Goal: Task Accomplishment & Management: Use online tool/utility

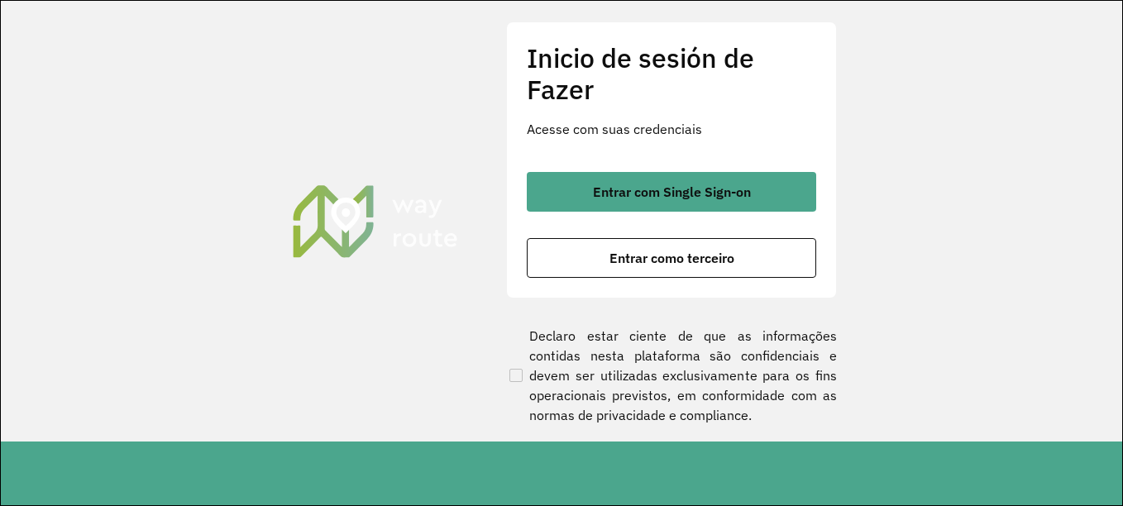
click at [687, 270] on button "Entrar como terceiro" at bounding box center [671, 258] width 289 height 40
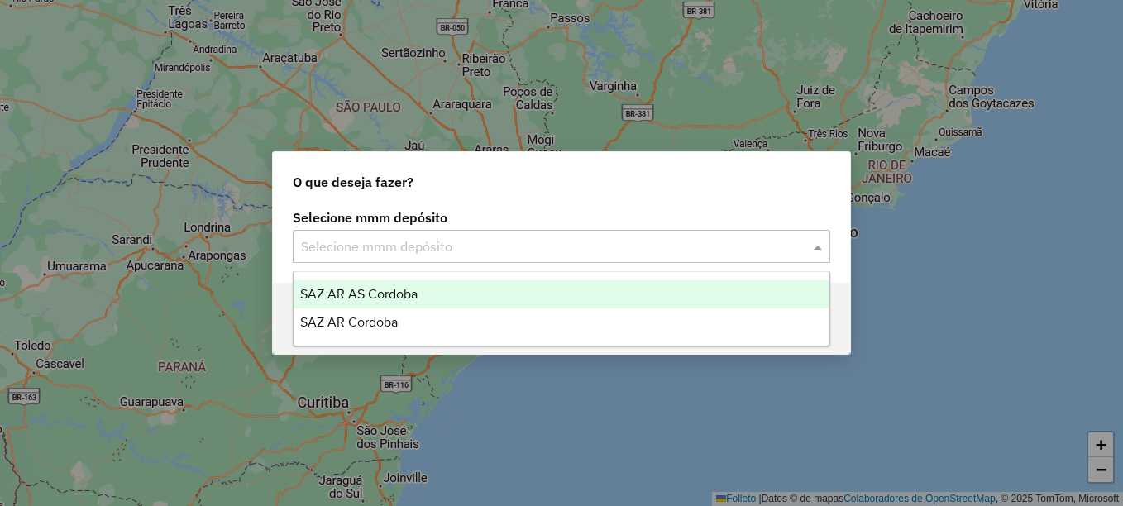
click at [444, 253] on input "text" at bounding box center [545, 247] width 488 height 20
click at [406, 294] on span "SAZ AR AS Córdoba" at bounding box center [358, 294] width 117 height 14
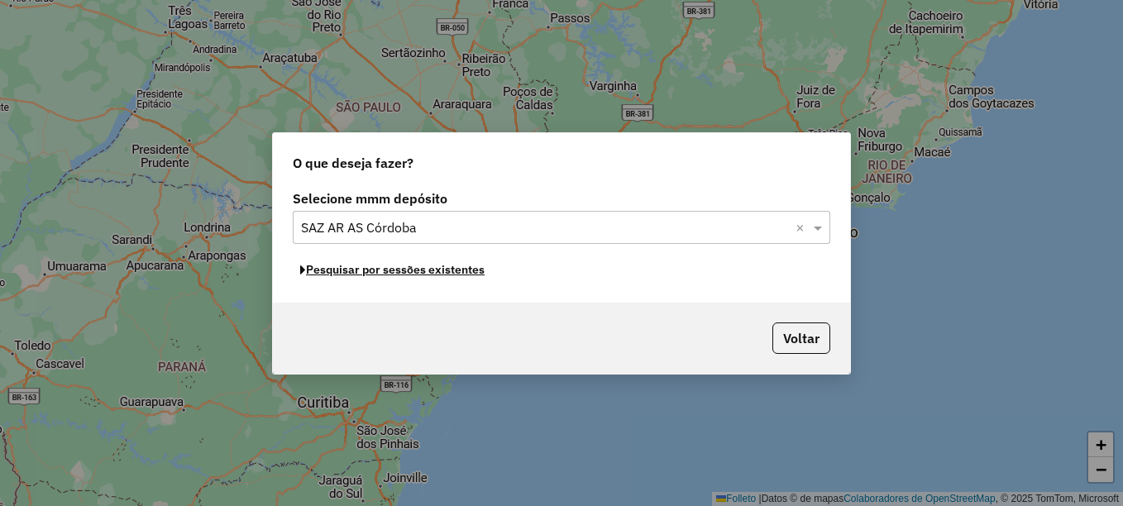
click at [409, 270] on font "Pesquisar por sessões existentes" at bounding box center [395, 269] width 179 height 15
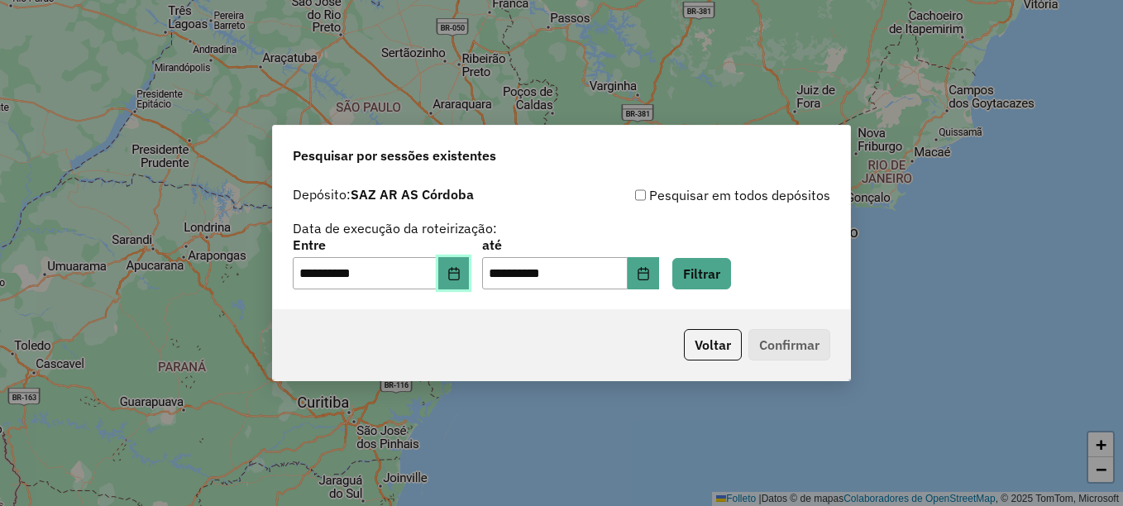
click at [459, 280] on icon "Elija la fecha" at bounding box center [453, 273] width 11 height 13
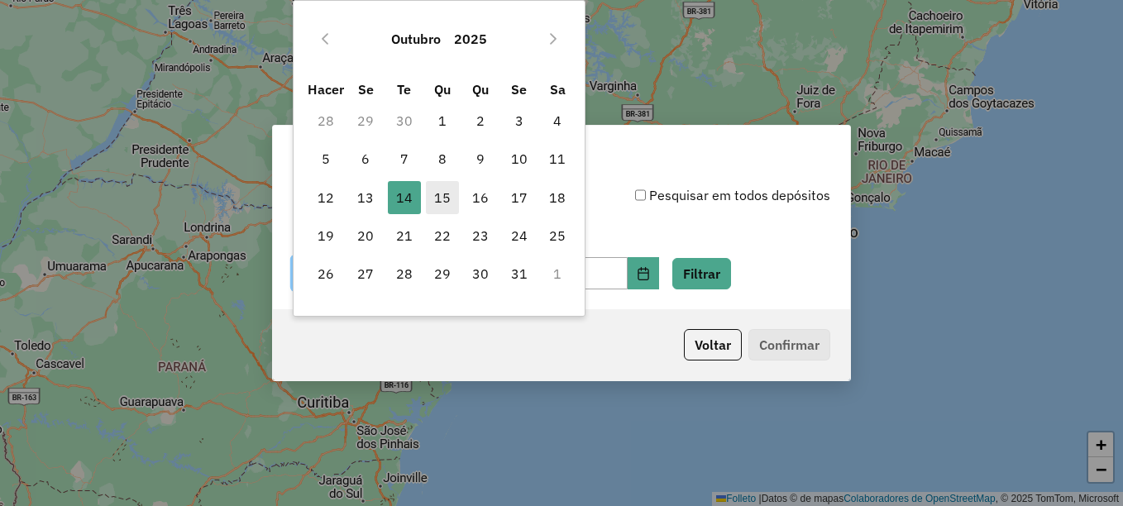
click at [445, 204] on font "15" at bounding box center [442, 198] width 17 height 20
type input "**********"
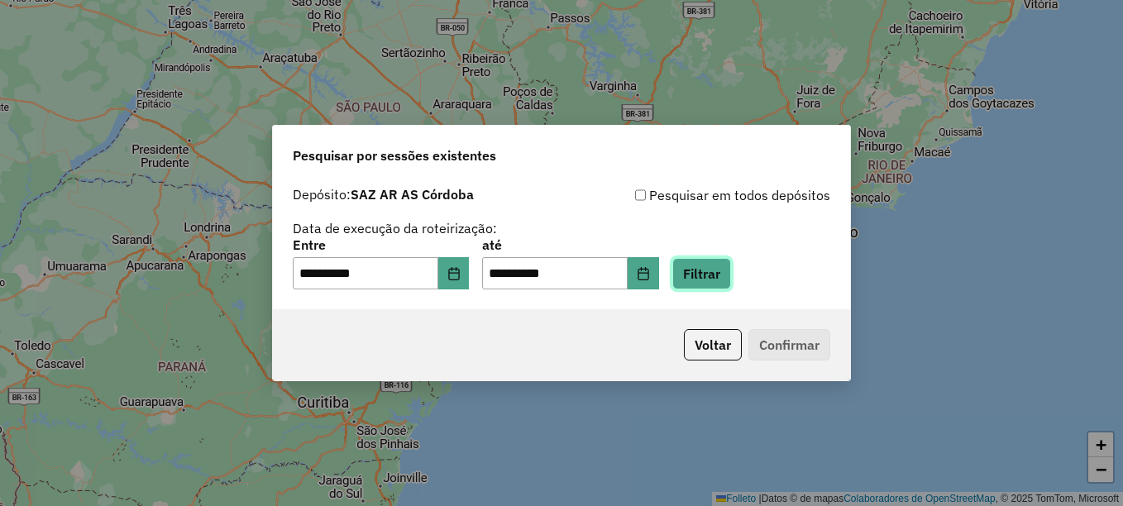
click at [723, 270] on button "Filtrar" at bounding box center [701, 273] width 59 height 31
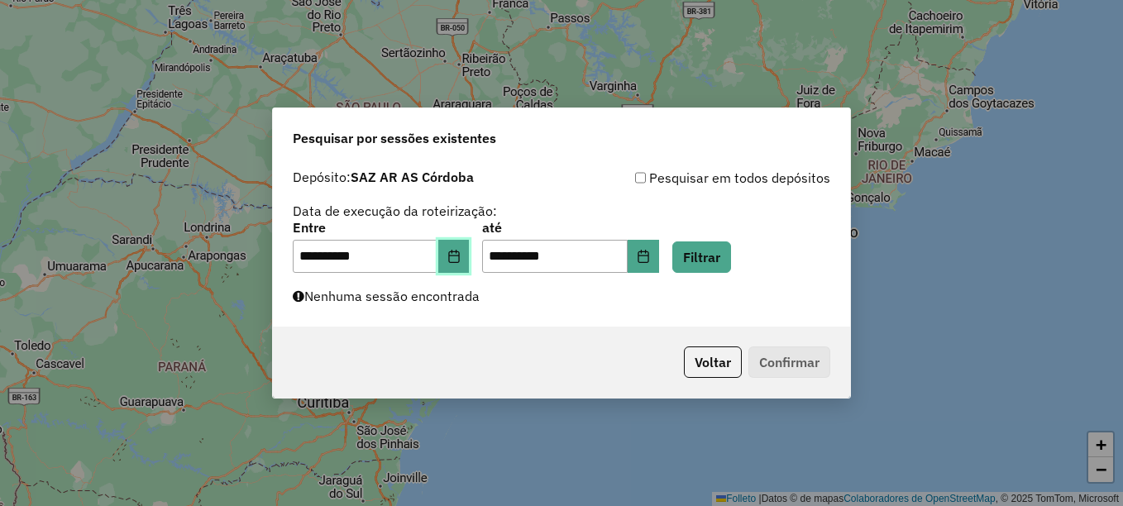
click at [461, 262] on icon "Elija la fecha" at bounding box center [453, 256] width 13 height 13
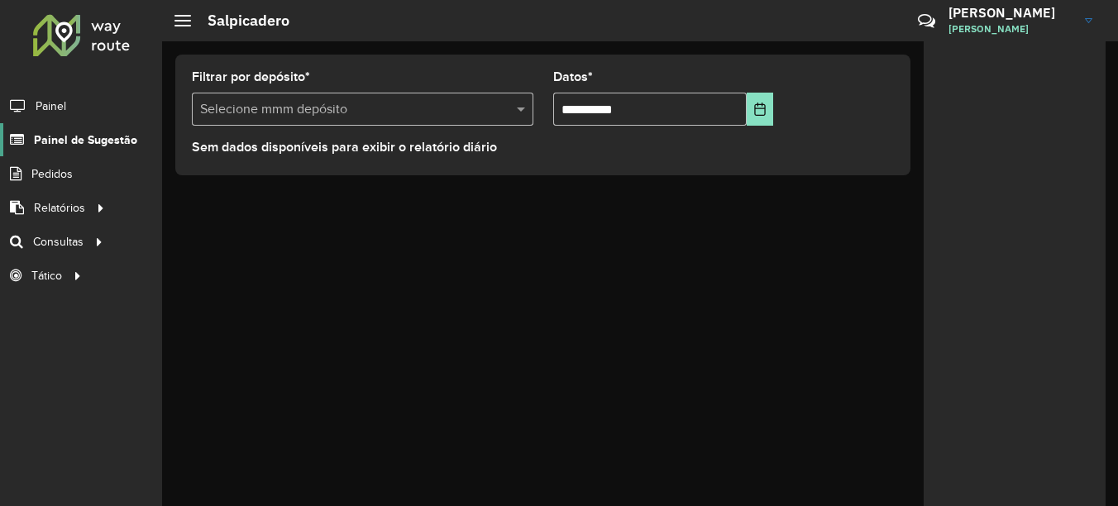
click at [103, 137] on span "Painel de Sugestão" at bounding box center [85, 139] width 103 height 17
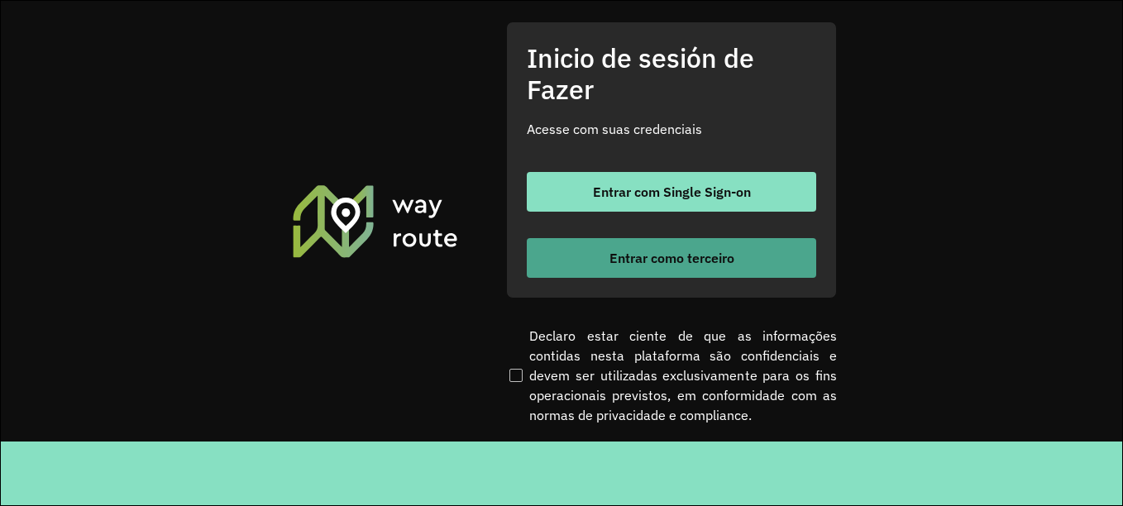
click at [657, 258] on font "Entrar como terceiro" at bounding box center [671, 258] width 125 height 17
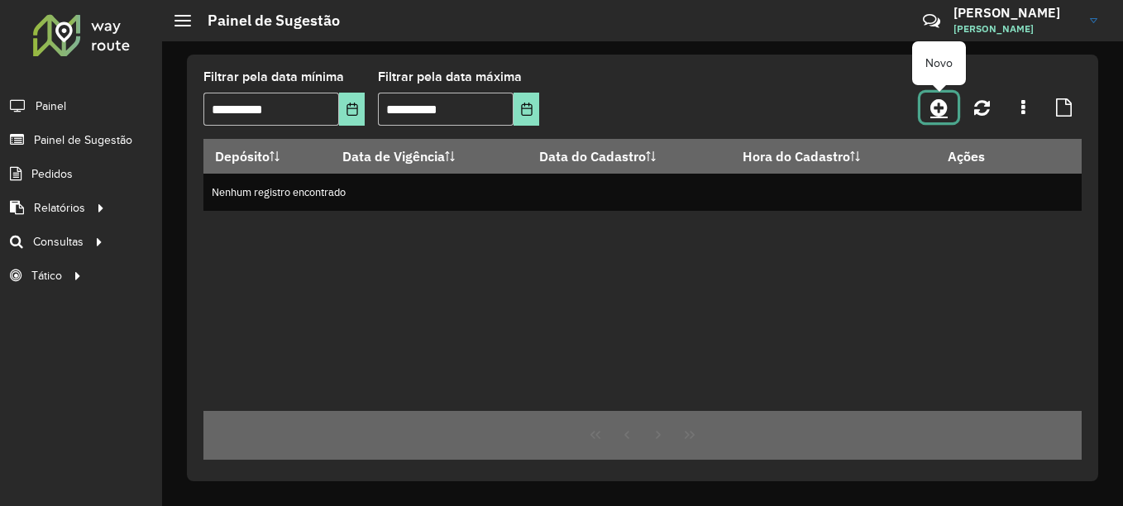
click at [939, 107] on icon at bounding box center [938, 108] width 17 height 20
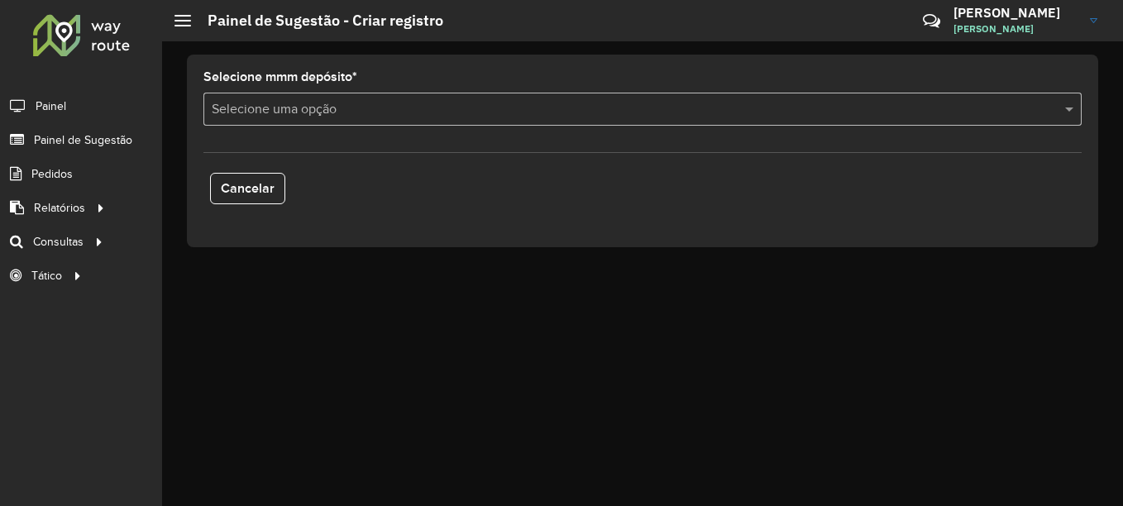
click at [312, 107] on input "text" at bounding box center [626, 110] width 829 height 20
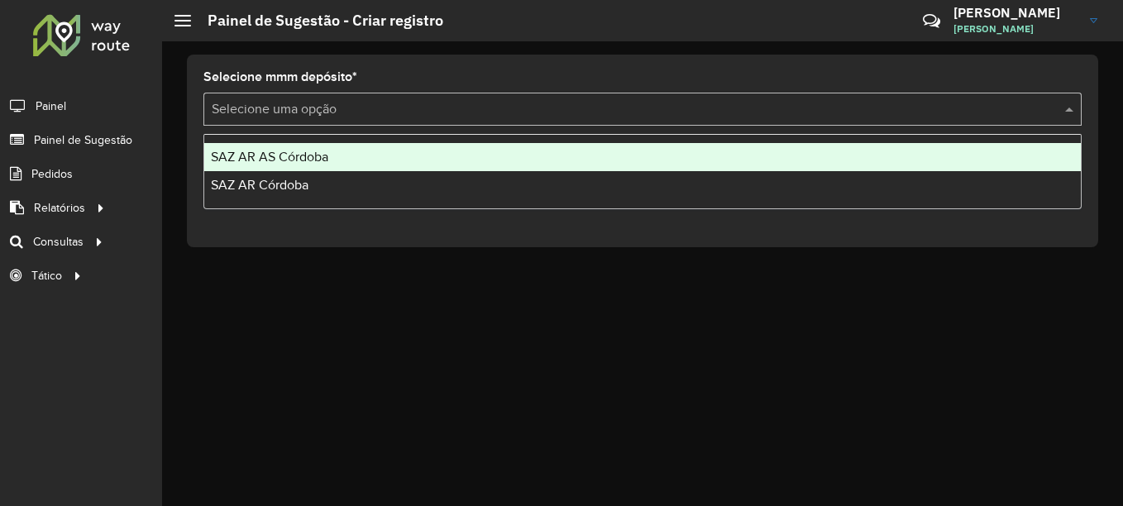
click at [293, 151] on span "SAZ AR AS Córdoba" at bounding box center [269, 157] width 117 height 14
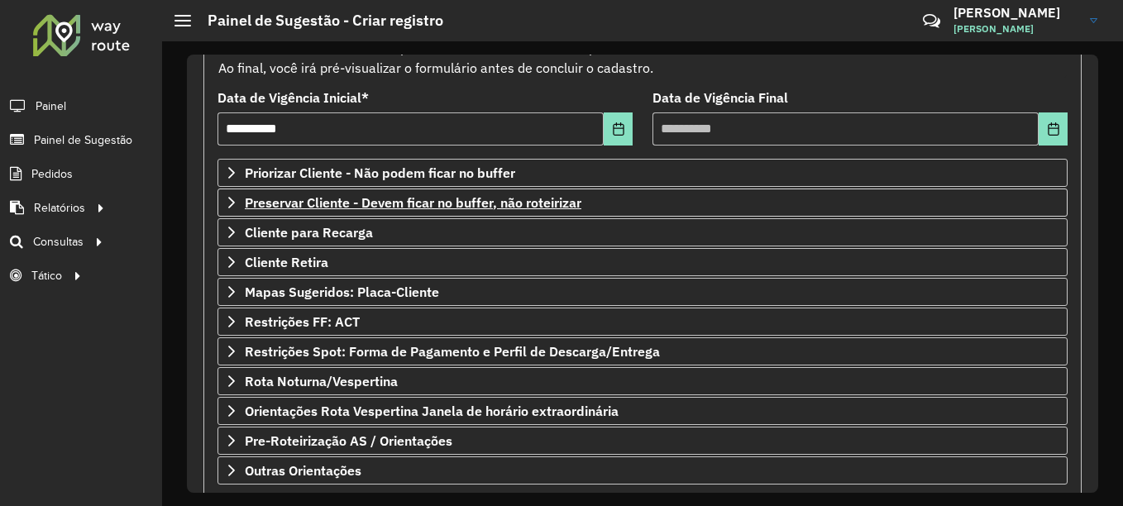
scroll to position [289, 0]
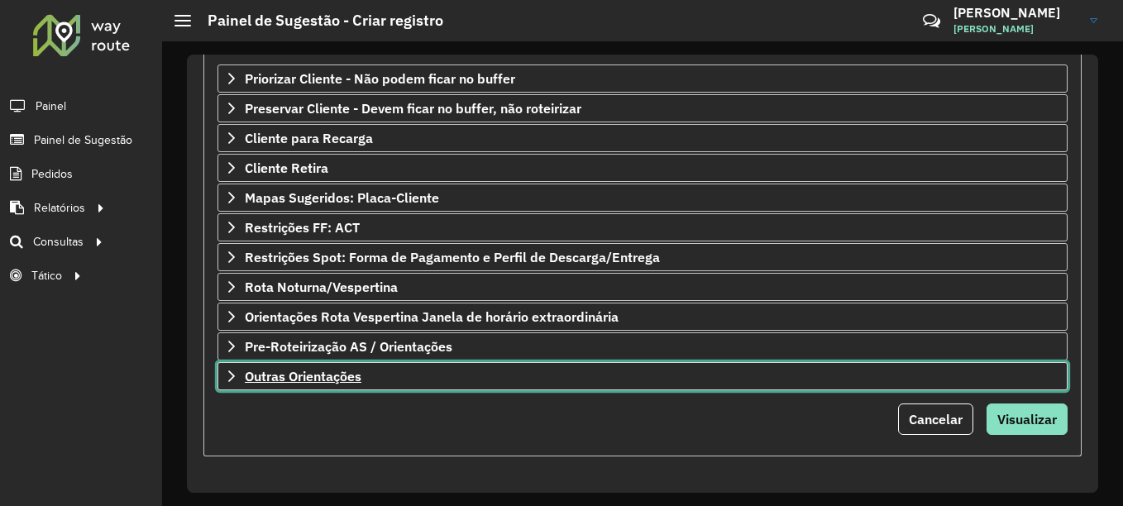
click at [310, 366] on link "Outras Orientações" at bounding box center [643, 376] width 850 height 28
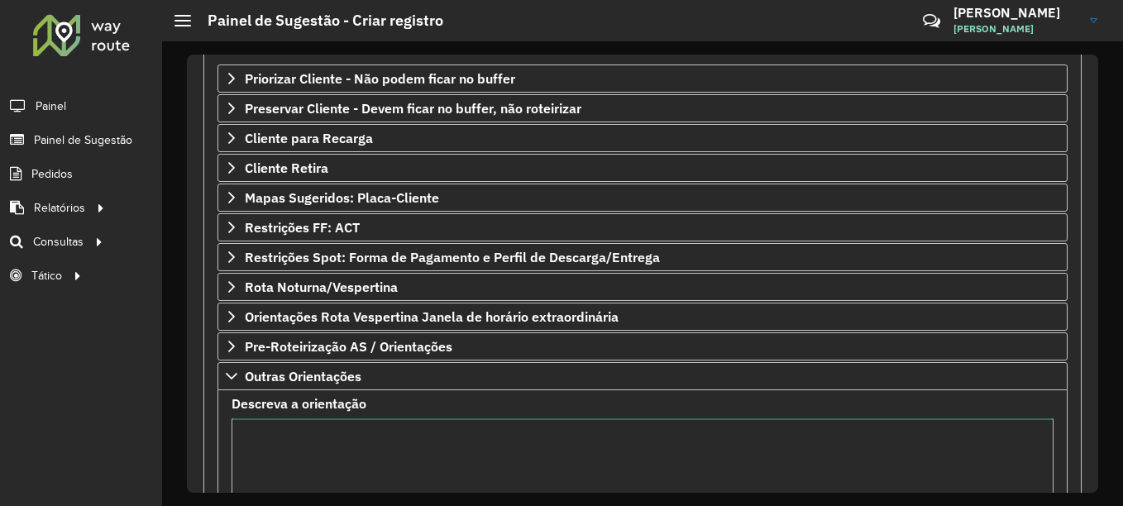
click at [289, 447] on textarea "Descreva a orientação" at bounding box center [643, 488] width 822 height 140
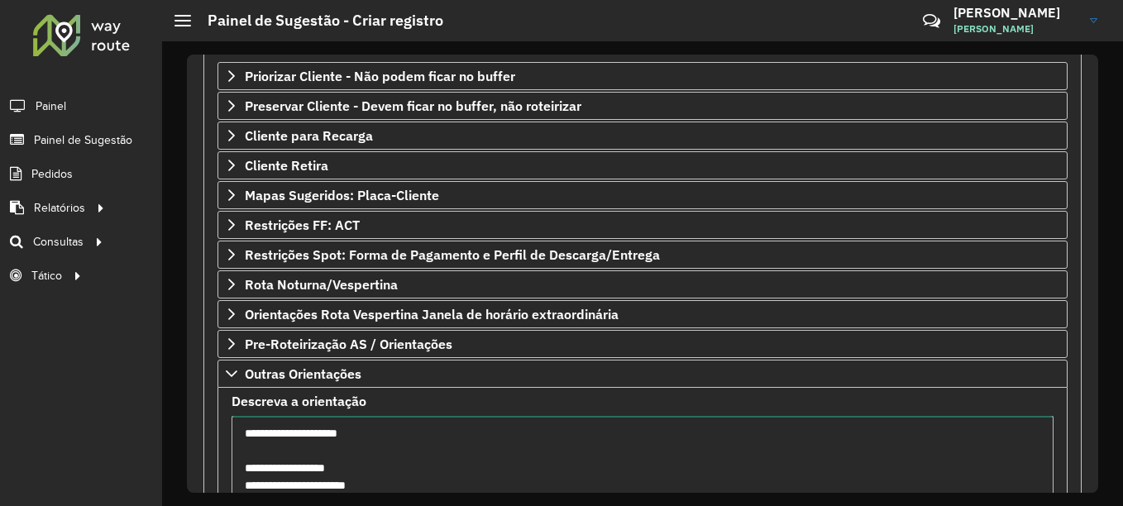
scroll to position [308, 0]
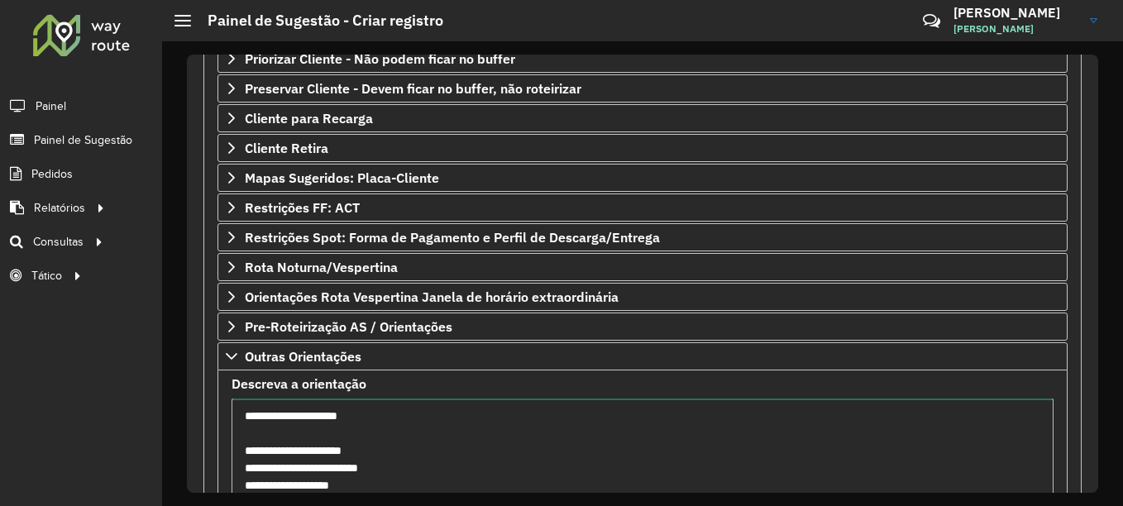
click at [356, 472] on textarea "**********" at bounding box center [643, 469] width 822 height 140
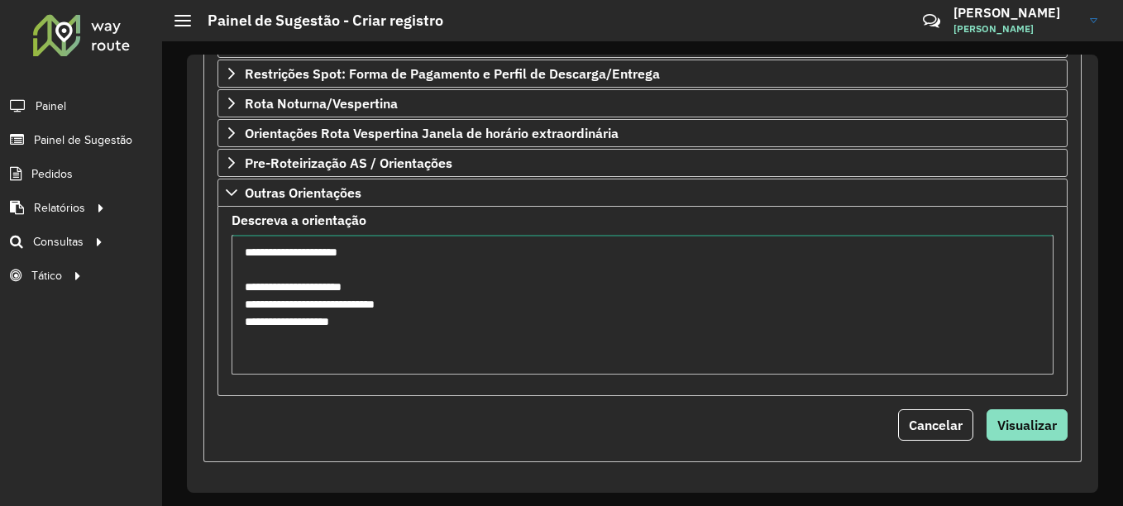
scroll to position [474, 0]
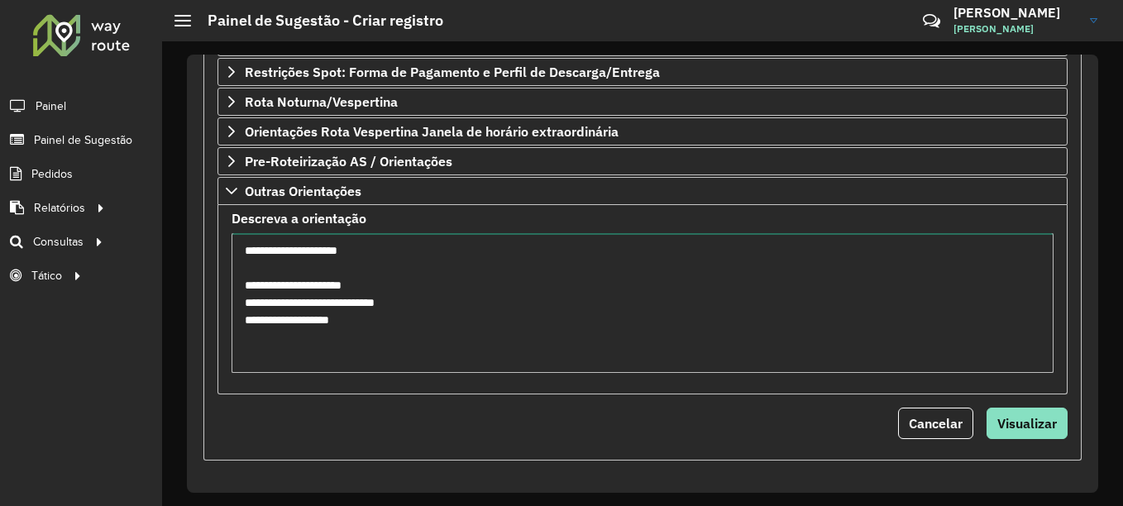
drag, startPoint x: 370, startPoint y: 326, endPoint x: 237, endPoint y: 251, distance: 152.5
click at [237, 251] on textarea "**********" at bounding box center [643, 303] width 822 height 140
click at [874, 300] on textarea "**********" at bounding box center [643, 303] width 822 height 140
click at [390, 334] on textarea "**********" at bounding box center [643, 303] width 822 height 140
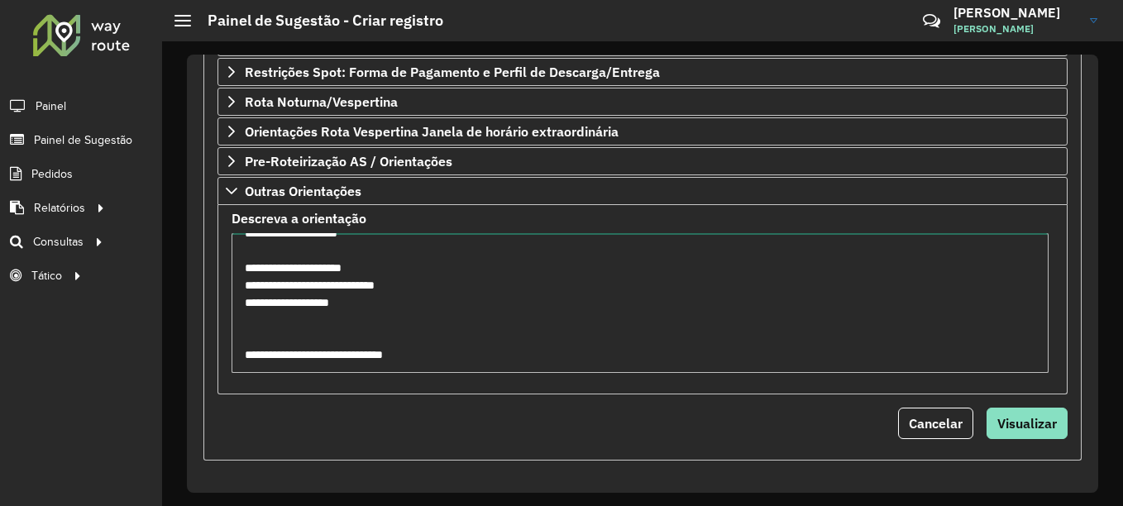
scroll to position [41, 0]
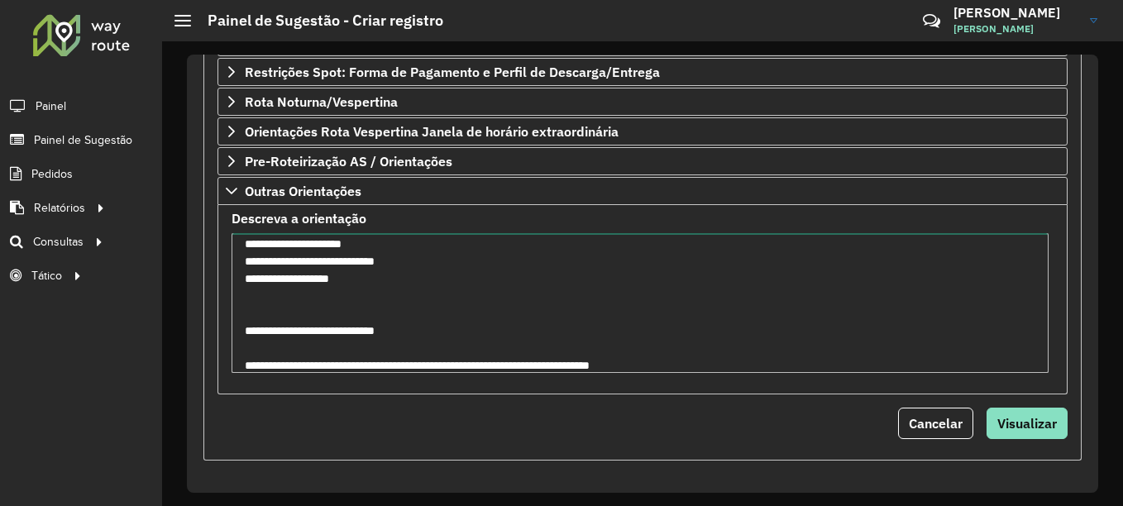
click at [696, 360] on textarea "**********" at bounding box center [640, 303] width 817 height 140
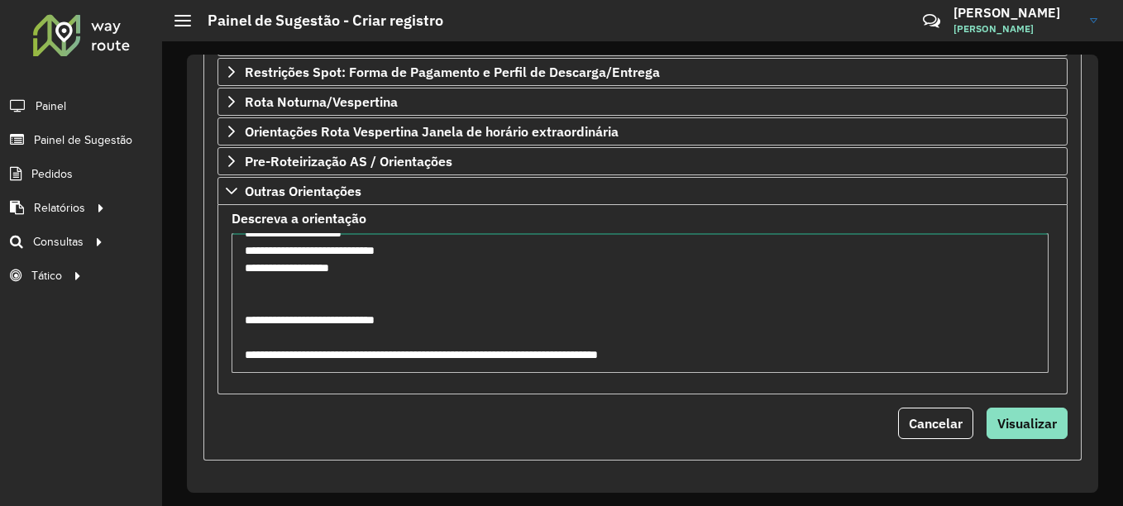
scroll to position [76, 0]
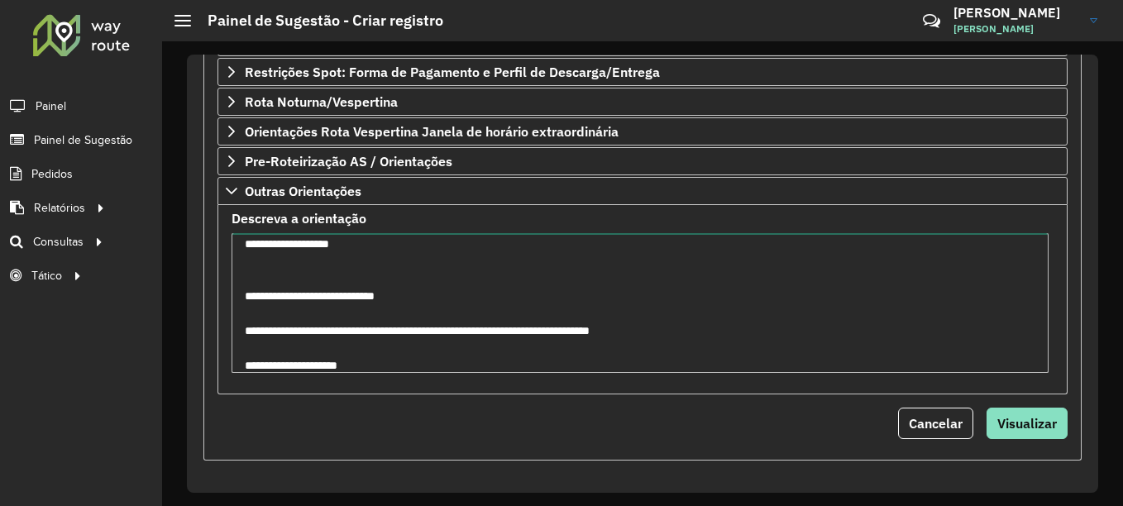
drag, startPoint x: 245, startPoint y: 333, endPoint x: 343, endPoint y: 332, distance: 98.4
click at [343, 332] on textarea "**********" at bounding box center [640, 303] width 817 height 140
click at [247, 363] on textarea "**********" at bounding box center [640, 303] width 817 height 140
paste textarea "**********"
click at [516, 365] on textarea "**********" at bounding box center [640, 303] width 817 height 140
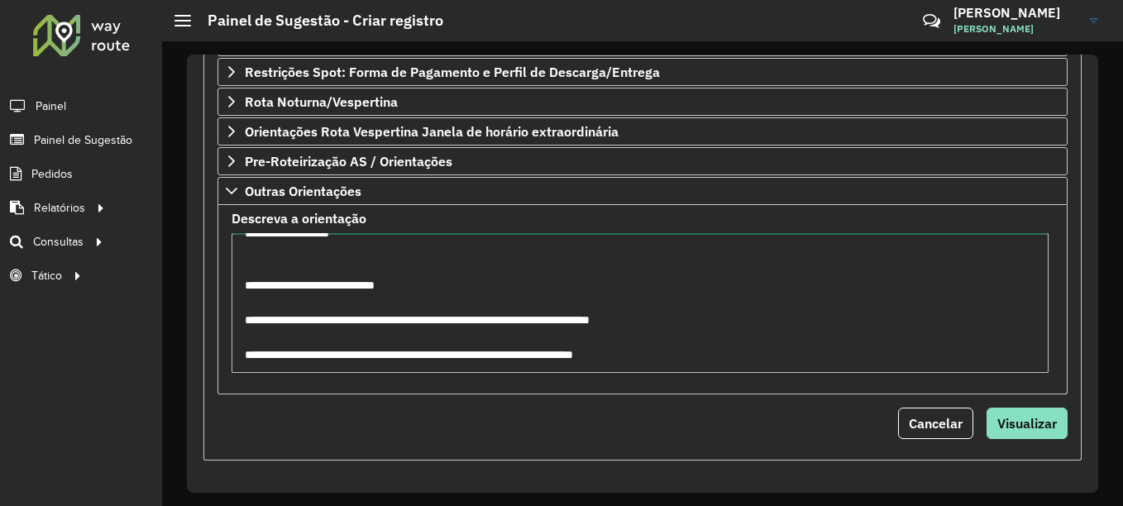
scroll to position [111, 0]
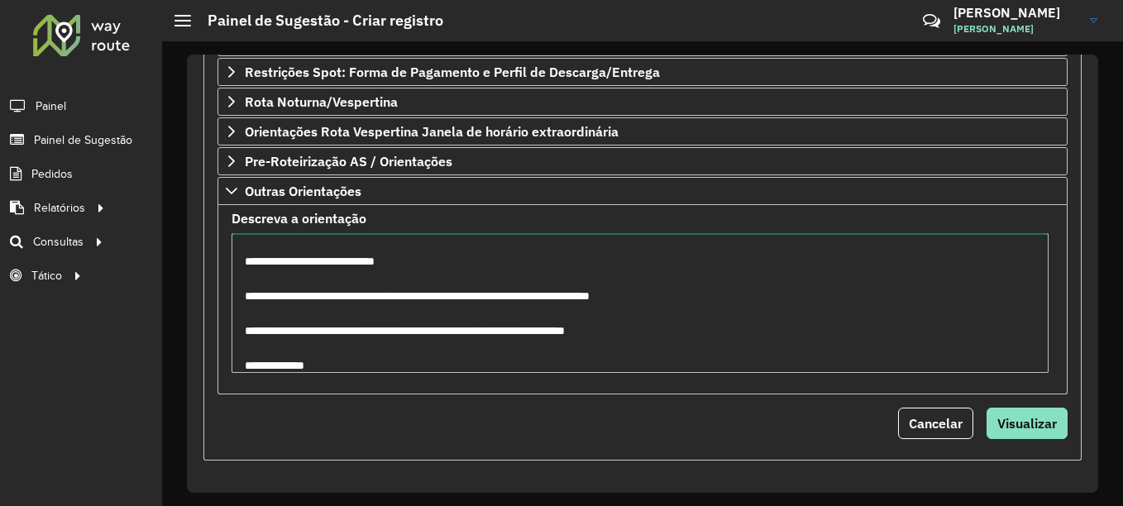
drag, startPoint x: 246, startPoint y: 336, endPoint x: 344, endPoint y: 330, distance: 98.6
click at [344, 330] on textarea "**********" at bounding box center [640, 303] width 817 height 140
click at [246, 368] on textarea "**********" at bounding box center [640, 303] width 817 height 140
paste textarea "**********"
click at [494, 369] on textarea "**********" at bounding box center [640, 303] width 817 height 140
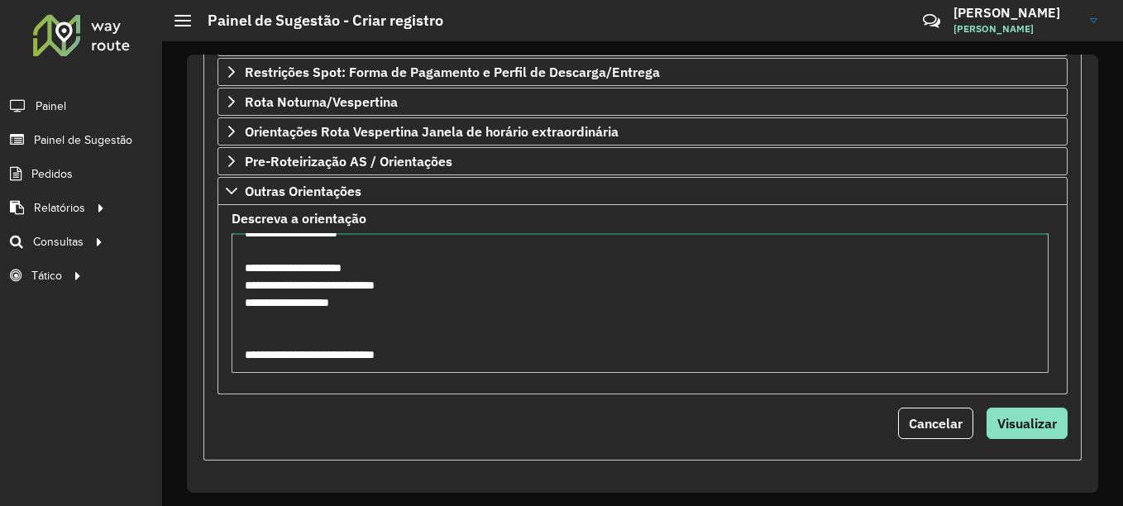
scroll to position [0, 0]
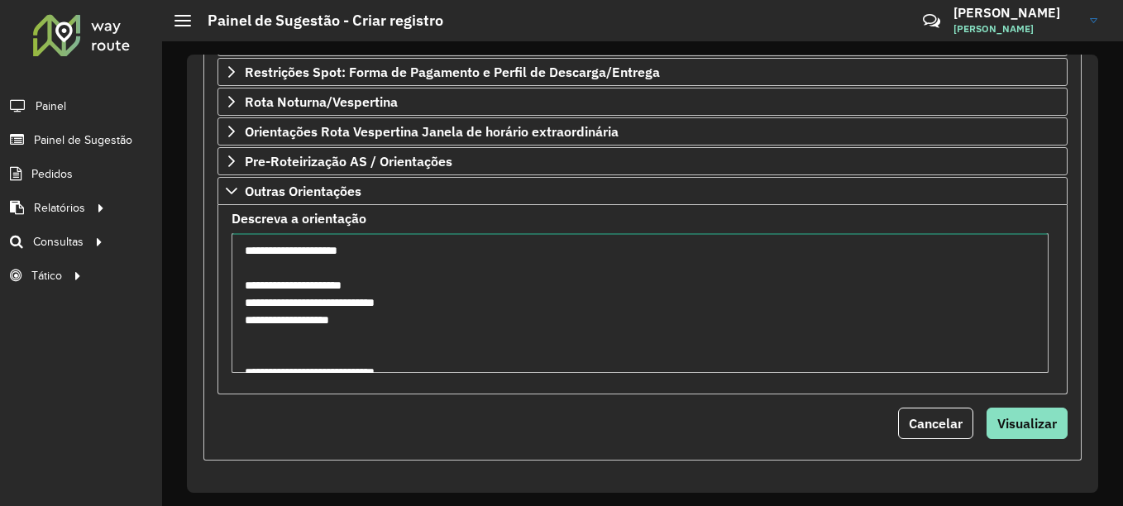
drag, startPoint x: 358, startPoint y: 327, endPoint x: 245, endPoint y: 249, distance: 137.4
click at [245, 249] on textarea "**********" at bounding box center [640, 303] width 817 height 140
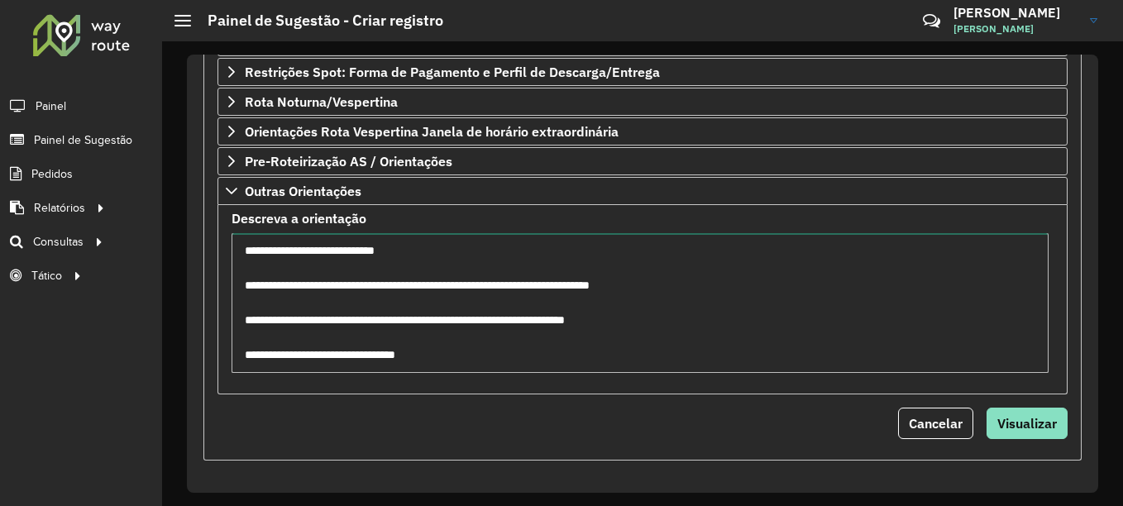
scroll to position [156, 0]
type textarea "**********"
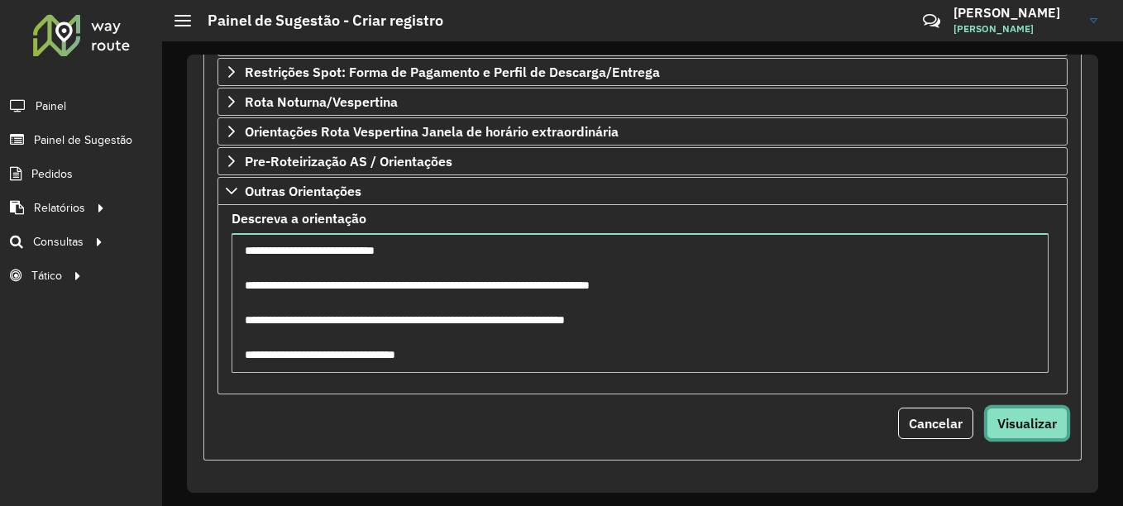
click at [1025, 423] on span "Visualizar" at bounding box center [1027, 423] width 60 height 17
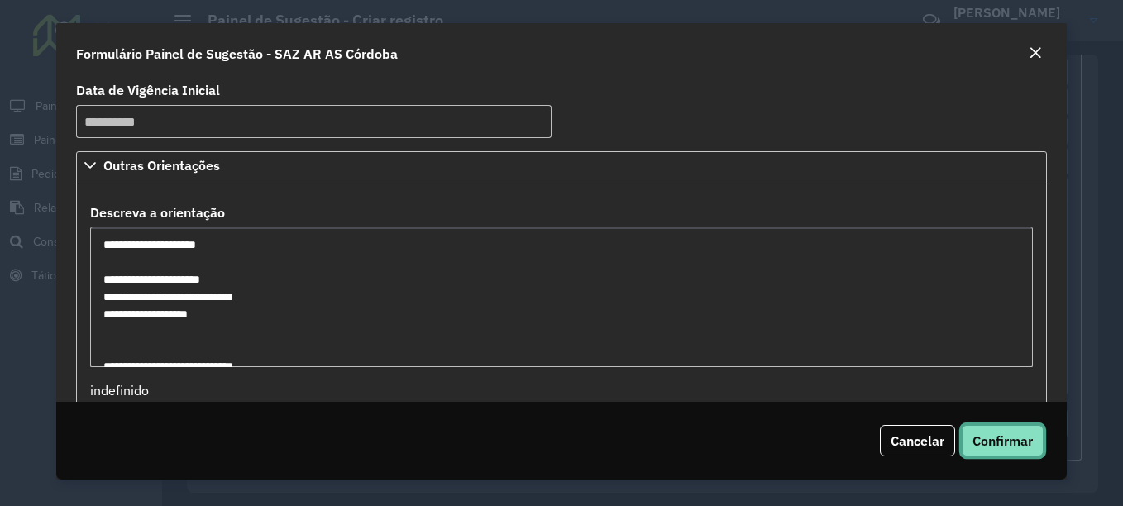
click at [1011, 437] on span "Confirmar" at bounding box center [1003, 441] width 60 height 17
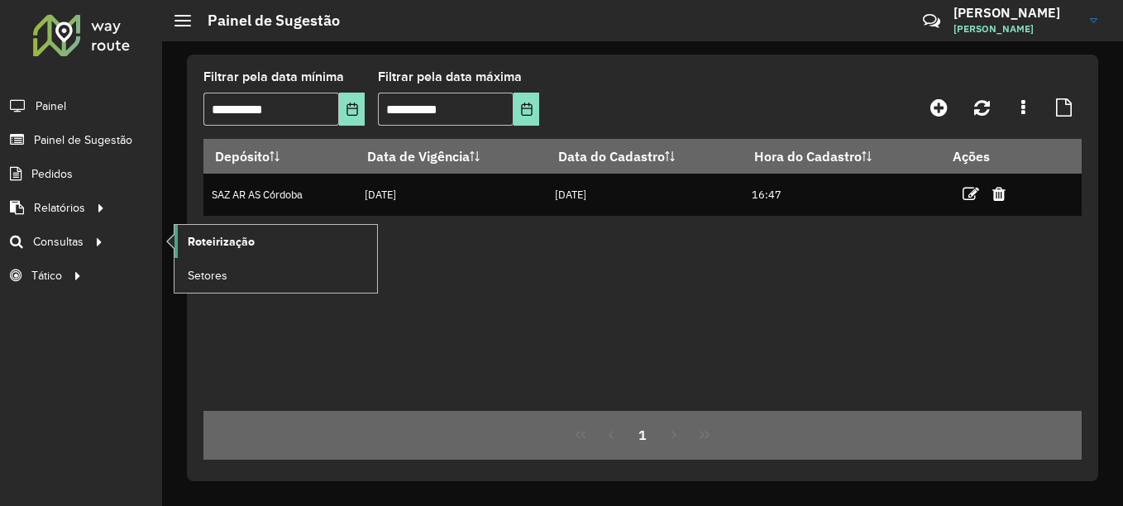
click at [248, 240] on span "Roteirização" at bounding box center [221, 241] width 67 height 17
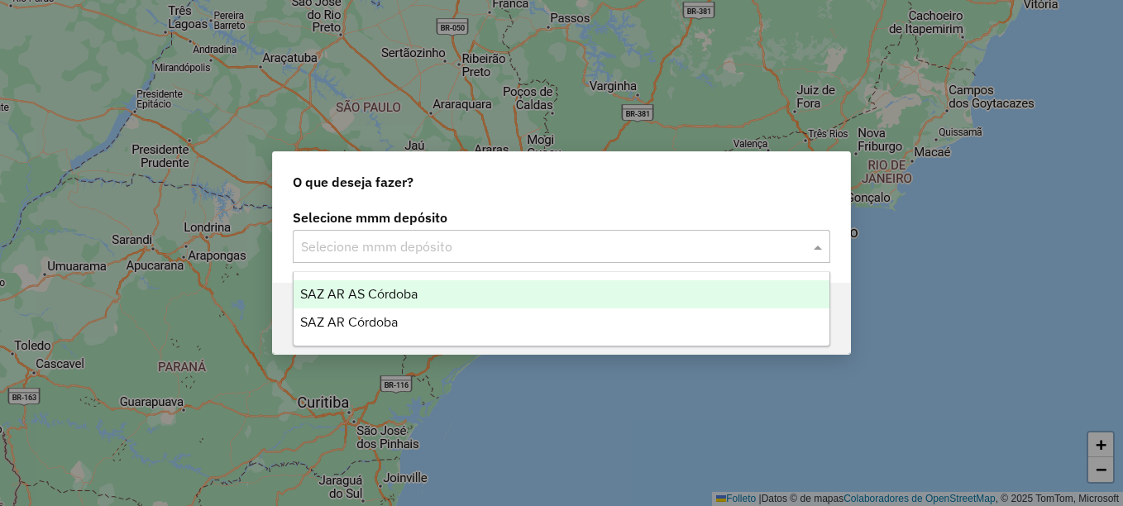
click at [416, 251] on input "text" at bounding box center [545, 247] width 488 height 20
click at [361, 295] on span "SAZ AR AS Córdoba" at bounding box center [358, 294] width 117 height 14
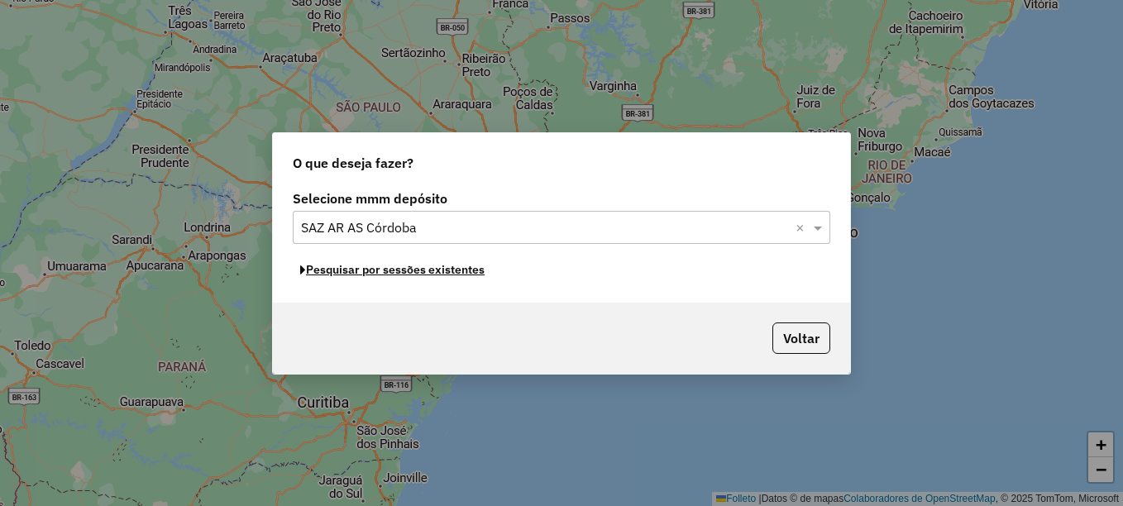
click at [414, 280] on button "Pesquisar por sessões existentes" at bounding box center [392, 270] width 199 height 26
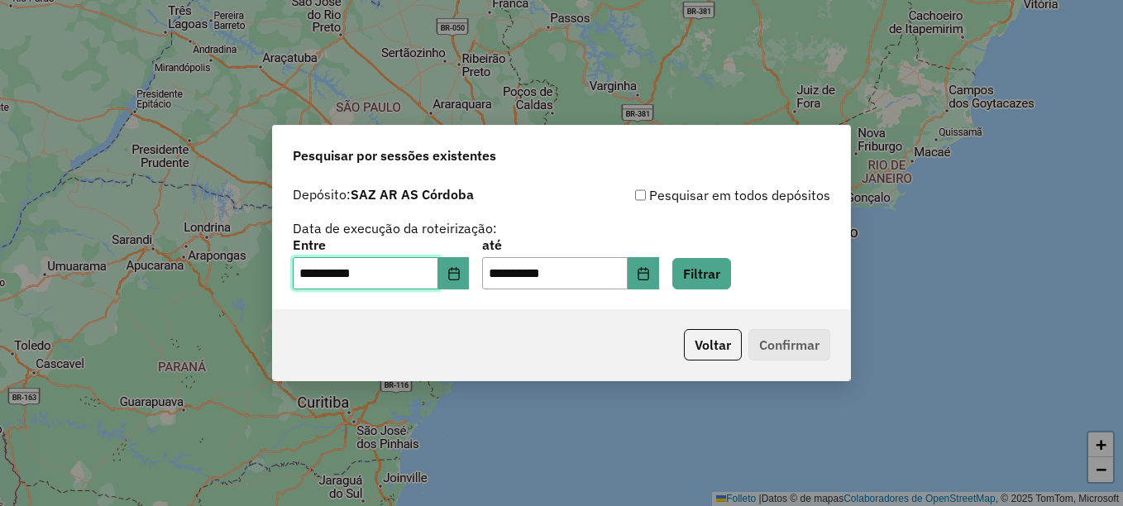
click at [438, 271] on input "**********" at bounding box center [366, 273] width 146 height 33
click at [459, 271] on icon "Elija la fecha" at bounding box center [453, 273] width 13 height 13
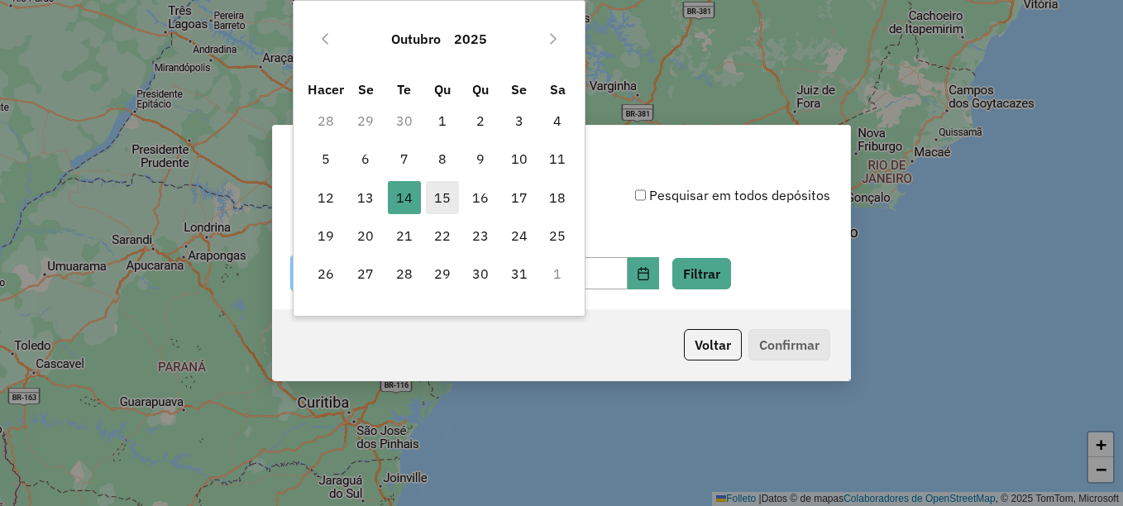
click at [451, 203] on span "15" at bounding box center [442, 197] width 33 height 33
type input "**********"
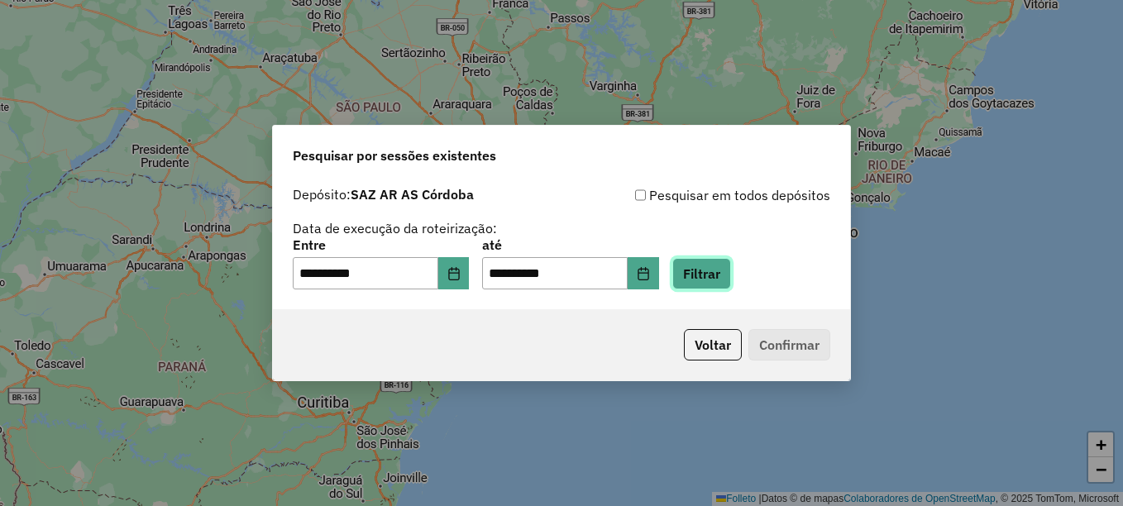
click at [729, 279] on button "Filtrar" at bounding box center [701, 273] width 59 height 31
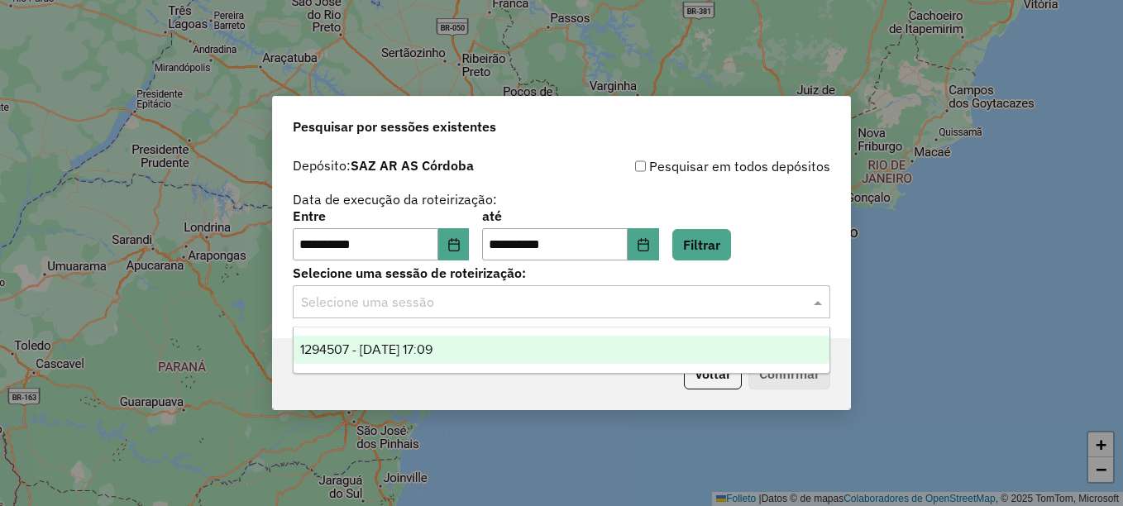
click at [480, 306] on input "text" at bounding box center [545, 303] width 488 height 20
click at [433, 347] on span "1294507 - 15/10/2025 17:09" at bounding box center [366, 349] width 132 height 14
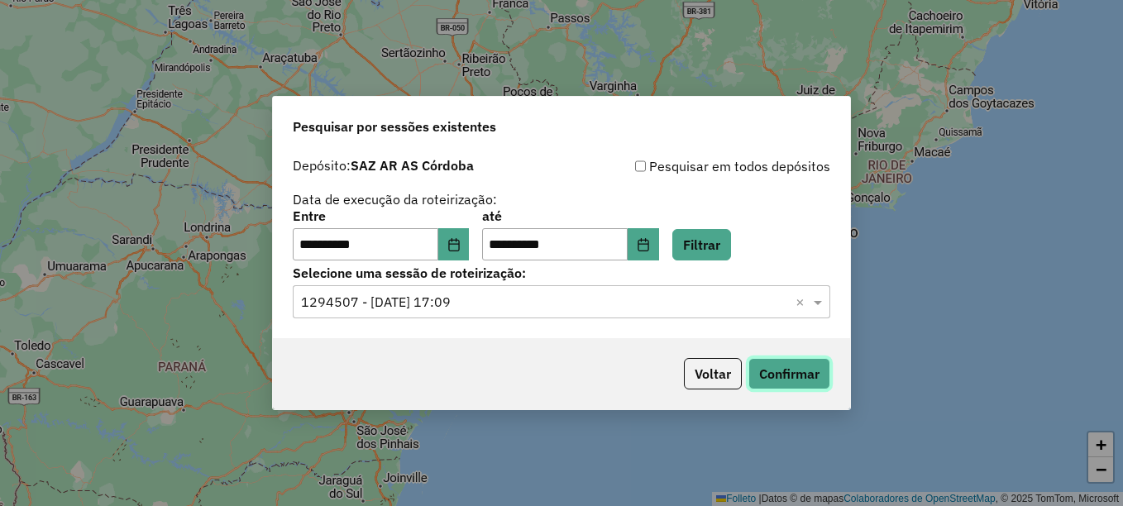
click at [782, 375] on button "Confirmar" at bounding box center [789, 373] width 82 height 31
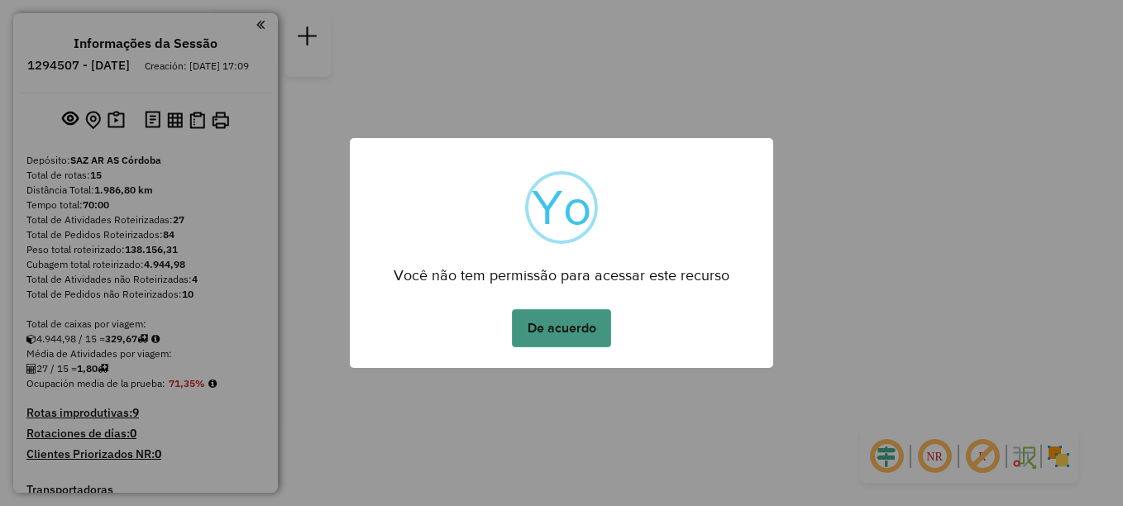
click at [559, 326] on button "De acuerdo" at bounding box center [561, 328] width 99 height 38
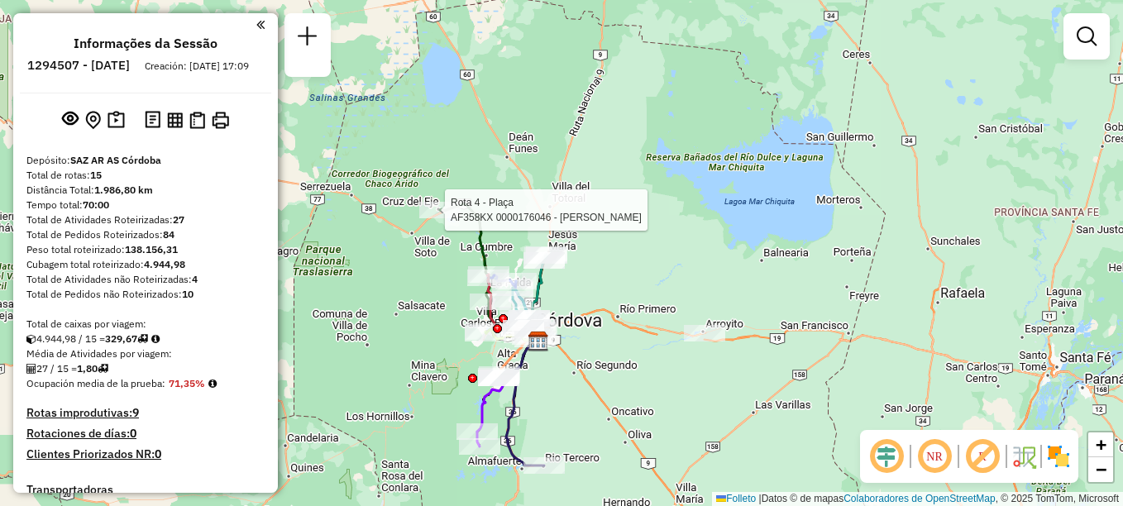
select select "**********"
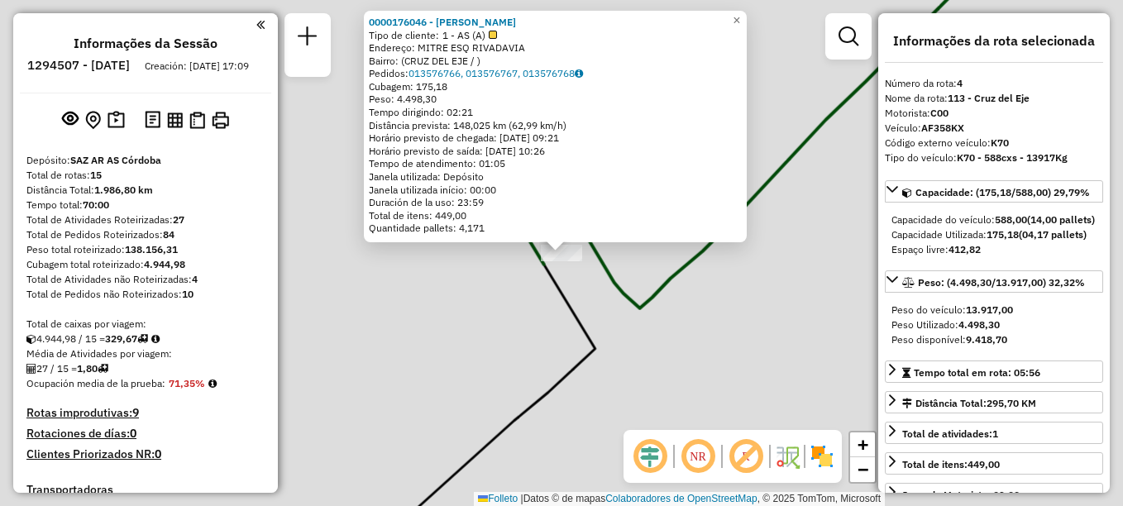
scroll to position [837, 0]
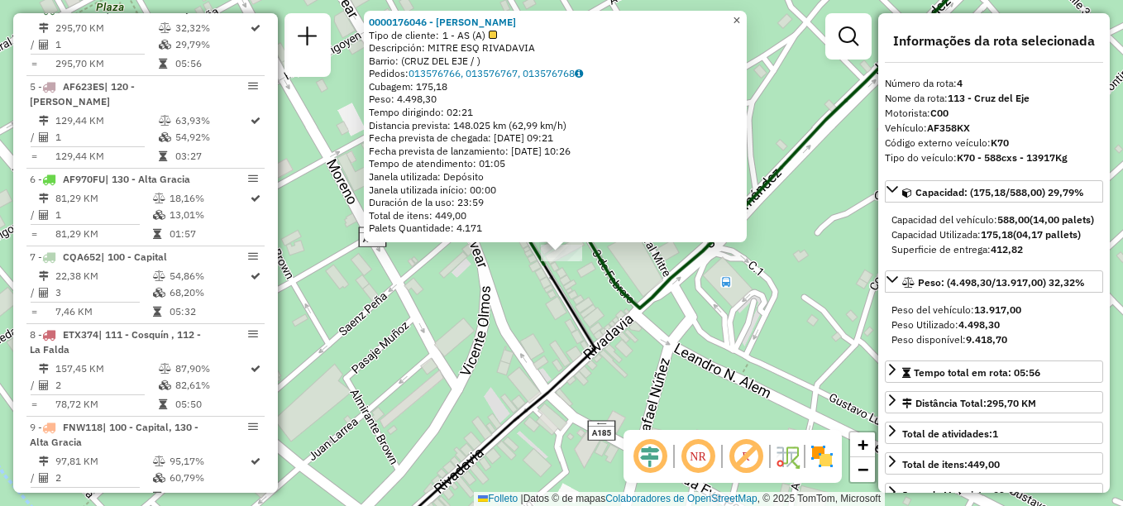
click at [740, 13] on span "×" at bounding box center [736, 20] width 7 height 14
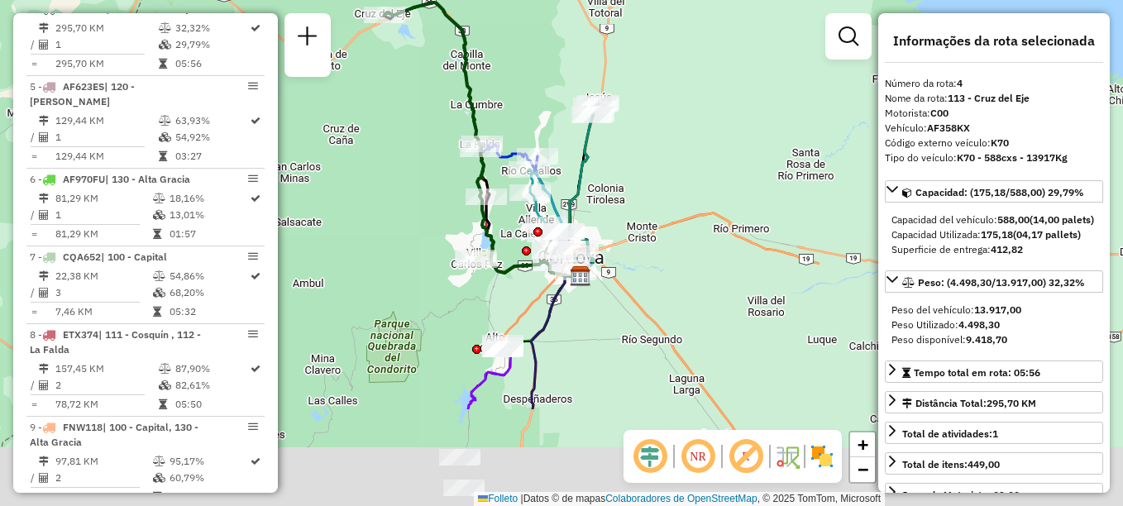
drag, startPoint x: 471, startPoint y: 277, endPoint x: 414, endPoint y: 126, distance: 161.7
click at [414, 126] on div "Janela de atendimento Grade de atendimento Capacidade Transportadoras Veículos …" at bounding box center [561, 253] width 1123 height 506
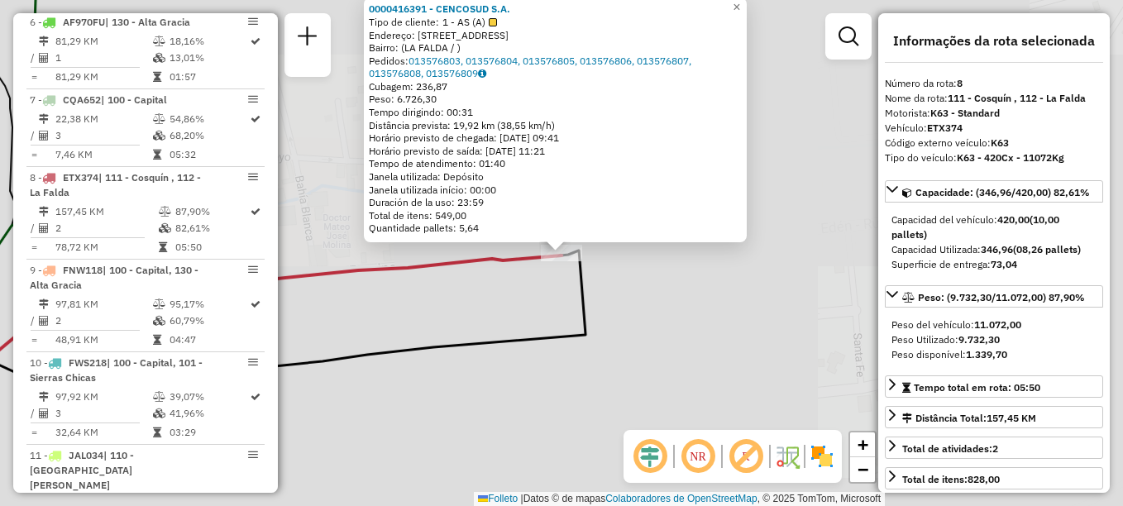
scroll to position [1148, 0]
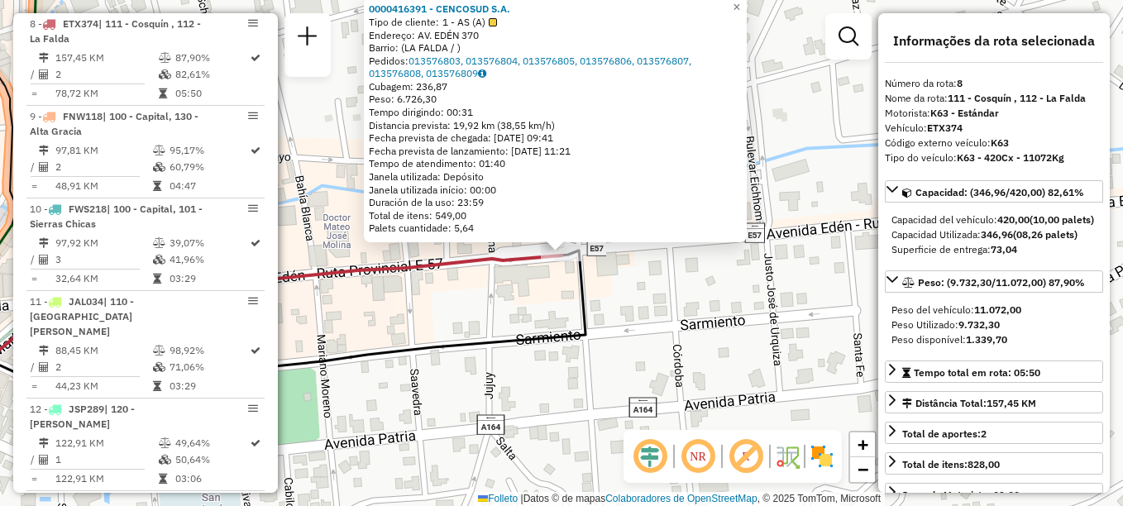
click at [642, 270] on div "0000416391 - CENCOSUD S.A. Tipo de cliente: 1 - AS (A) Endereço: AV. EDÉN 370 B…" at bounding box center [561, 253] width 1123 height 506
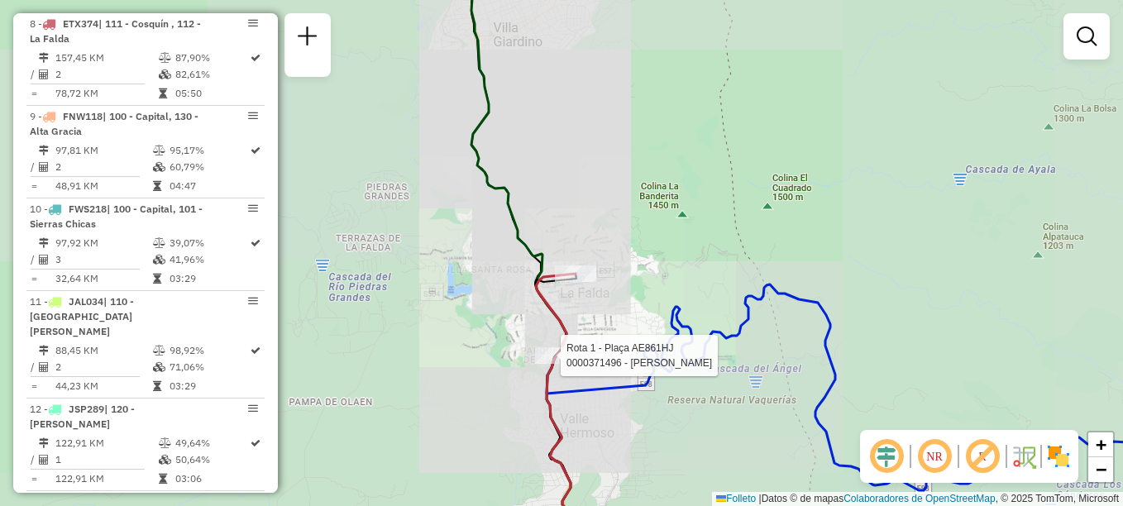
select select "**********"
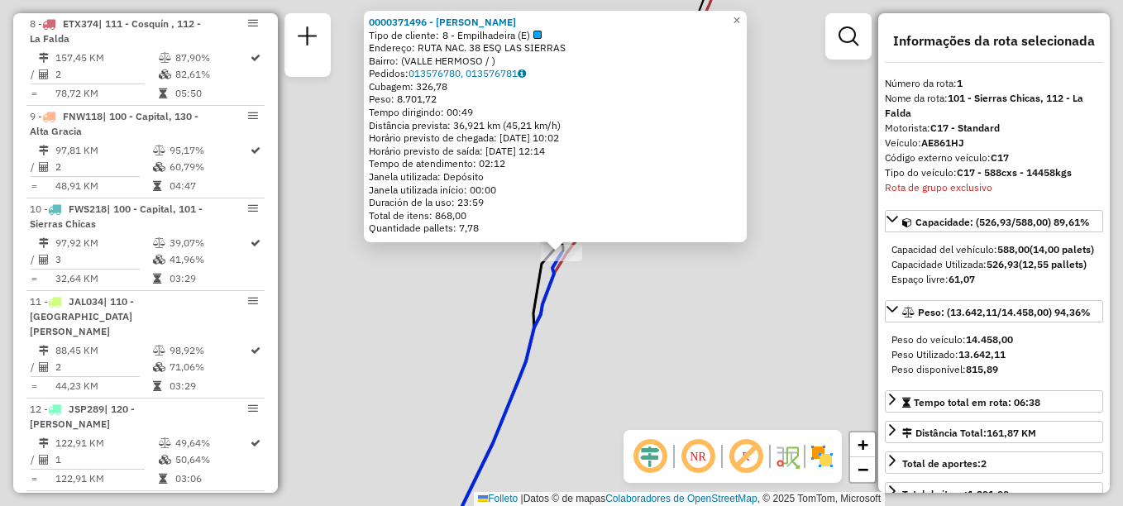
scroll to position [589, 0]
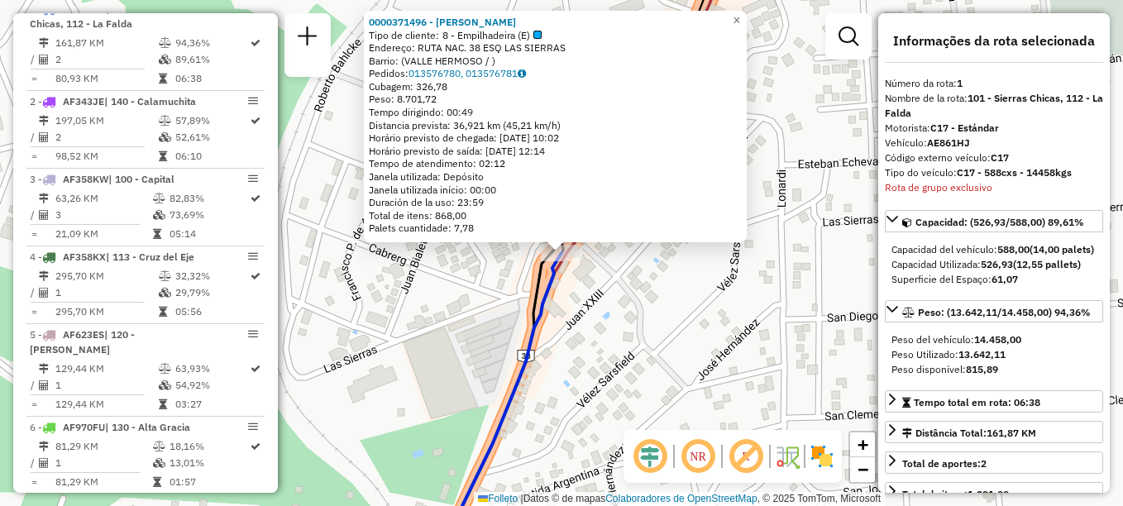
click at [662, 288] on div "0000371496 - MARIANO S.A. Tipo de cliente: 8 - Empilhadeira (E) Endereço: RUTA …" at bounding box center [561, 253] width 1123 height 506
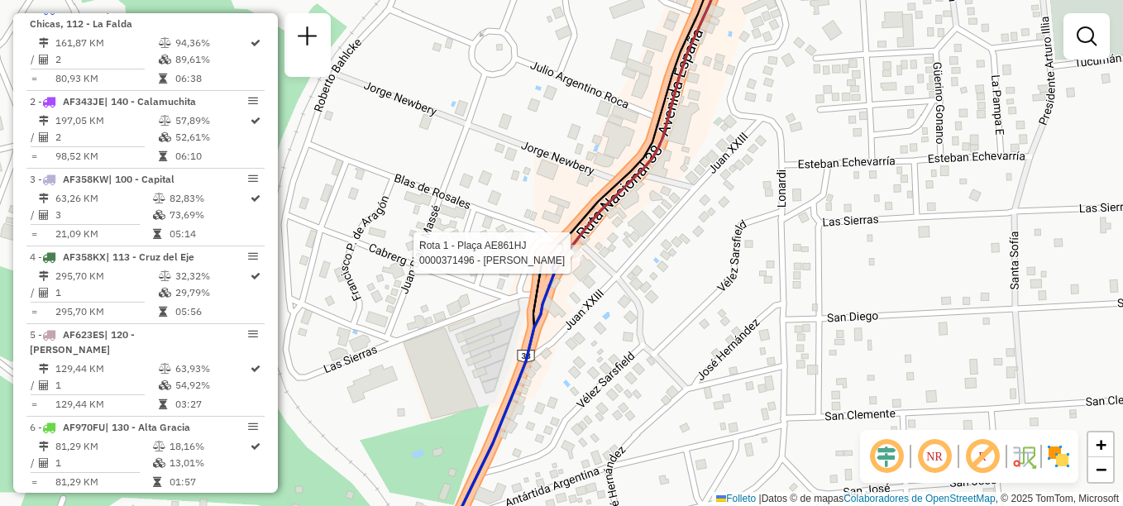
select select "**********"
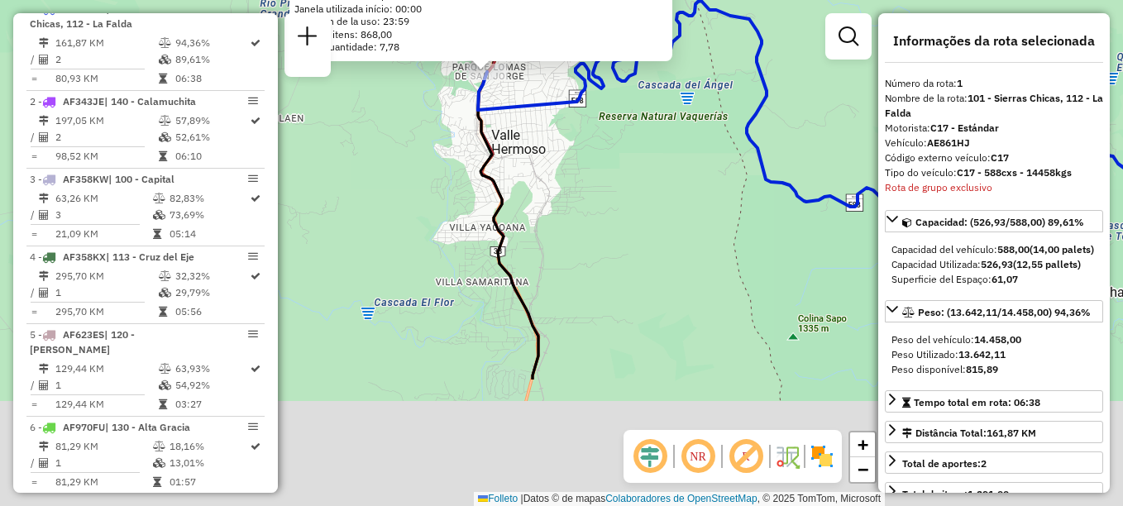
drag, startPoint x: 562, startPoint y: 321, endPoint x: 467, endPoint y: 98, distance: 241.6
click at [492, 123] on div "0000371496 - MARIANO S.A. Tipo de cliente: 8 - Empilhadeira (E) Endereço: RUTA …" at bounding box center [561, 253] width 1123 height 506
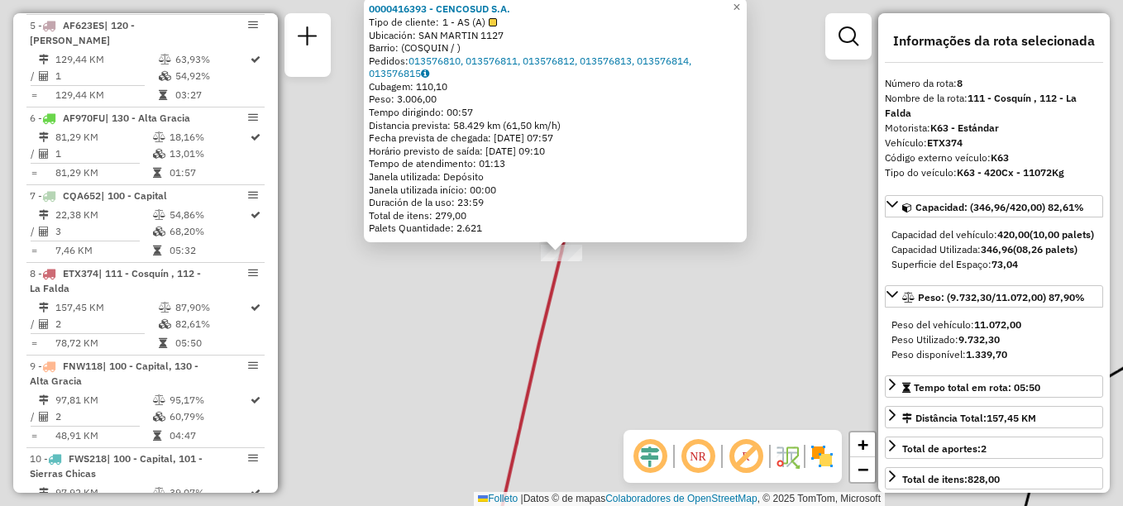
scroll to position [1148, 0]
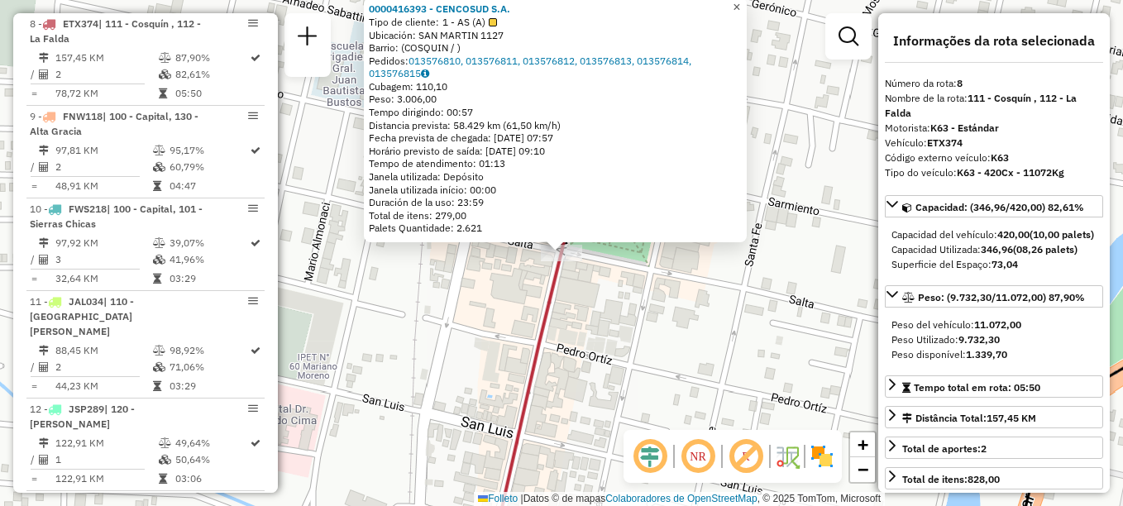
click at [740, 0] on span "×" at bounding box center [736, 7] width 7 height 14
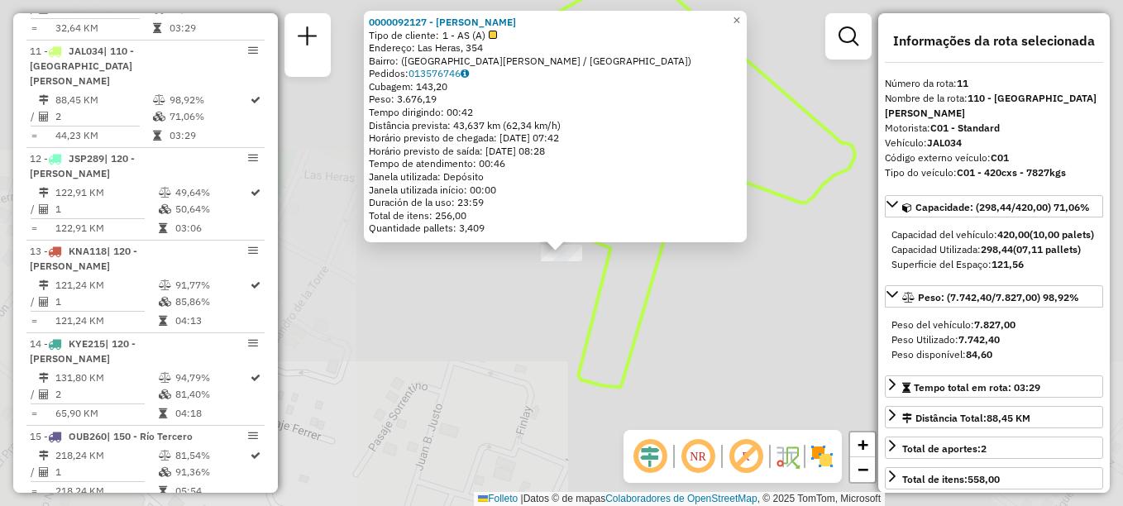
scroll to position [1426, 0]
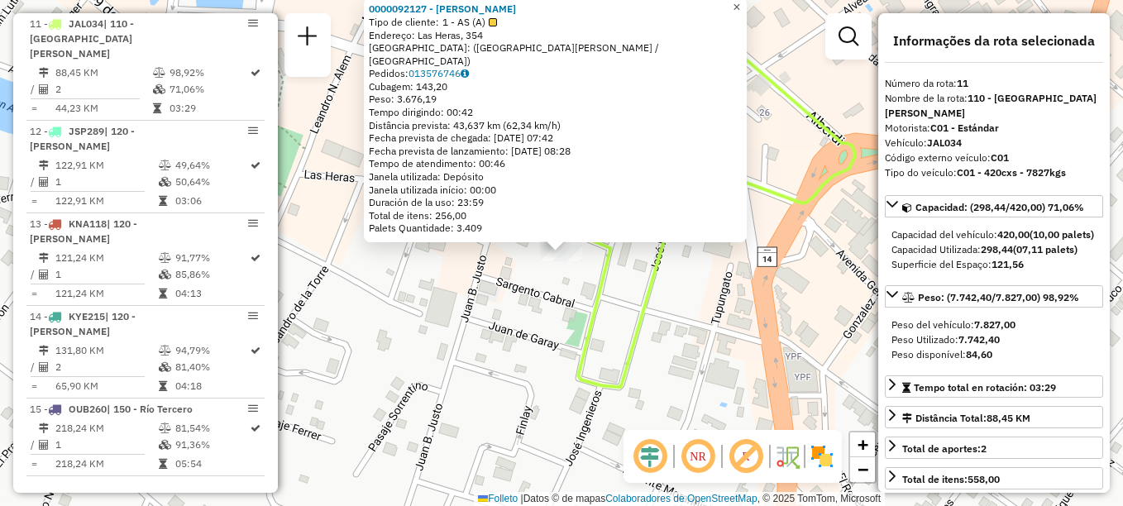
click at [740, 13] on span "×" at bounding box center [736, 7] width 7 height 14
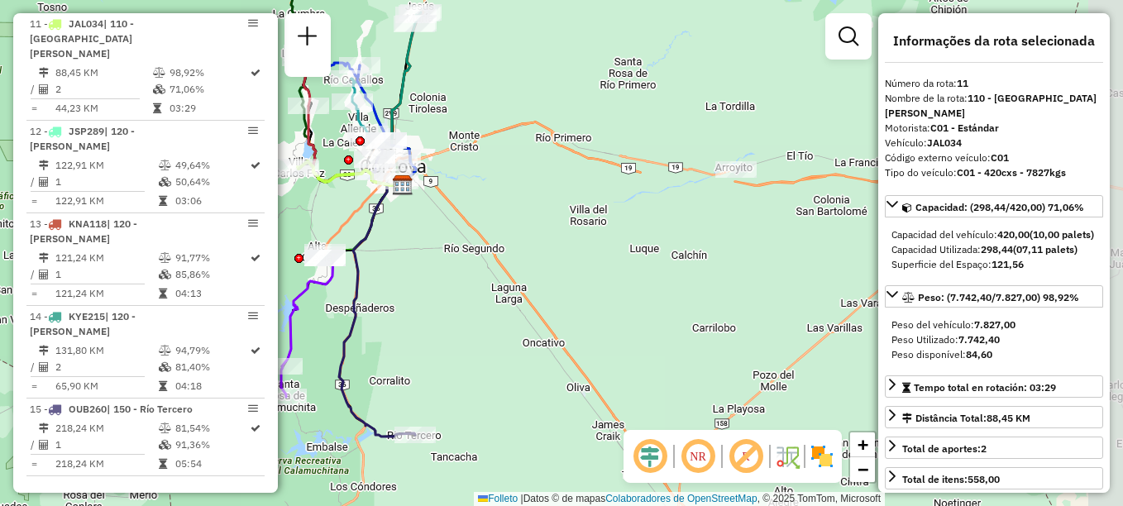
drag, startPoint x: 417, startPoint y: 239, endPoint x: 332, endPoint y: 207, distance: 91.1
click at [332, 207] on div "Janela de atendimento Grade de atendimento Capacidade Transportadoras Veículos …" at bounding box center [561, 253] width 1123 height 506
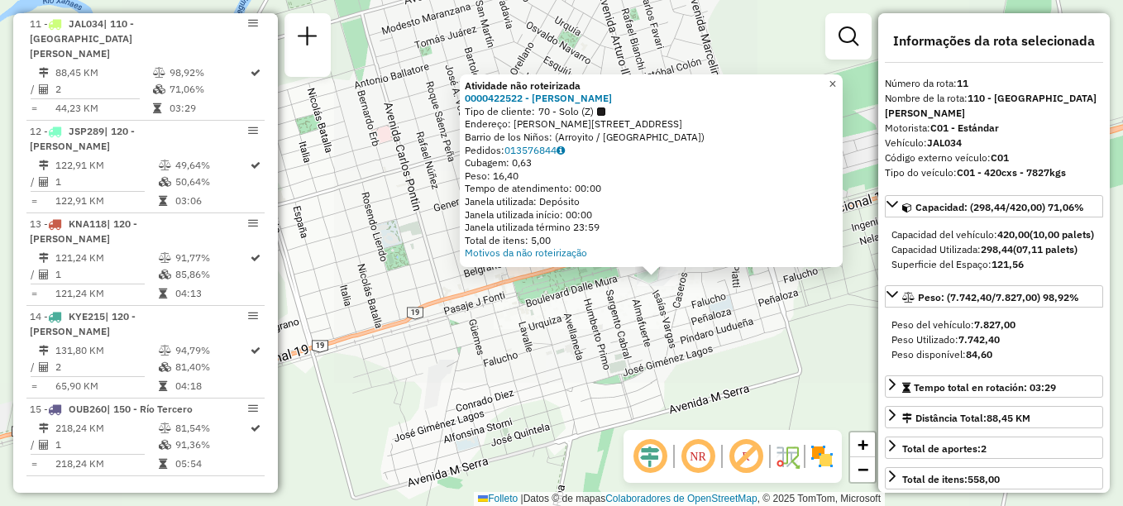
click at [836, 77] on span "×" at bounding box center [832, 84] width 7 height 14
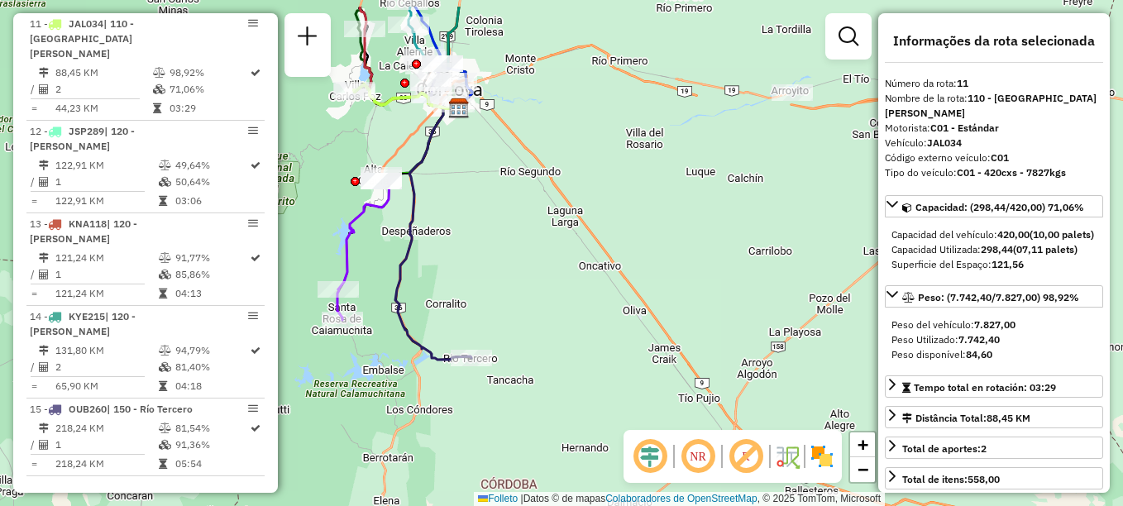
drag, startPoint x: 405, startPoint y: 311, endPoint x: 476, endPoint y: 370, distance: 91.6
click at [476, 366] on div at bounding box center [471, 358] width 41 height 17
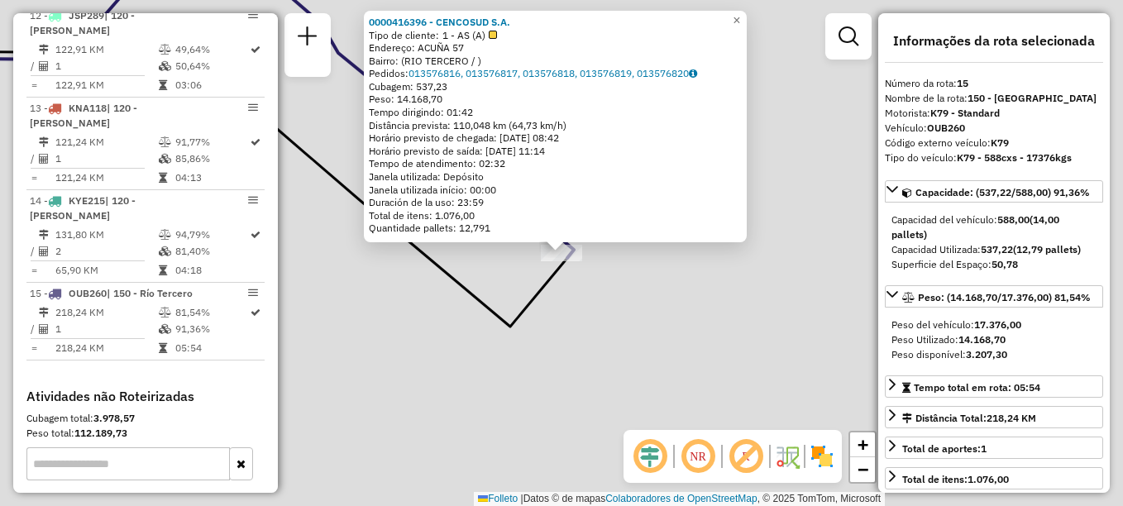
scroll to position [1638, 0]
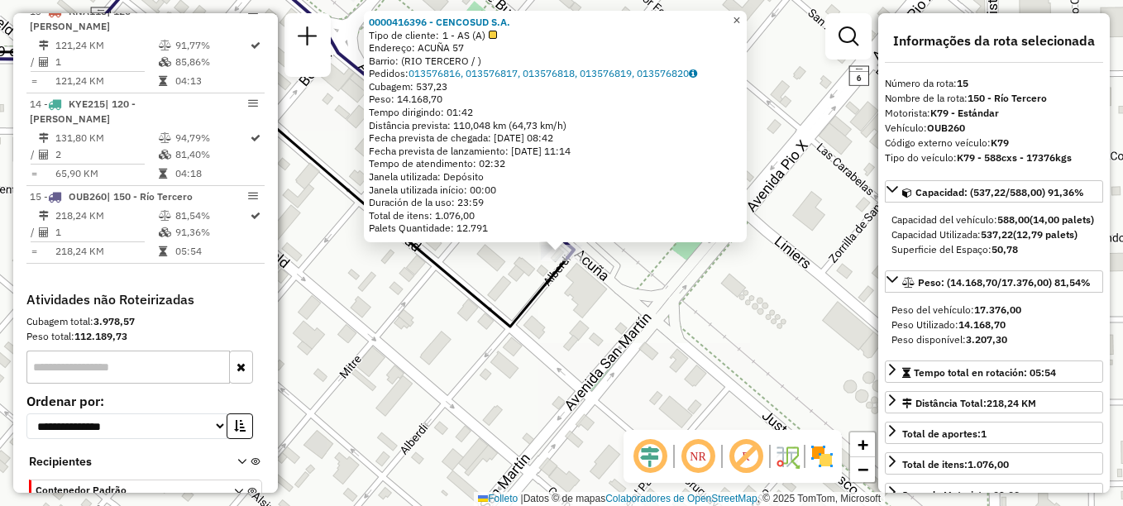
click at [740, 15] on span "×" at bounding box center [736, 20] width 7 height 14
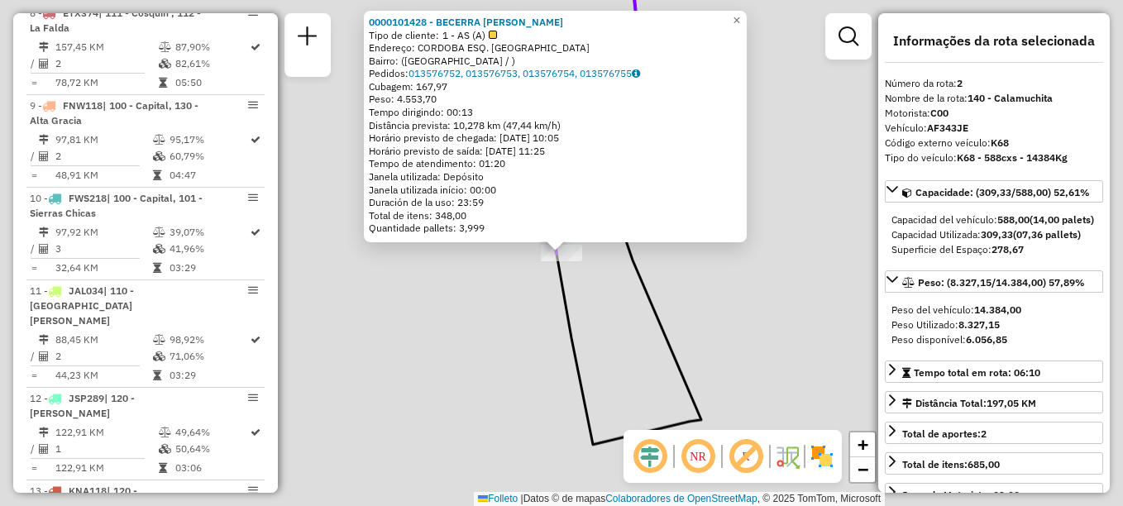
scroll to position [681, 0]
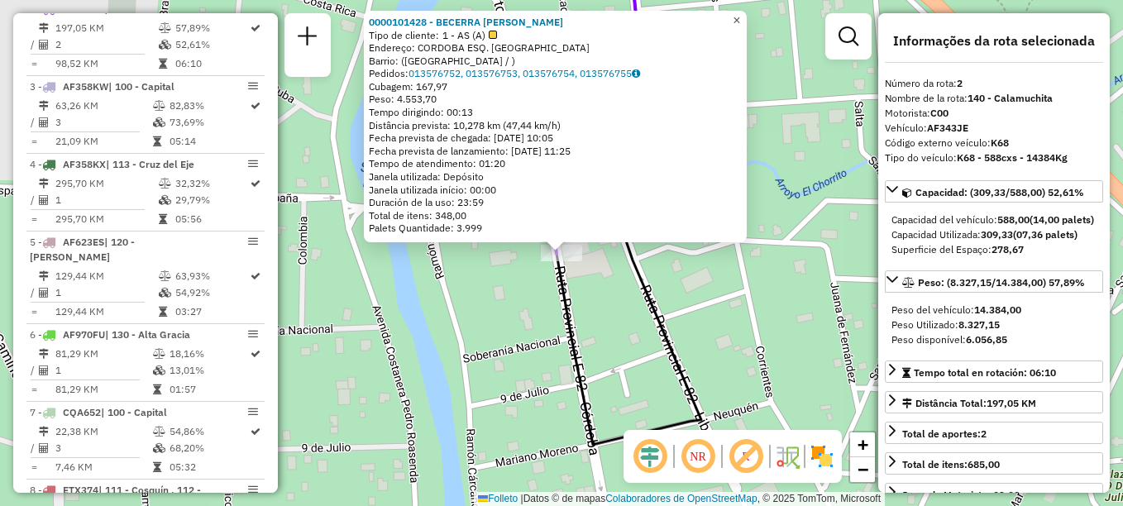
click at [740, 20] on span "×" at bounding box center [736, 20] width 7 height 14
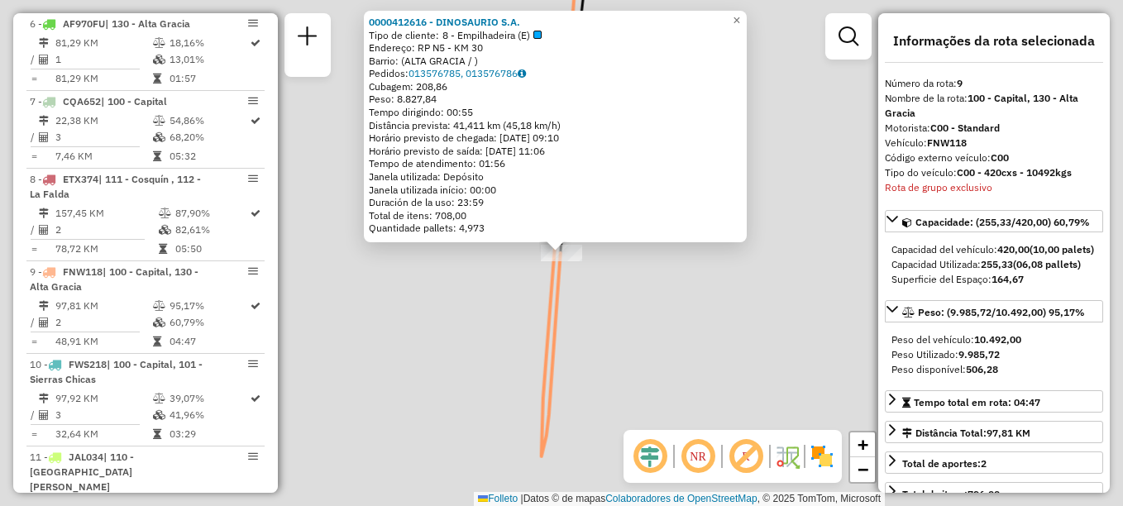
scroll to position [1241, 0]
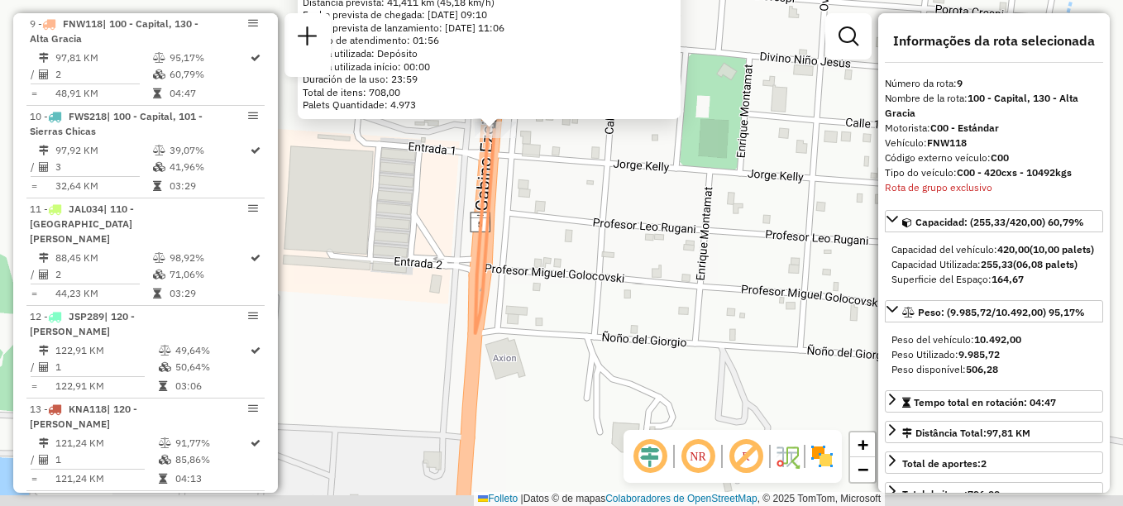
drag, startPoint x: 603, startPoint y: 323, endPoint x: 529, endPoint y: 184, distance: 158.0
click at [533, 193] on div "0000412616 - DINOSAURIO S.A. Tipo de cliente: 8 - Empilhadeira (E) Endereço: RP…" at bounding box center [561, 253] width 1123 height 506
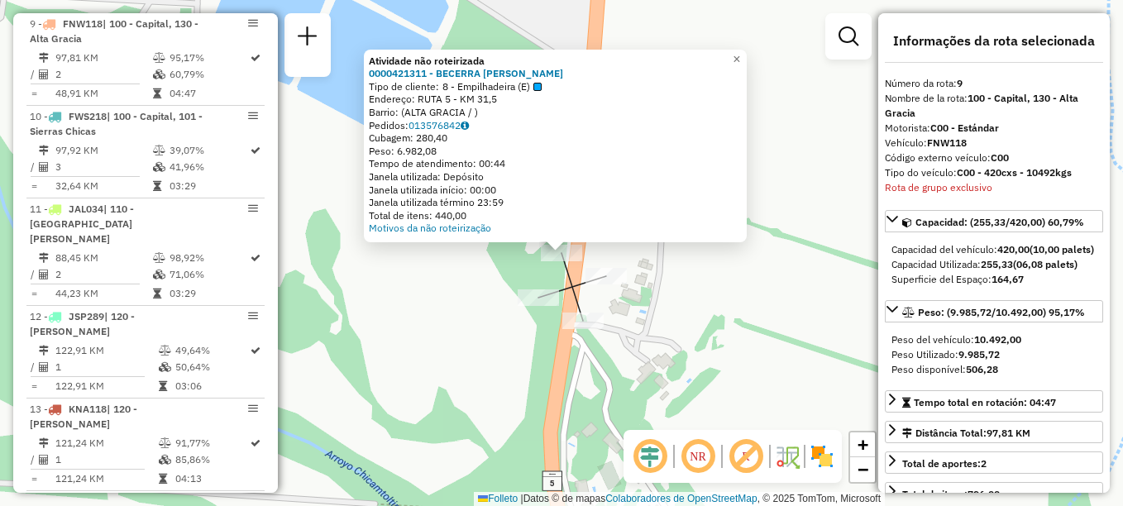
click at [436, 340] on div "Atividade não roteirizada 0000421311 - BECERRA MIGUEL S.A. Tipo de cliente: 8 -…" at bounding box center [561, 253] width 1123 height 506
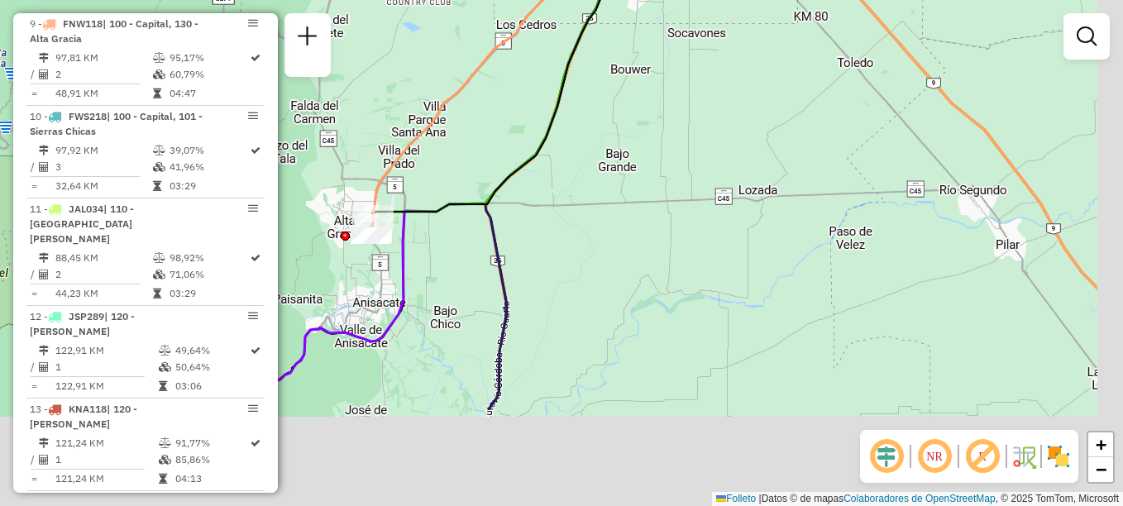
drag, startPoint x: 522, startPoint y: 338, endPoint x: 514, endPoint y: 269, distance: 69.9
click at [516, 277] on div "Janela de atendimento Grade de atendimento Capacidade Transportadoras Veículos …" at bounding box center [561, 253] width 1123 height 506
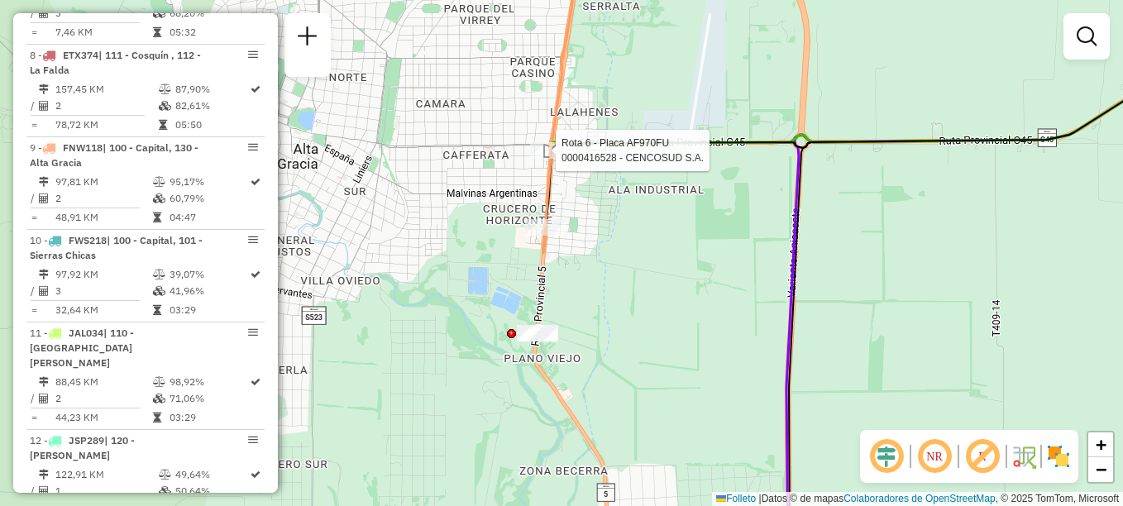
select select "**********"
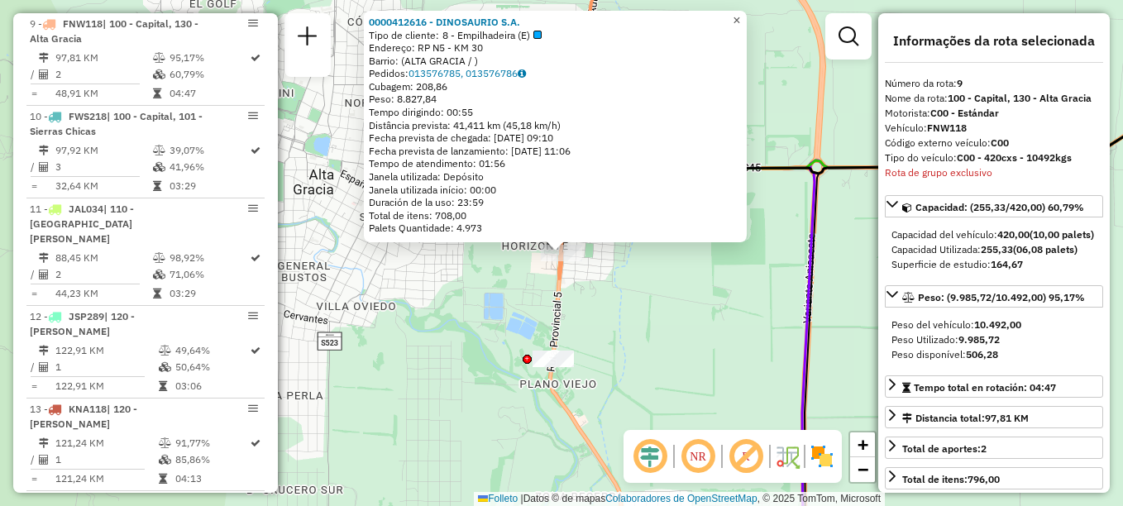
click at [740, 13] on span "×" at bounding box center [736, 20] width 7 height 14
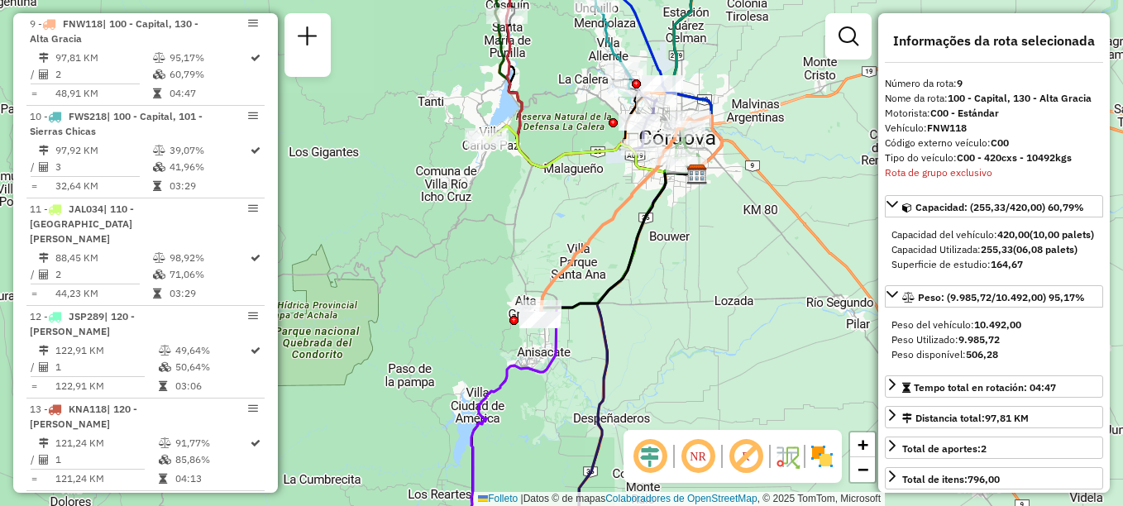
drag, startPoint x: 554, startPoint y: 325, endPoint x: 533, endPoint y: 341, distance: 26.0
click at [533, 328] on div at bounding box center [539, 320] width 41 height 17
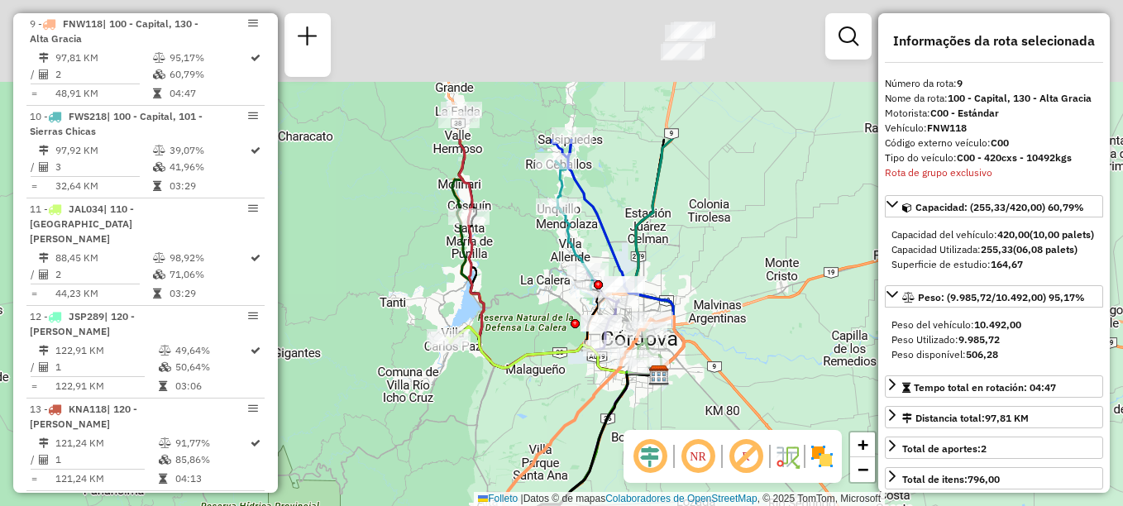
drag, startPoint x: 570, startPoint y: 195, endPoint x: 547, endPoint y: 384, distance: 190.0
click at [547, 384] on div "Janela de atendimento Grade de atendimento Capacidade Transportadoras Veículos …" at bounding box center [561, 253] width 1123 height 506
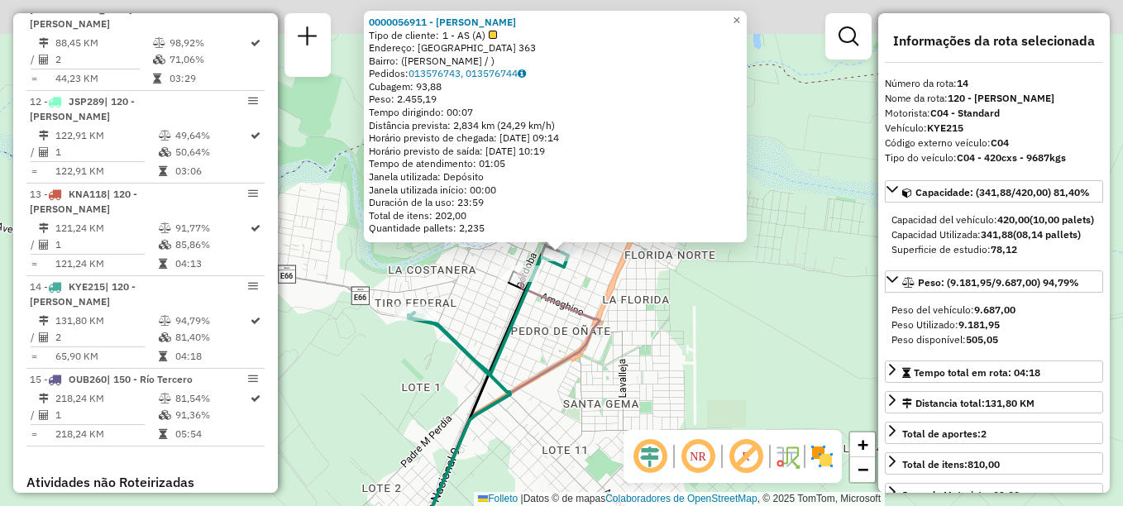
scroll to position [1638, 0]
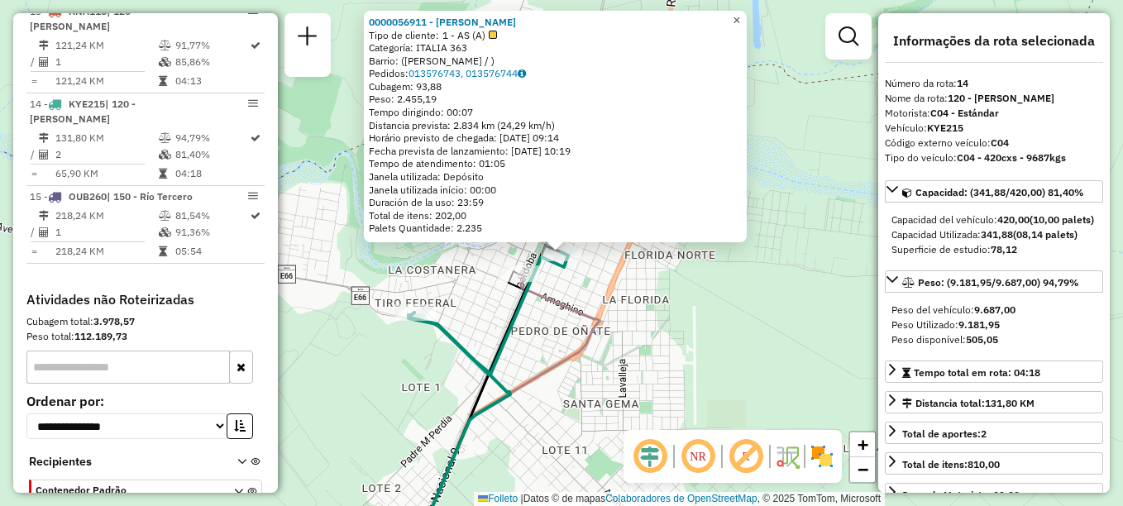
click at [743, 15] on link "×" at bounding box center [737, 21] width 20 height 20
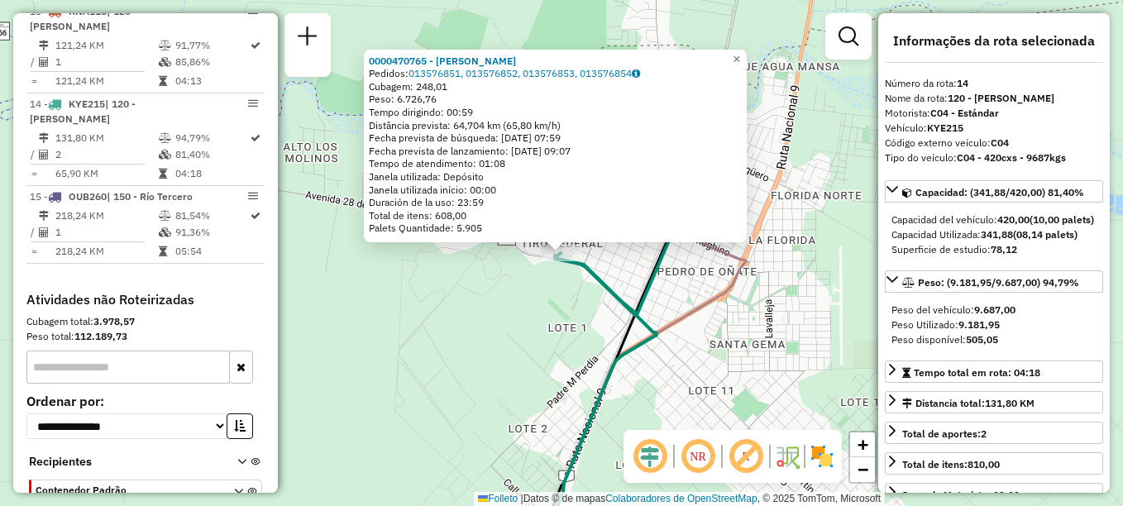
drag, startPoint x: 583, startPoint y: 331, endPoint x: 605, endPoint y: 326, distance: 22.9
click at [583, 332] on div "0000470765 - Mariano de Jesús María Pedidos: 013576851, 013576852, 013576853, 0…" at bounding box center [561, 253] width 1123 height 506
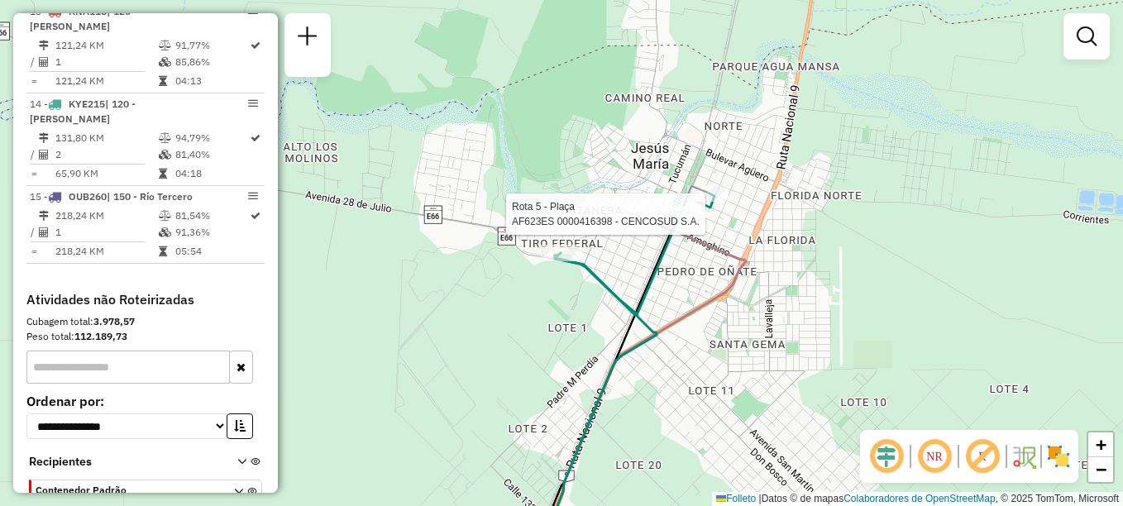
select select "**********"
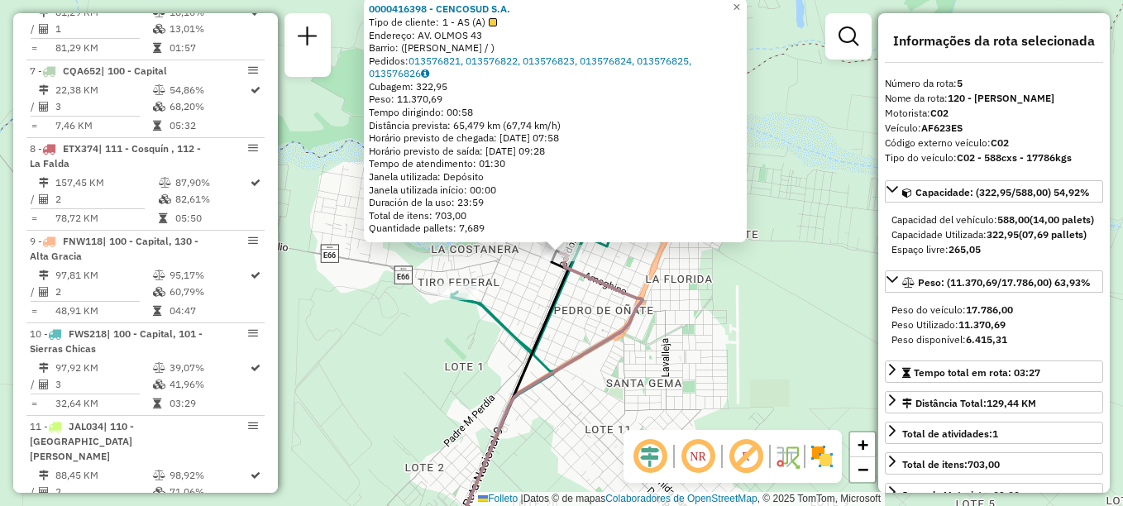
scroll to position [915, 0]
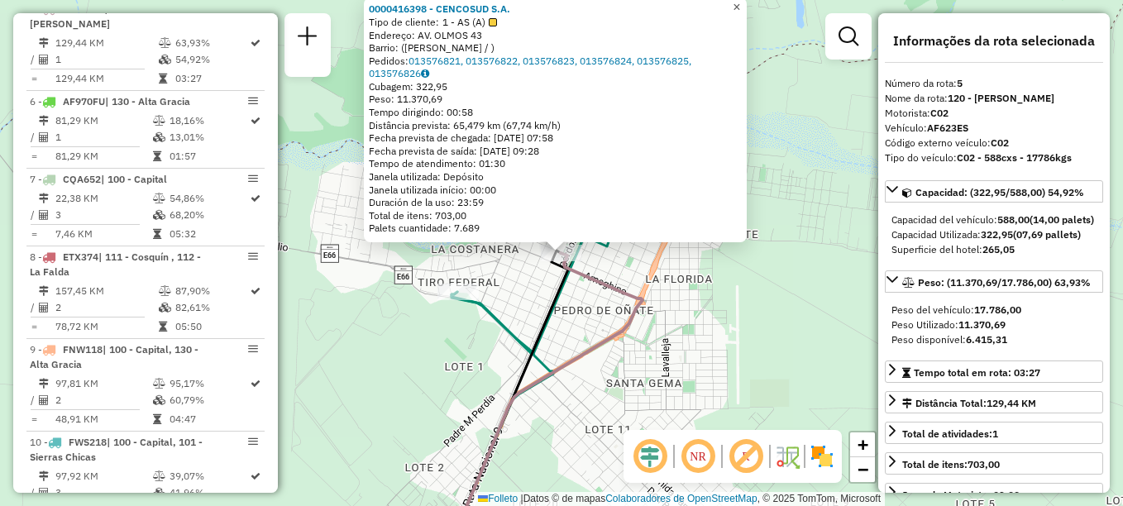
click at [747, 5] on link "×" at bounding box center [737, 8] width 20 height 20
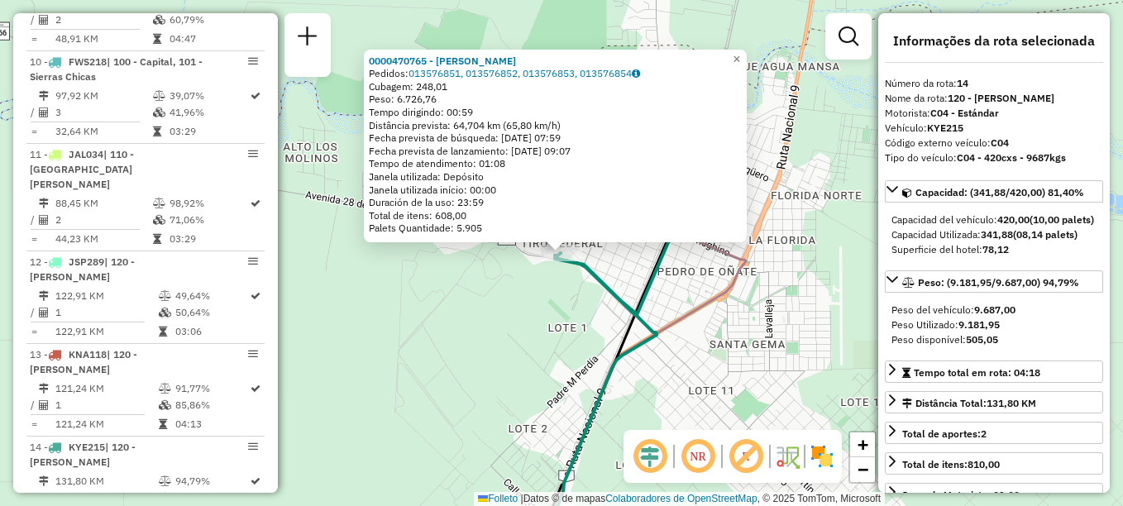
scroll to position [1638, 0]
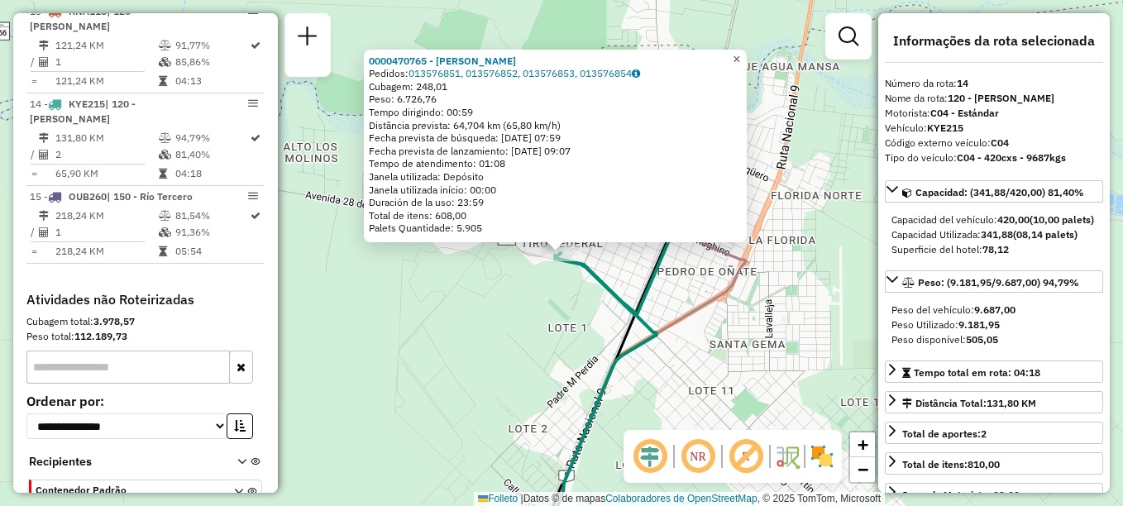
click at [740, 54] on span "×" at bounding box center [736, 59] width 7 height 14
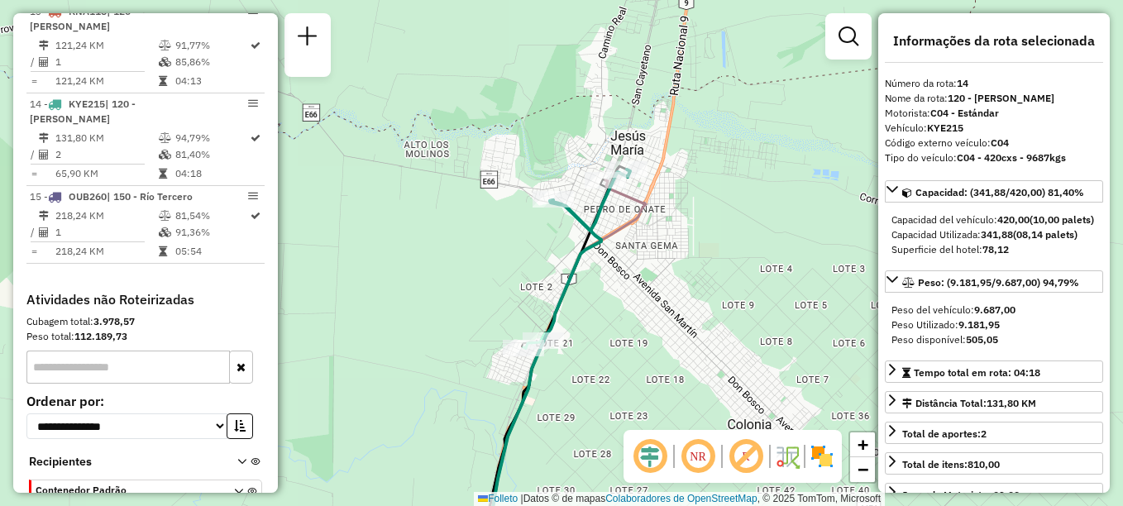
drag, startPoint x: 595, startPoint y: 355, endPoint x: 599, endPoint y: 170, distance: 184.5
click at [603, 172] on div "Janela de atendimento Grade de atendimento Capacidade Transportadoras Veículos …" at bounding box center [561, 253] width 1123 height 506
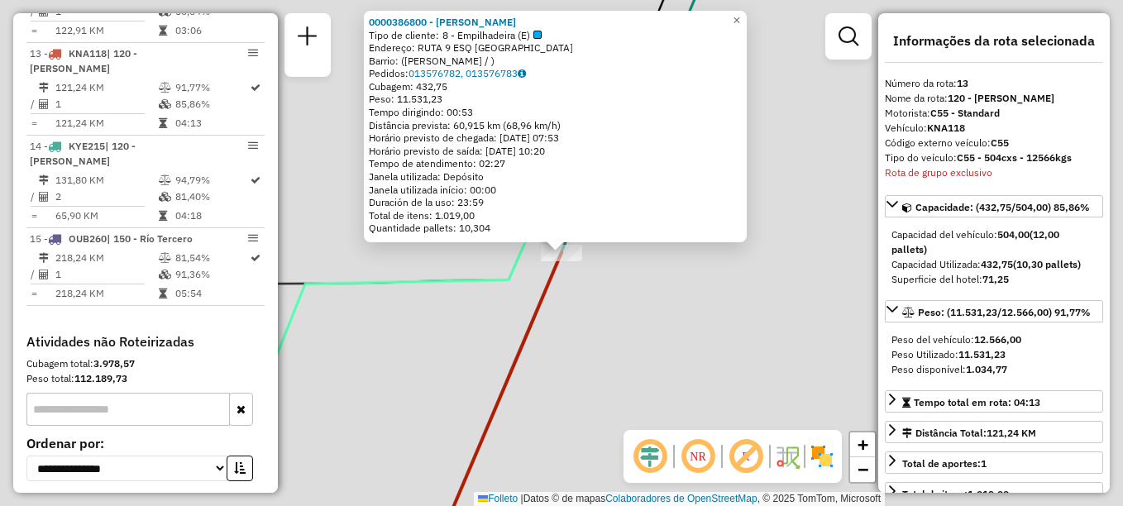
scroll to position [1596, 0]
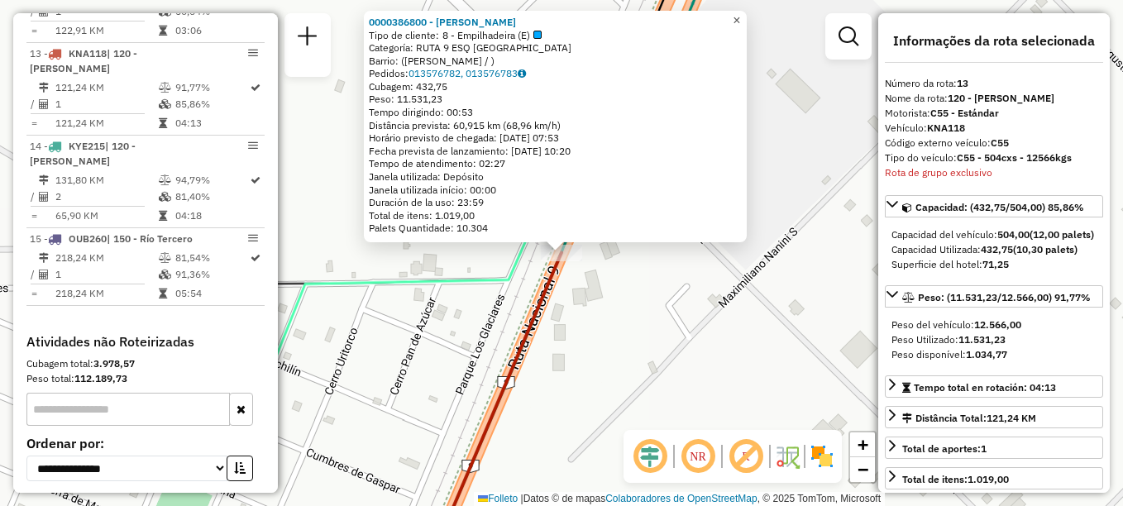
click at [747, 11] on link "×" at bounding box center [737, 21] width 20 height 20
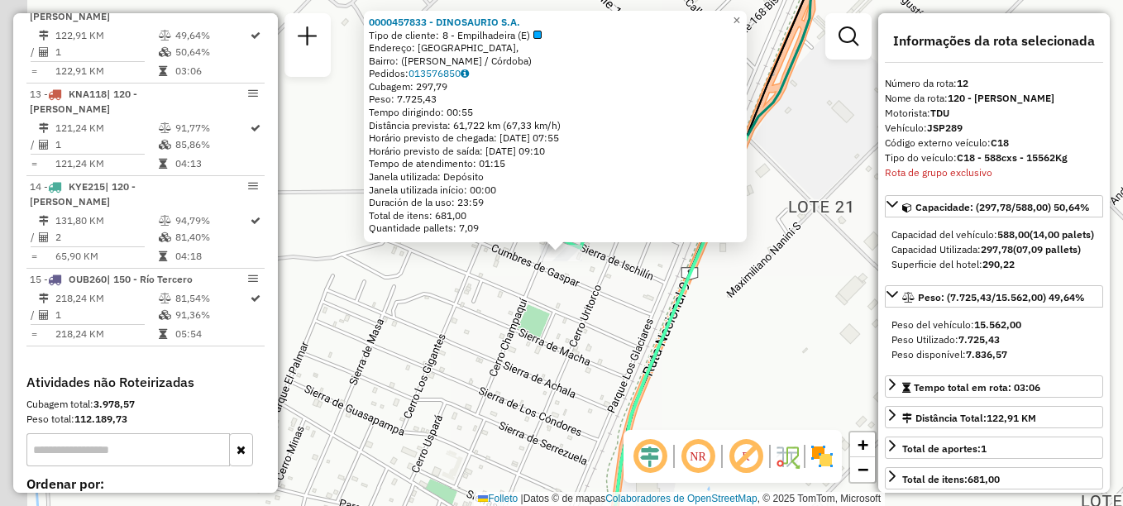
scroll to position [1518, 0]
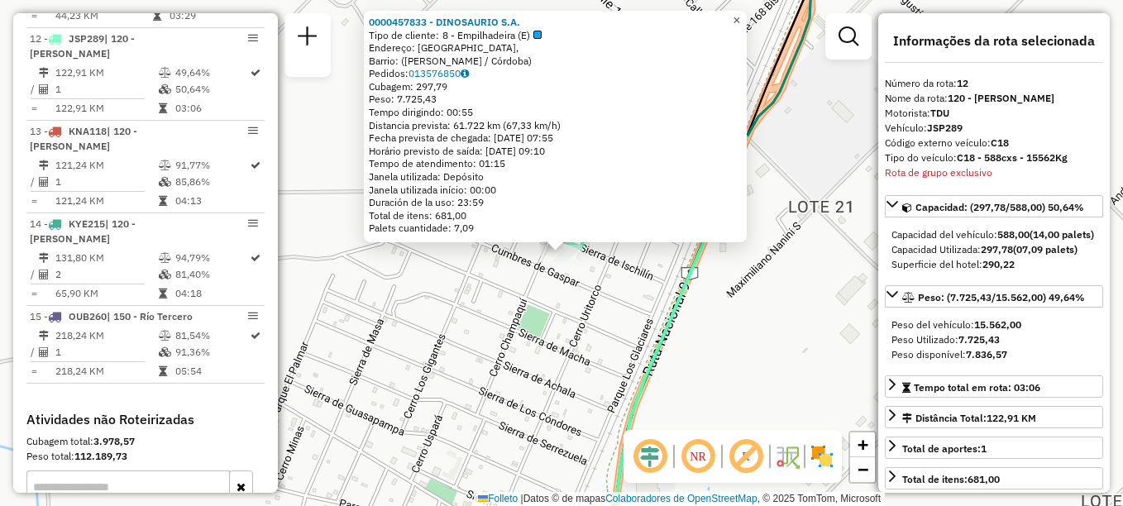
click at [740, 17] on span "×" at bounding box center [736, 20] width 7 height 14
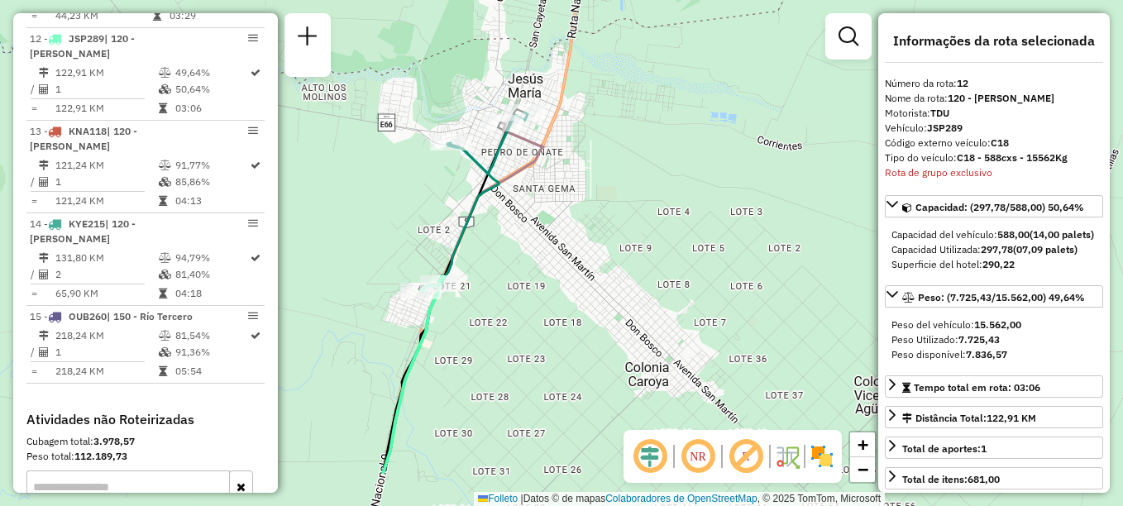
drag, startPoint x: 541, startPoint y: 232, endPoint x: 578, endPoint y: 132, distance: 106.0
click at [574, 142] on div "Janela de atendimento Grade de atendimento Capacidade Transportadoras Veículos …" at bounding box center [561, 253] width 1123 height 506
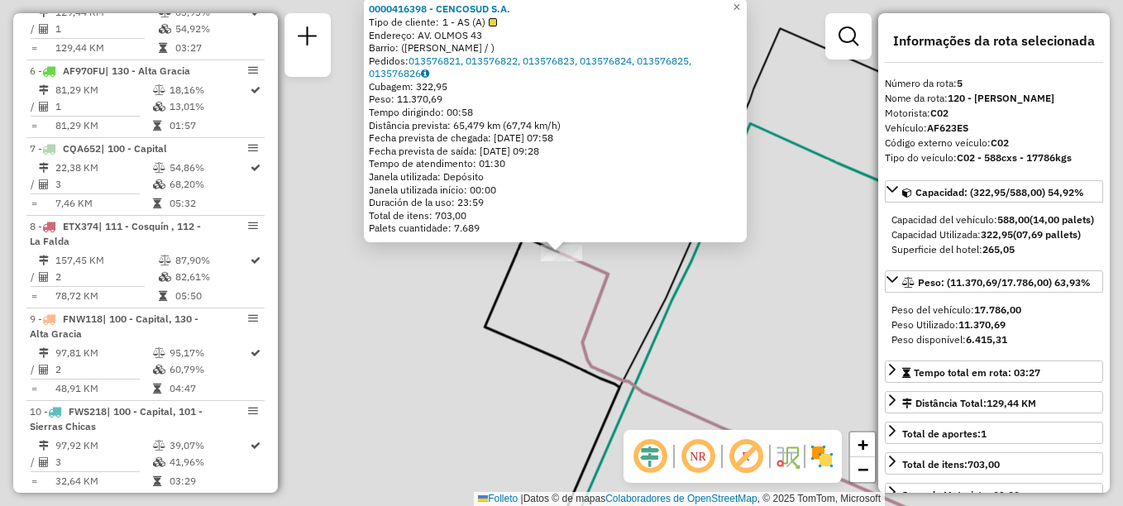
scroll to position [915, 0]
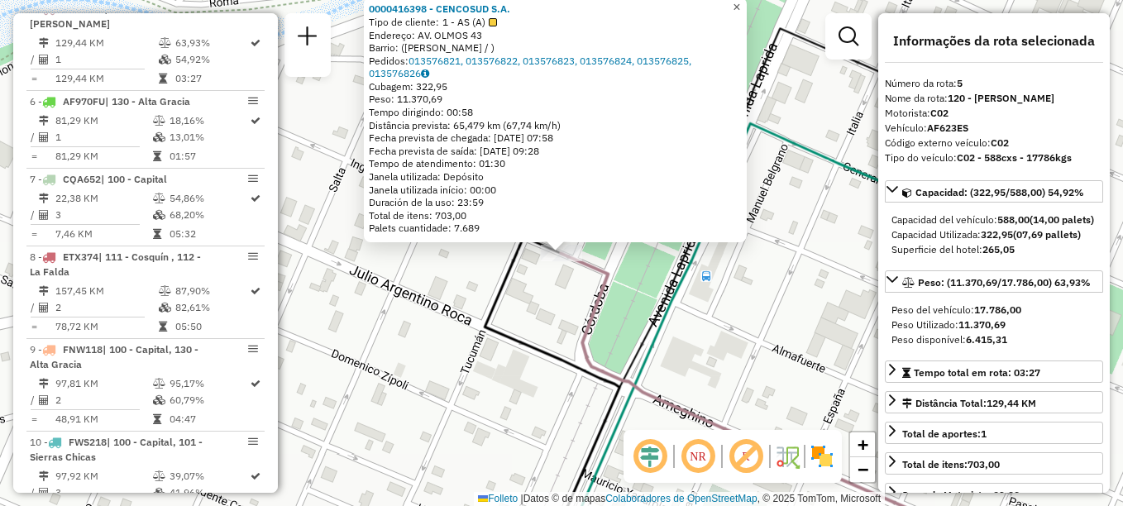
click at [740, 4] on span "×" at bounding box center [736, 7] width 7 height 14
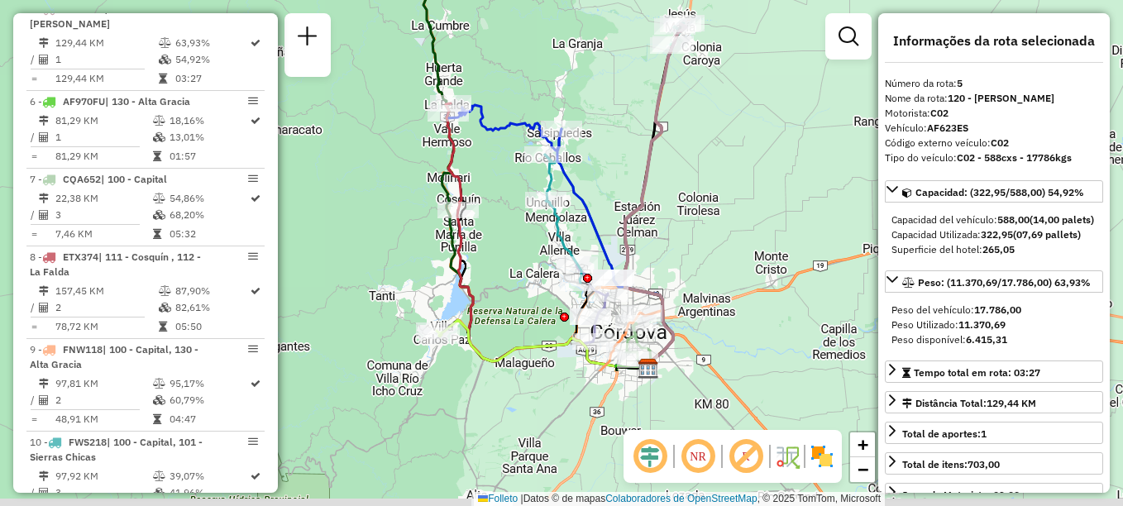
drag, startPoint x: 618, startPoint y: 306, endPoint x: 705, endPoint y: 37, distance: 282.5
click at [705, 41] on div "Janela de atendimento Grade de atendimento Capacidade Transportadoras Veículos …" at bounding box center [561, 253] width 1123 height 506
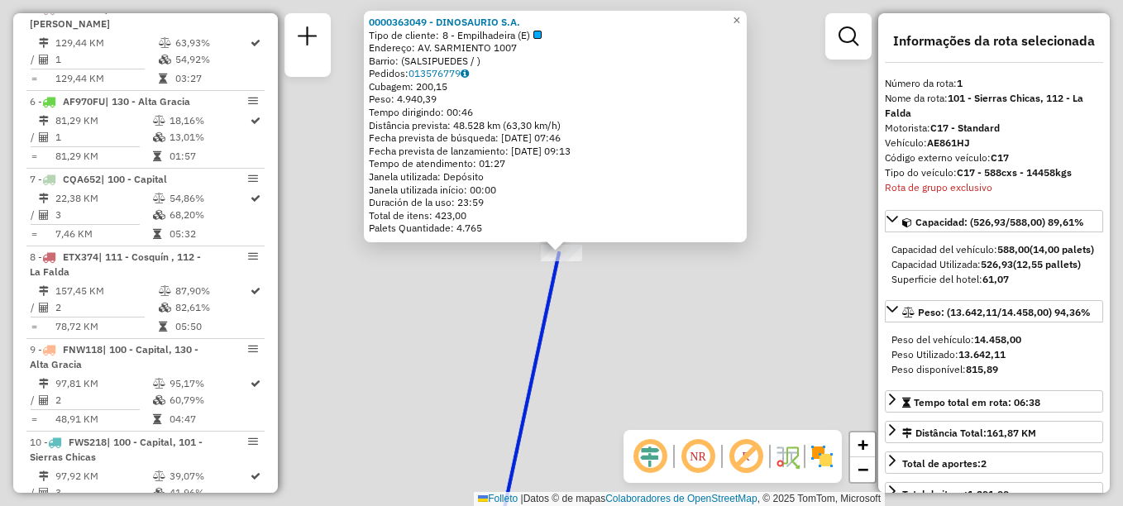
scroll to position [589, 0]
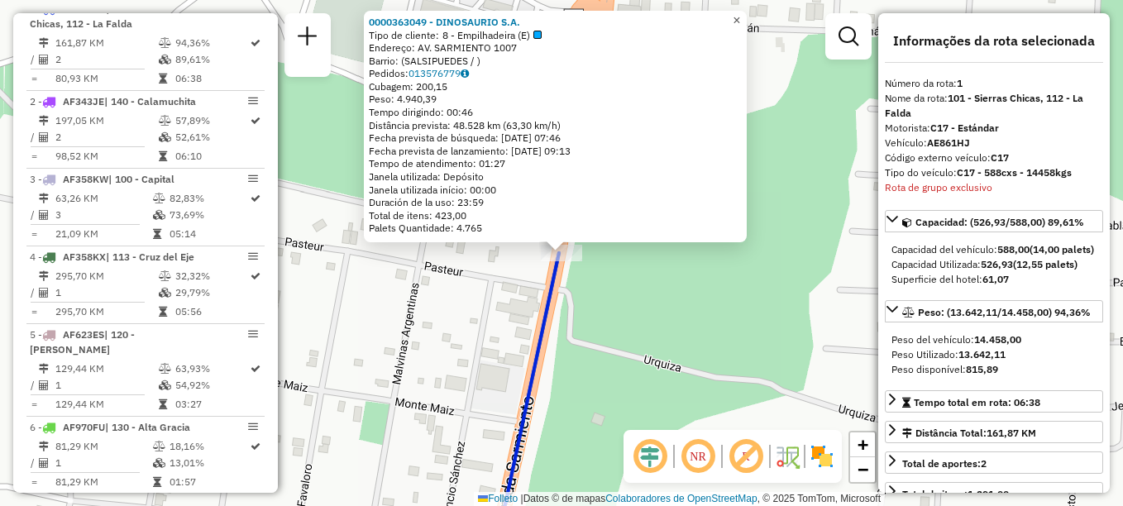
click at [740, 17] on span "×" at bounding box center [736, 20] width 7 height 14
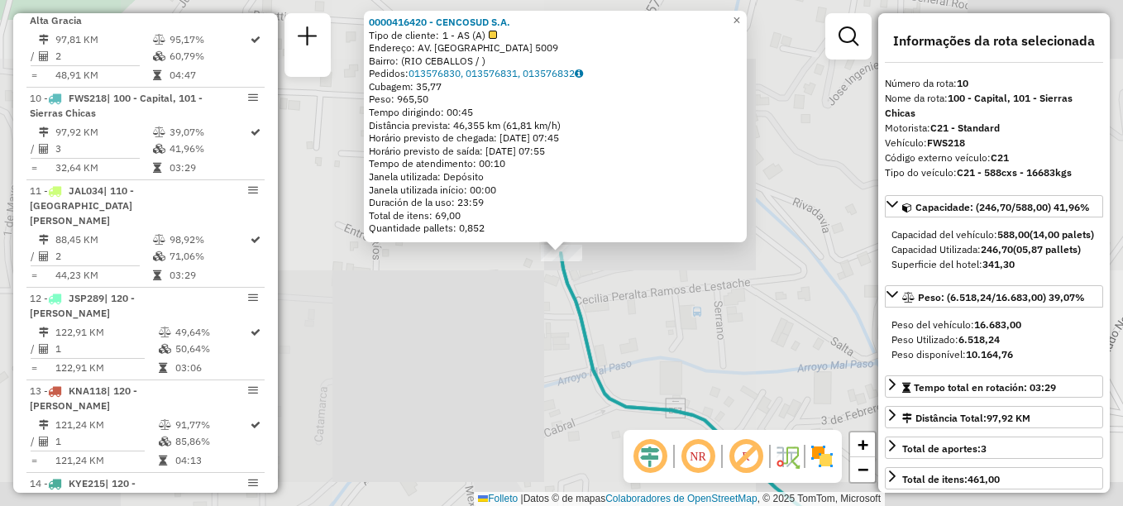
scroll to position [1333, 0]
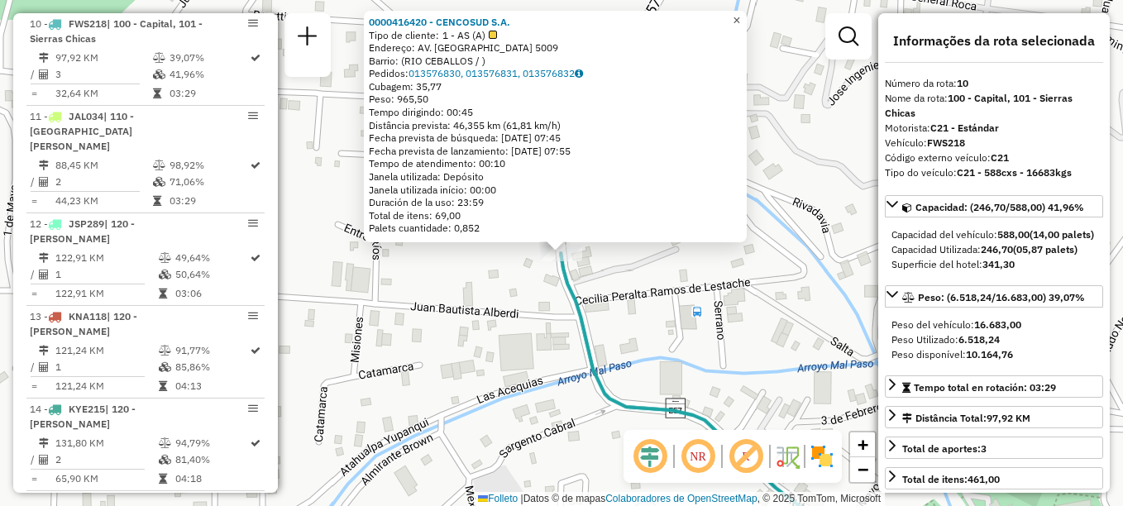
click at [740, 15] on span "×" at bounding box center [736, 20] width 7 height 14
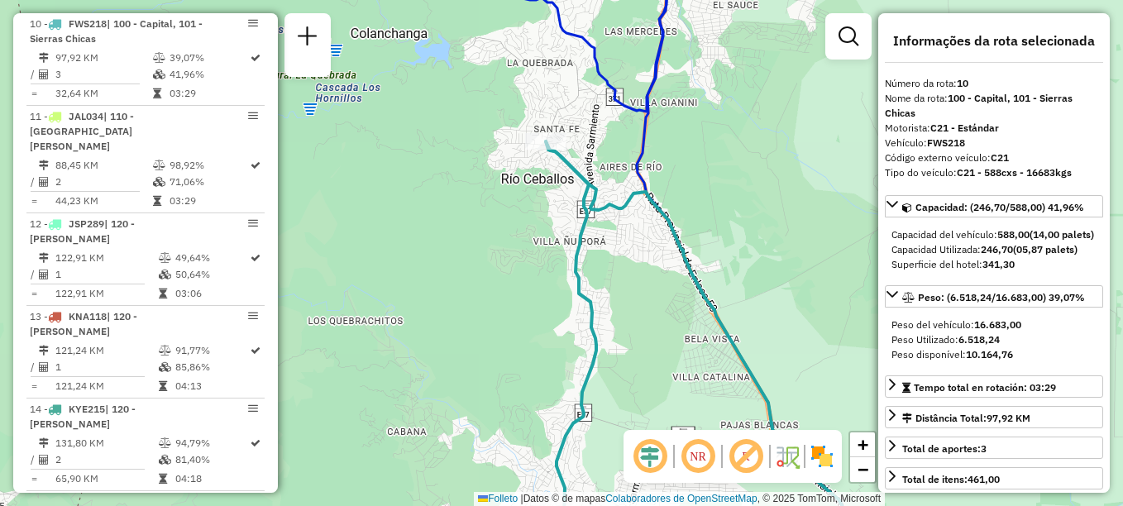
drag, startPoint x: 559, startPoint y: 291, endPoint x: 600, endPoint y: 117, distance: 179.1
click at [581, 183] on div "Janela de atendimento Grade de atendimento Capacidade Transportadoras Veículos …" at bounding box center [561, 253] width 1123 height 506
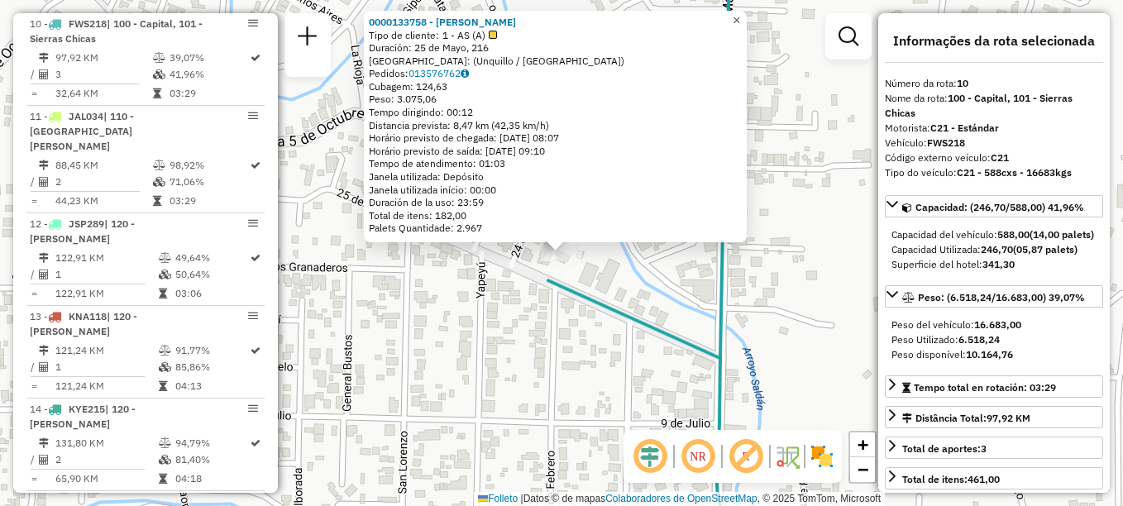
click at [740, 14] on span "×" at bounding box center [736, 20] width 7 height 14
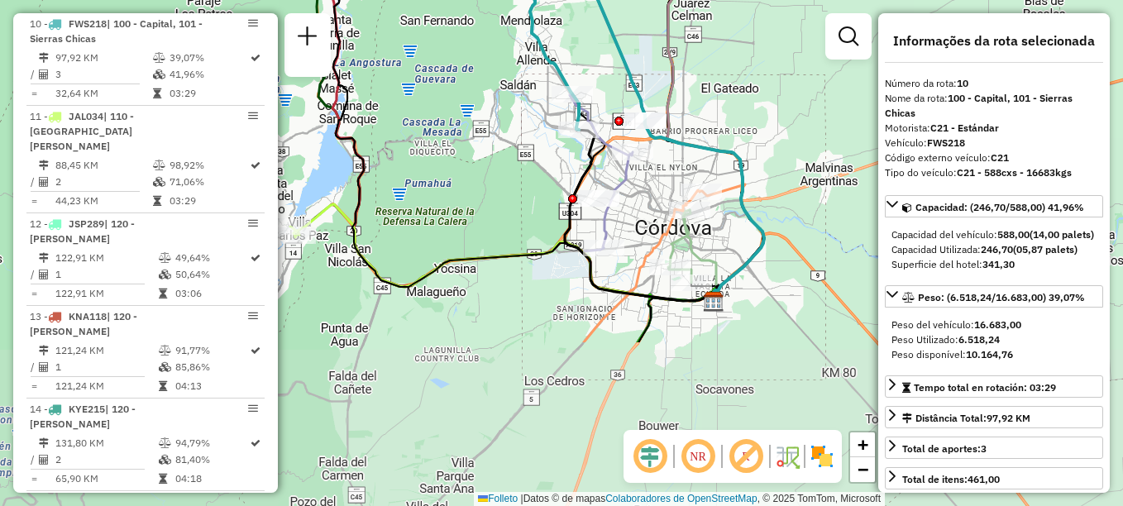
drag, startPoint x: 543, startPoint y: 251, endPoint x: 505, endPoint y: 36, distance: 217.5
click at [505, 36] on div "Janela de atendimento Grade de atendimento Capacidade Transportadoras Veículos …" at bounding box center [561, 253] width 1123 height 506
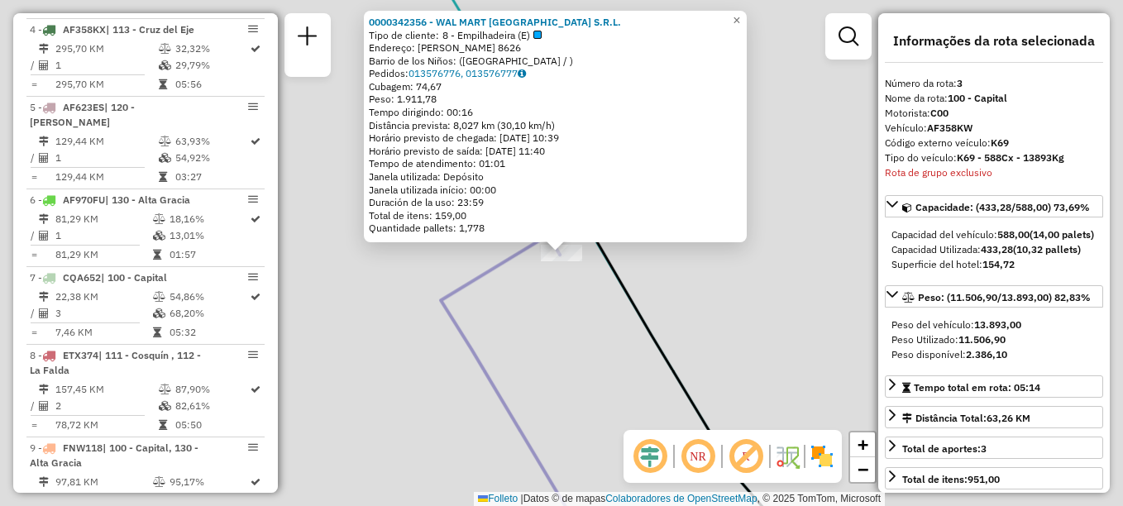
scroll to position [759, 0]
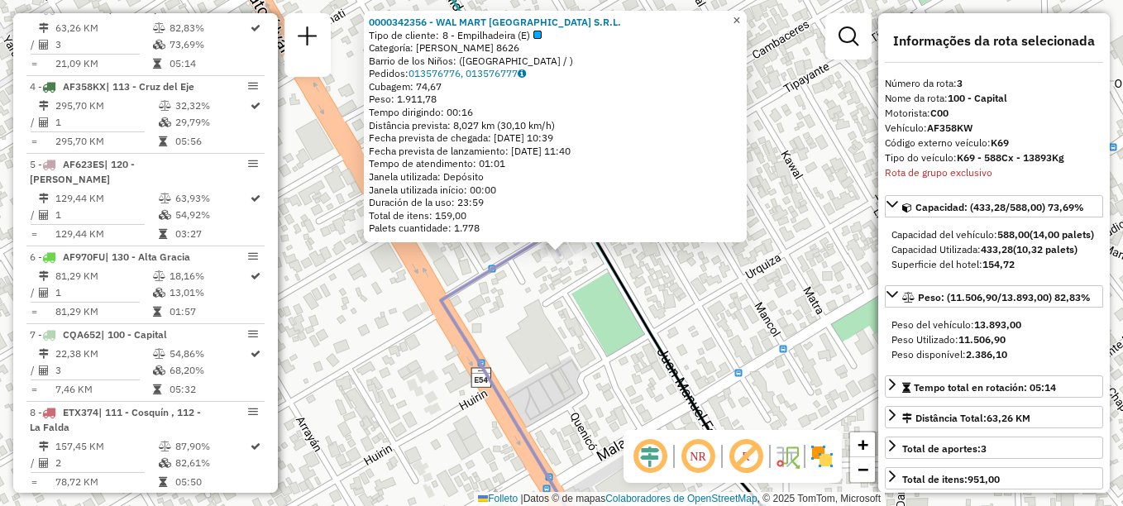
click at [740, 15] on span "×" at bounding box center [736, 20] width 7 height 14
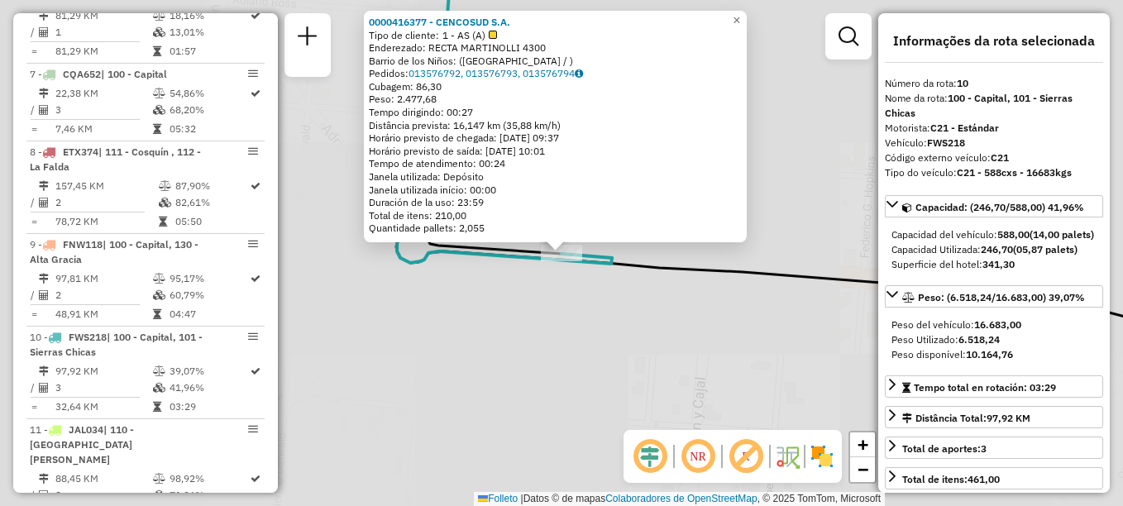
scroll to position [1333, 0]
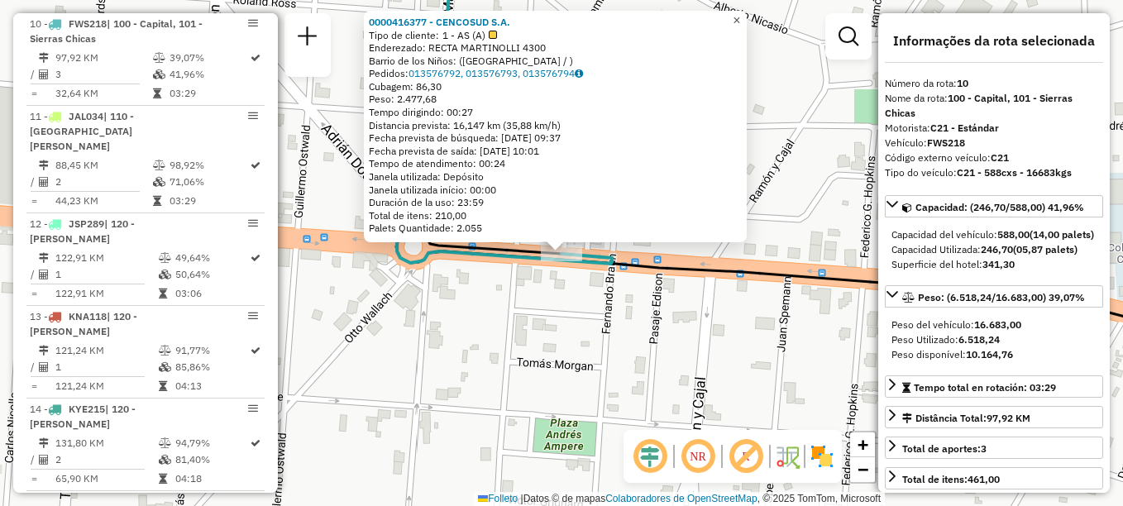
click at [741, 16] on link "×" at bounding box center [737, 21] width 20 height 20
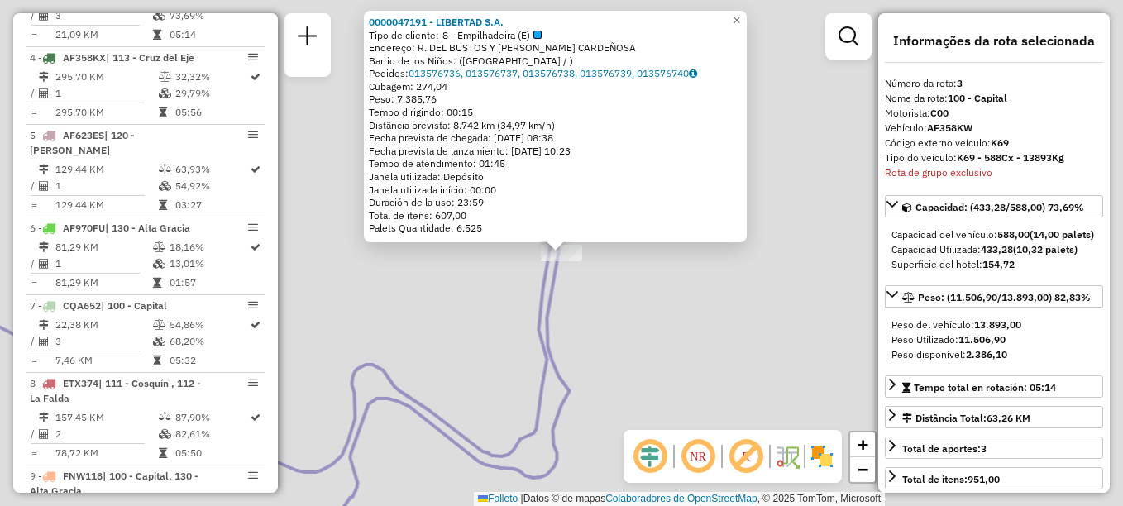
scroll to position [759, 0]
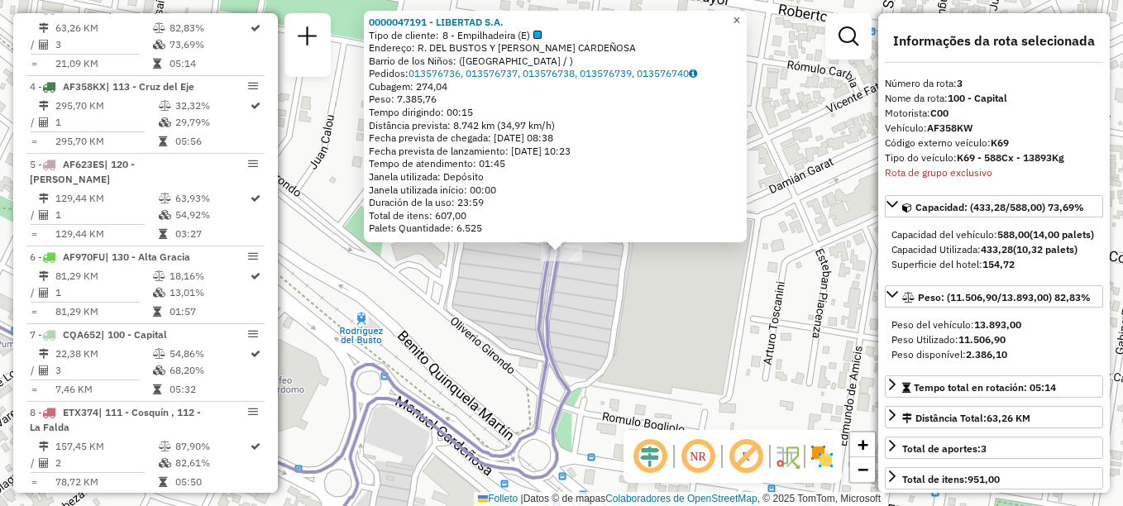
click at [740, 17] on span "×" at bounding box center [736, 20] width 7 height 14
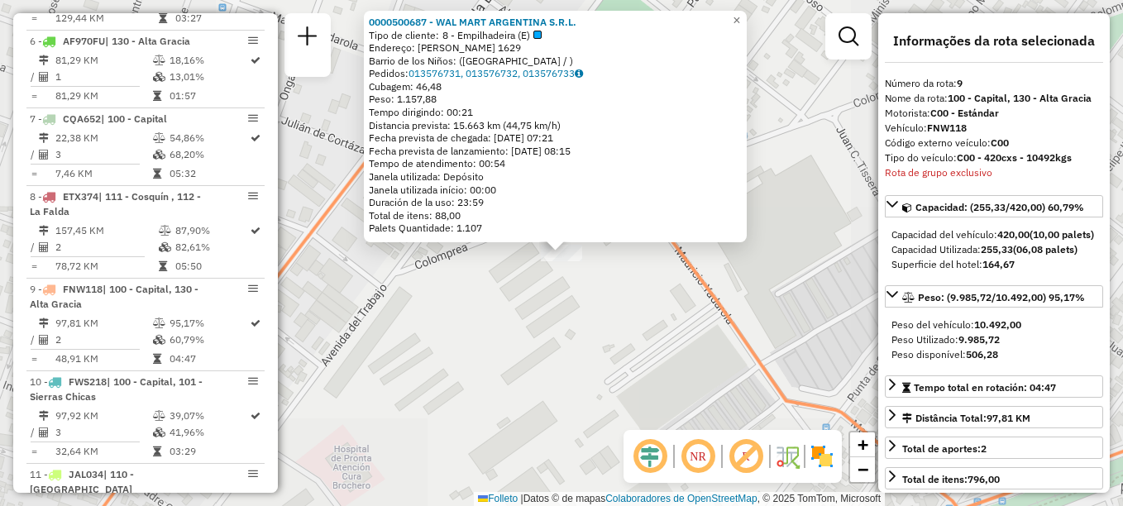
scroll to position [1241, 0]
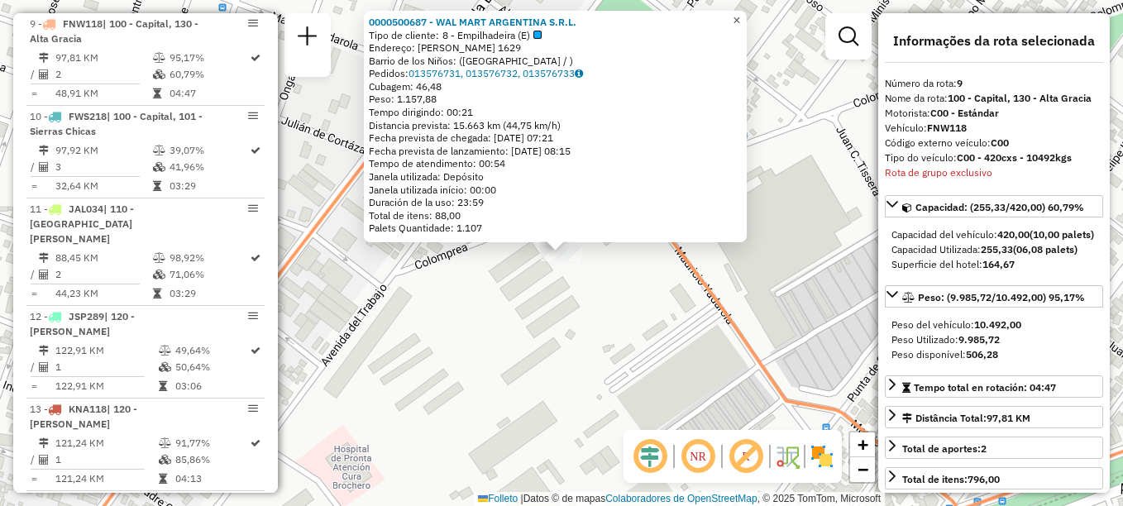
click at [740, 14] on span "×" at bounding box center [736, 20] width 7 height 14
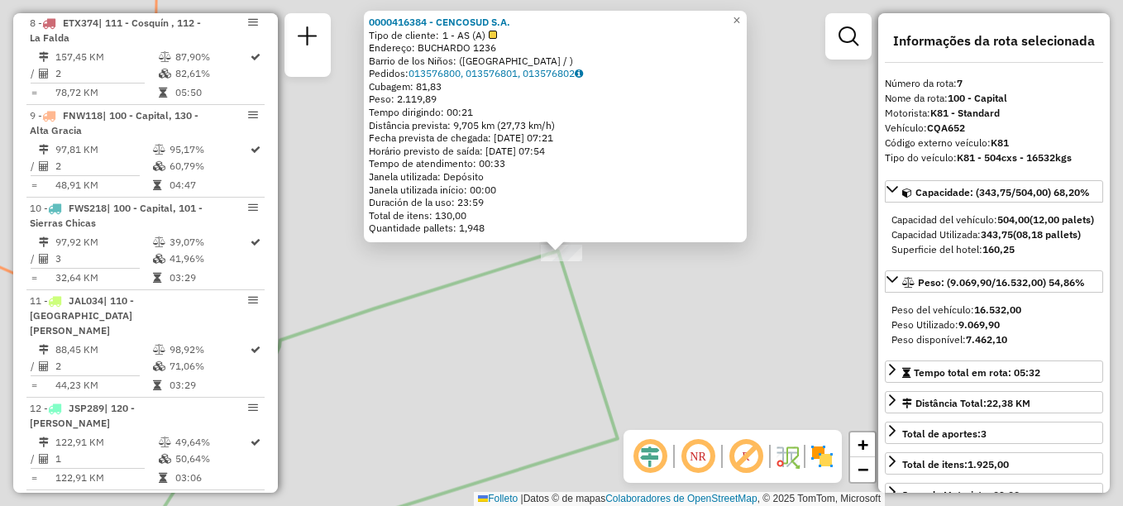
scroll to position [1070, 0]
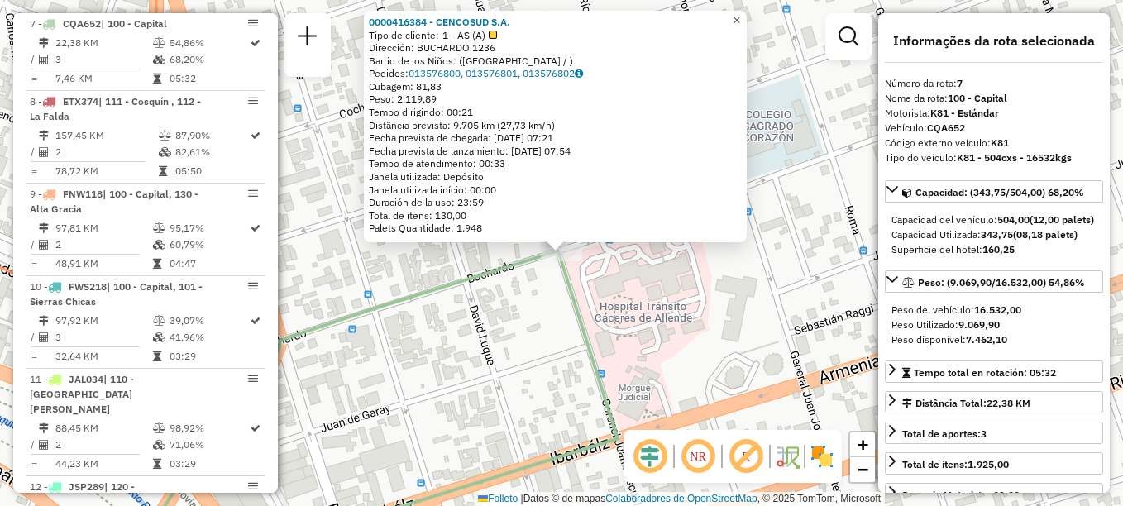
click at [747, 16] on link "×" at bounding box center [737, 21] width 20 height 20
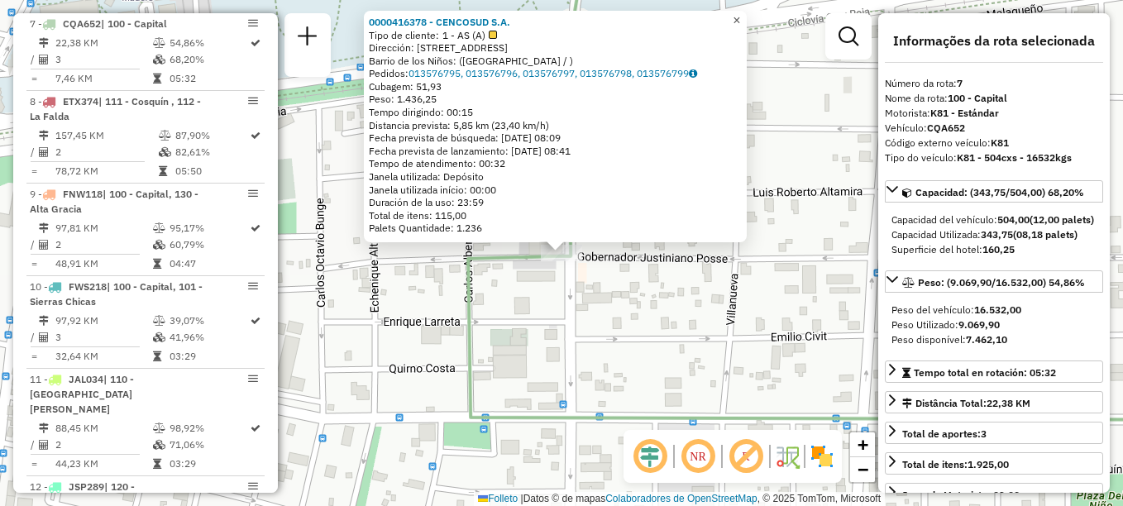
click at [740, 19] on span "×" at bounding box center [736, 20] width 7 height 14
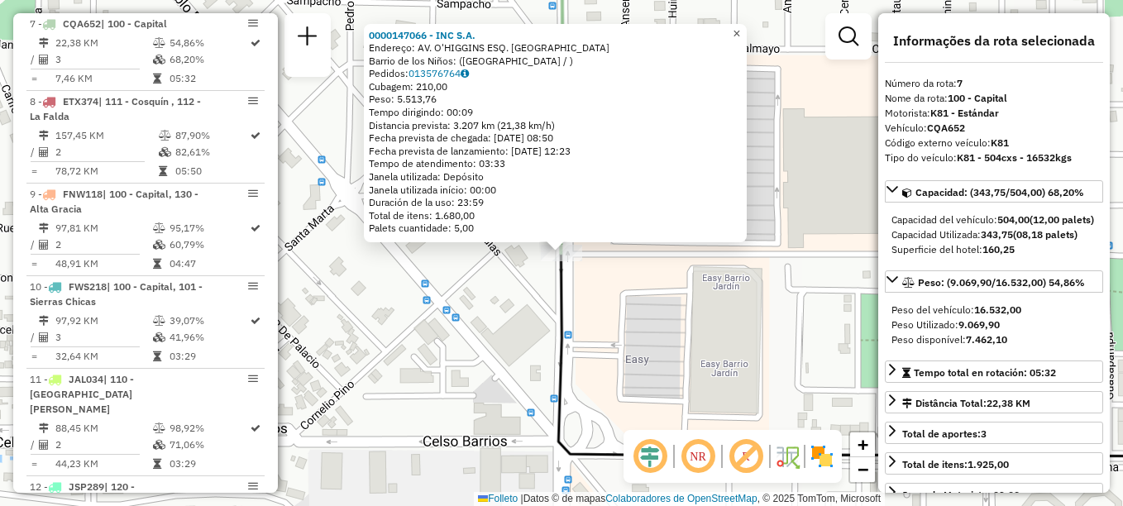
click at [740, 33] on span "×" at bounding box center [736, 33] width 7 height 14
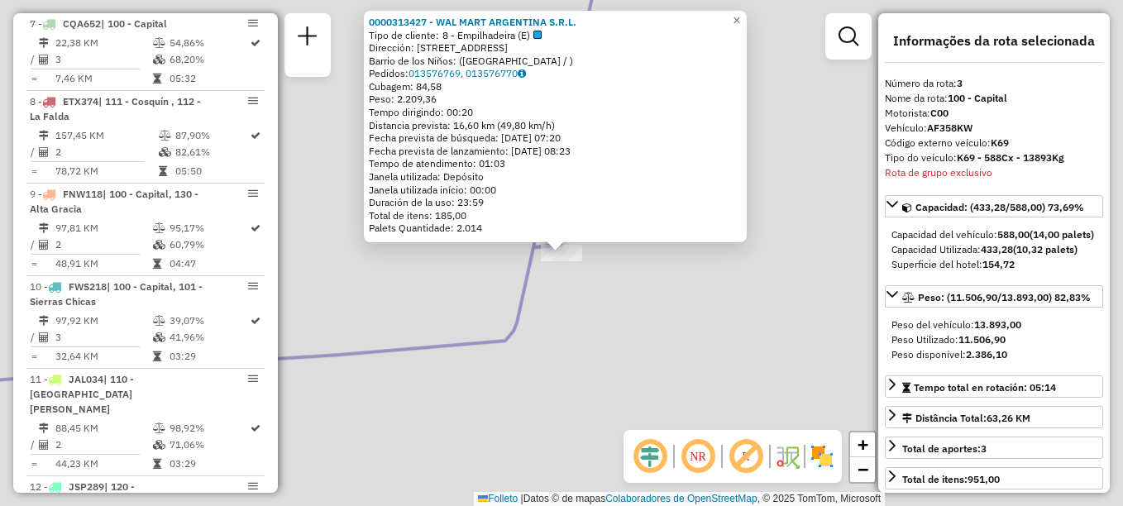
scroll to position [759, 0]
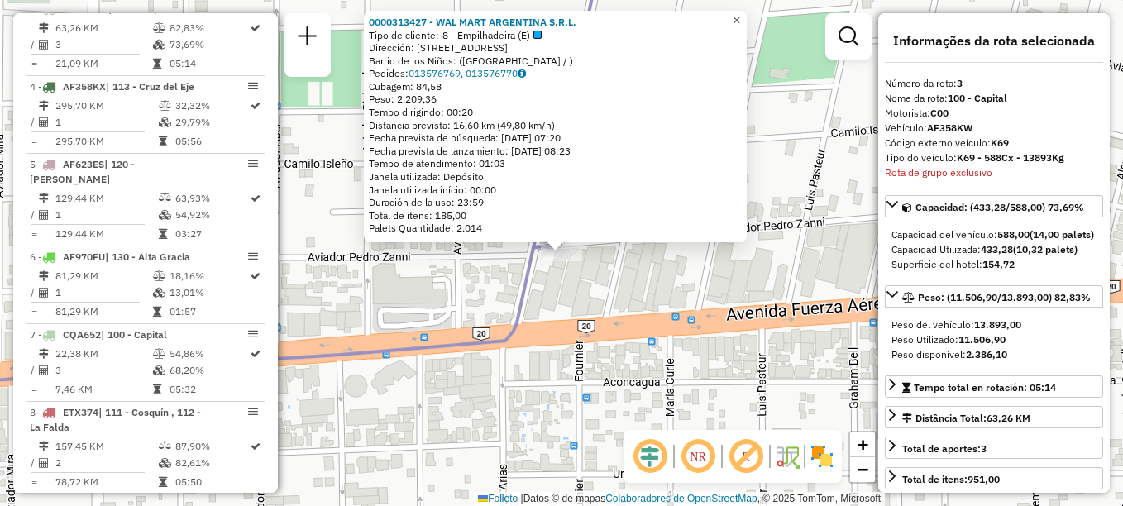
click at [740, 16] on span "×" at bounding box center [736, 20] width 7 height 14
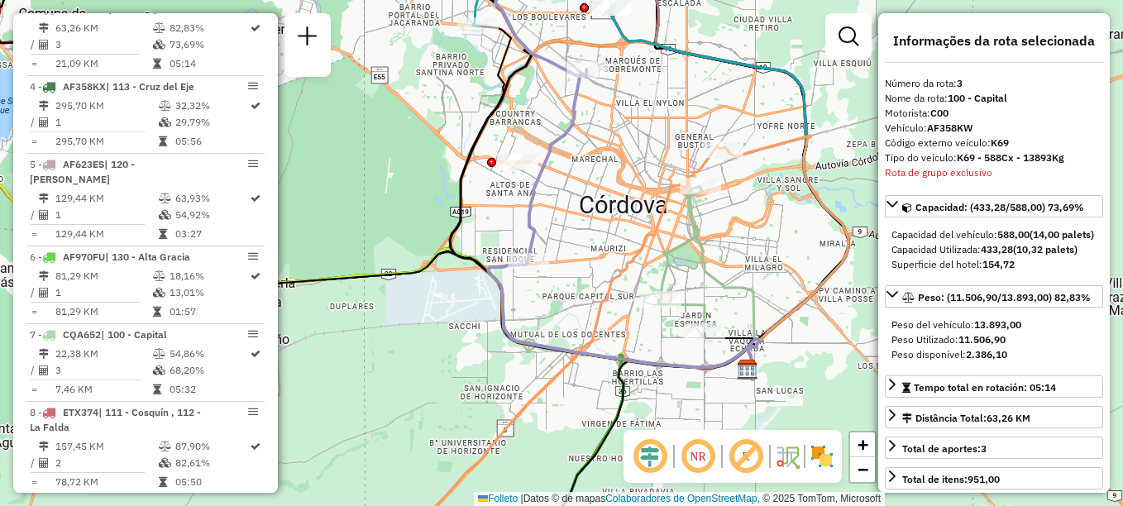
drag, startPoint x: 727, startPoint y: 246, endPoint x: 657, endPoint y: 215, distance: 76.7
click at [657, 215] on icon at bounding box center [571, 336] width 303 height 380
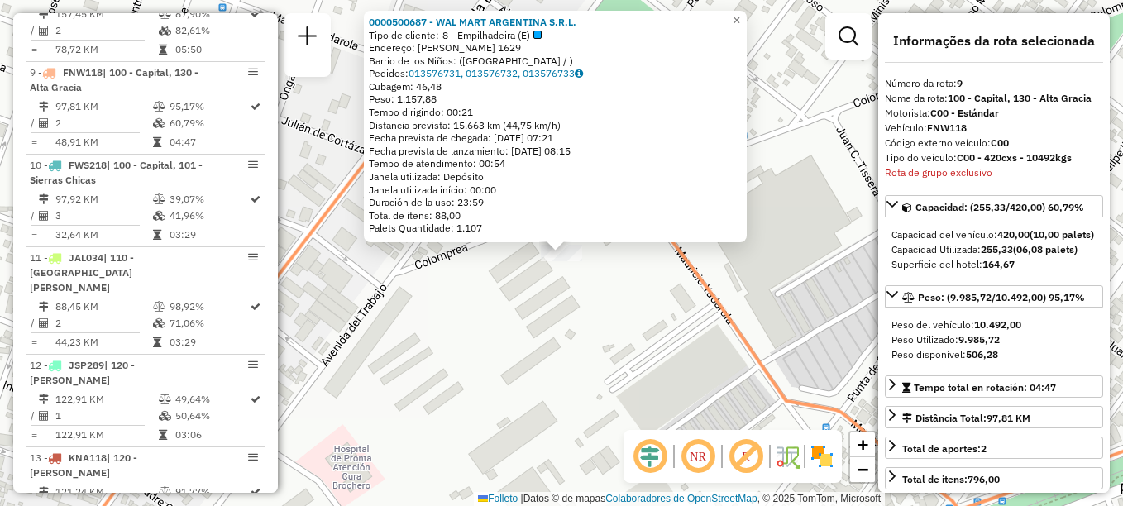
scroll to position [1241, 0]
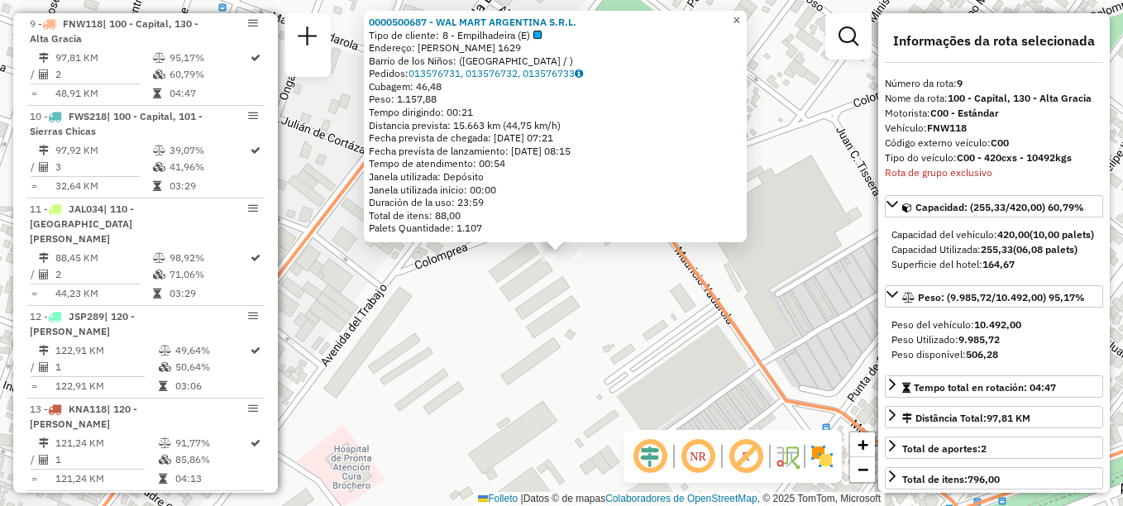
drag, startPoint x: 750, startPoint y: 7, endPoint x: 743, endPoint y: 22, distance: 15.5
click at [740, 13] on span "×" at bounding box center [736, 20] width 7 height 14
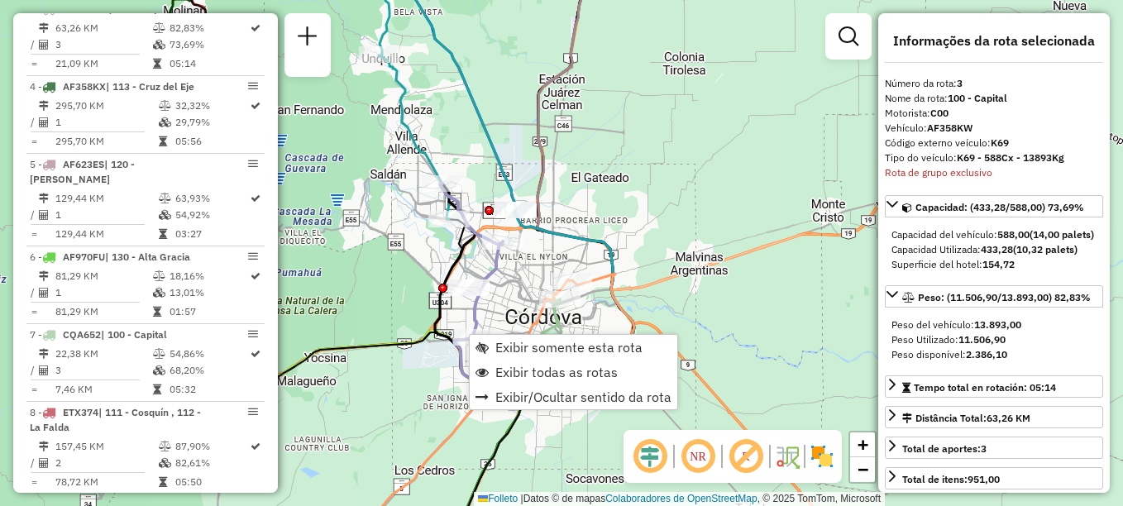
scroll to position [759, 0]
click at [534, 341] on span "Exibir somente esta rota" at bounding box center [568, 347] width 147 height 13
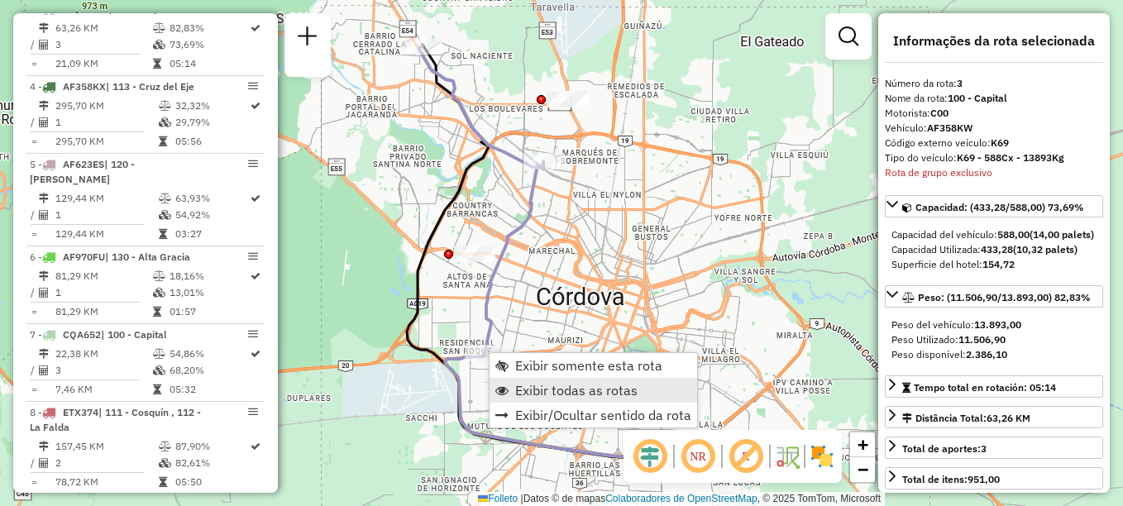
click at [541, 390] on span "Exibir todas as rotas" at bounding box center [576, 390] width 122 height 13
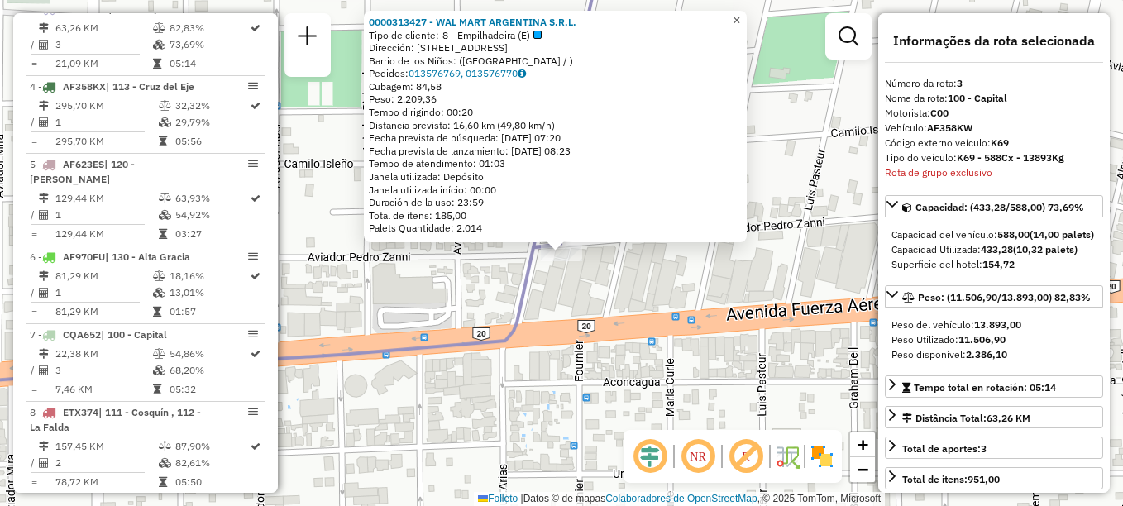
drag, startPoint x: 751, startPoint y: 16, endPoint x: 715, endPoint y: 50, distance: 49.1
click at [740, 16] on span "×" at bounding box center [736, 20] width 7 height 14
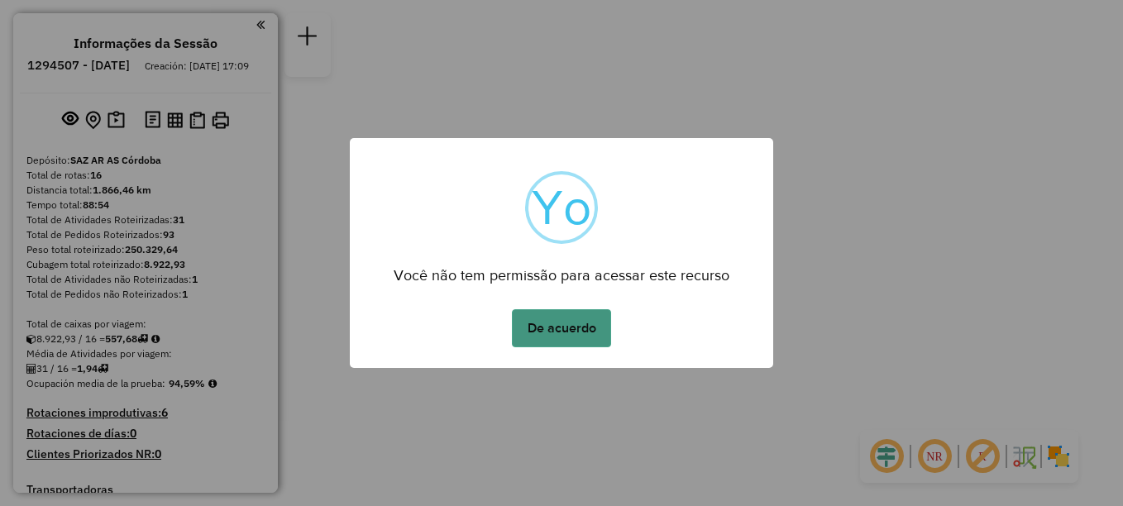
click at [552, 327] on button "De acuerdo" at bounding box center [561, 328] width 99 height 38
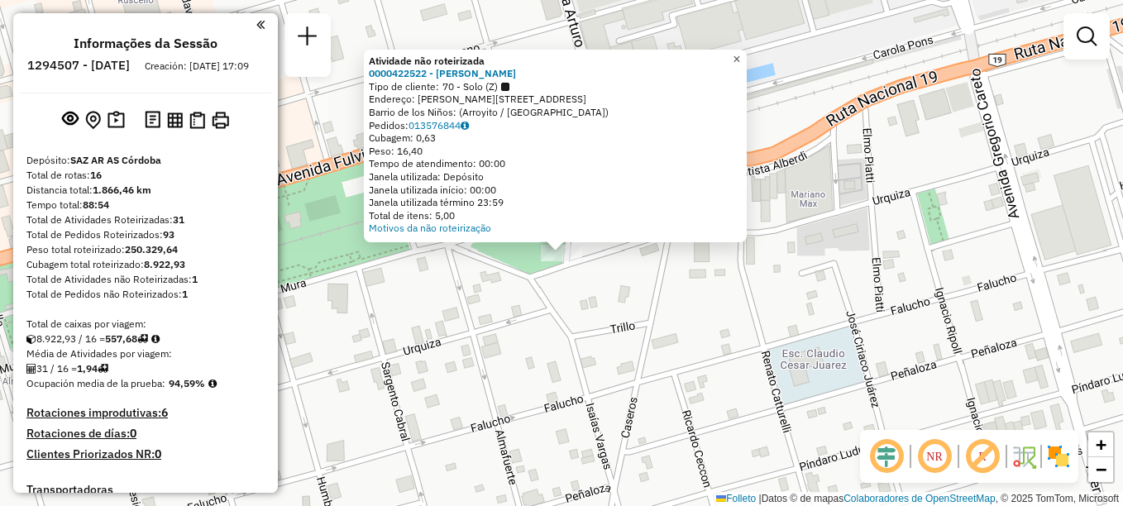
click at [740, 52] on span "×" at bounding box center [736, 59] width 7 height 14
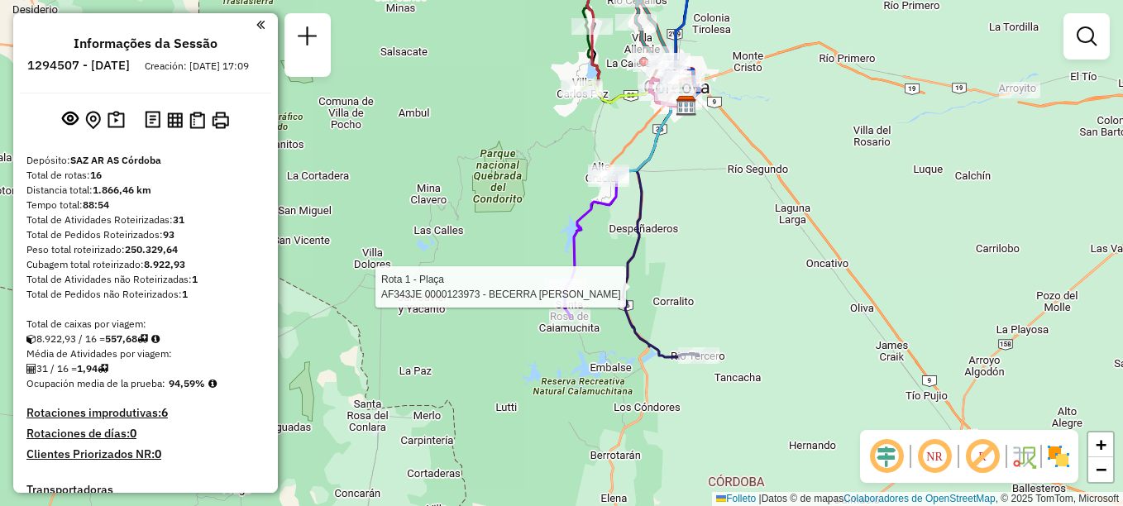
select select "**********"
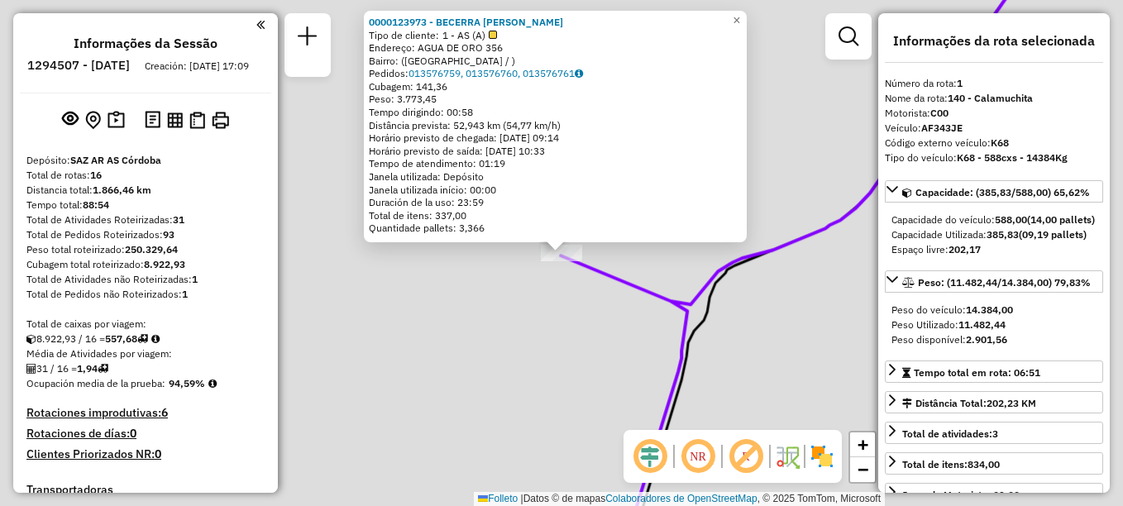
scroll to position [589, 0]
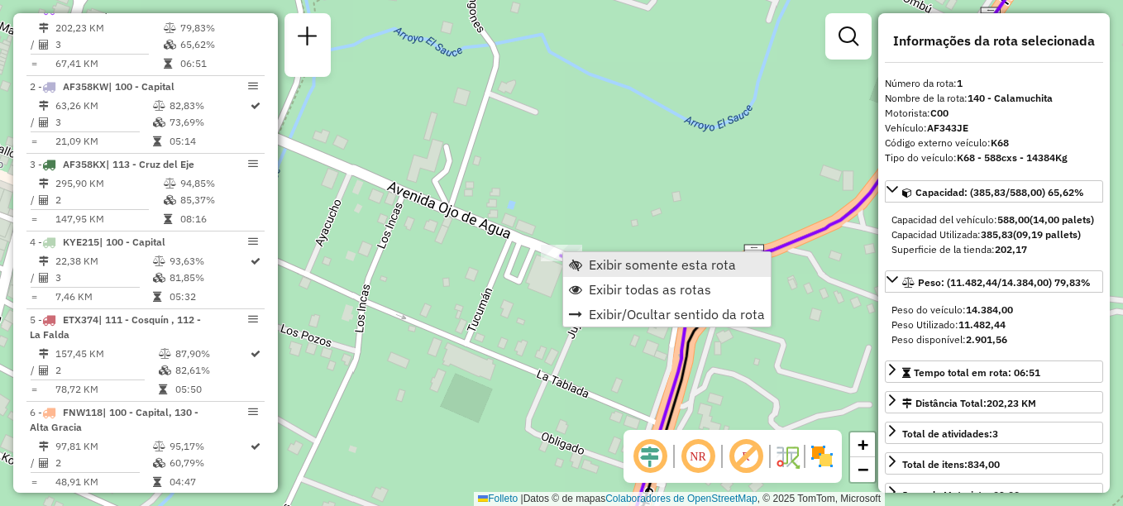
click at [605, 270] on span "Exibir somente esta rota" at bounding box center [662, 264] width 147 height 13
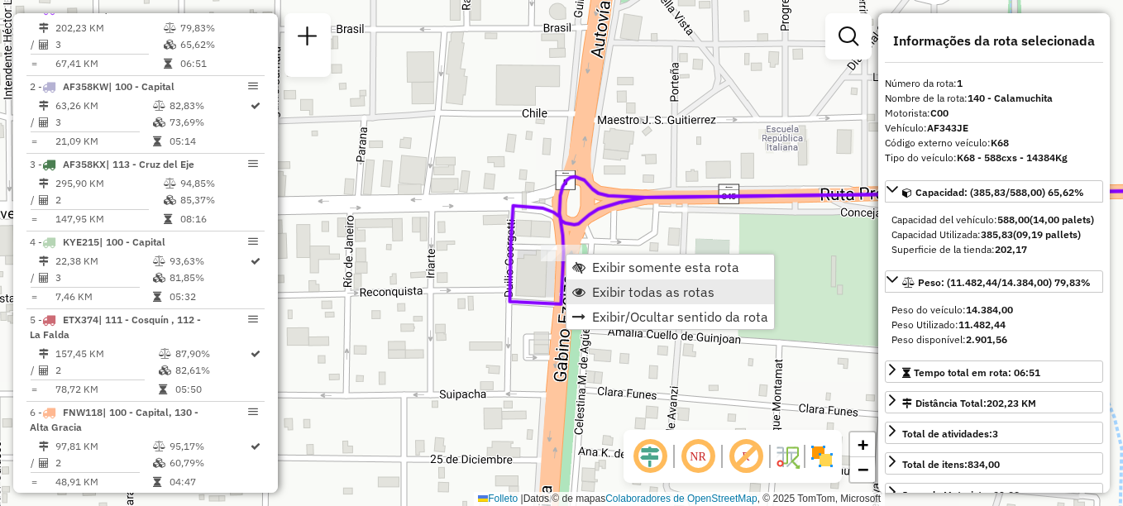
click at [606, 293] on span "Exibir todas as rotas" at bounding box center [653, 291] width 122 height 13
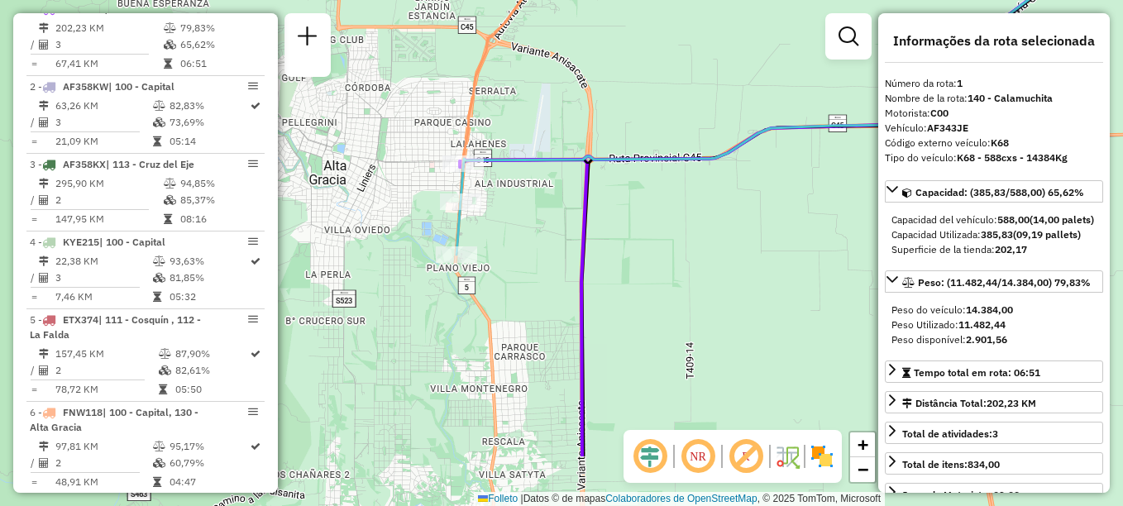
drag, startPoint x: 514, startPoint y: 321, endPoint x: 483, endPoint y: 212, distance: 113.4
click at [484, 213] on div "Janela de atendimento Grade de atendimento Capacidade Transportadoras Veículos …" at bounding box center [561, 253] width 1123 height 506
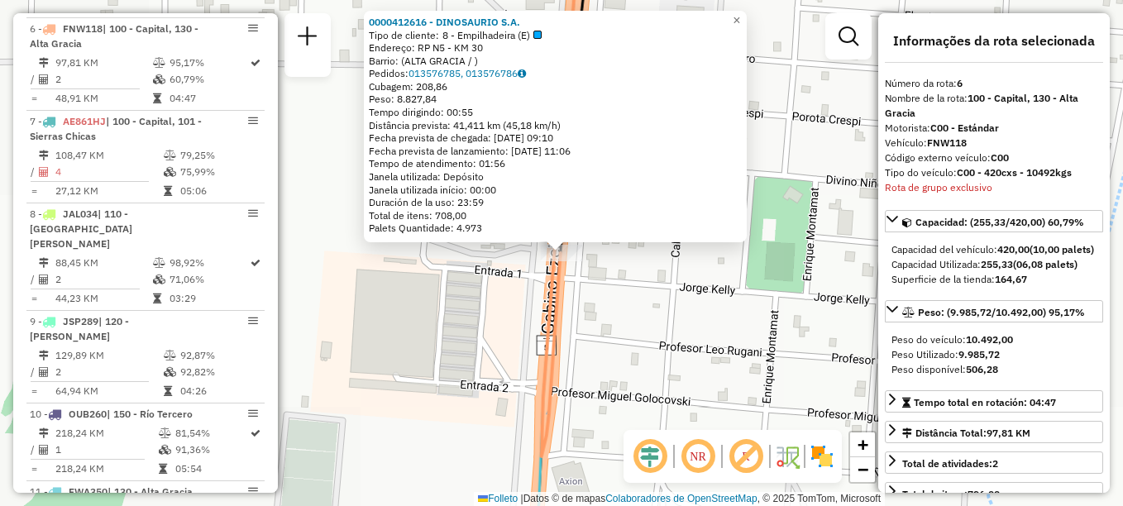
scroll to position [992, 0]
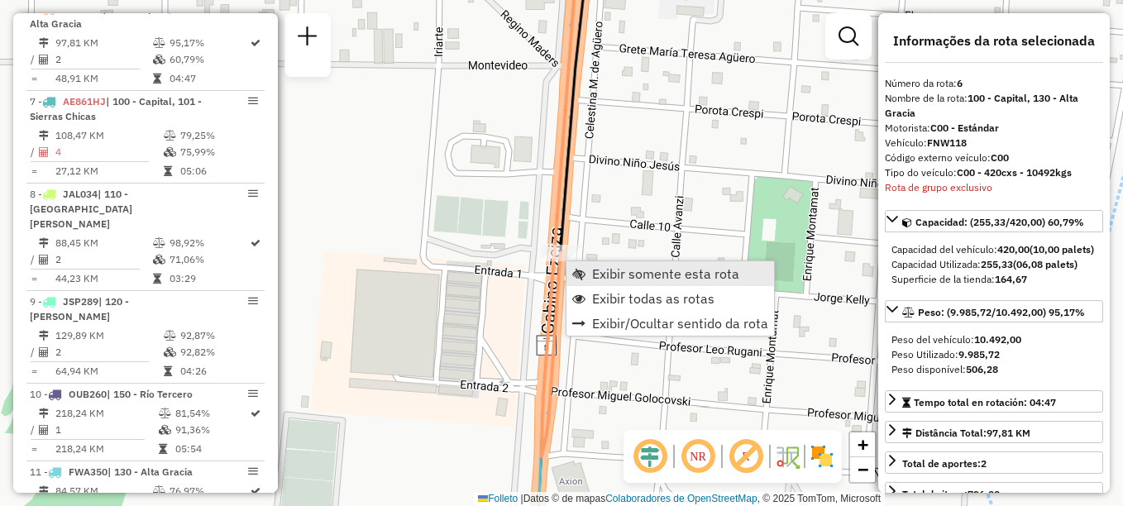
click at [597, 276] on span "Exibir somente esta rota" at bounding box center [665, 273] width 147 height 13
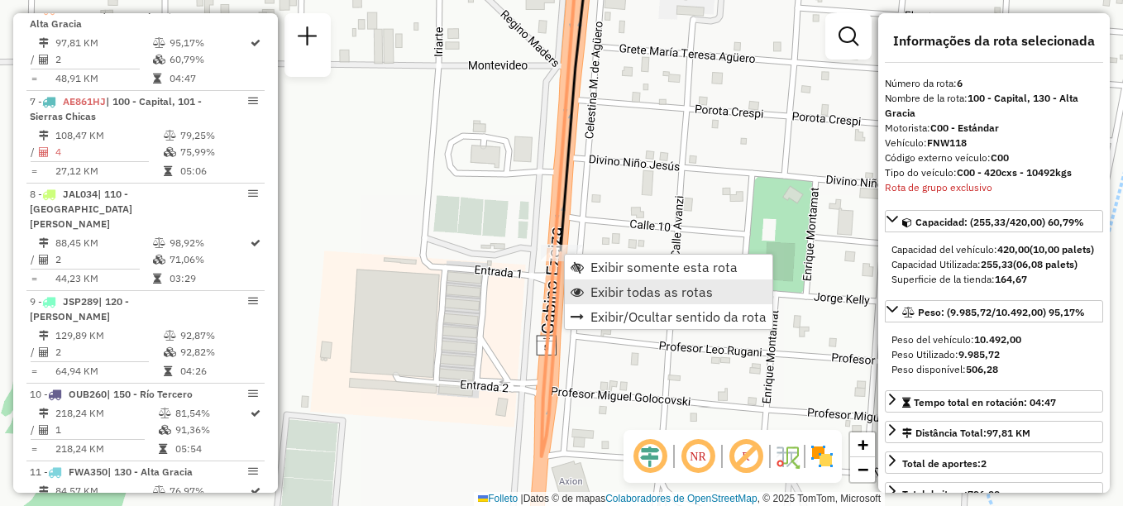
click at [608, 292] on span "Exibir todas as rotas" at bounding box center [651, 291] width 122 height 13
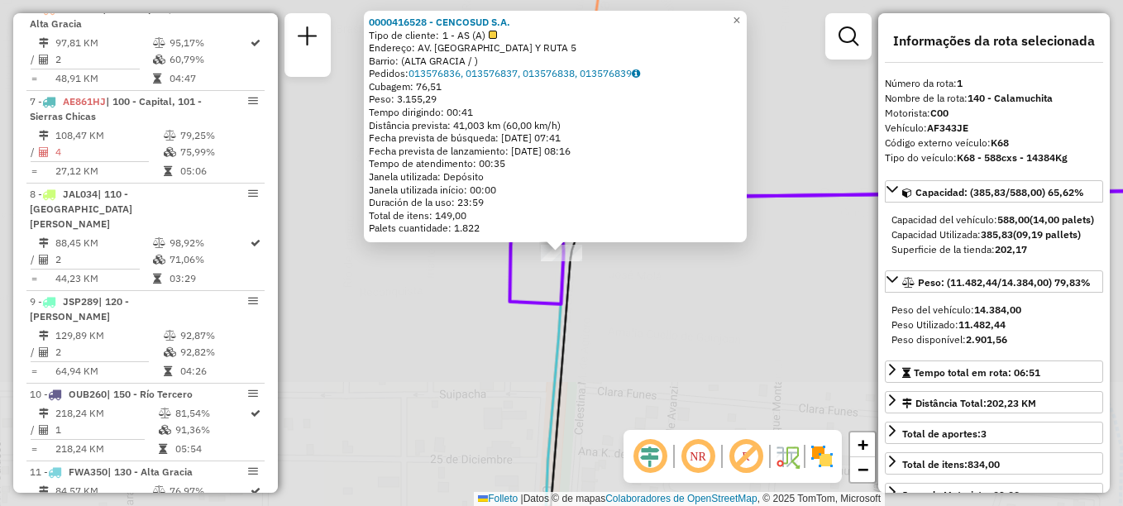
scroll to position [589, 0]
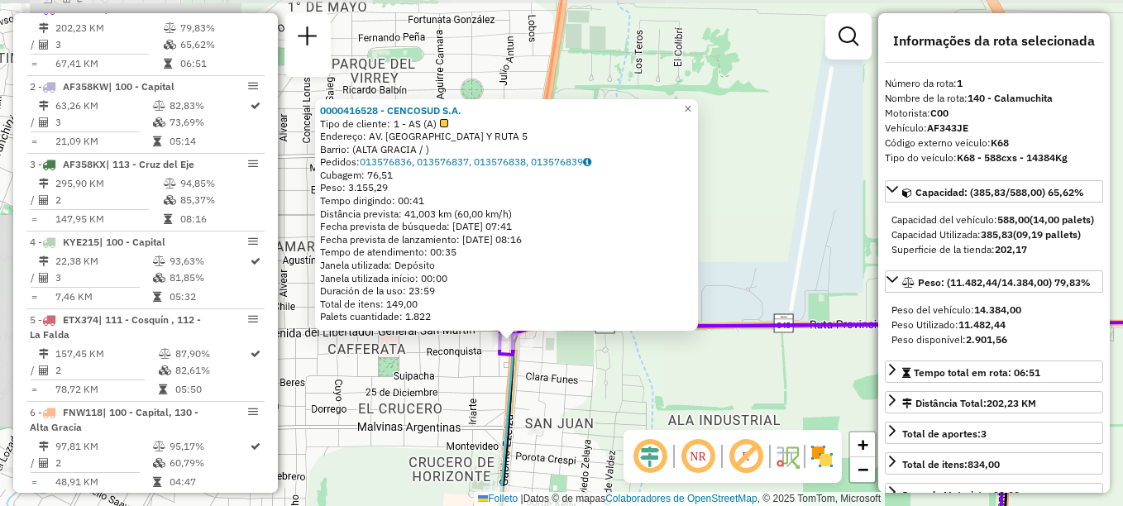
drag, startPoint x: 501, startPoint y: 448, endPoint x: 461, endPoint y: 246, distance: 206.5
click at [499, 309] on icon at bounding box center [865, 429] width 732 height 241
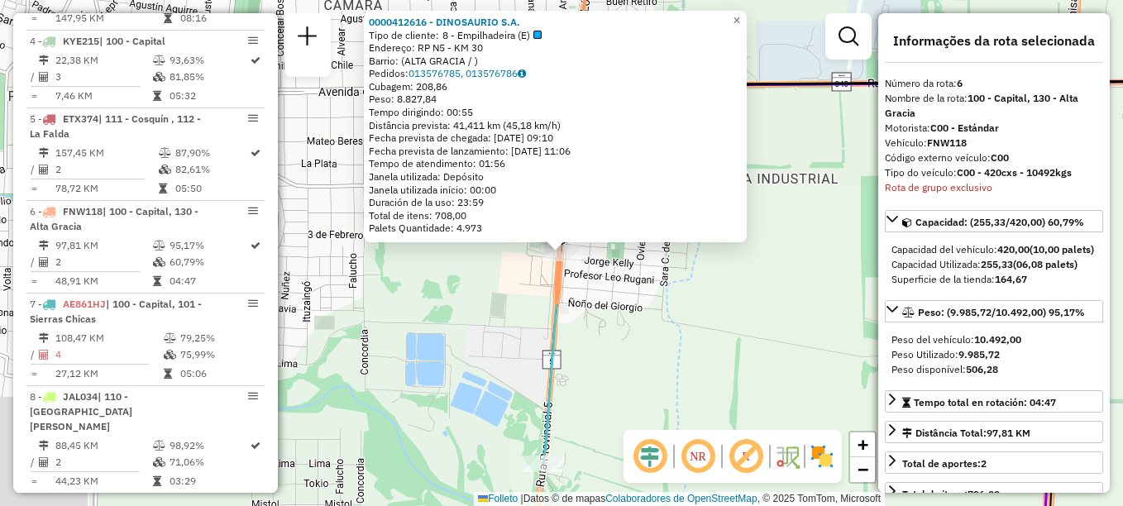
scroll to position [992, 0]
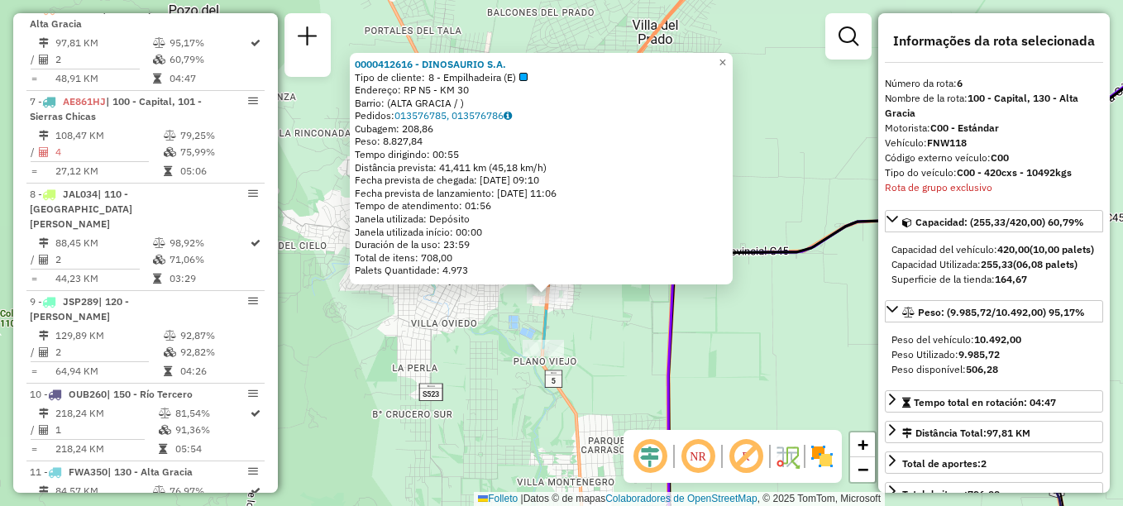
click at [574, 314] on div "0000412616 - DINOSAURIO S.A. Tipo de cliente: 8 - Empilhadeira (E) Endereço: RP…" at bounding box center [561, 253] width 1123 height 506
click at [726, 55] on span "×" at bounding box center [722, 62] width 7 height 14
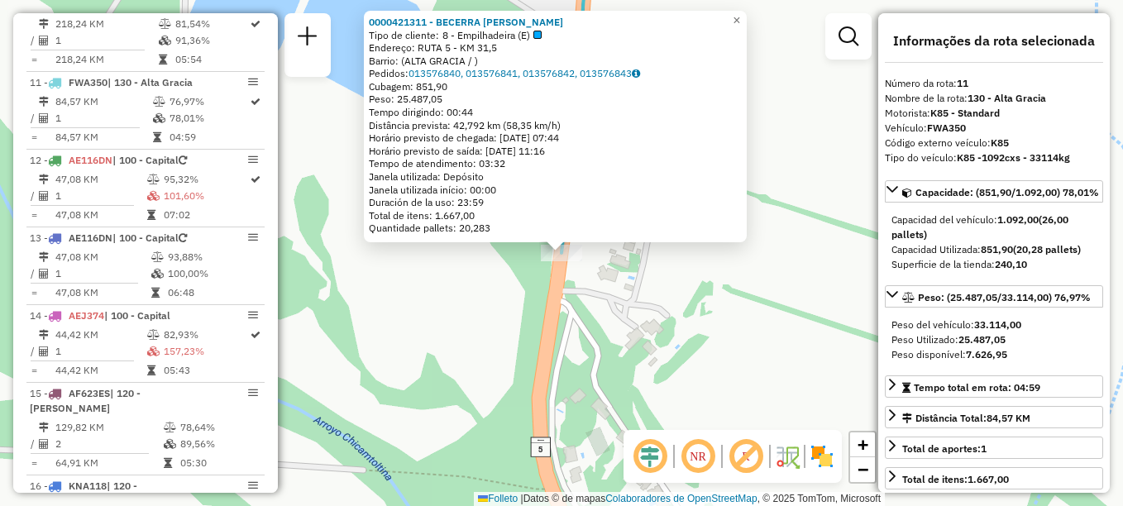
scroll to position [1426, 0]
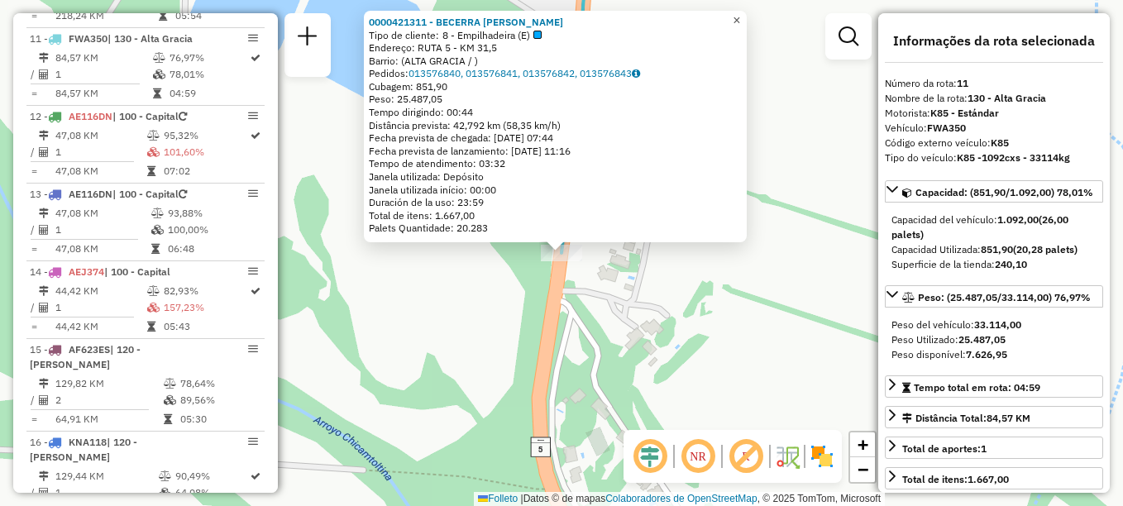
click at [740, 13] on span "×" at bounding box center [736, 20] width 7 height 14
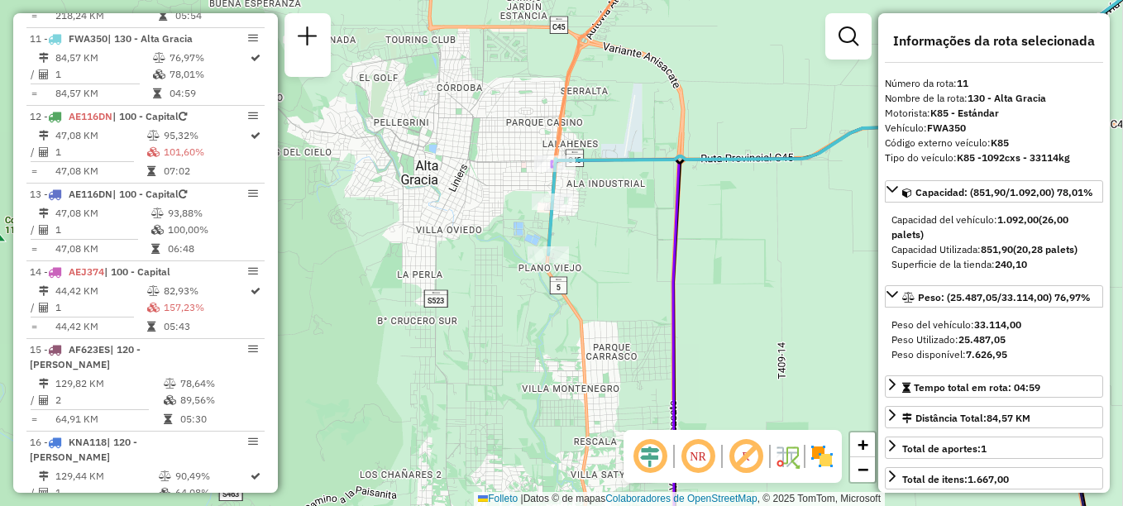
click at [551, 193] on icon at bounding box center [867, 102] width 639 height 305
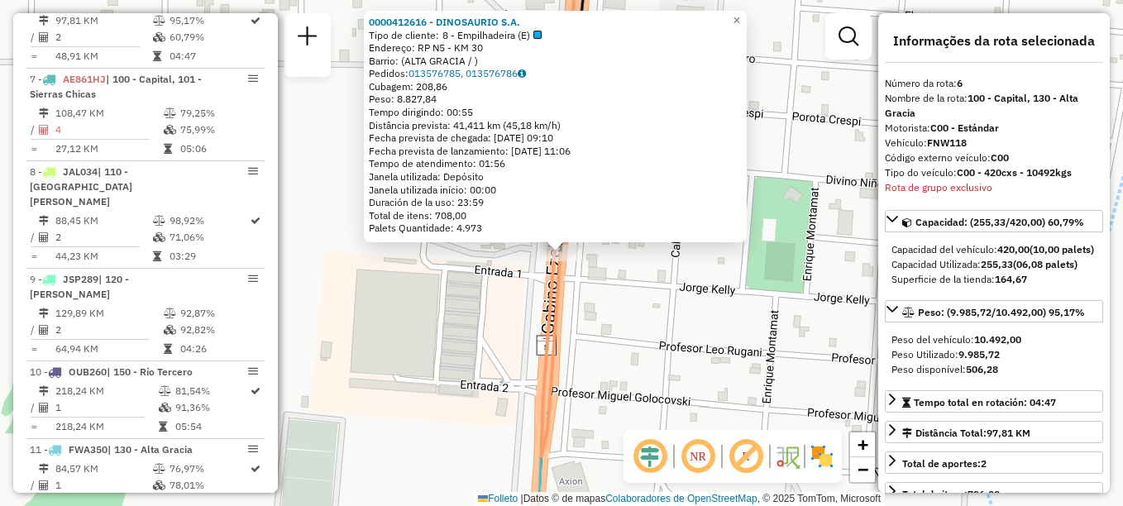
scroll to position [992, 0]
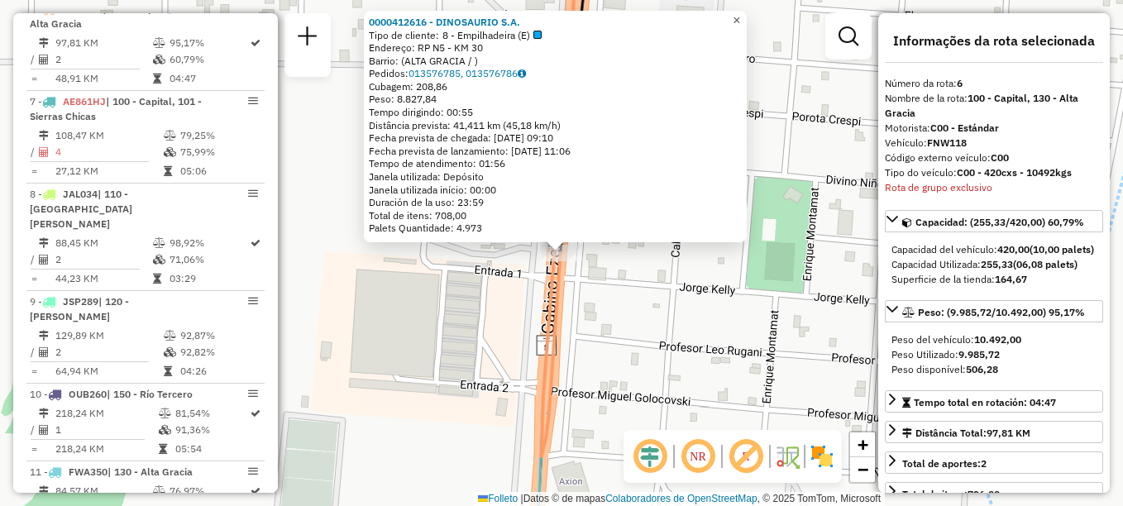
click at [747, 17] on link "×" at bounding box center [737, 21] width 20 height 20
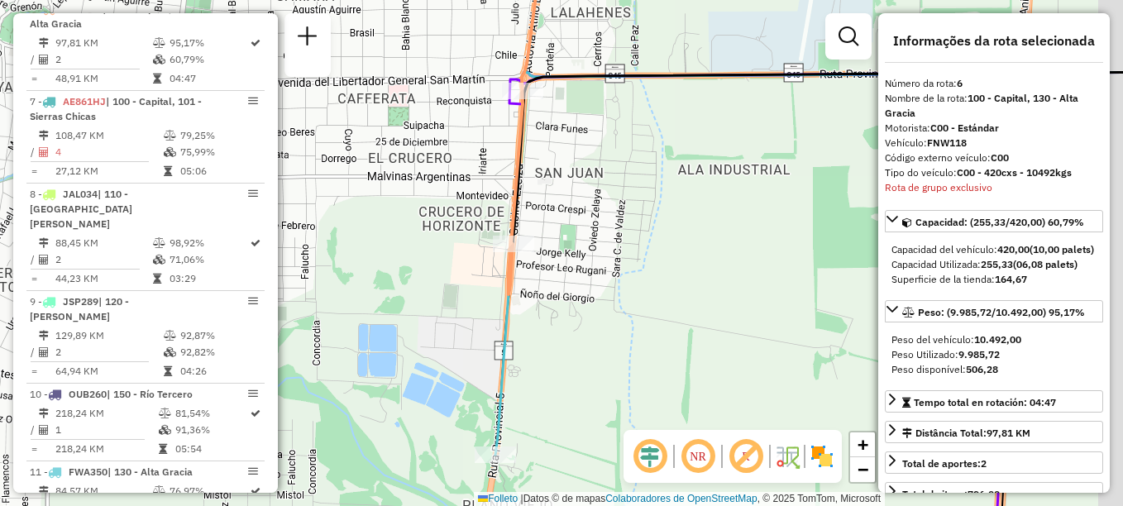
drag, startPoint x: 601, startPoint y: 388, endPoint x: 517, endPoint y: 385, distance: 84.4
click at [517, 385] on div "Janela de atendimento Grade de atendimento Capacidade Transportadoras Veículos …" at bounding box center [561, 253] width 1123 height 506
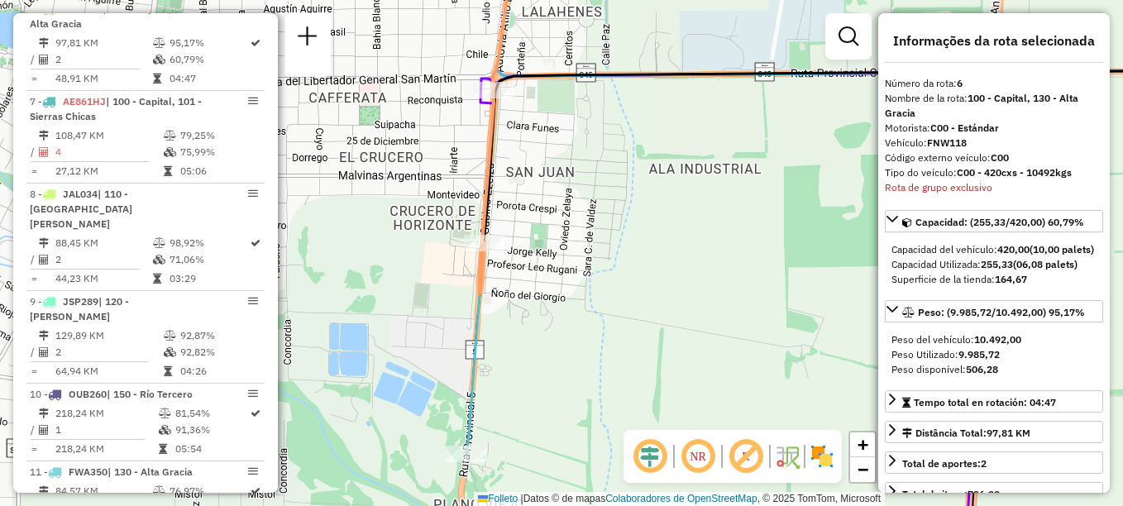
click at [614, 374] on div "Janela de atendimento Grade de atendimento Capacidade Transportadoras Veículos …" at bounding box center [561, 253] width 1123 height 506
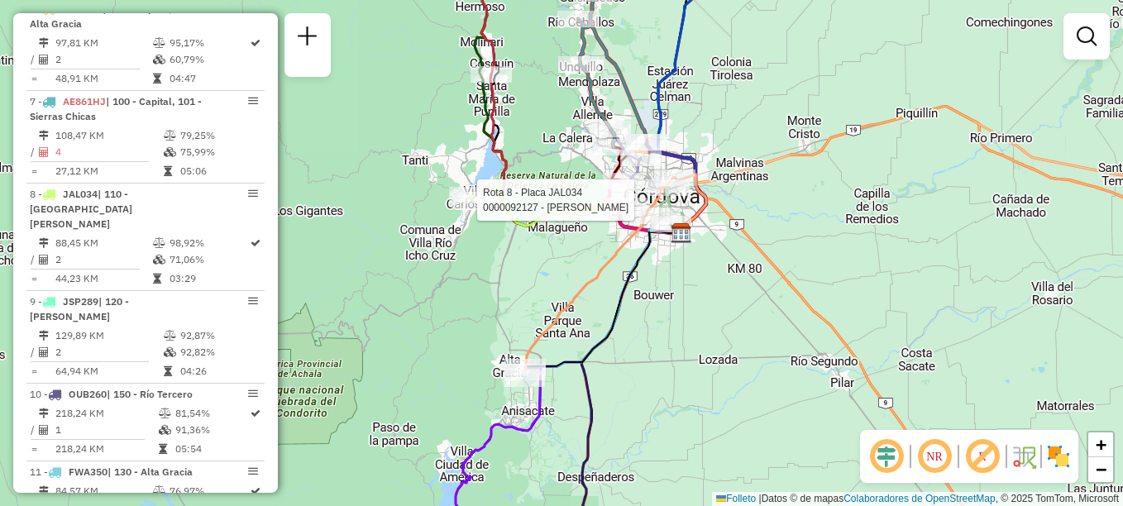
click at [467, 208] on div at bounding box center [472, 200] width 41 height 17
select select "**********"
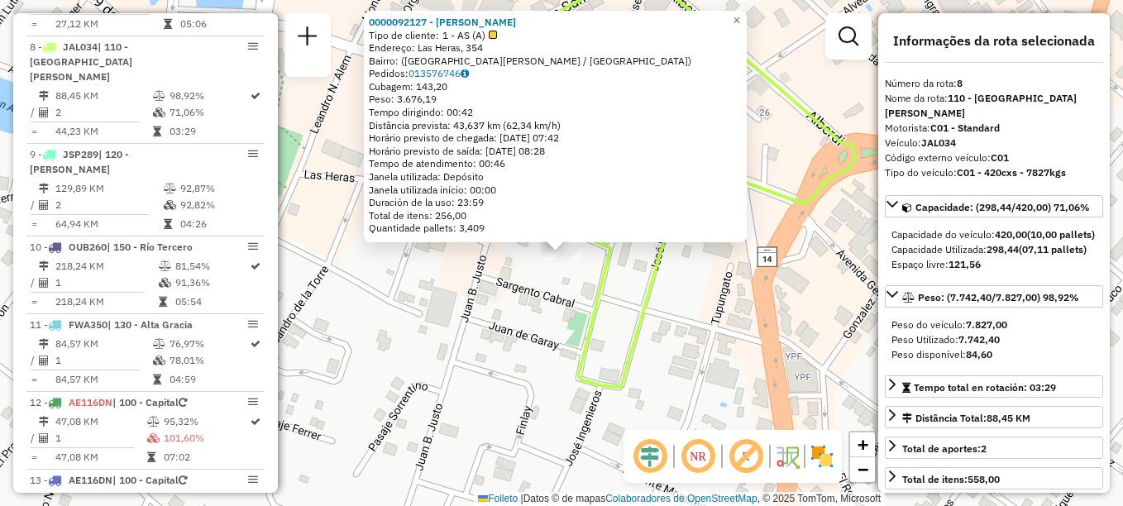
scroll to position [1178, 0]
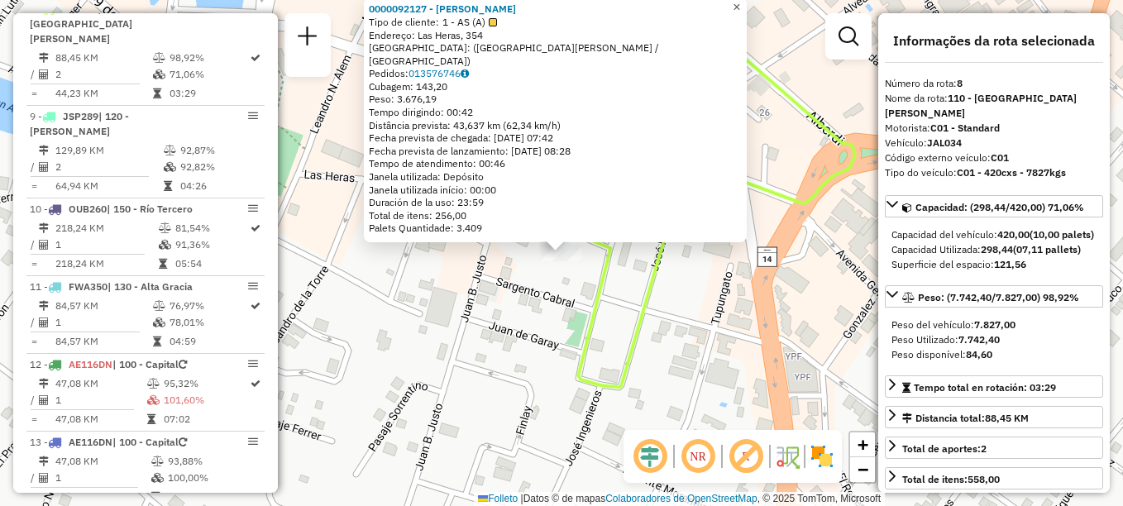
drag, startPoint x: 745, startPoint y: 24, endPoint x: 726, endPoint y: 42, distance: 26.3
click at [745, 17] on link "×" at bounding box center [737, 8] width 20 height 20
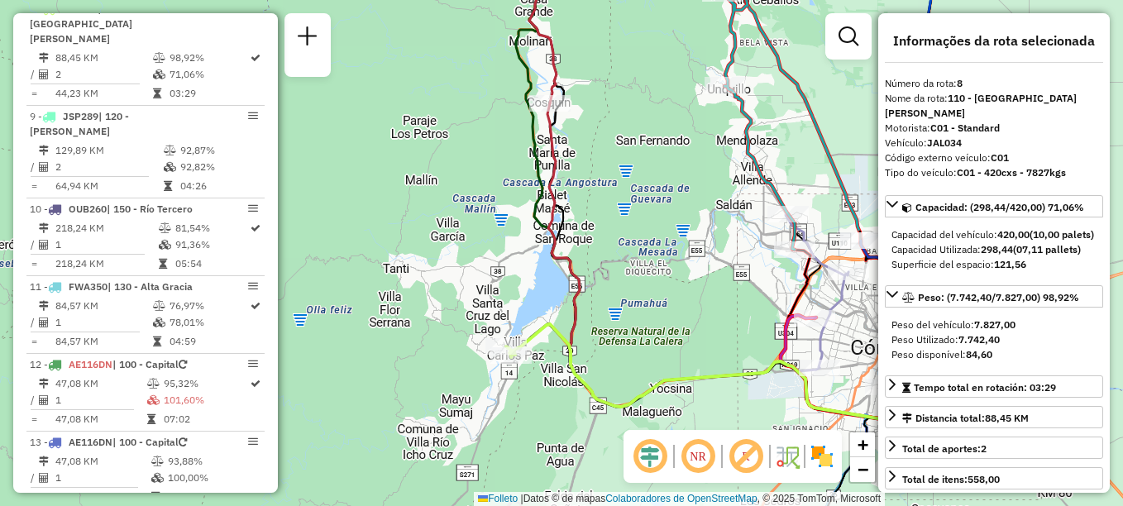
click at [547, 401] on icon at bounding box center [740, 262] width 386 height 318
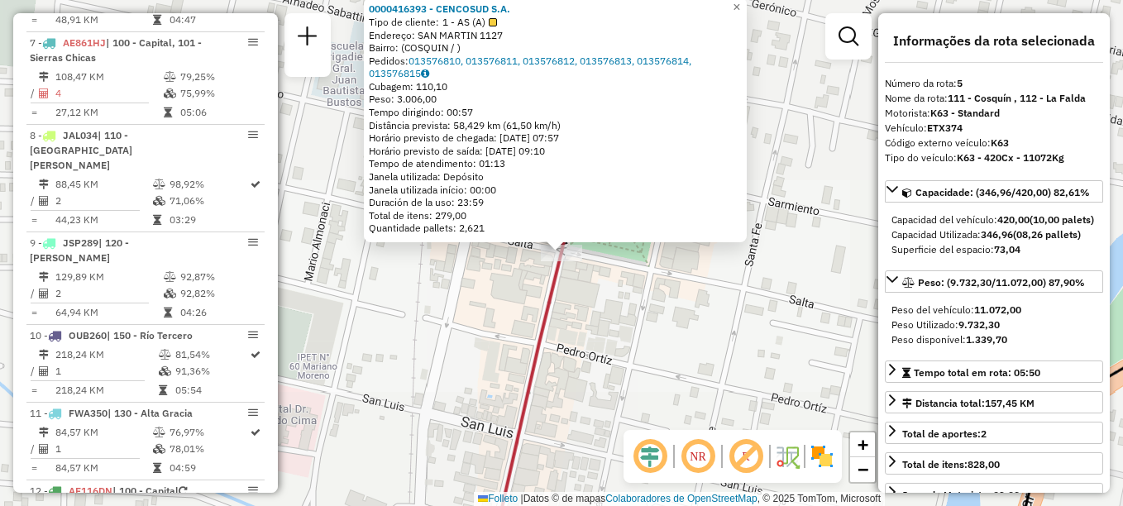
scroll to position [900, 0]
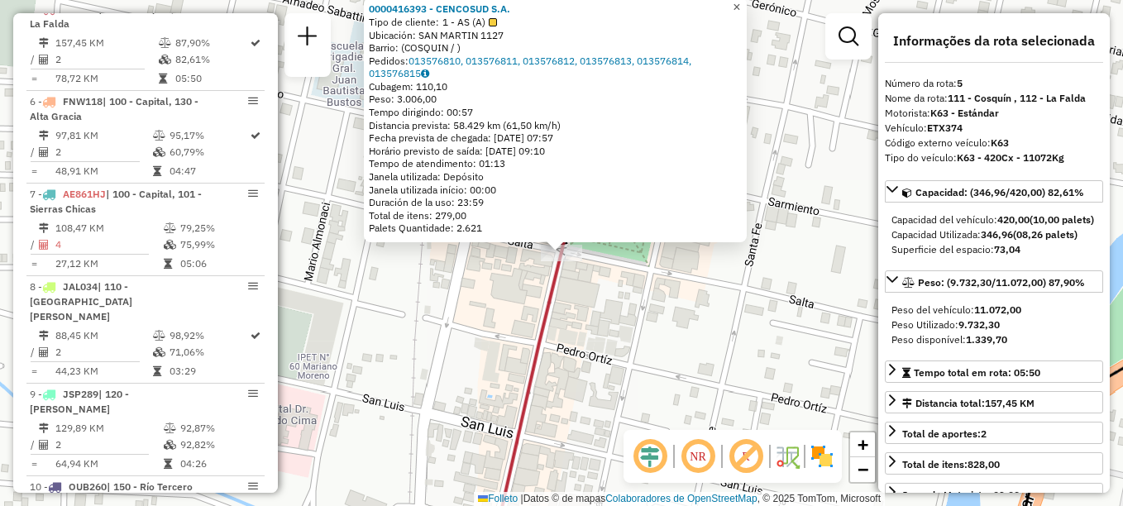
click at [740, 4] on span "×" at bounding box center [736, 7] width 7 height 14
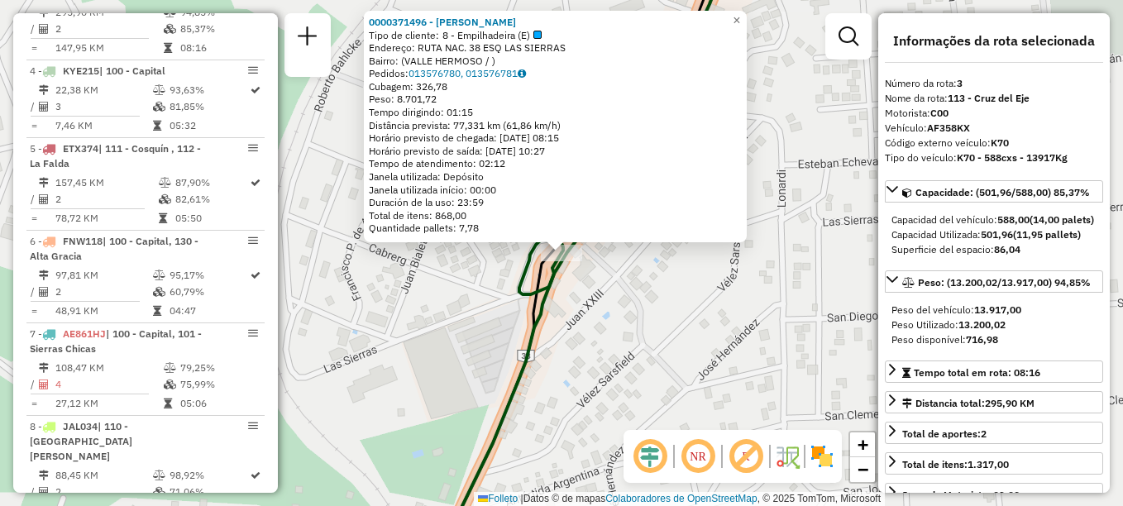
scroll to position [744, 0]
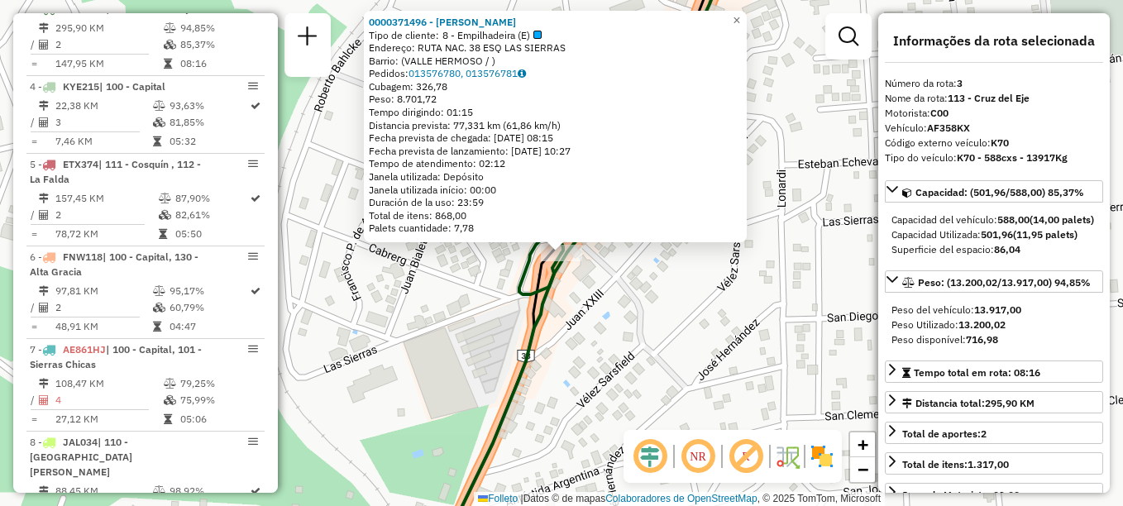
click at [622, 296] on div "Rota 3 - Placa AF358KX 0000371496 - MARIANO S.A. 0000371496 - MARIANO S.A. Tipo…" at bounding box center [561, 253] width 1123 height 506
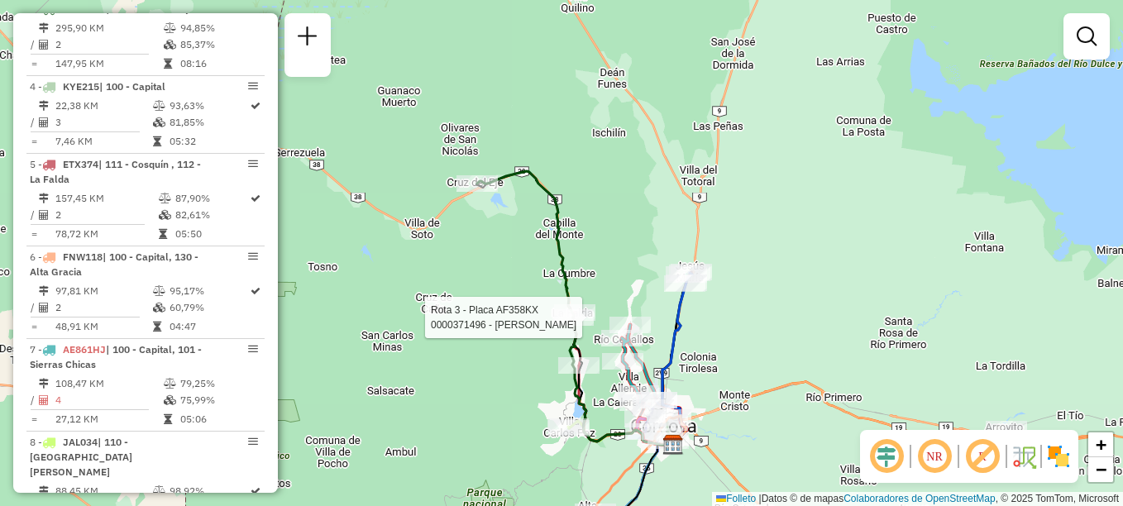
select select "**********"
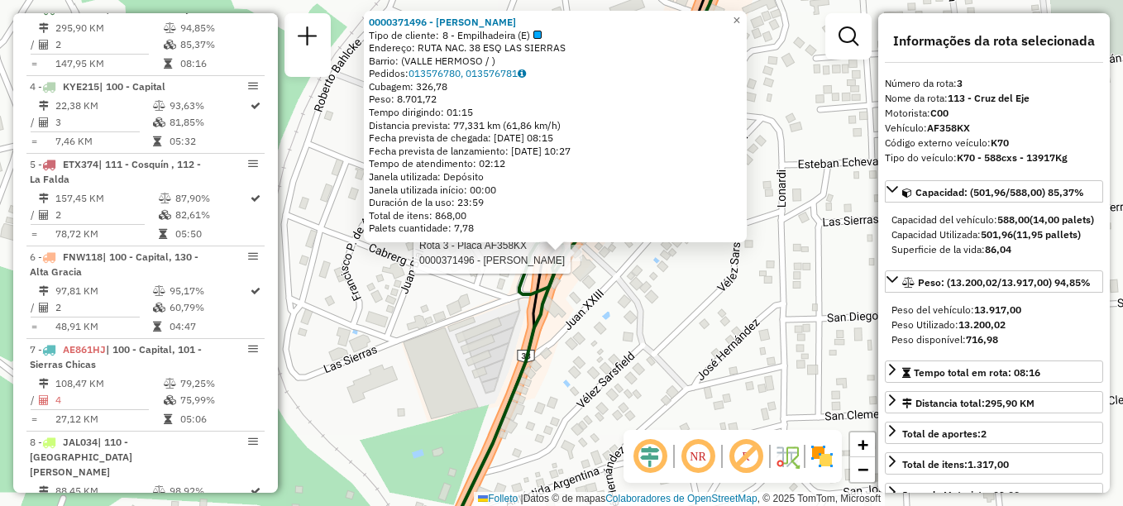
click at [592, 382] on div "Rota 3 - Placa AF358KX 0000371496 - MARIANO S.A. 0000371496 - MARIANO S.A. Tipo…" at bounding box center [561, 253] width 1123 height 506
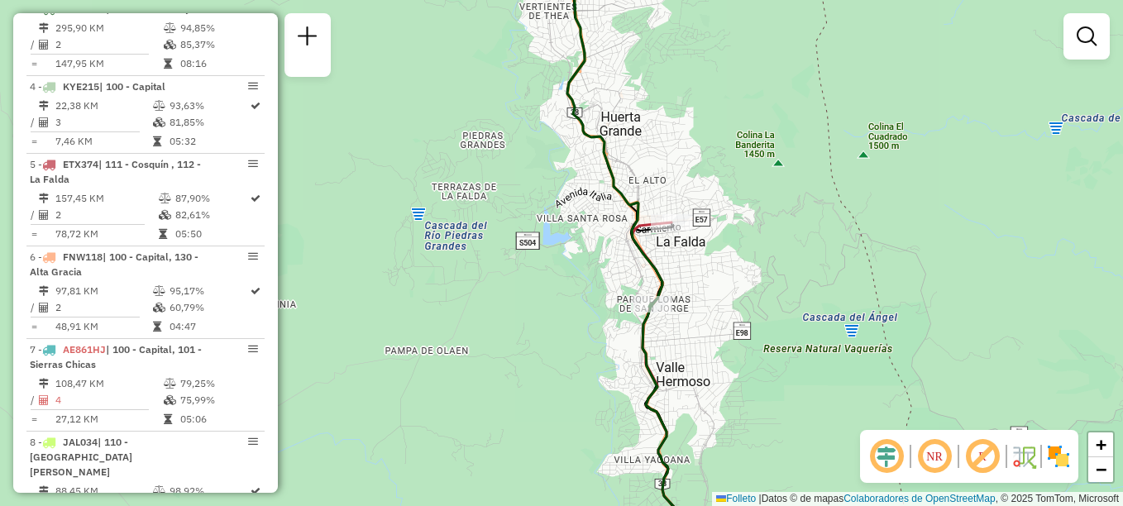
drag, startPoint x: 791, startPoint y: 311, endPoint x: 790, endPoint y: 270, distance: 40.6
click at [790, 270] on div "Janela de atendimento Grade de atendimento Capacidade Transportadoras Veículos …" at bounding box center [561, 253] width 1123 height 506
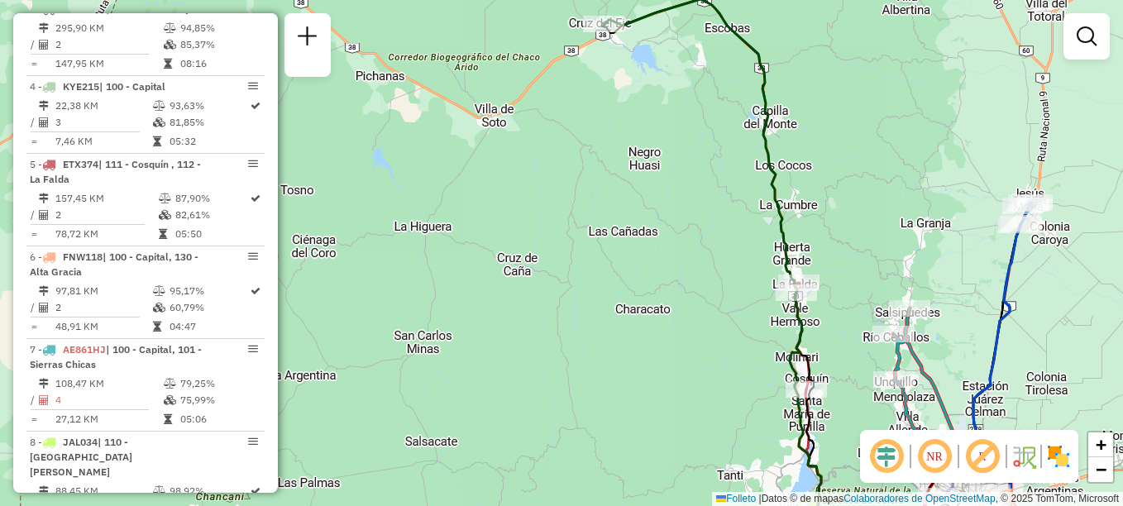
click at [654, 384] on div "Janela de atendimento Grade de atendimento Capacidade Transportadoras Veículos …" at bounding box center [561, 253] width 1123 height 506
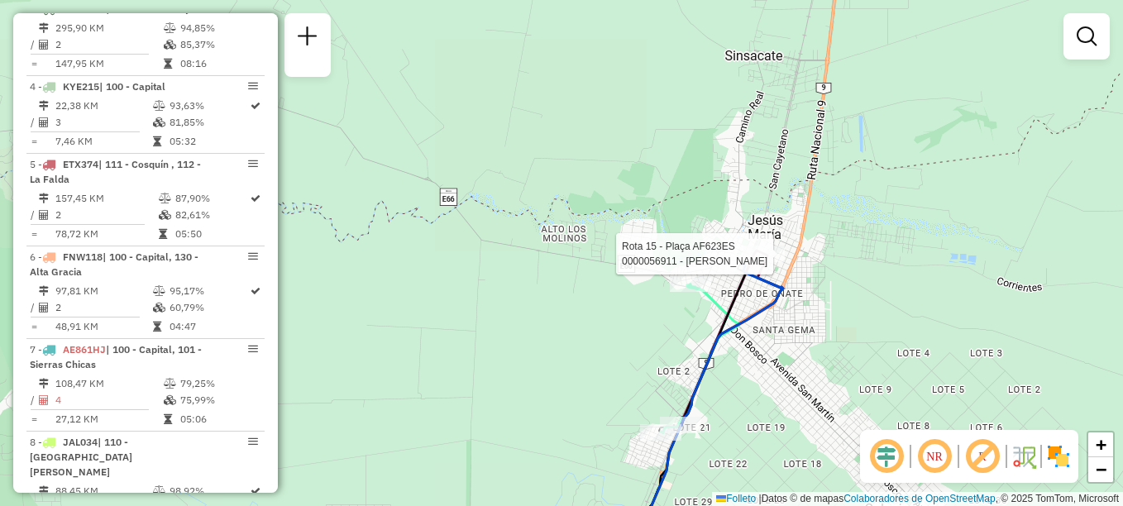
select select "**********"
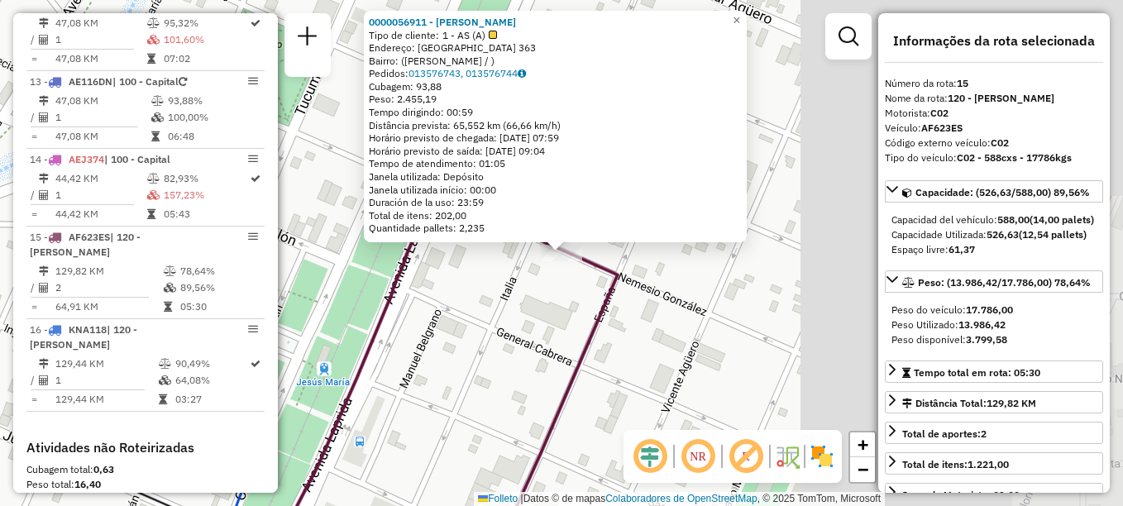
scroll to position [1716, 0]
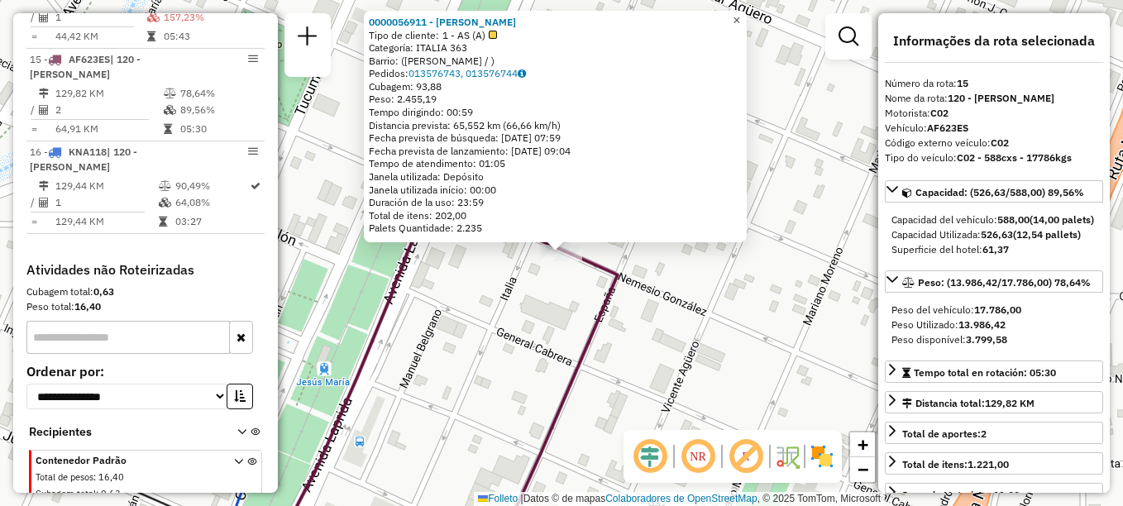
click at [740, 19] on span "×" at bounding box center [736, 20] width 7 height 14
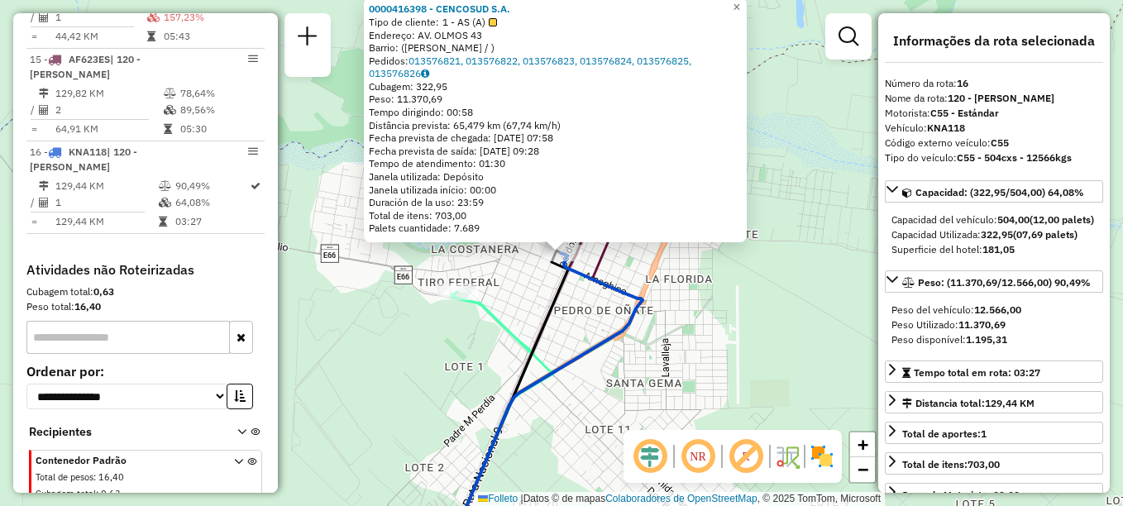
click at [637, 275] on div "0000416398 - CENCOSUD S.A. Tipo de cliente: 1 - AS (A) Endereço: AV. OLMOS 43 B…" at bounding box center [561, 253] width 1123 height 506
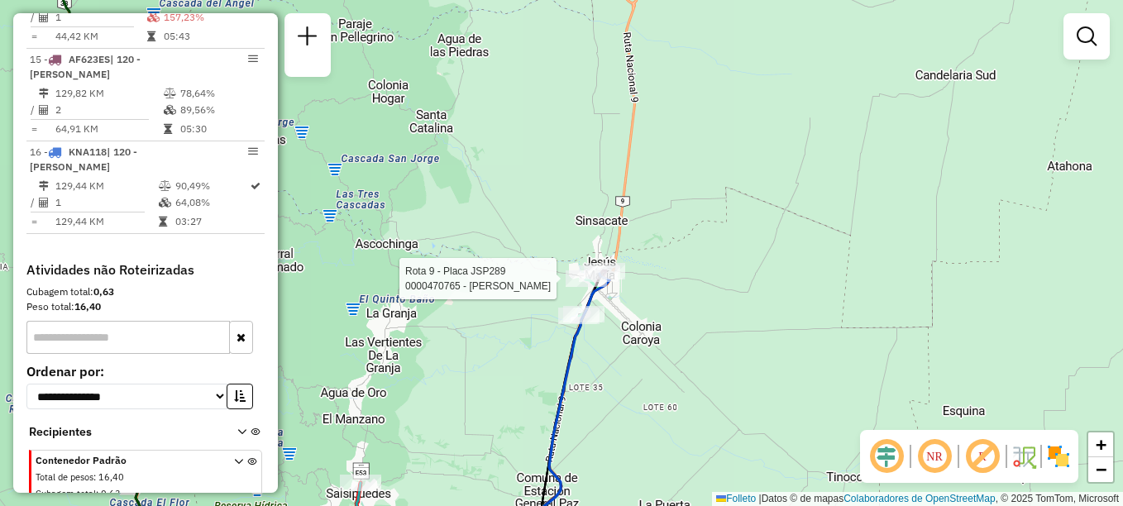
select select "**********"
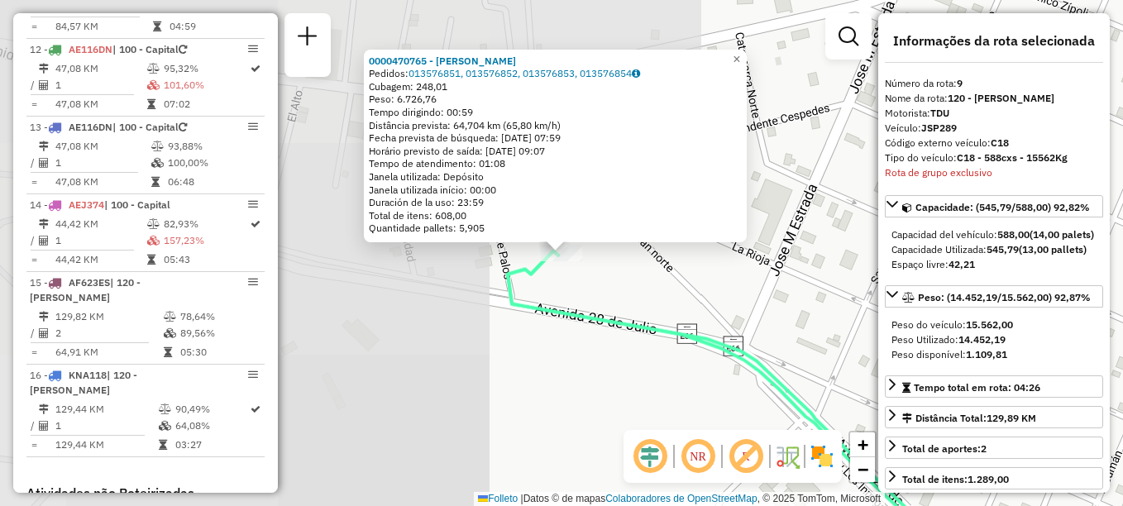
scroll to position [1270, 0]
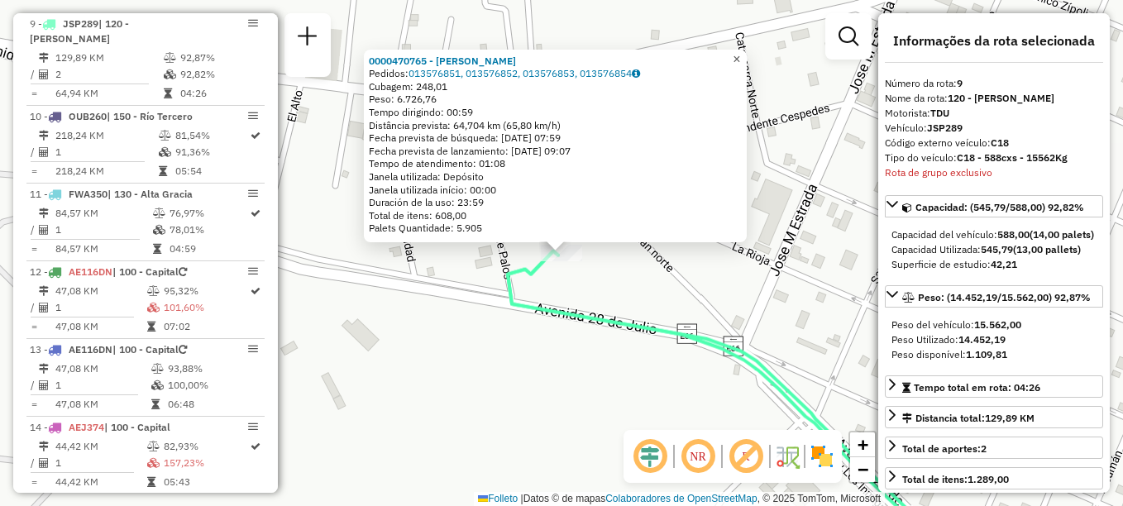
click at [740, 55] on span "×" at bounding box center [736, 59] width 7 height 14
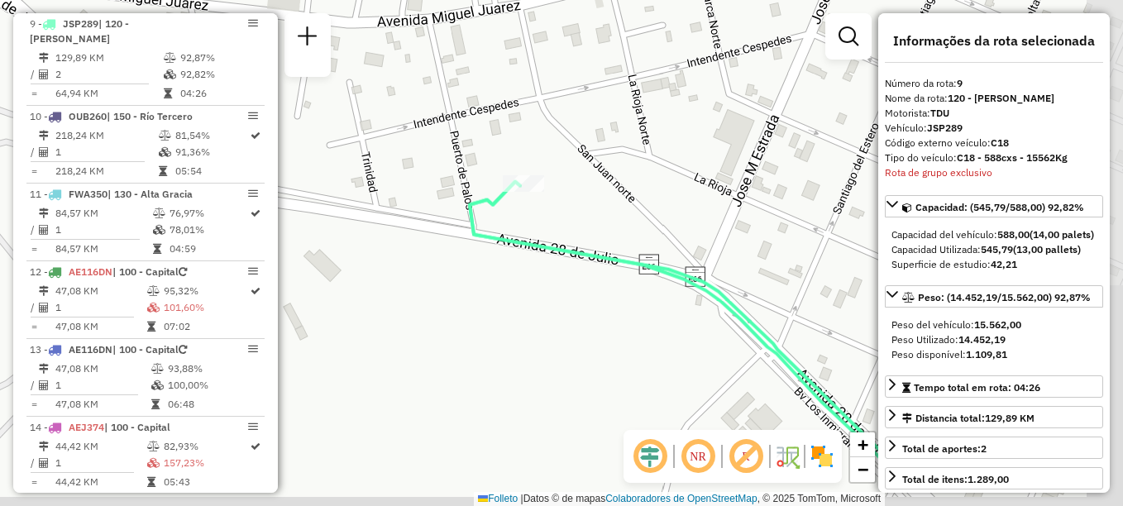
drag, startPoint x: 664, startPoint y: 248, endPoint x: 622, endPoint y: 147, distance: 109.4
click at [623, 149] on div "Janela de atendimento Grade de atendimento Capacidade Transportadoras Veículos …" at bounding box center [561, 253] width 1123 height 506
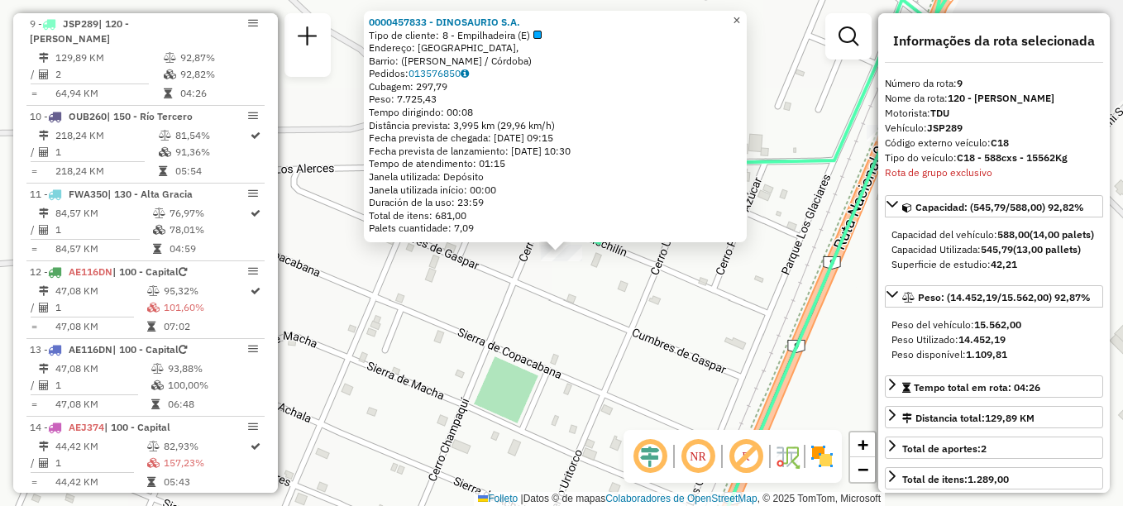
click at [740, 17] on span "×" at bounding box center [736, 20] width 7 height 14
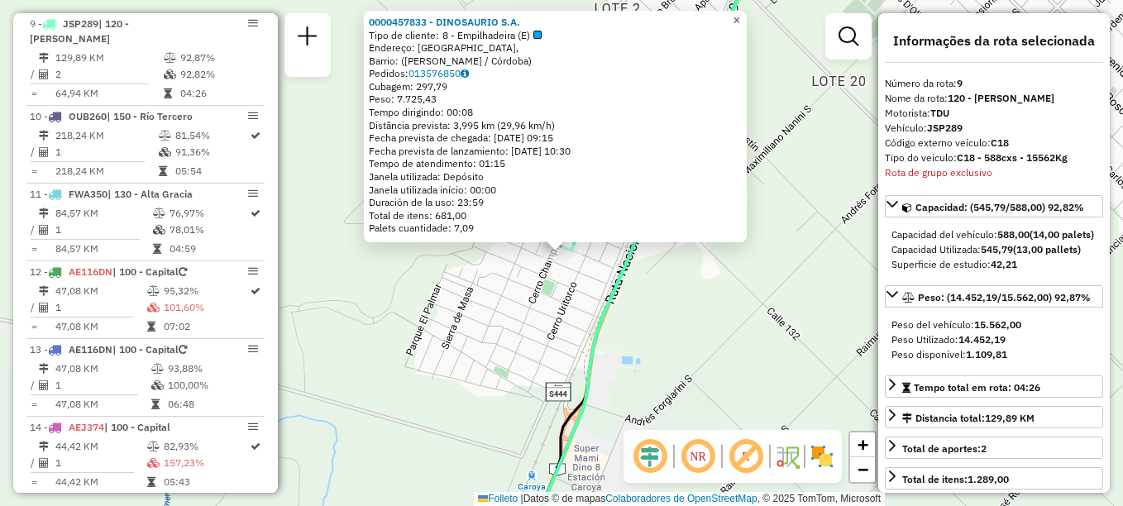
click at [740, 15] on span "×" at bounding box center [736, 20] width 7 height 14
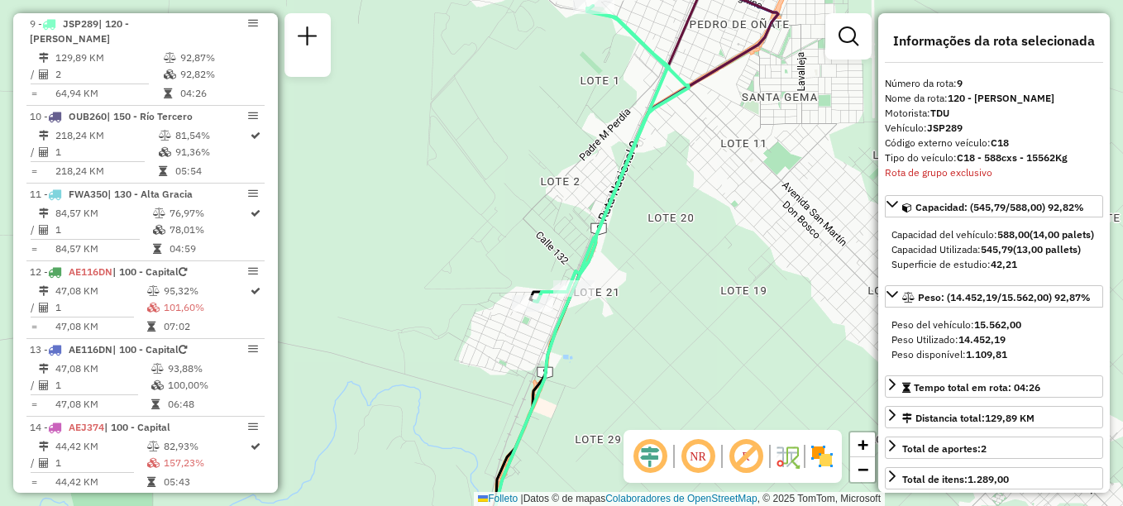
drag, startPoint x: 686, startPoint y: 236, endPoint x: 565, endPoint y: 353, distance: 169.0
click at [565, 353] on div "Janela de atendimento Grade de atendimento Capacidade Transportadoras Veículos …" at bounding box center [561, 253] width 1123 height 506
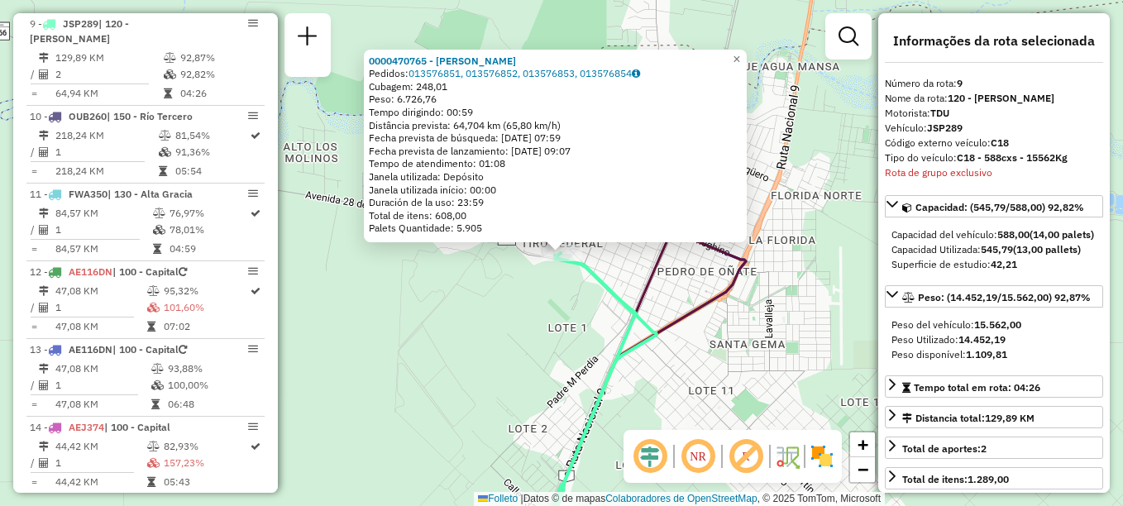
click at [758, 53] on div "0000470765 - Mariano de Jesús María Pedidos: 013576851, 013576852, 013576853, 0…" at bounding box center [561, 253] width 1123 height 506
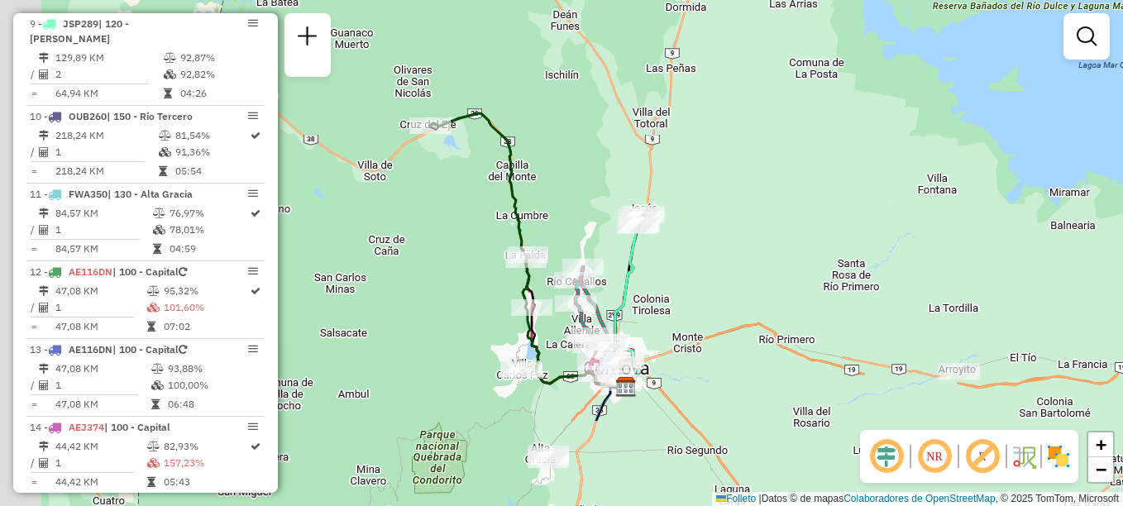
drag, startPoint x: 508, startPoint y: 429, endPoint x: 602, endPoint y: 265, distance: 188.9
click at [599, 273] on icon at bounding box center [610, 327] width 59 height 120
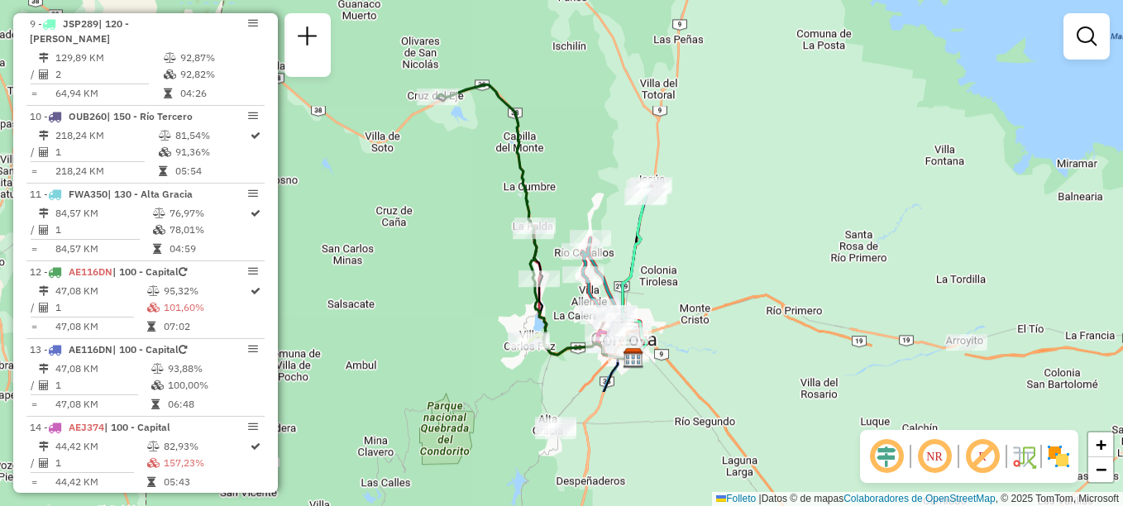
click at [605, 260] on icon at bounding box center [617, 298] width 59 height 120
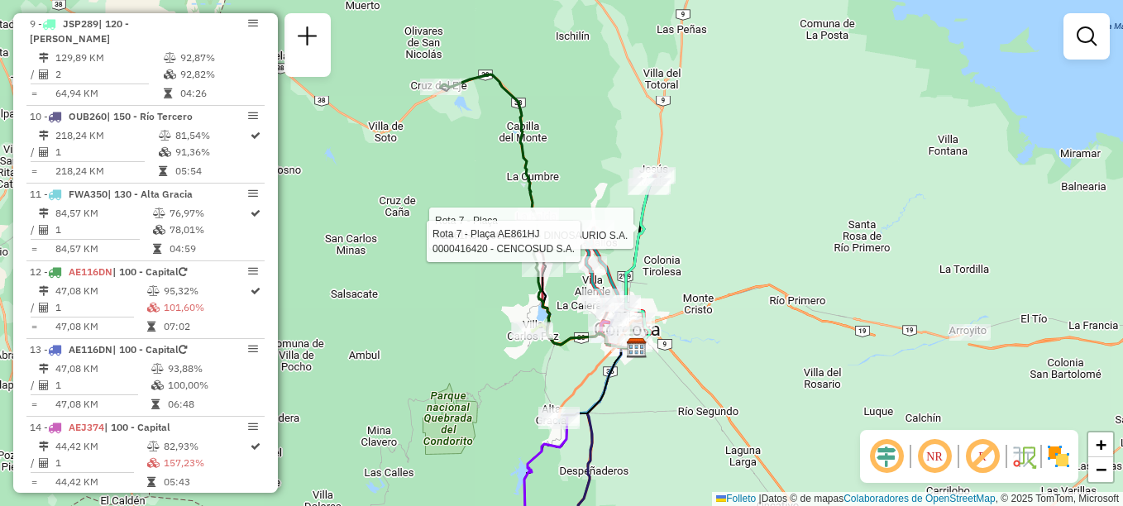
click at [711, 274] on div "Rota 7 - Plaça AE861HJ 0000363049 - DINOSAURIO S.A. Rota 7 - Plaça AE861HJ 0000…" at bounding box center [561, 253] width 1123 height 506
select select "**********"
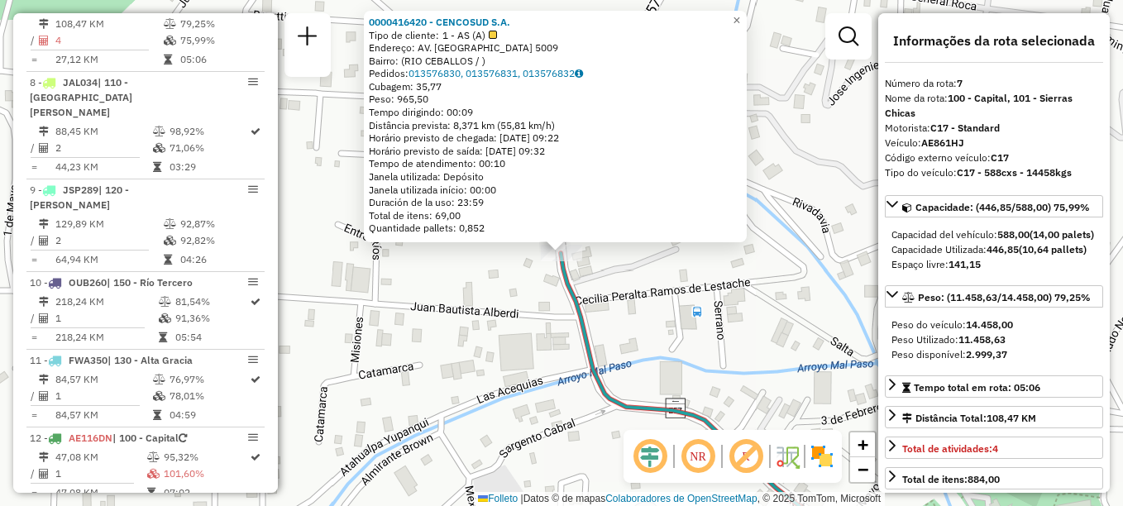
scroll to position [1085, 0]
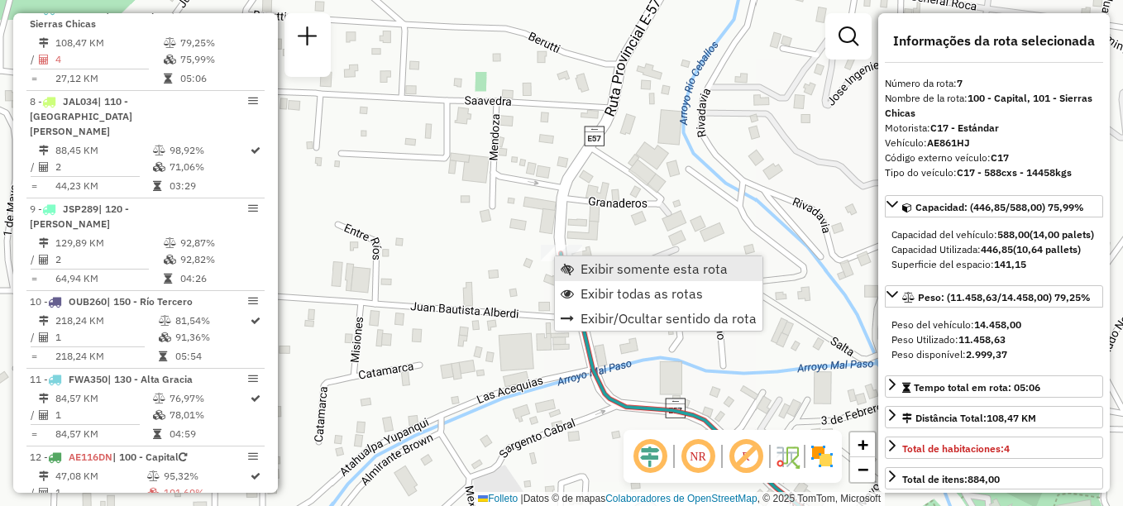
click at [581, 264] on span "Exibir somente esta rota" at bounding box center [654, 268] width 147 height 13
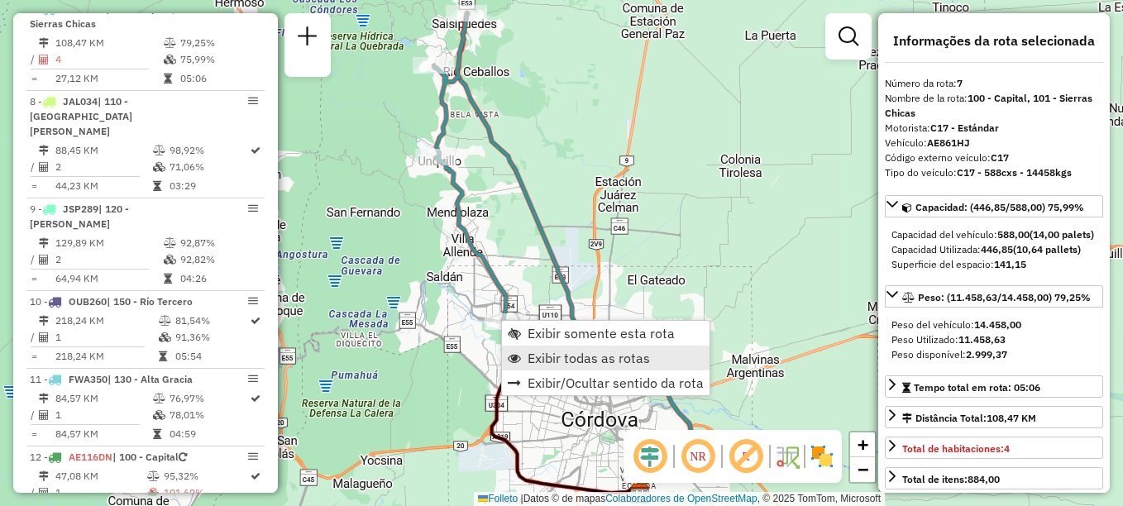
click at [562, 361] on span "Exibir todas as rotas" at bounding box center [589, 357] width 122 height 13
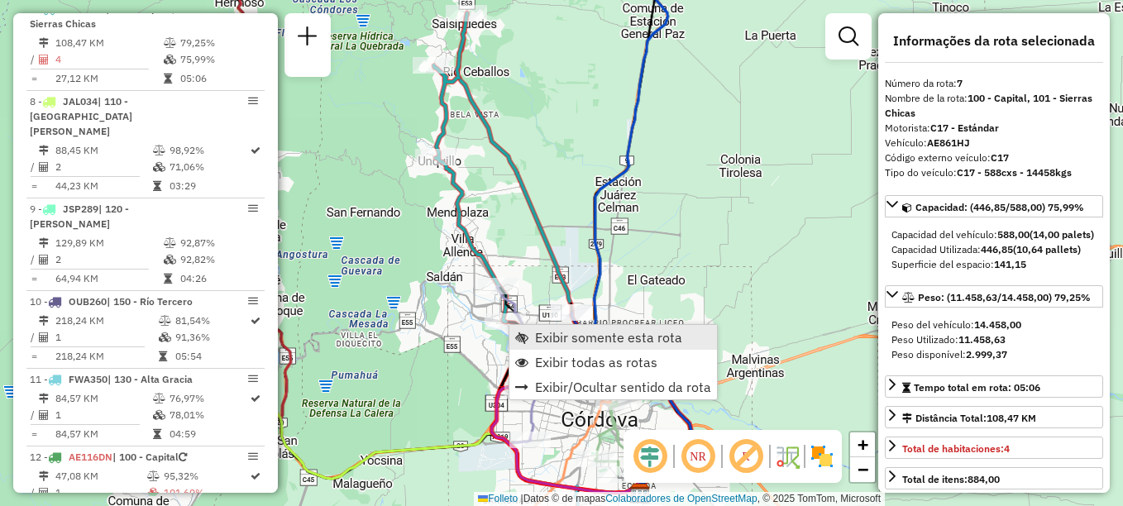
click at [547, 337] on span "Exibir somente esta rota" at bounding box center [608, 337] width 147 height 13
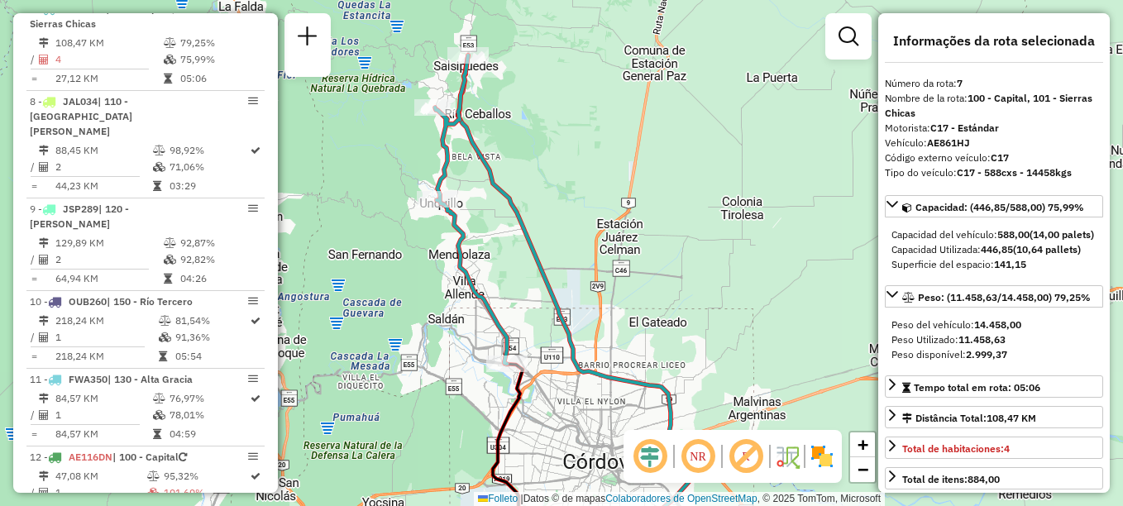
click at [659, 242] on div "Janela de atendimento Grade de atendimento Capacidade Transportadoras Veículos …" at bounding box center [561, 253] width 1123 height 506
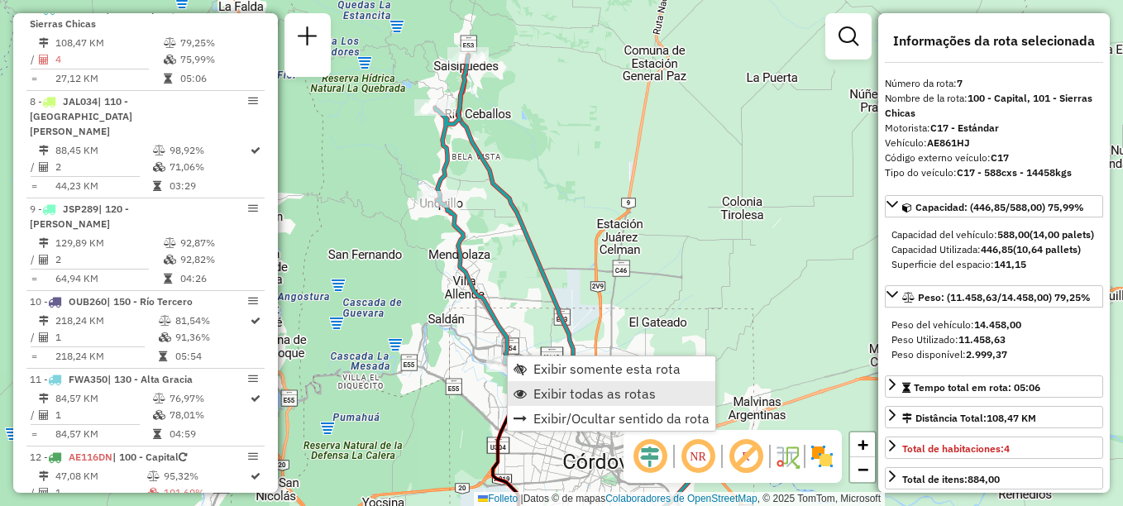
click at [578, 392] on span "Exibir todas as rotas" at bounding box center [594, 393] width 122 height 13
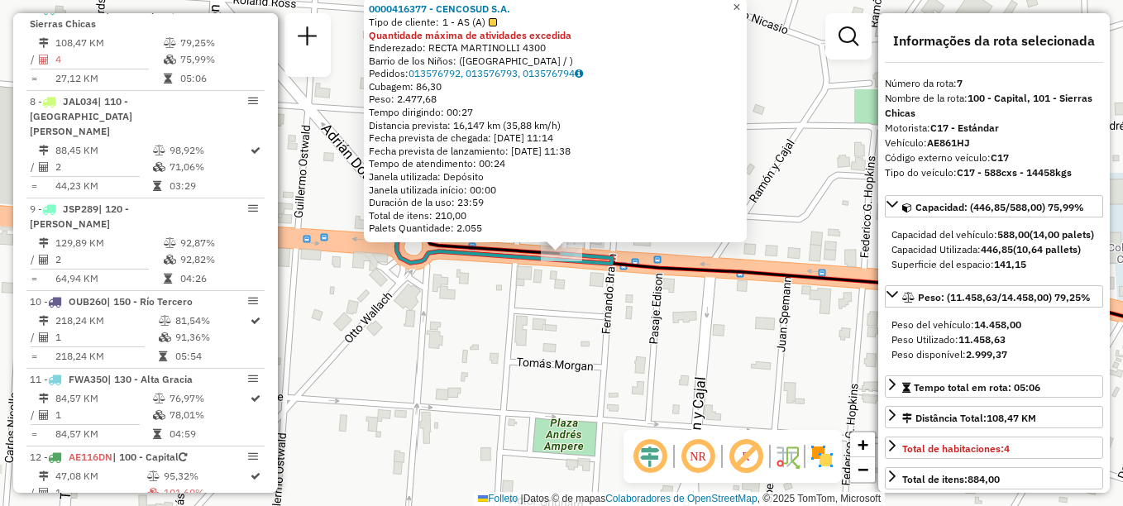
click at [740, 7] on span "×" at bounding box center [736, 7] width 7 height 14
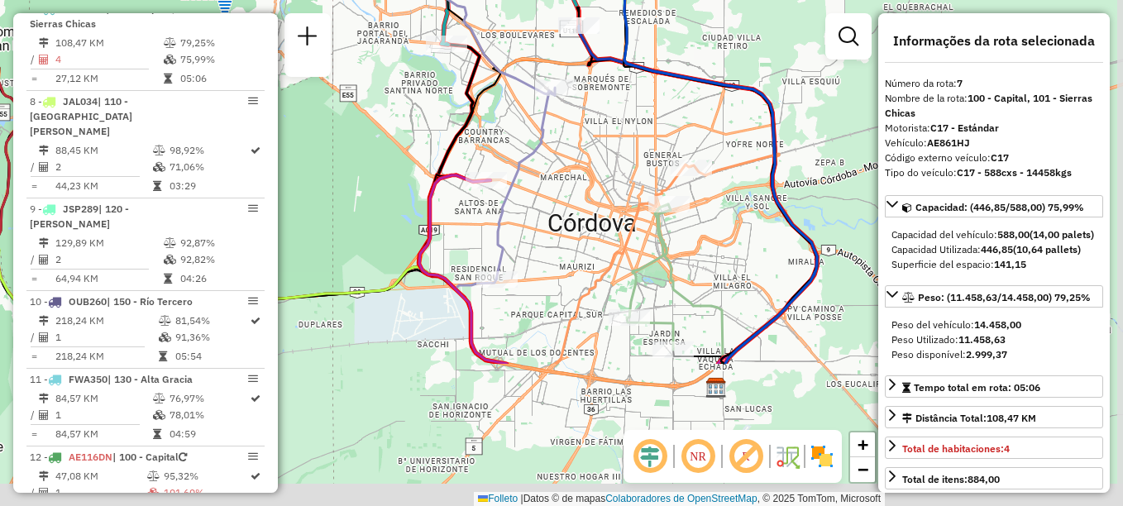
drag, startPoint x: 676, startPoint y: 385, endPoint x: 580, endPoint y: 159, distance: 245.3
click at [580, 159] on div "Janela de atendimento Grade de atendimento Capacidade Transportadoras Veículos …" at bounding box center [561, 253] width 1123 height 506
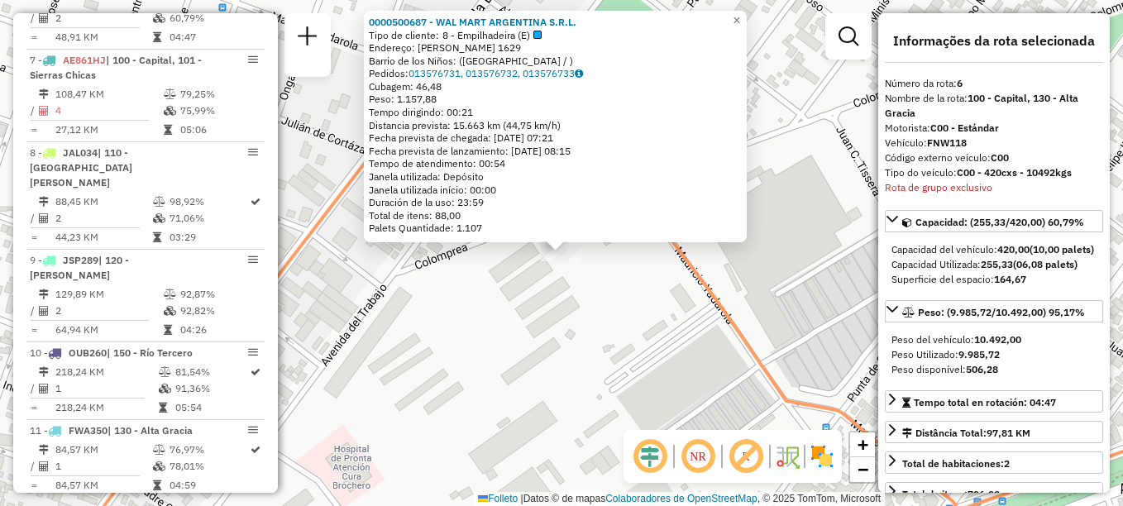
scroll to position [992, 0]
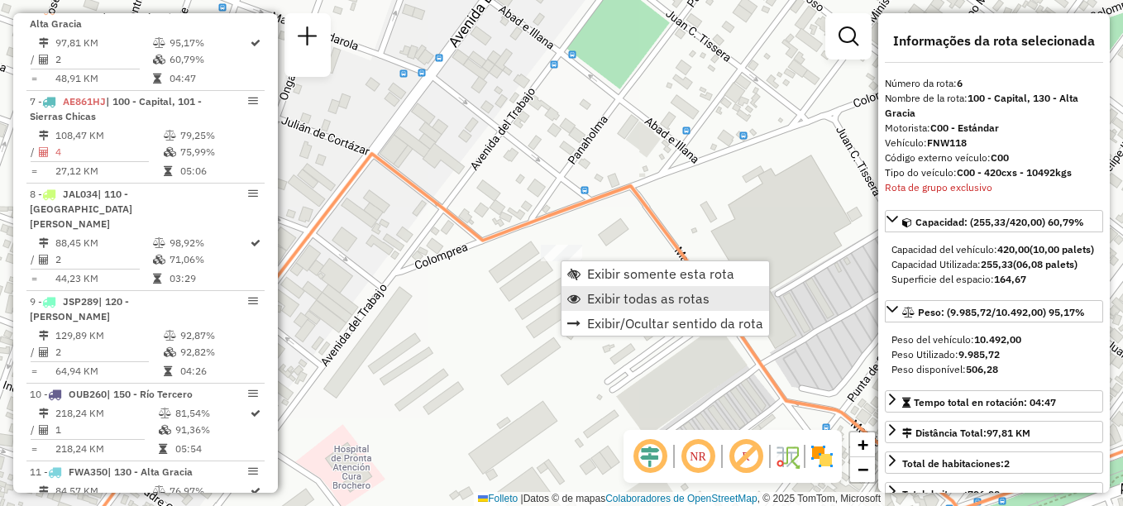
click at [594, 294] on span "Exibir todas as rotas" at bounding box center [648, 298] width 122 height 13
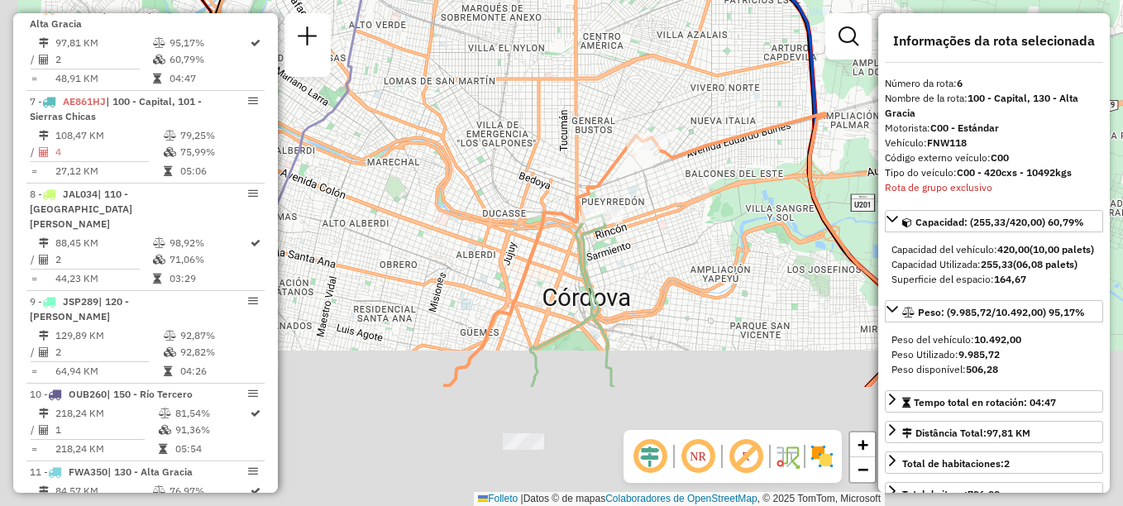
drag, startPoint x: 593, startPoint y: 353, endPoint x: 637, endPoint y: 184, distance: 175.1
click at [637, 184] on div "Janela de atendimento Grade de atendimento Capacidade Transportadoras Veículos …" at bounding box center [561, 253] width 1123 height 506
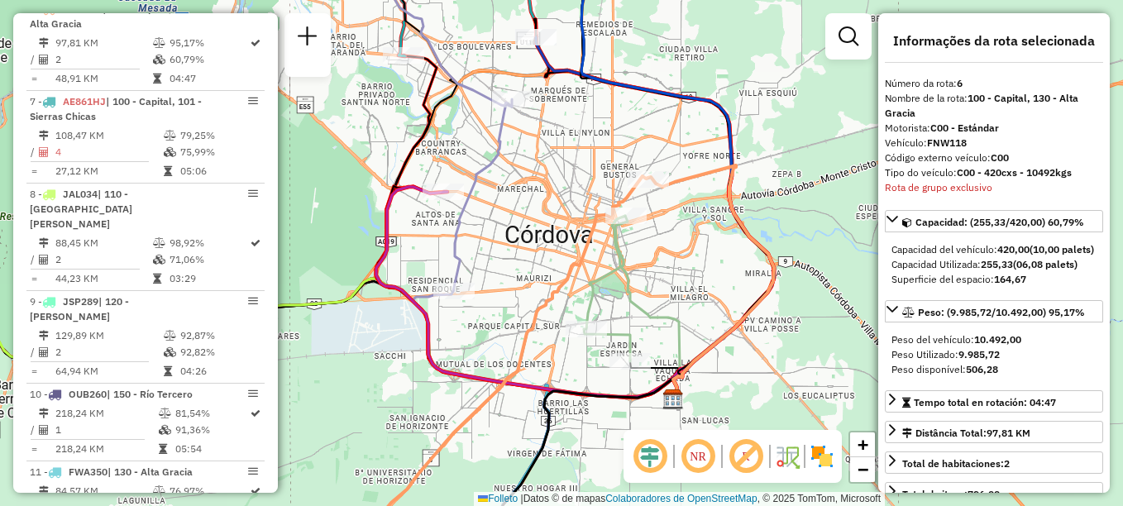
drag, startPoint x: 596, startPoint y: 105, endPoint x: 610, endPoint y: 93, distance: 18.7
click at [610, 93] on icon at bounding box center [677, 177] width 193 height 444
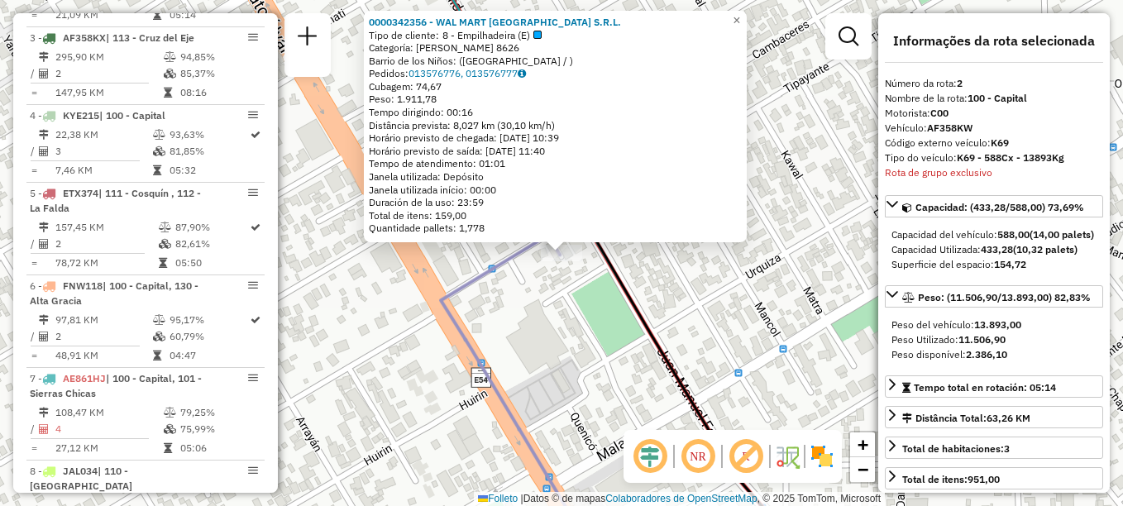
scroll to position [667, 0]
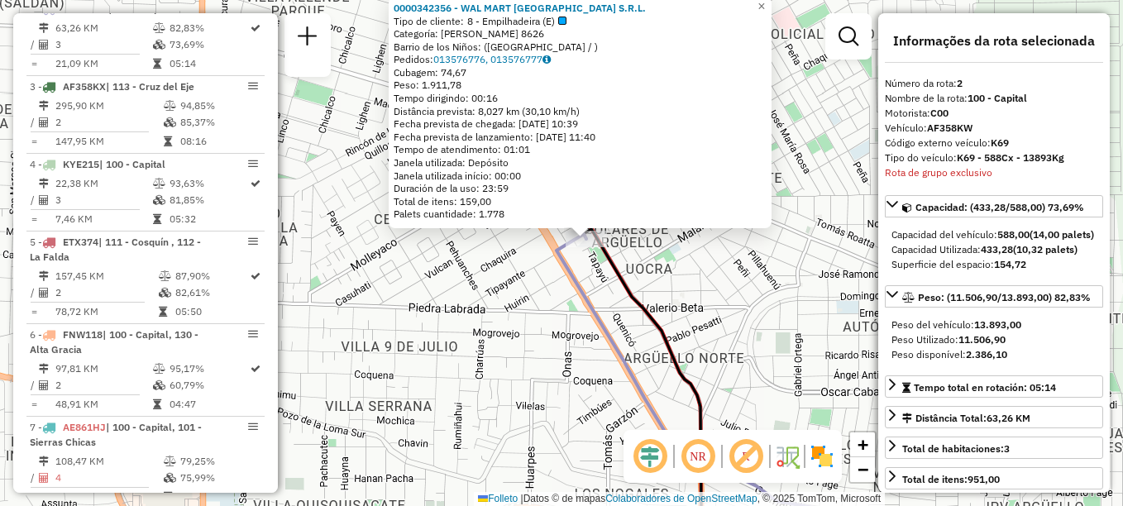
drag, startPoint x: 615, startPoint y: 304, endPoint x: 548, endPoint y: 31, distance: 281.0
click at [548, 36] on div "0000342356 - WAL MART ARGENTINA S.R.L. Tipo de cliente: 8 - Empilhadeira (E) Ca…" at bounding box center [561, 253] width 1123 height 506
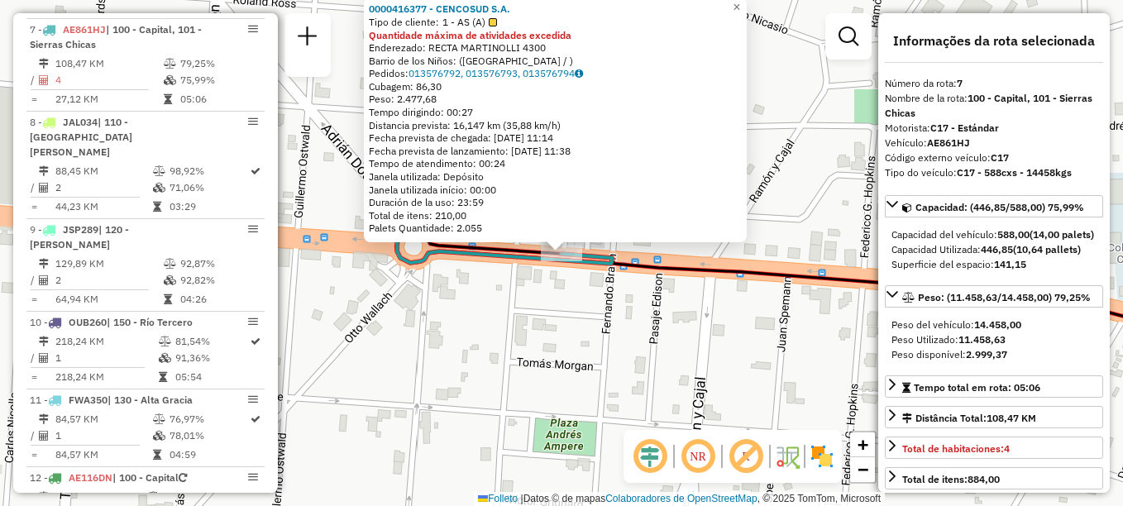
scroll to position [1085, 0]
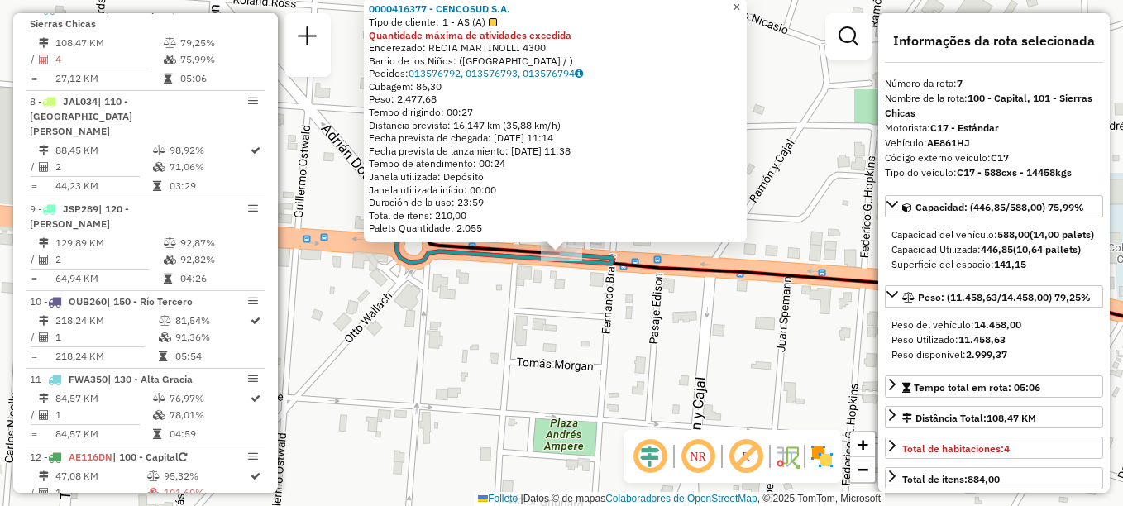
click at [740, 1] on span "×" at bounding box center [736, 7] width 7 height 14
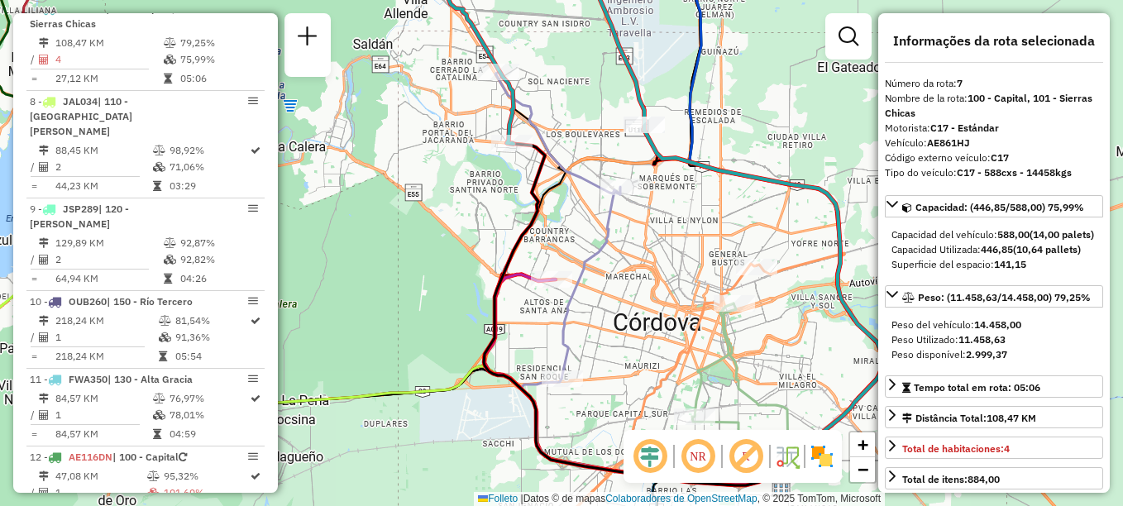
drag, startPoint x: 636, startPoint y: 311, endPoint x: 551, endPoint y: 265, distance: 96.6
click at [551, 265] on div "Janela de atendimento Grade de atendimento Capacidade Transportadoras Veículos …" at bounding box center [561, 253] width 1123 height 506
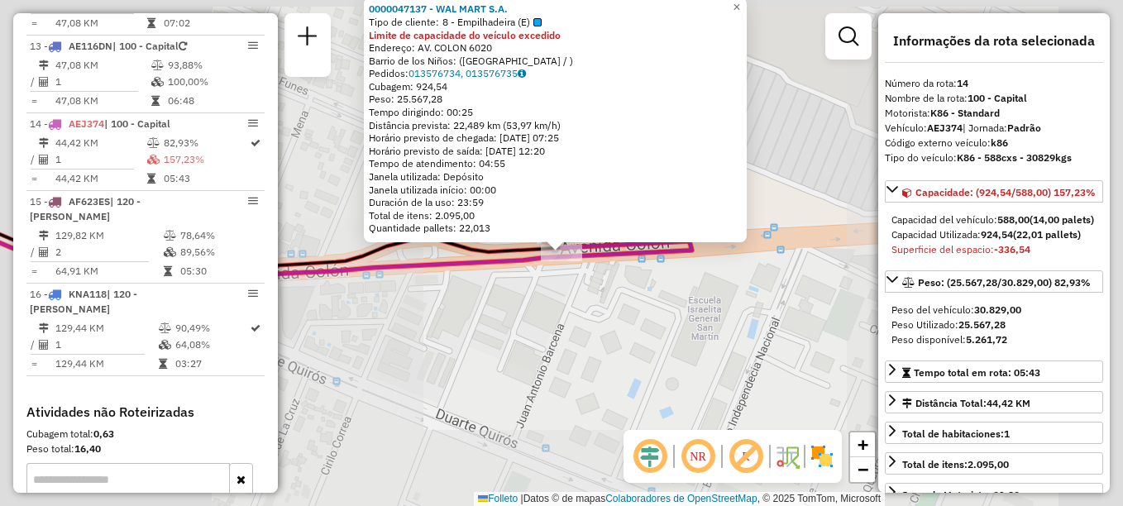
scroll to position [1659, 0]
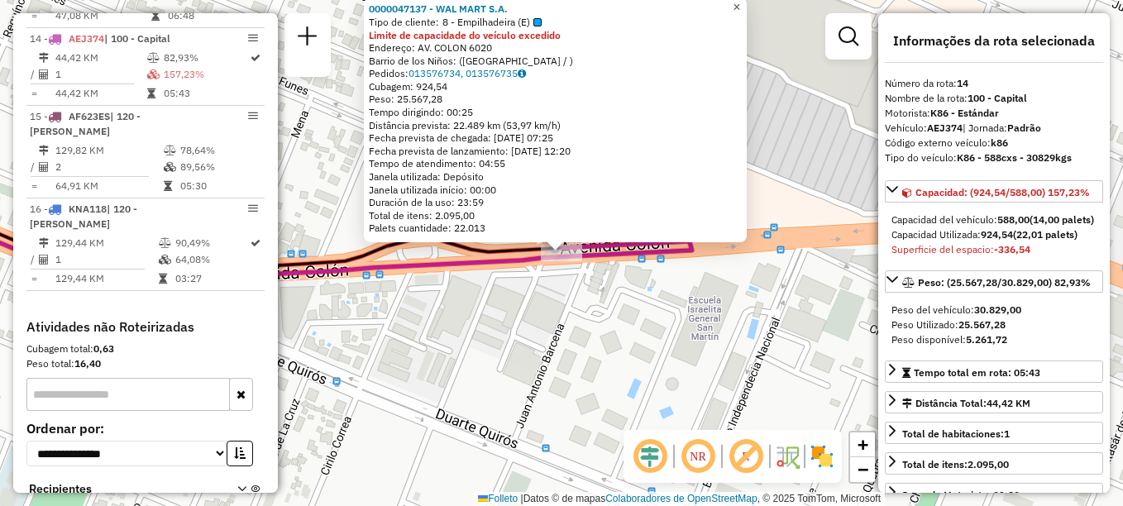
click at [740, 7] on span "×" at bounding box center [736, 7] width 7 height 14
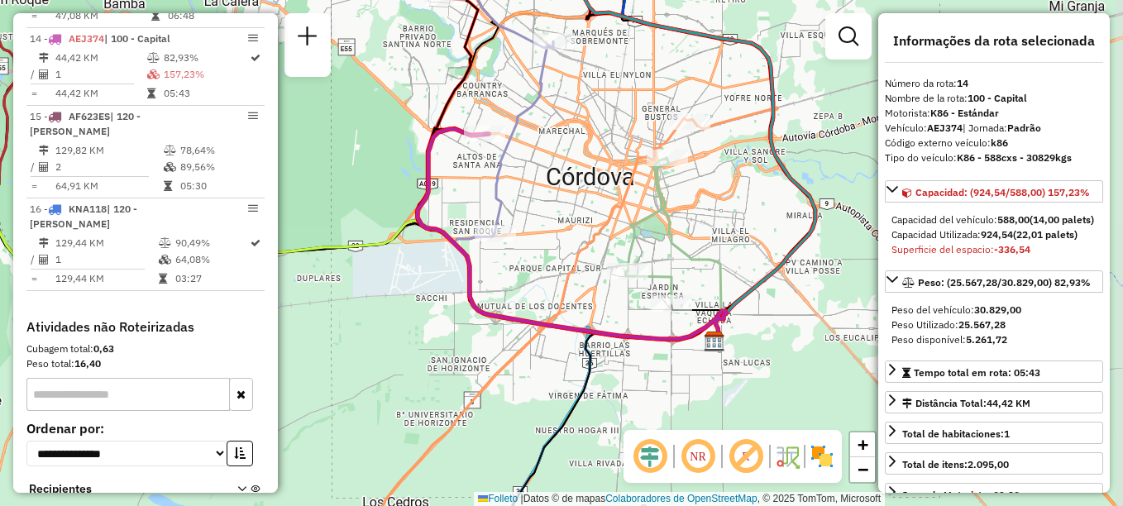
drag, startPoint x: 530, startPoint y: 199, endPoint x: 509, endPoint y: 166, distance: 39.5
click at [509, 166] on icon at bounding box center [490, 79] width 125 height 307
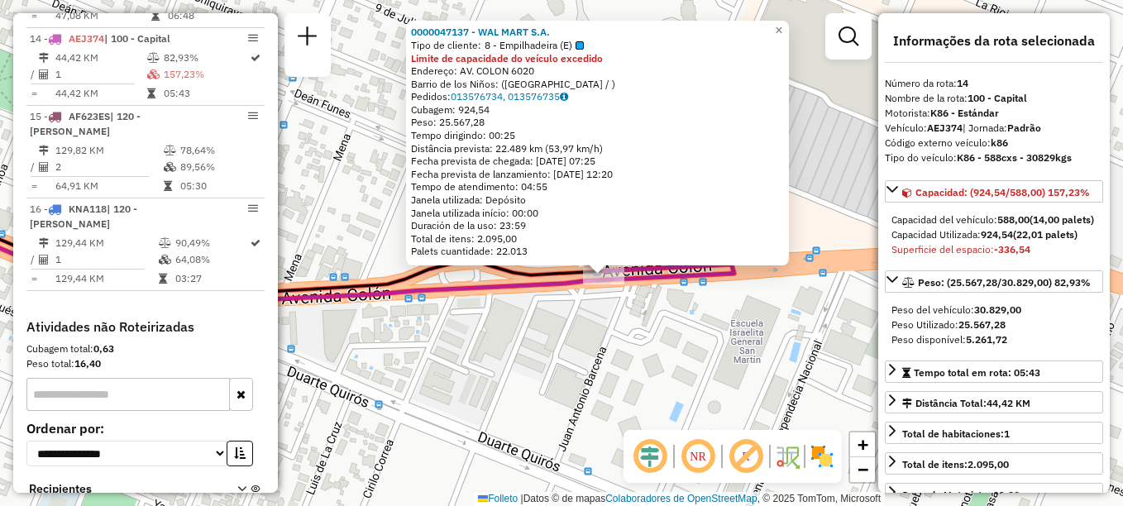
drag, startPoint x: 516, startPoint y: 322, endPoint x: 461, endPoint y: 243, distance: 96.1
click at [461, 246] on div "0000047137 - WAL MART S.A. Tipo de cliente: 8 - Empilhadeira (E) Limite de capa…" at bounding box center [561, 253] width 1123 height 506
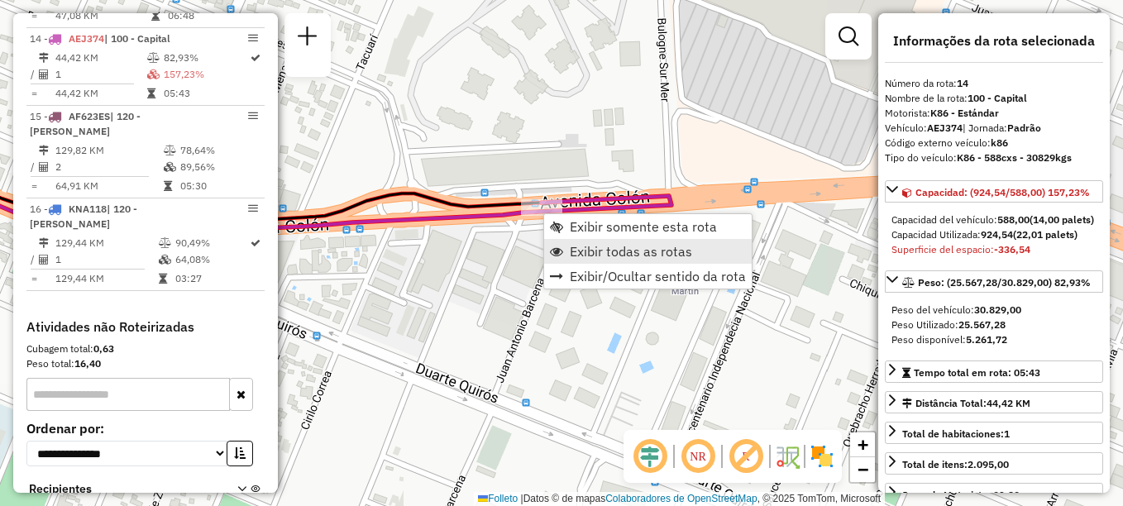
click at [605, 258] on span "Exibir todas as rotas" at bounding box center [631, 251] width 122 height 13
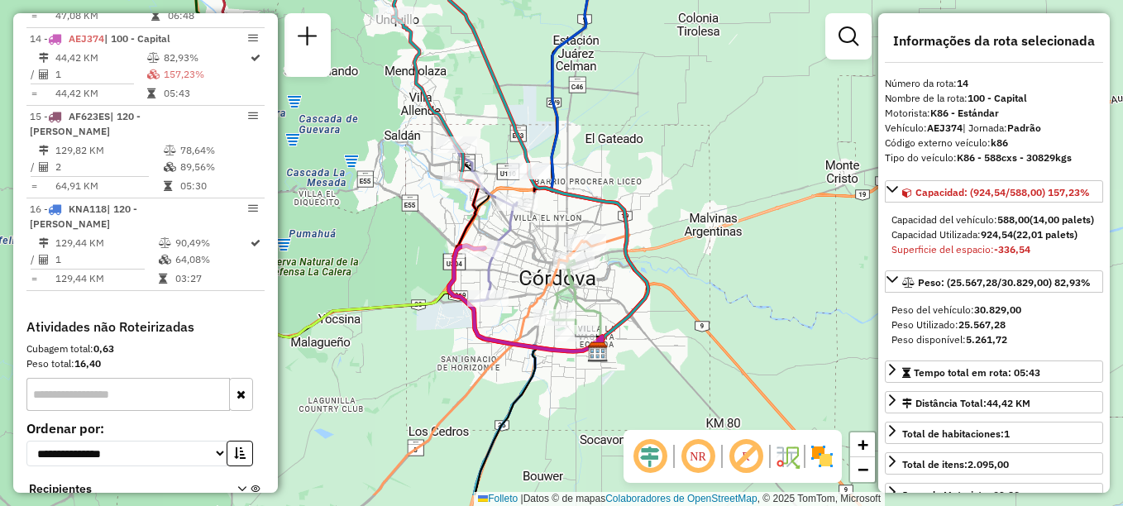
drag, startPoint x: 595, startPoint y: 289, endPoint x: 542, endPoint y: 190, distance: 112.5
click at [542, 190] on div "Rota 6 - Placa FNW118 0000500687 - WAL MART ARGENTINA S.R.L. Janela de atendime…" at bounding box center [561, 253] width 1123 height 506
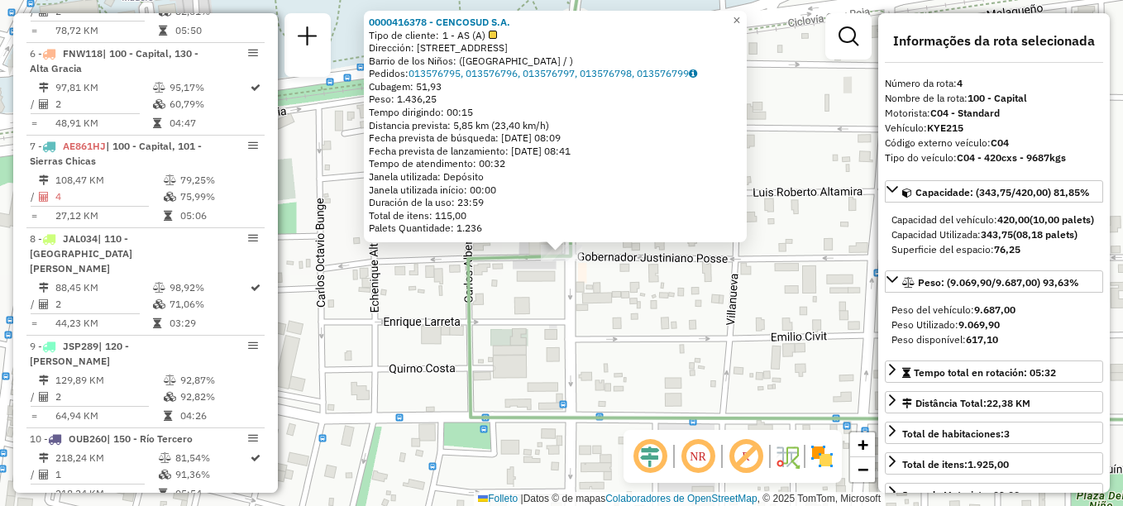
scroll to position [822, 0]
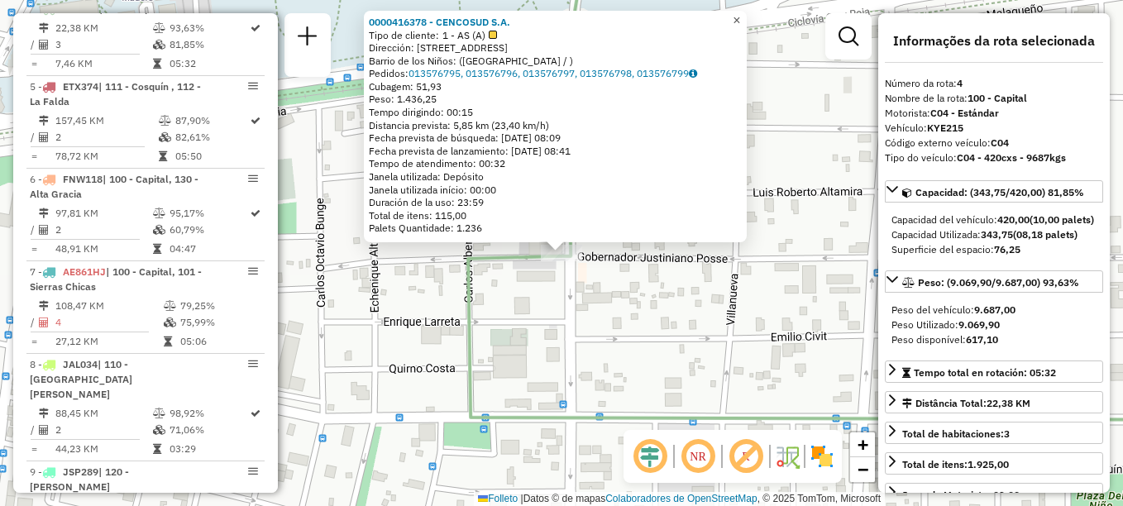
click at [742, 18] on link "×" at bounding box center [737, 21] width 20 height 20
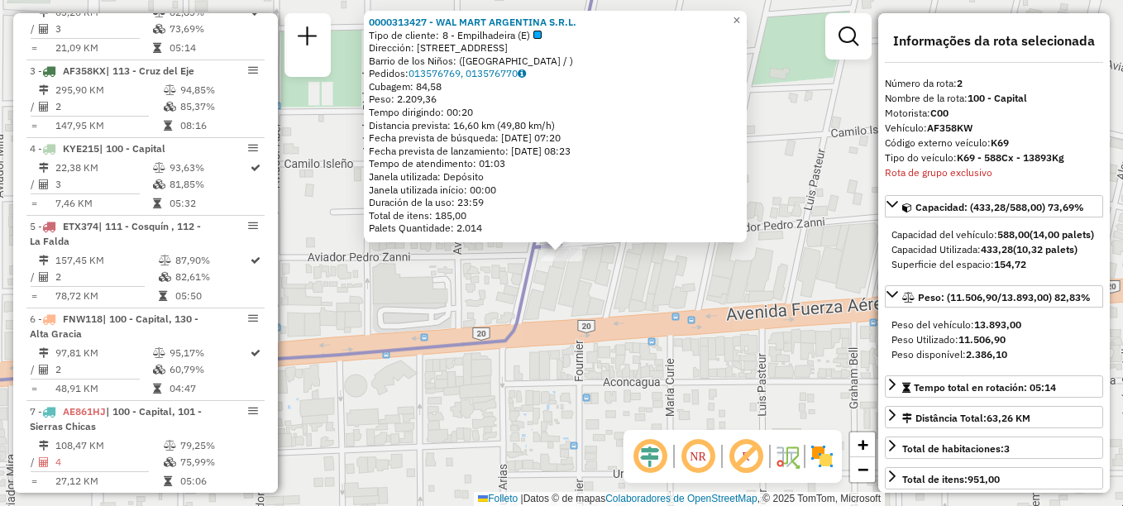
scroll to position [667, 0]
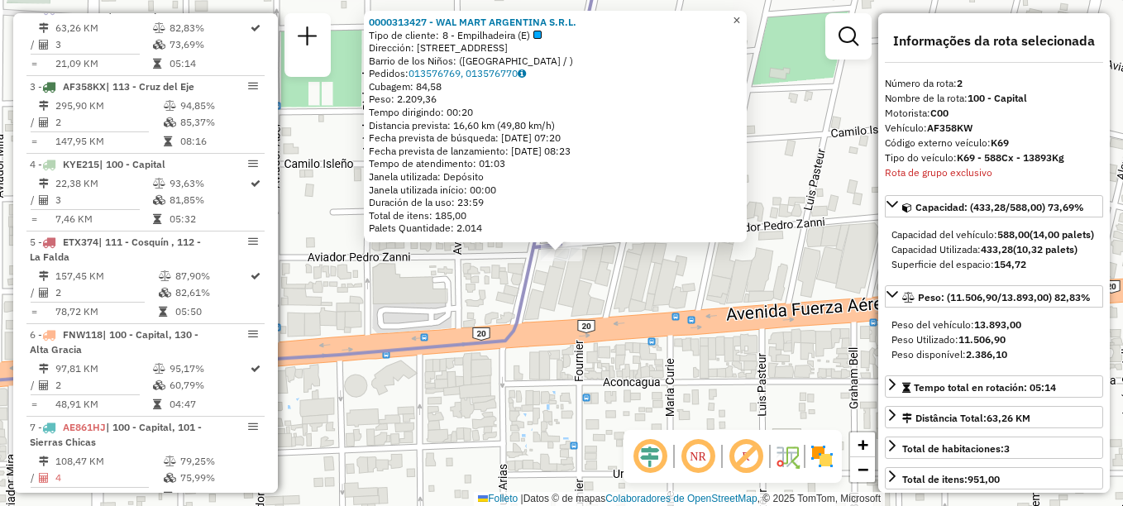
click at [740, 22] on span "×" at bounding box center [736, 20] width 7 height 14
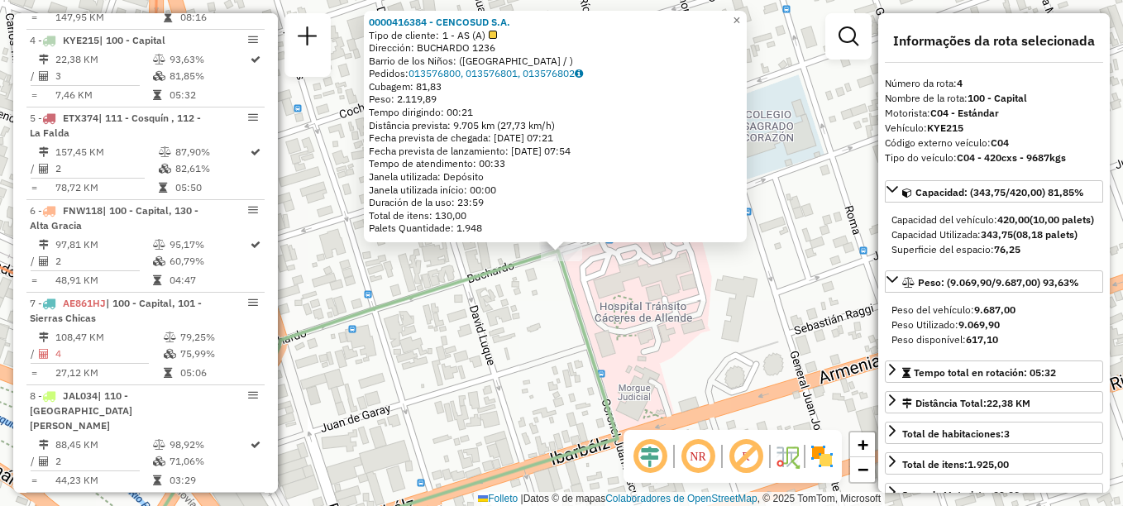
scroll to position [822, 0]
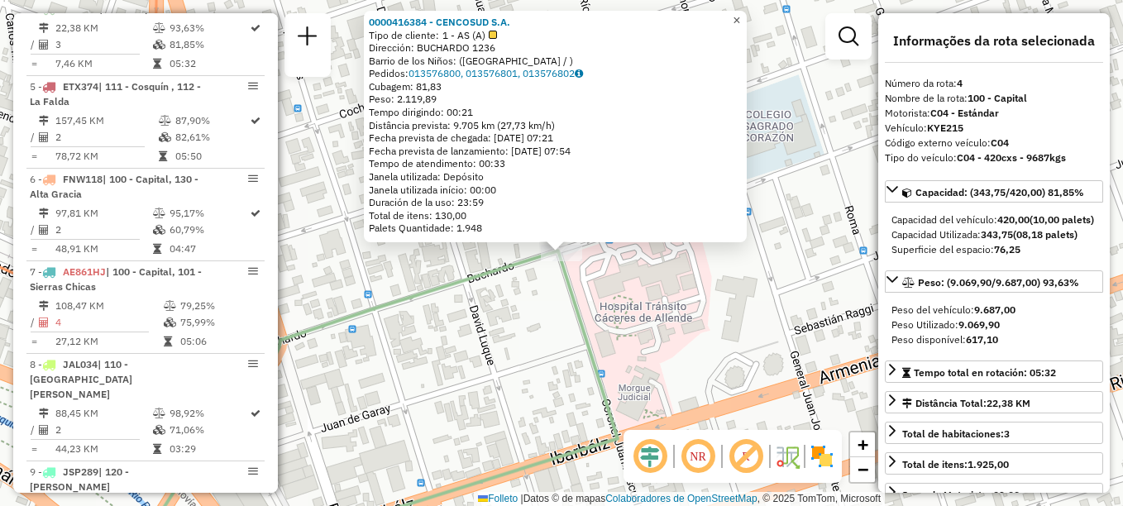
drag, startPoint x: 756, startPoint y: 16, endPoint x: 736, endPoint y: 50, distance: 40.0
click at [747, 16] on link "×" at bounding box center [737, 21] width 20 height 20
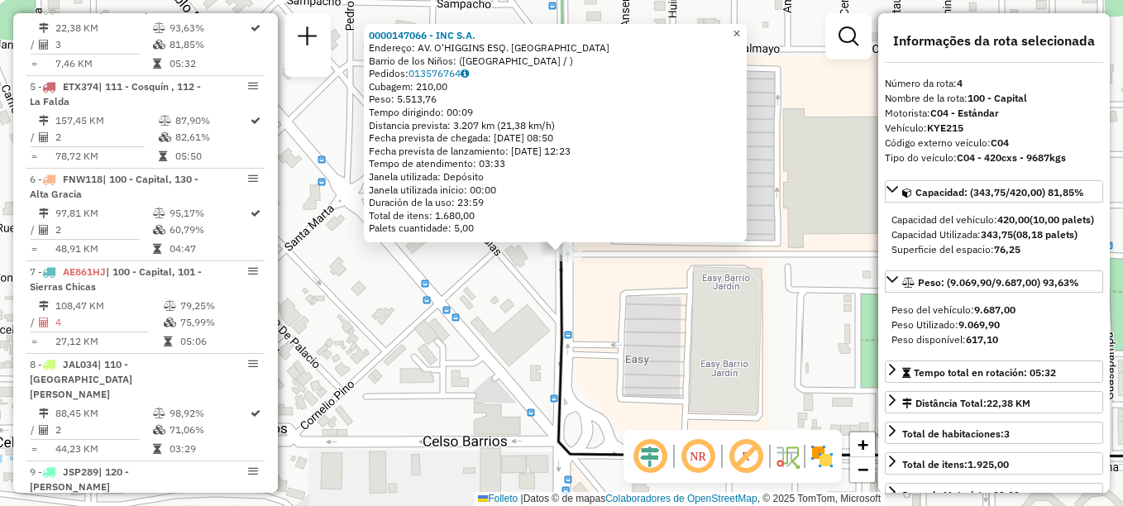
click at [740, 26] on span "×" at bounding box center [736, 33] width 7 height 14
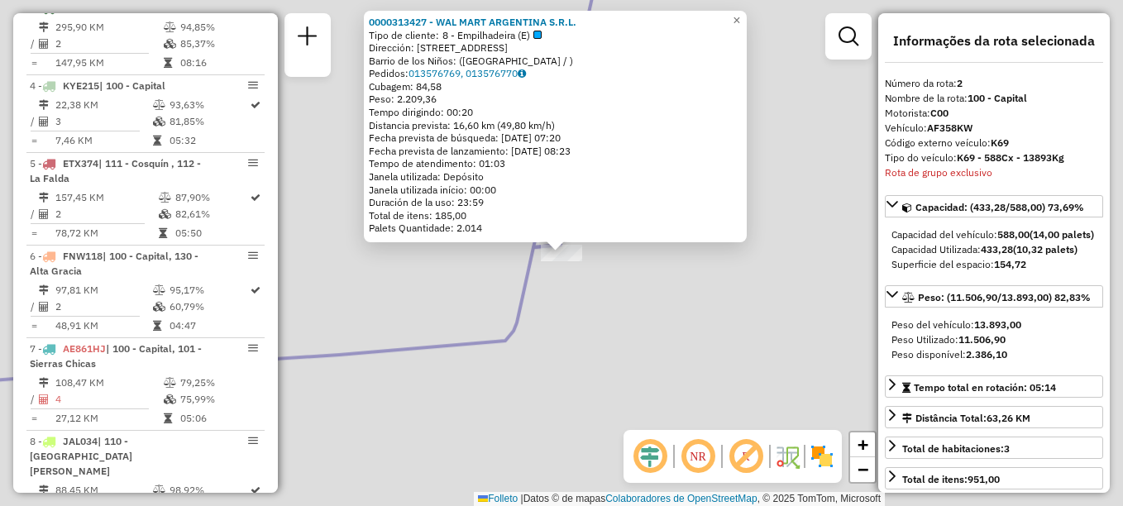
scroll to position [667, 0]
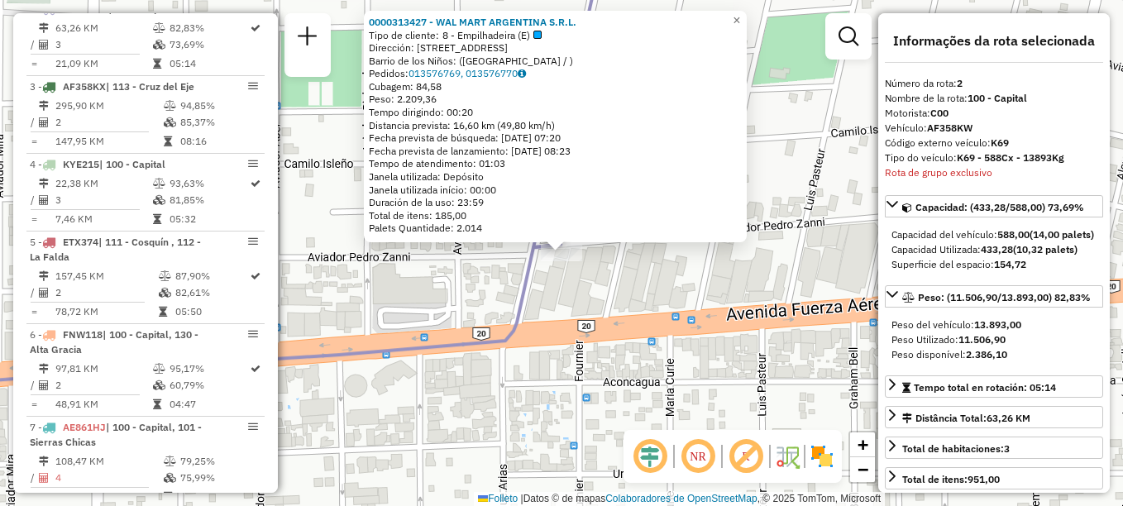
click at [557, 318] on div "0000313427 - WAL MART ARGENTINA S.R.L. Tipo de cliente: 8 - Empilhadeira (E) Di…" at bounding box center [561, 253] width 1123 height 506
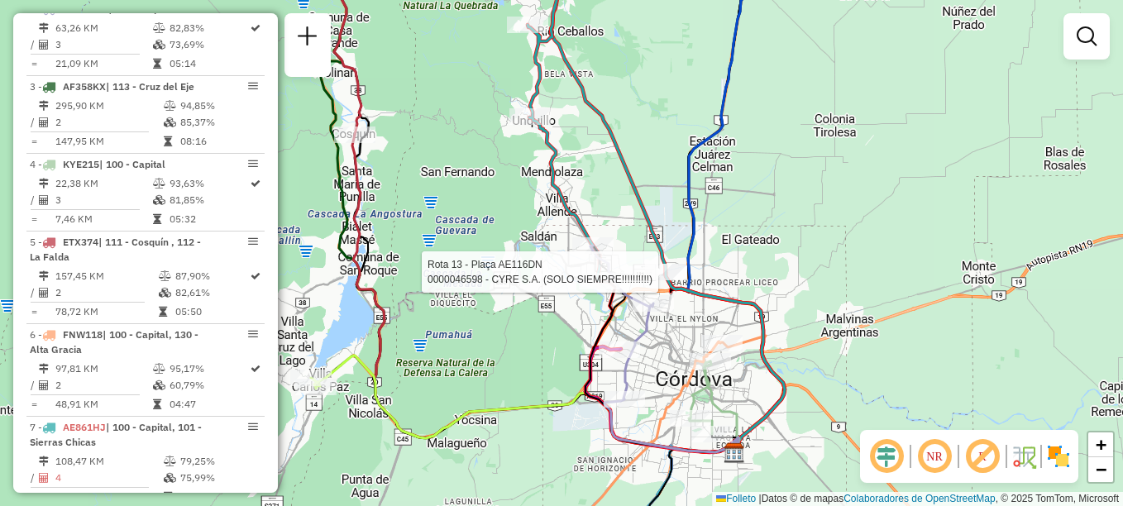
select select "**********"
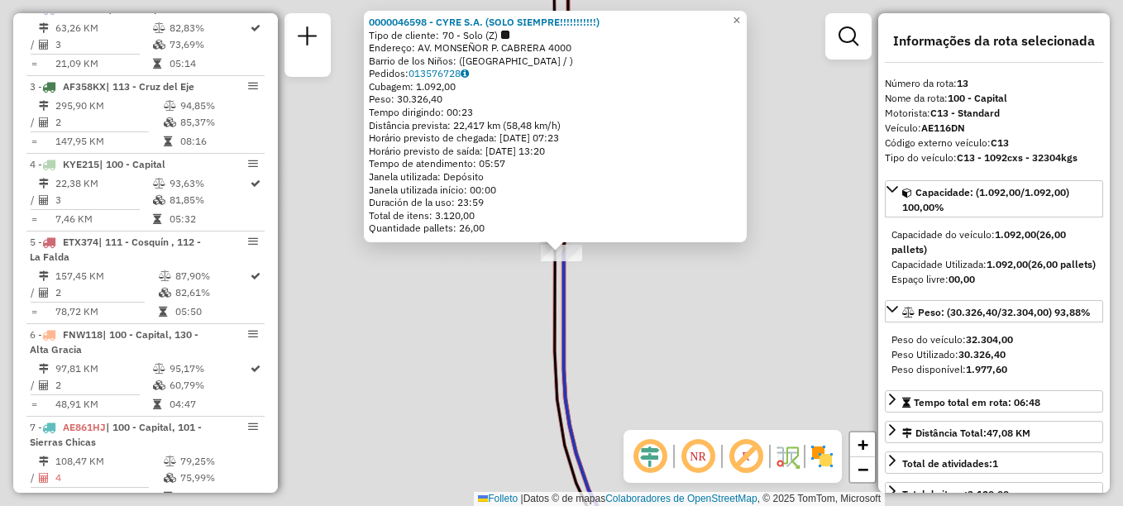
scroll to position [1581, 0]
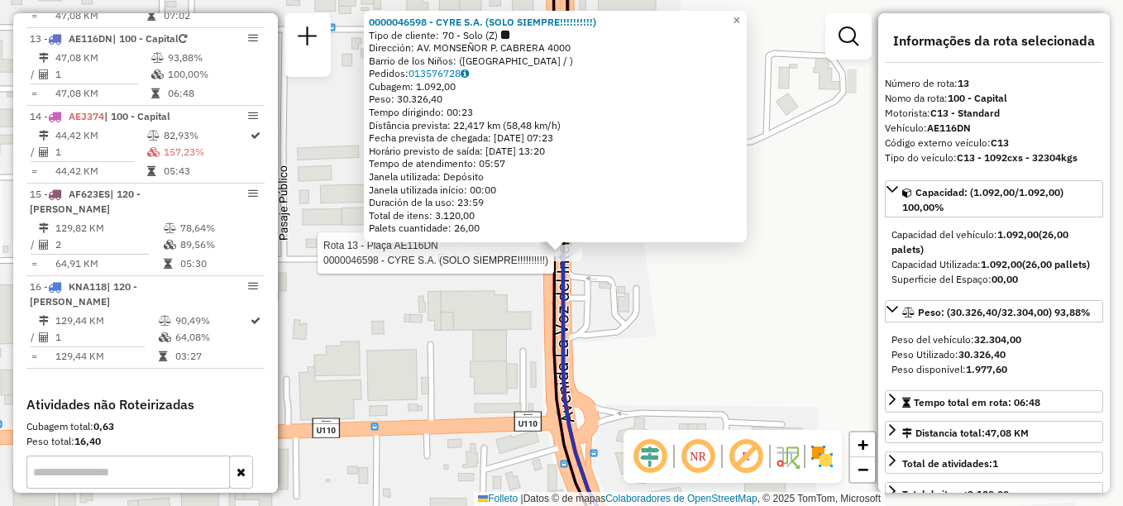
click at [595, 361] on div "Rota 13 - Plaça AE116DN 0000046598 - CYRE S.A. (SOLO SIEMPRE!!!!!!!!!!) 0000046…" at bounding box center [561, 253] width 1123 height 506
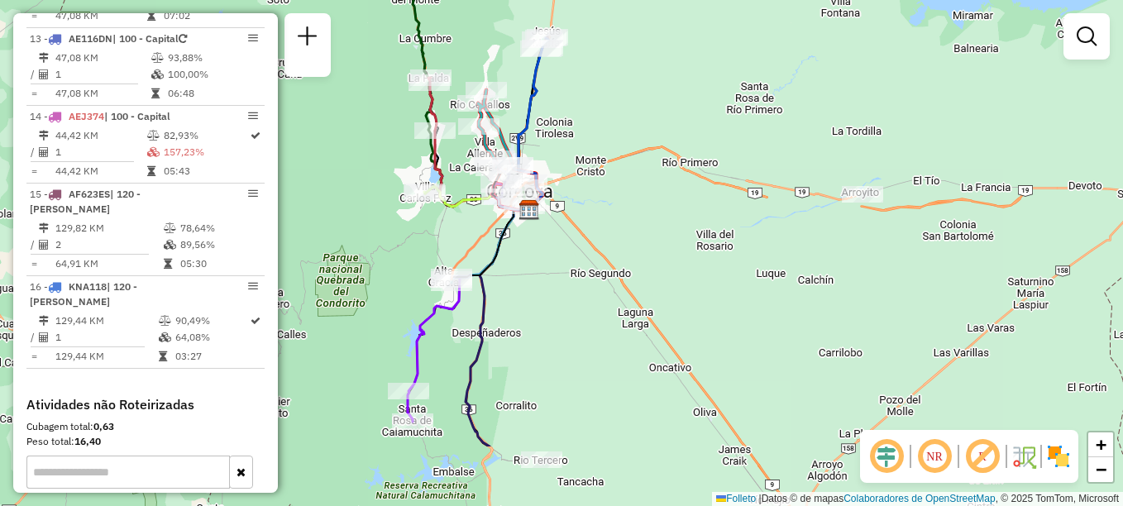
drag, startPoint x: 641, startPoint y: 315, endPoint x: 617, endPoint y: 233, distance: 85.3
click at [617, 233] on div "Janela de atendimento Grade de atendimento Capacidade Transportadoras Veículos …" at bounding box center [561, 253] width 1123 height 506
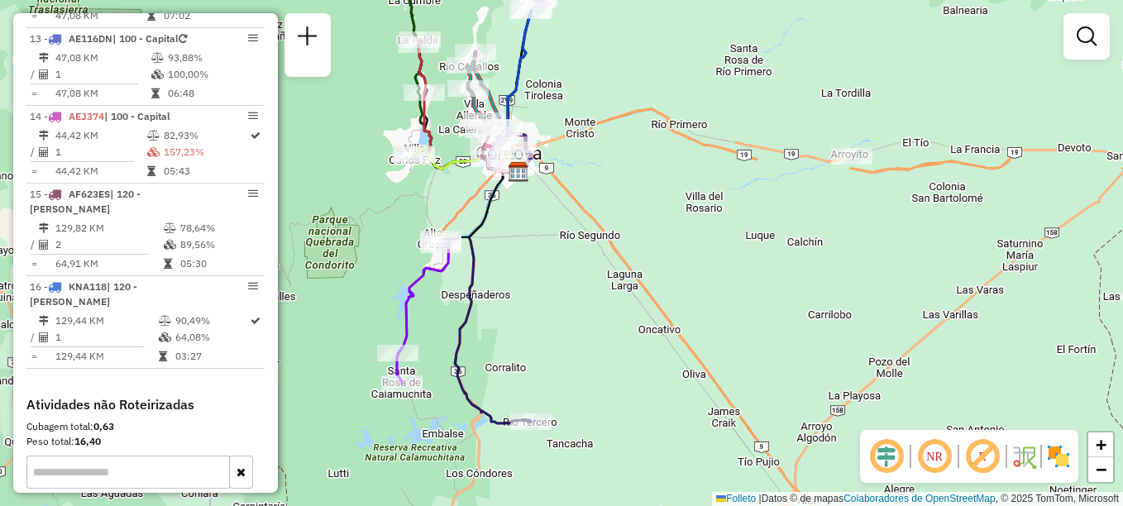
drag, startPoint x: 570, startPoint y: 404, endPoint x: 557, endPoint y: 340, distance: 64.9
click at [557, 340] on div "Janela de atendimento Grade de atendimento Capacidade Transportadoras Veículos …" at bounding box center [561, 253] width 1123 height 506
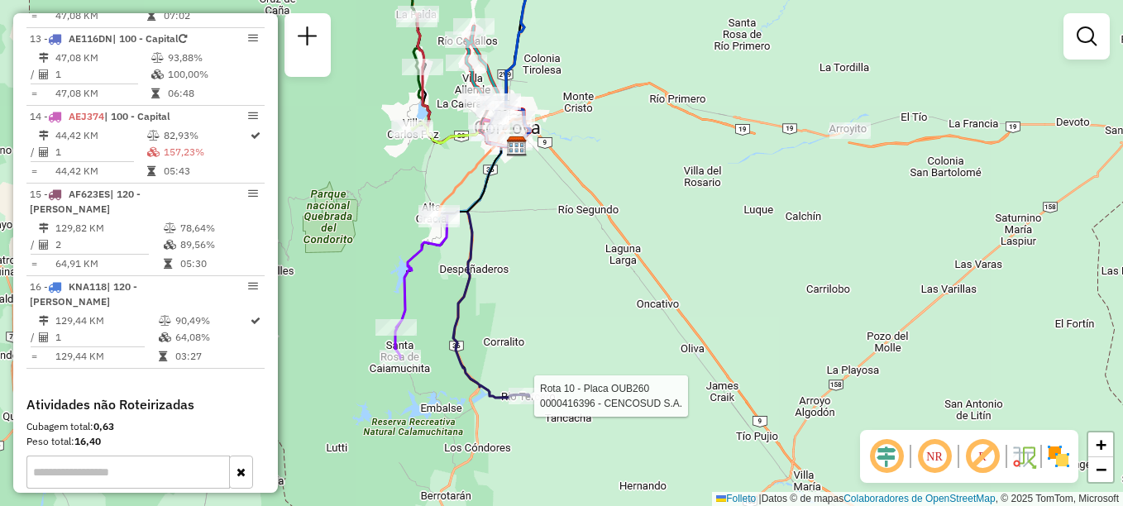
select select "**********"
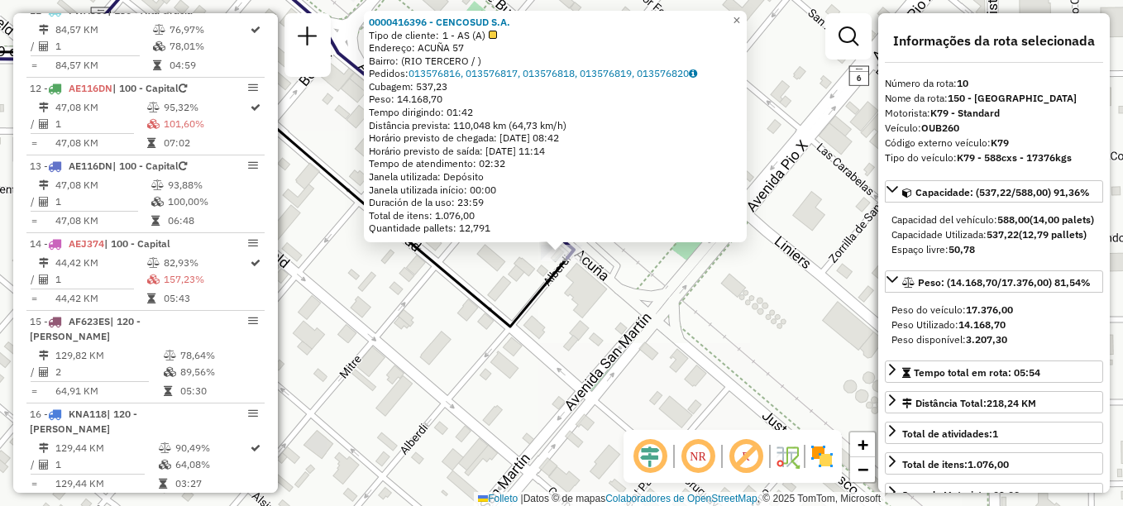
scroll to position [1348, 0]
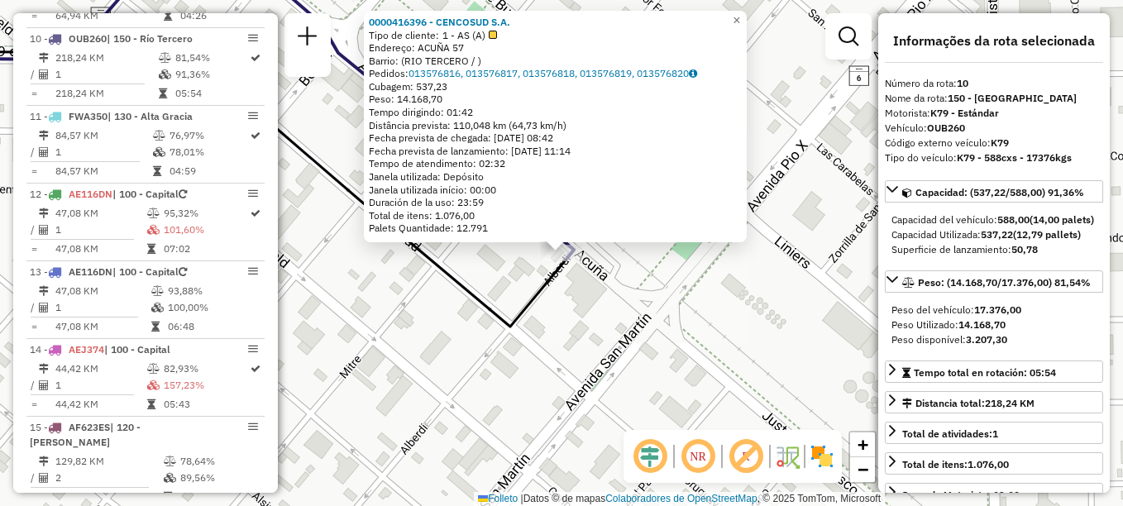
click at [559, 335] on div "0000416396 - CENCOSUD S.A. Tipo de cliente: 1 - AS (A) Endereço: ACUÑA 57 Barri…" at bounding box center [561, 253] width 1123 height 506
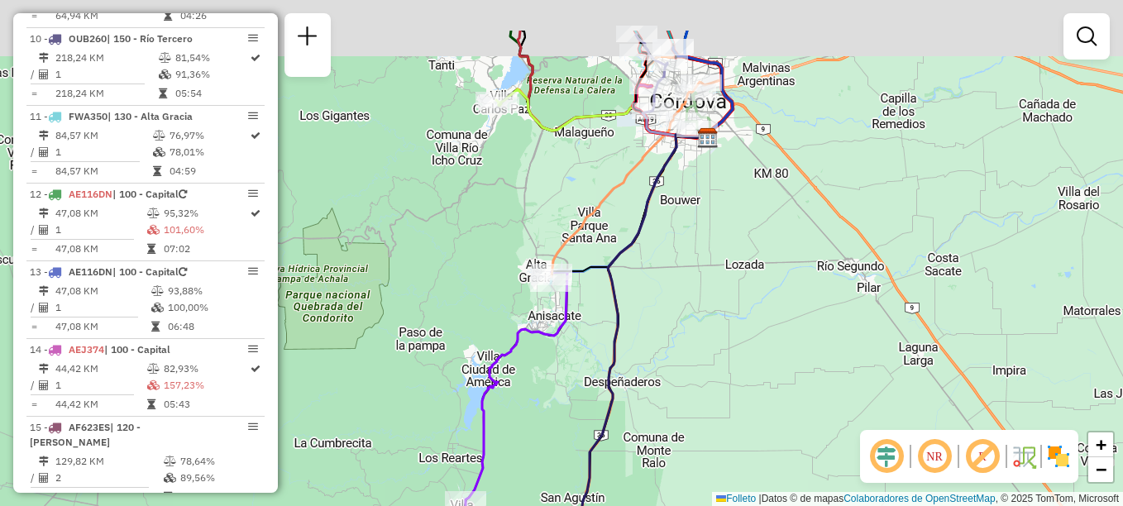
drag, startPoint x: 680, startPoint y: 279, endPoint x: 665, endPoint y: 318, distance: 41.6
click at [665, 318] on div "Janela de atendimento Grade de atendimento Capacidade Transportadoras Veículos …" at bounding box center [561, 253] width 1123 height 506
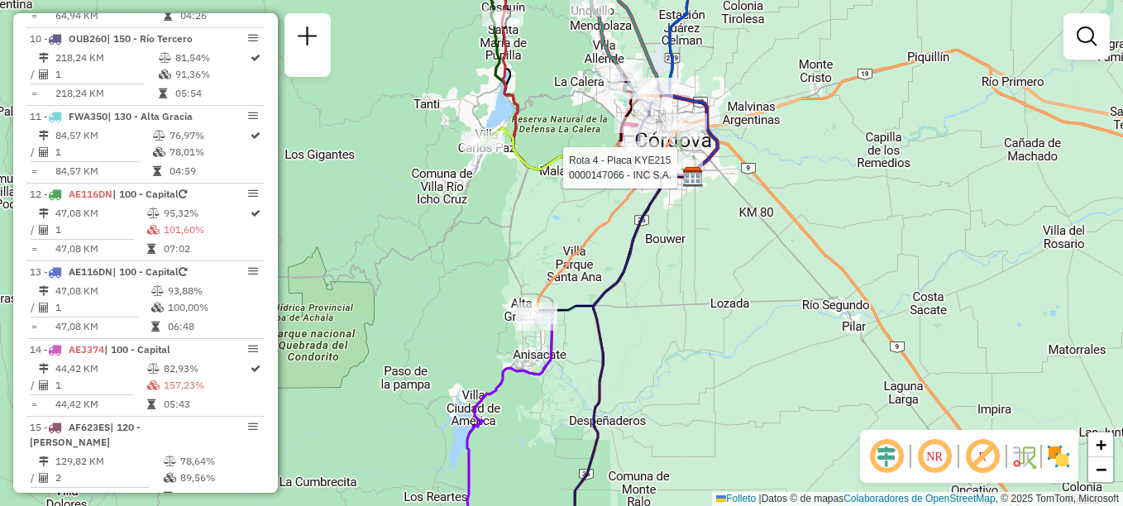
select select "**********"
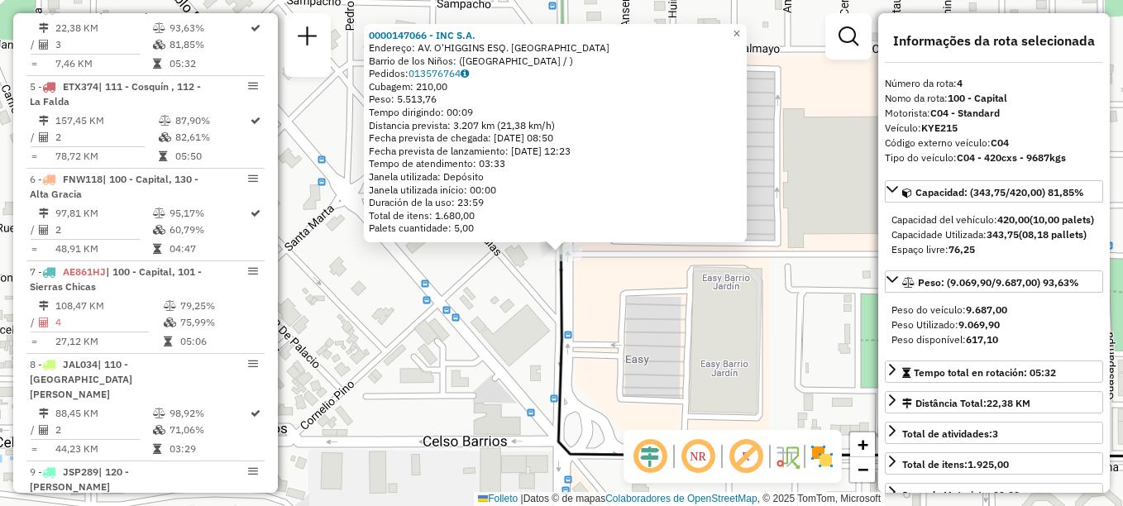
scroll to position [822, 0]
click at [747, 27] on link "×" at bounding box center [737, 34] width 20 height 20
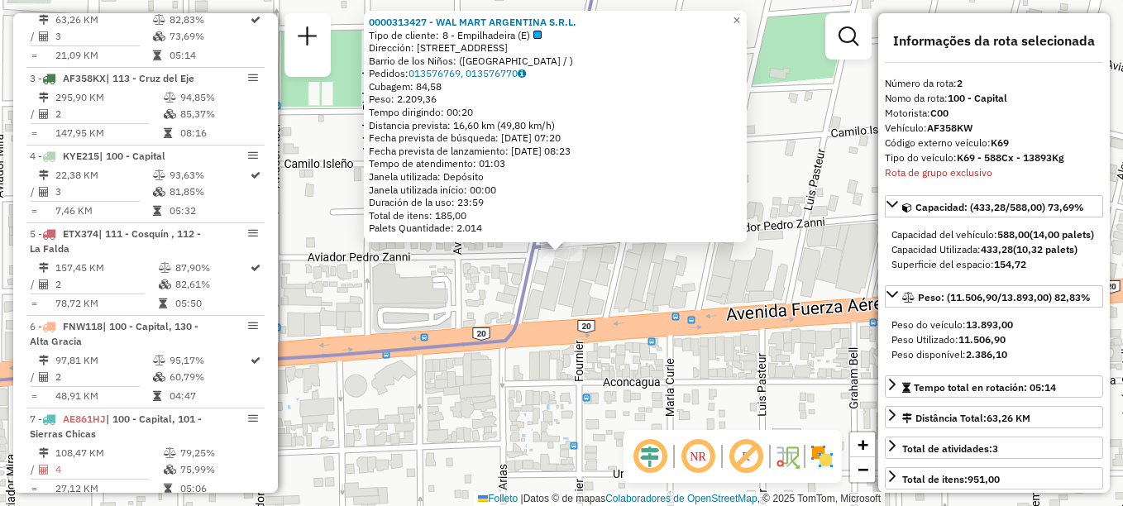
scroll to position [667, 0]
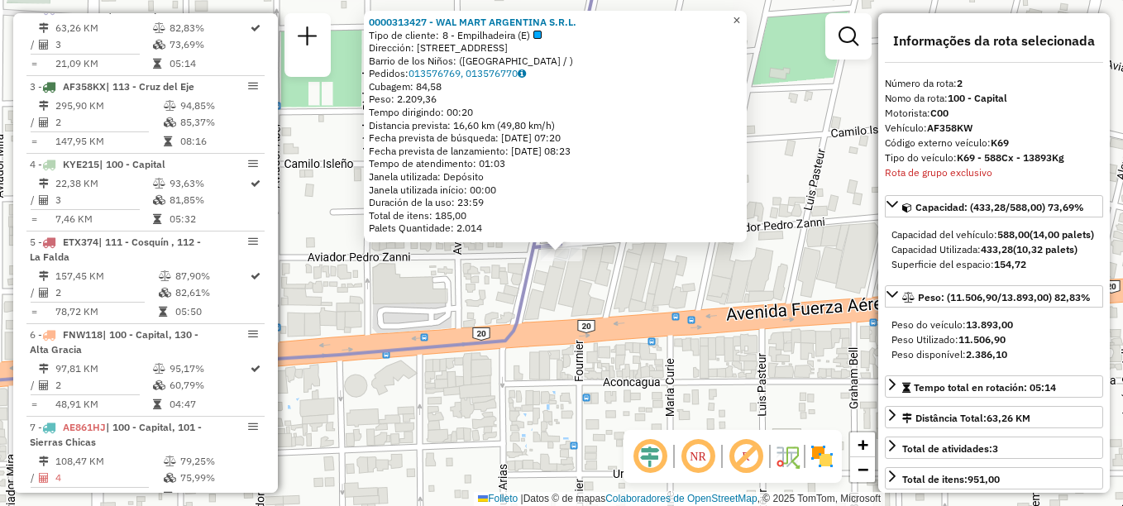
click at [741, 22] on link "×" at bounding box center [737, 21] width 20 height 20
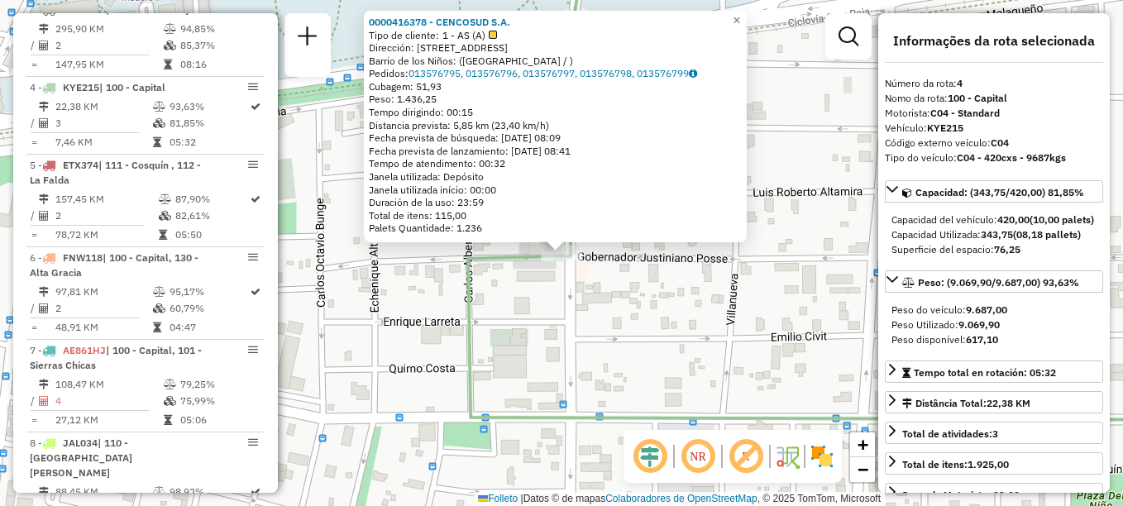
scroll to position [822, 0]
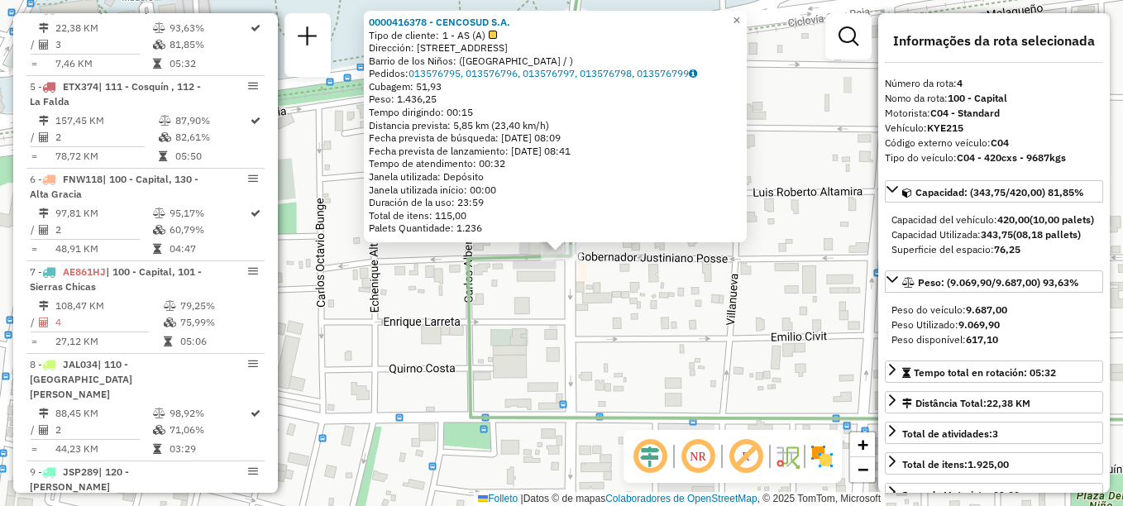
click at [543, 323] on div "Rota 4 - Placa KYE215 0000416378 - CENCOSUD S.A. 0000416378 - CENCOSUD S.A. Tip…" at bounding box center [561, 253] width 1123 height 506
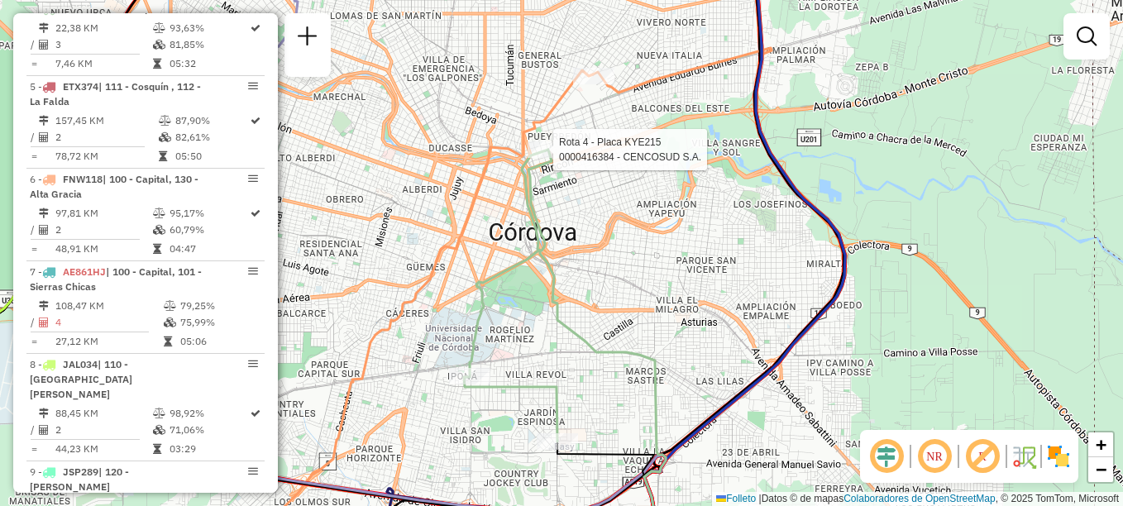
select select "**********"
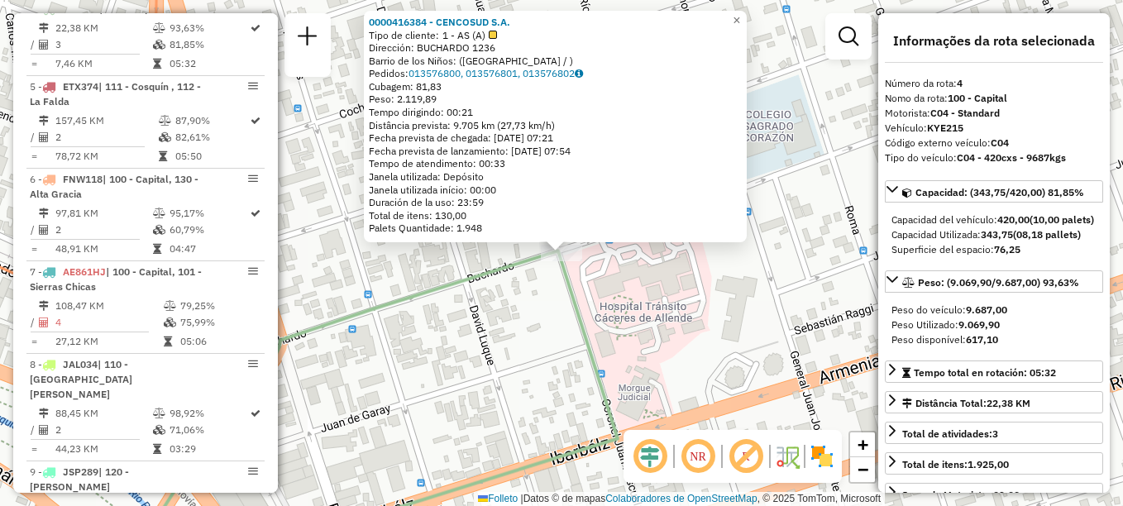
click at [614, 326] on div "Rota 4 - Placa KYE215 0000416384 - CENCOSUD S.A. 0000416384 - CENCOSUD S.A. Tip…" at bounding box center [561, 253] width 1123 height 506
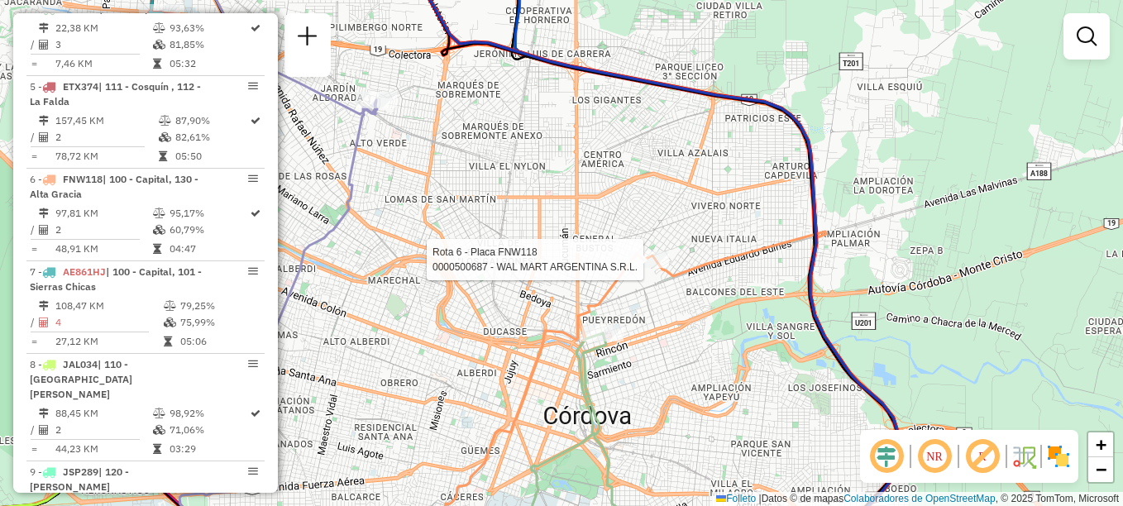
select select "**********"
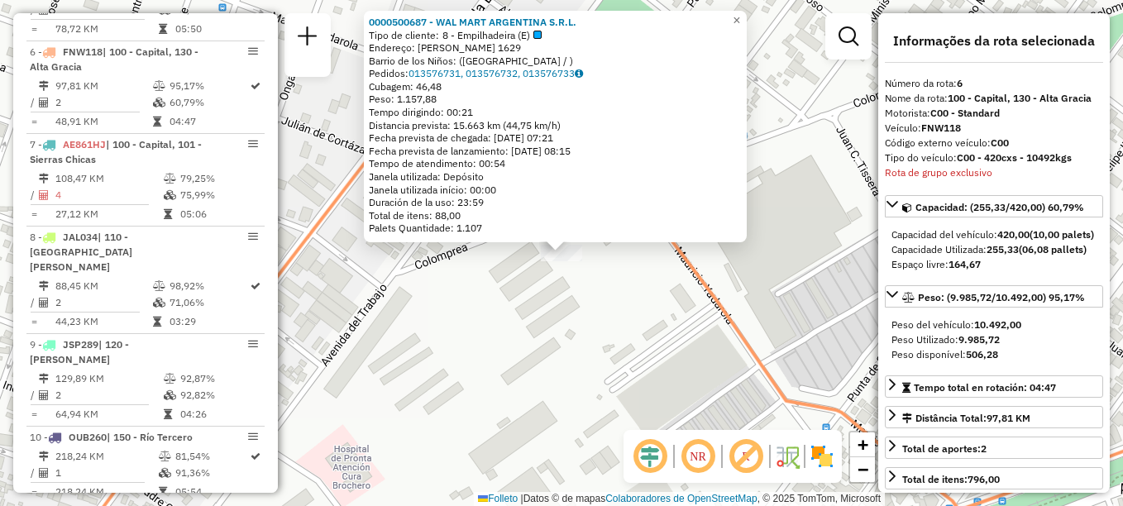
scroll to position [992, 0]
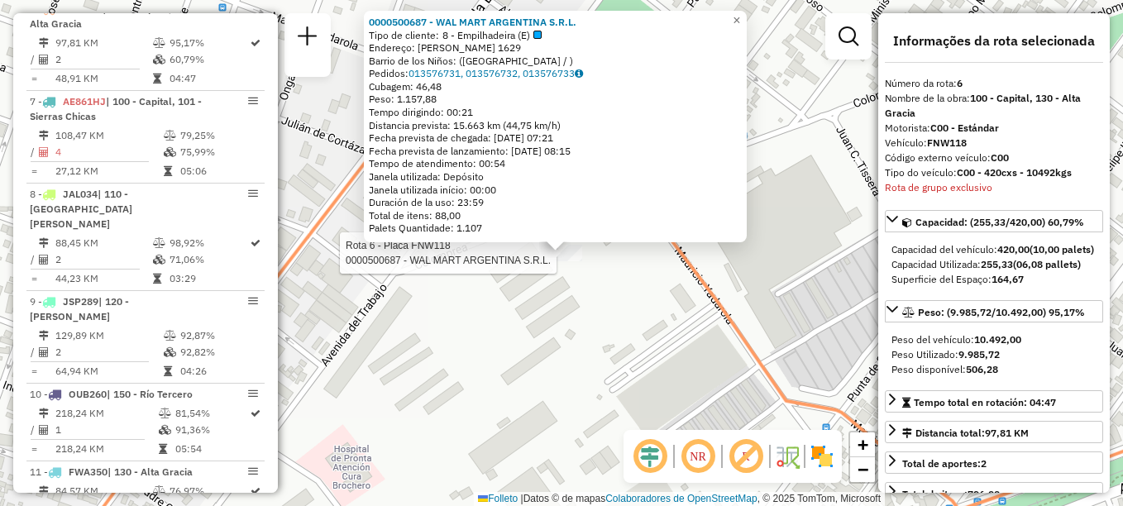
click at [526, 370] on div "Rota 6 - Placa FNW118 0000500687 - WAL MART ARGENTINA S.R.L. 0000500687 - WAL M…" at bounding box center [561, 253] width 1123 height 506
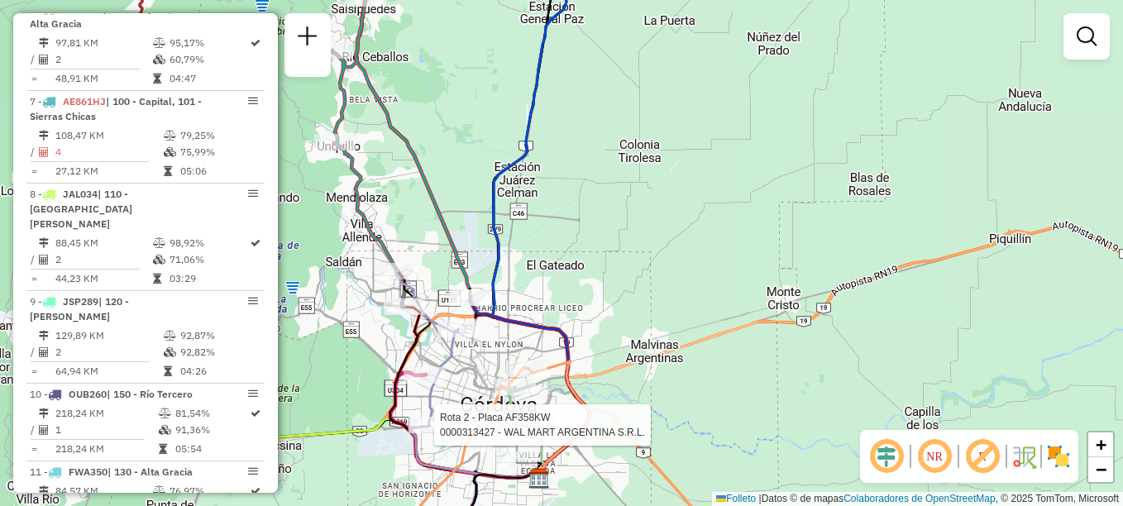
select select "**********"
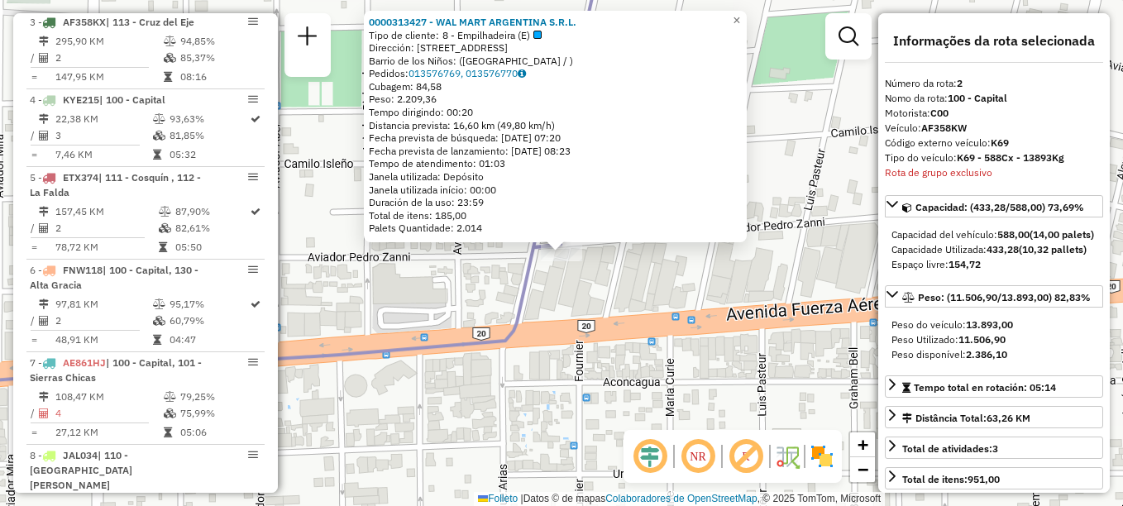
scroll to position [667, 0]
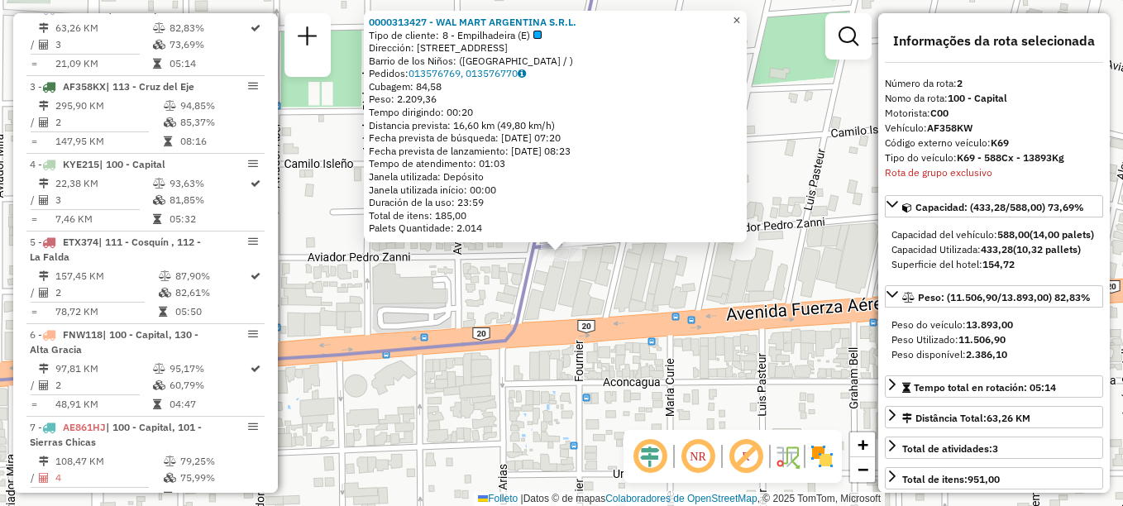
click at [740, 17] on span "×" at bounding box center [736, 20] width 7 height 14
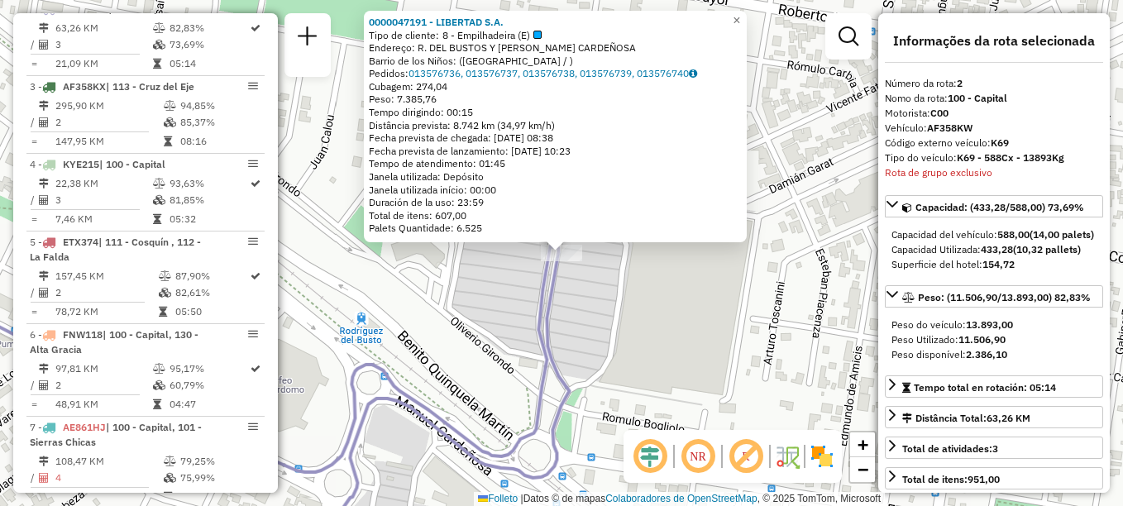
click at [472, 299] on div "0000047191 - LIBERTAD S.A. Tipo de cliente: 8 - Empilhadeira (E) Endereço: R. D…" at bounding box center [561, 253] width 1123 height 506
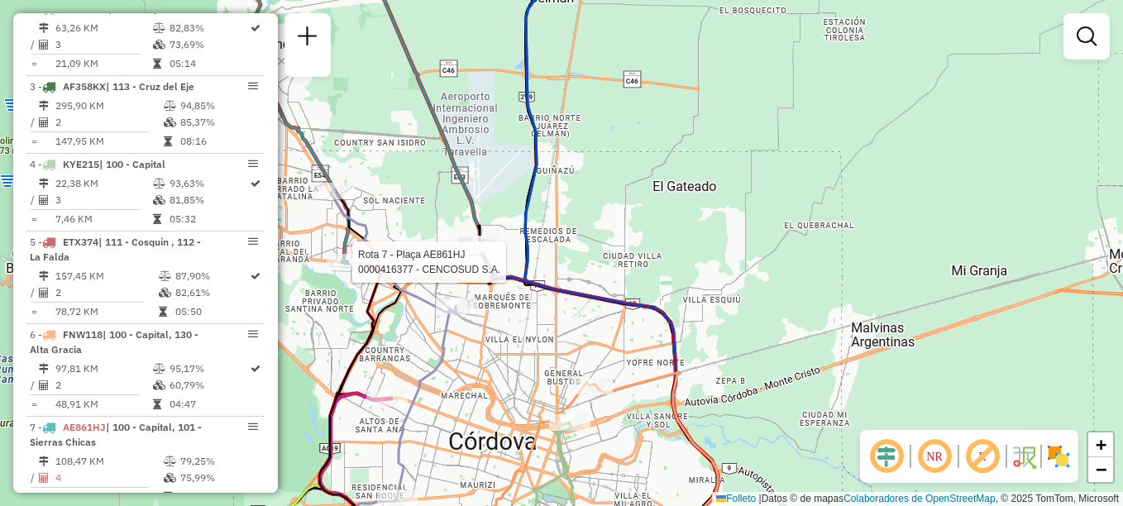
select select "**********"
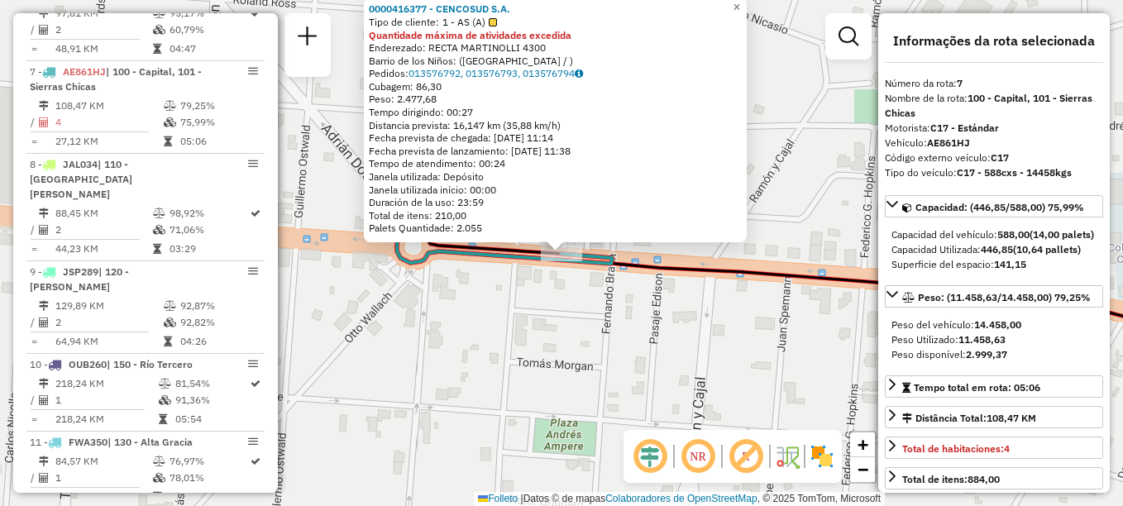
scroll to position [1085, 0]
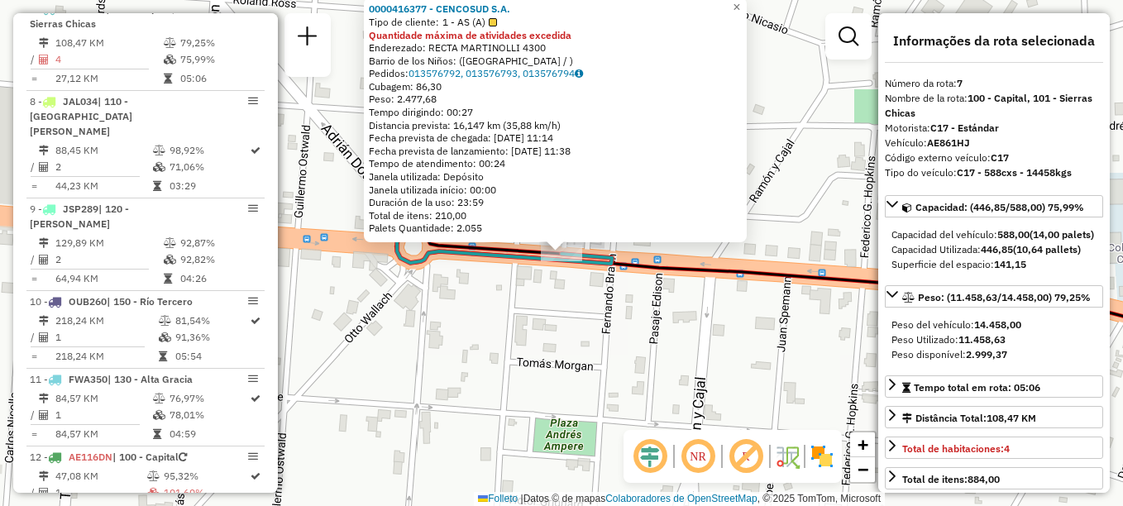
click at [512, 322] on div "0000416377 - CENCOSUD S.A. Tipo de cliente: 1 - AS (A) Quantidade máxima de ati…" at bounding box center [561, 253] width 1123 height 506
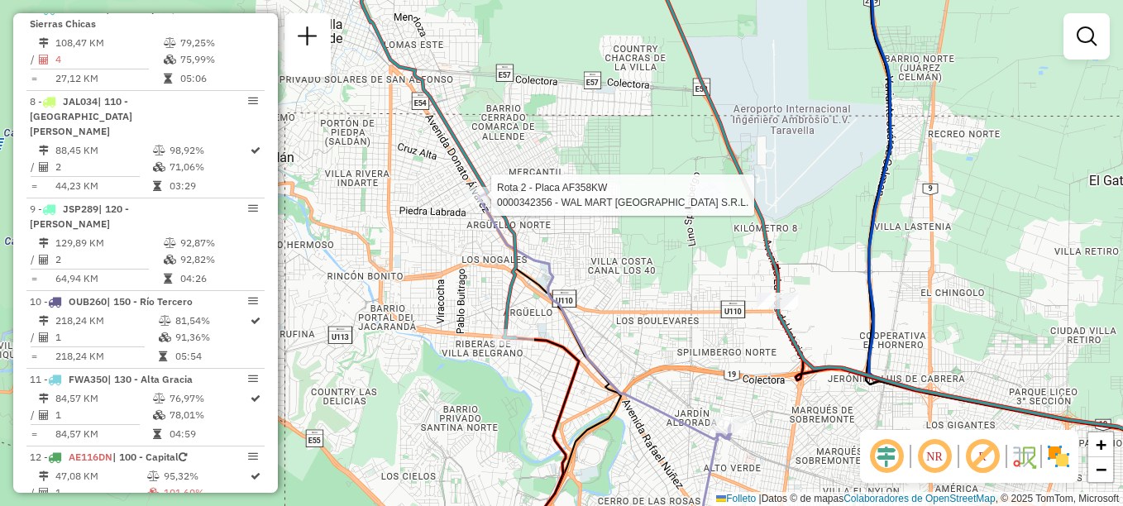
select select "**********"
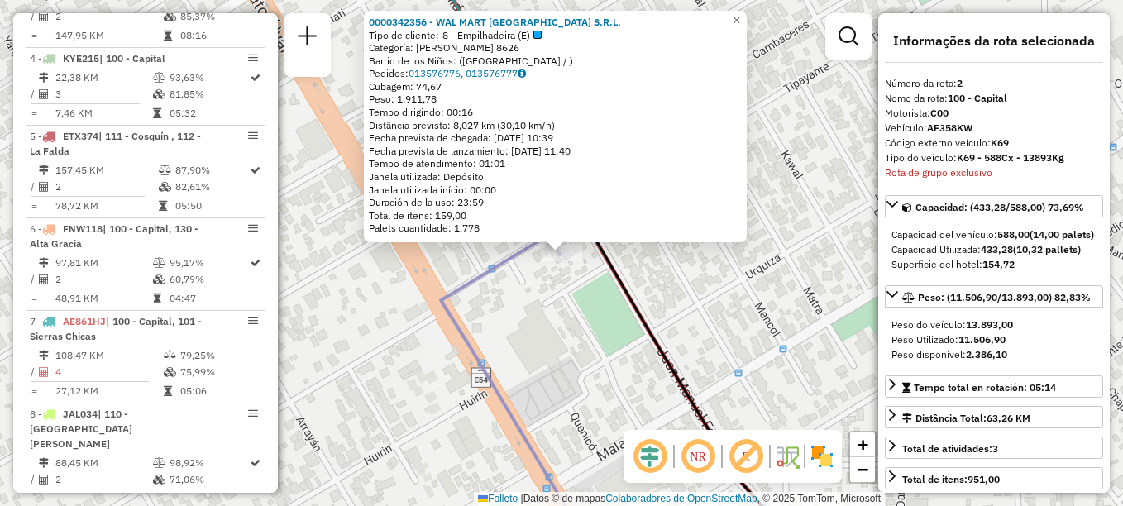
scroll to position [667, 0]
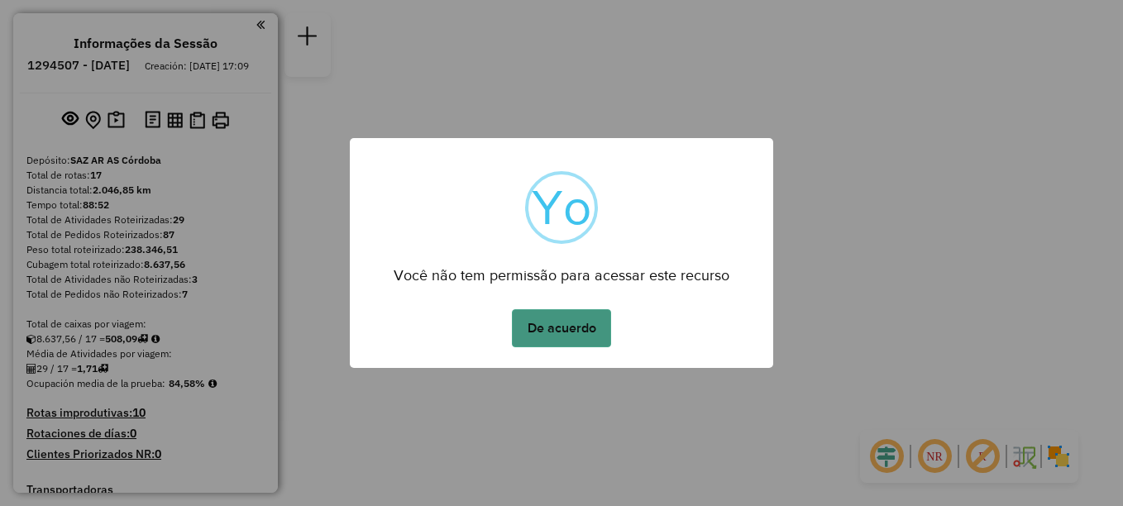
click at [565, 316] on button "De acuerdo" at bounding box center [561, 328] width 99 height 38
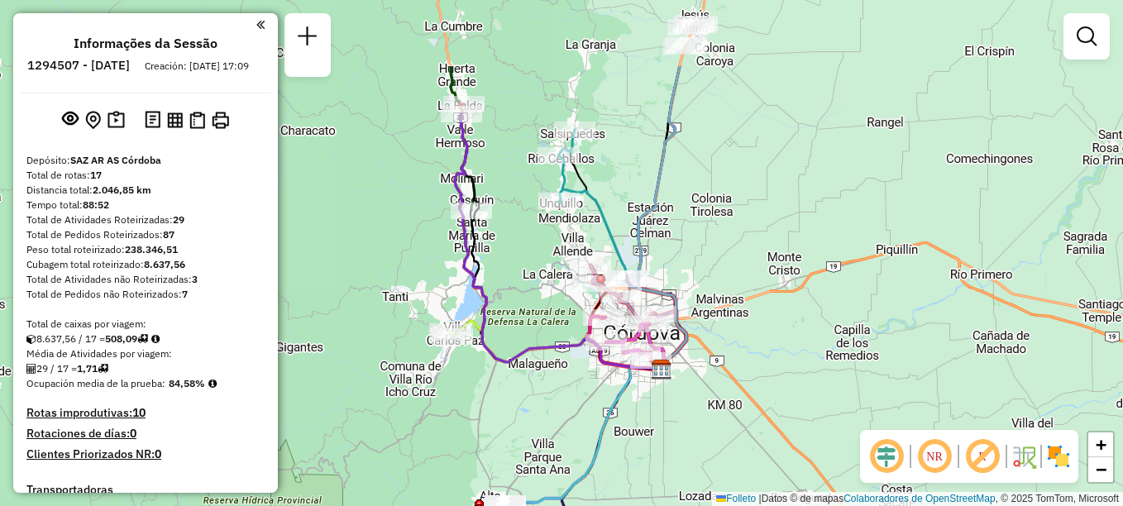
drag, startPoint x: 618, startPoint y: 418, endPoint x: 635, endPoint y: 435, distance: 24.0
click at [635, 435] on div "Janela de atendimento Grade de atendimento Capacidade Transportadoras Veículos …" at bounding box center [561, 253] width 1123 height 506
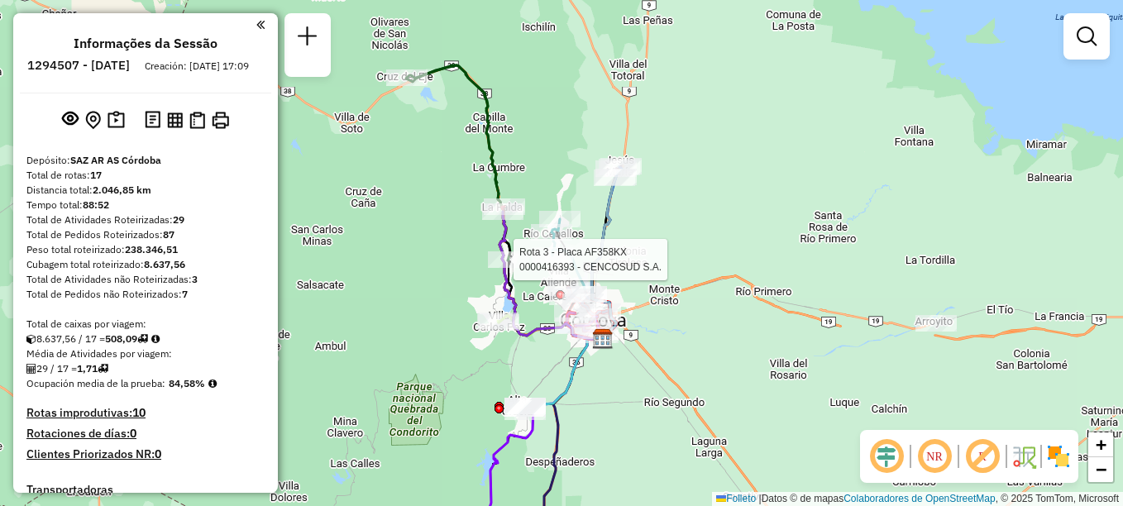
select select "**********"
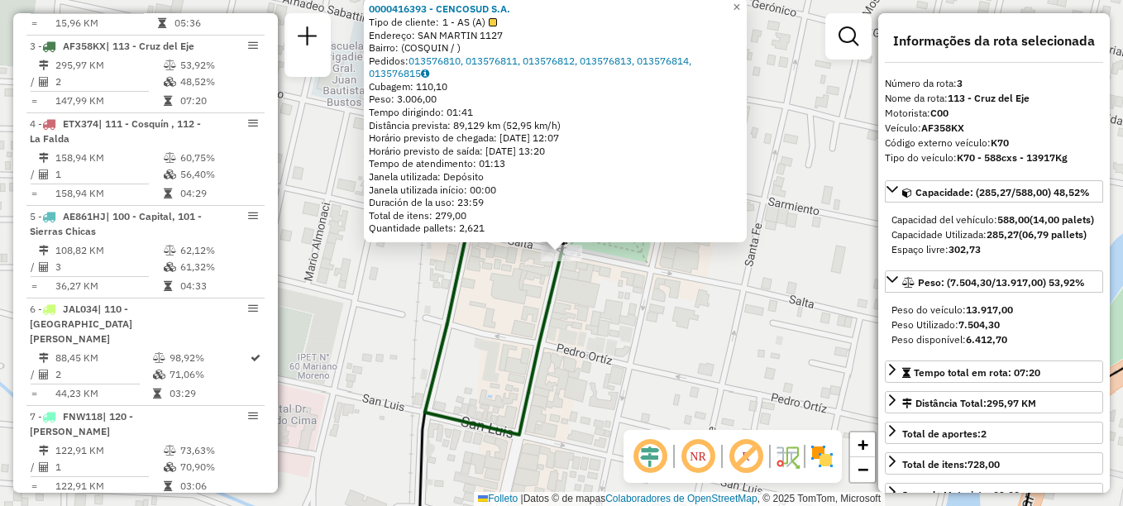
scroll to position [744, 0]
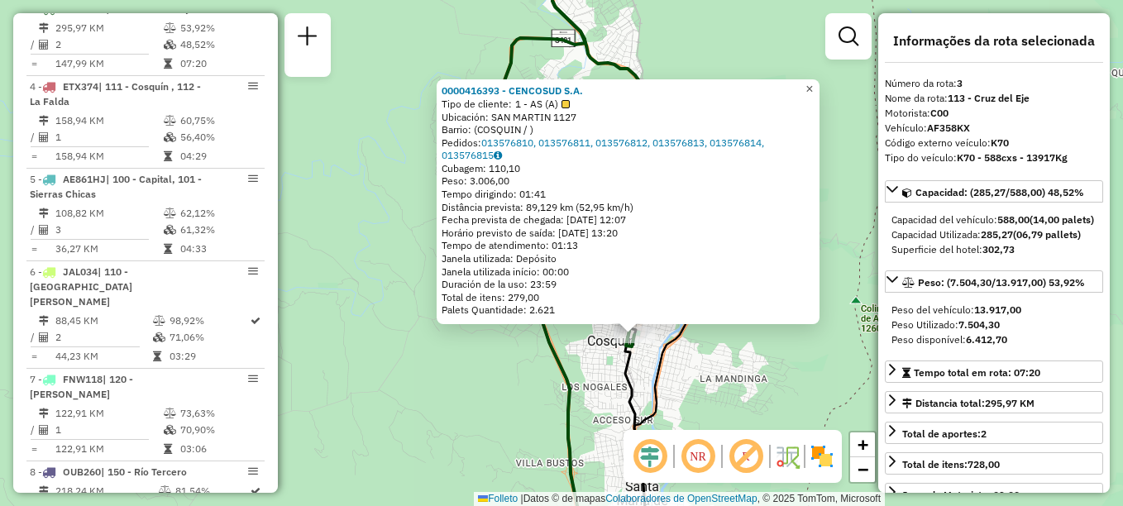
click at [813, 85] on span "×" at bounding box center [808, 89] width 7 height 14
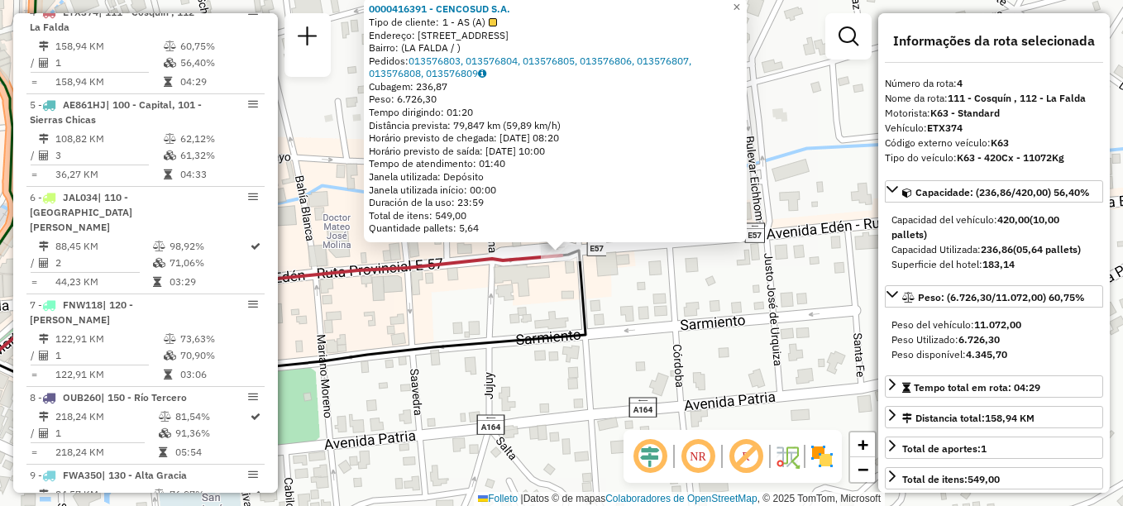
scroll to position [822, 0]
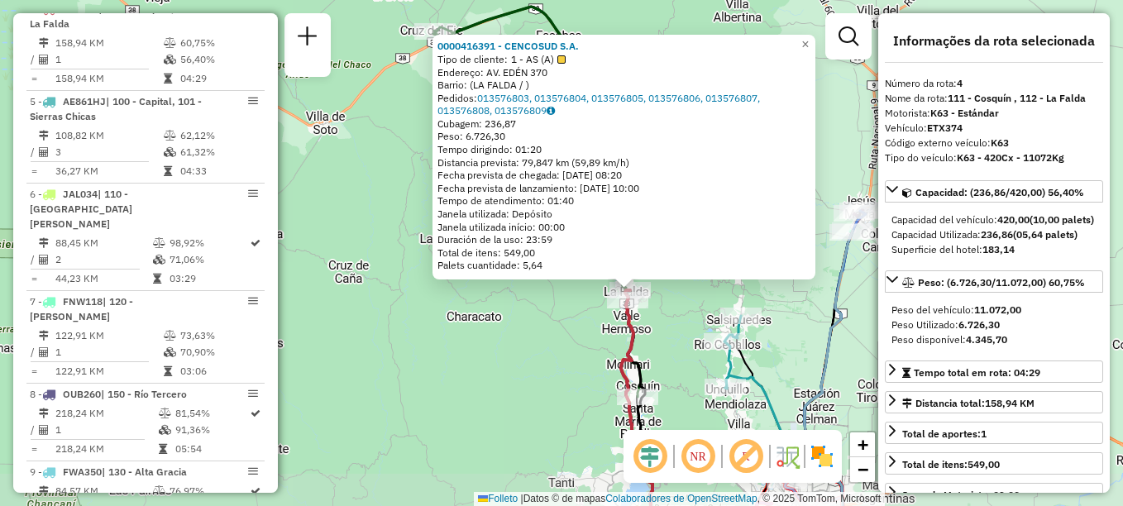
drag, startPoint x: 667, startPoint y: 356, endPoint x: 686, endPoint y: 318, distance: 41.8
click at [686, 318] on div "0000416391 - CENCOSUD S.A. Tipo de cliente: 1 - AS (A) Endereço: AV. EDÉN 370 B…" at bounding box center [561, 253] width 1123 height 506
click at [533, 378] on div "0000416391 - CENCOSUD S.A. Tipo de cliente: 1 - AS (A) Endereço: AV. EDÉN 370 B…" at bounding box center [561, 253] width 1123 height 506
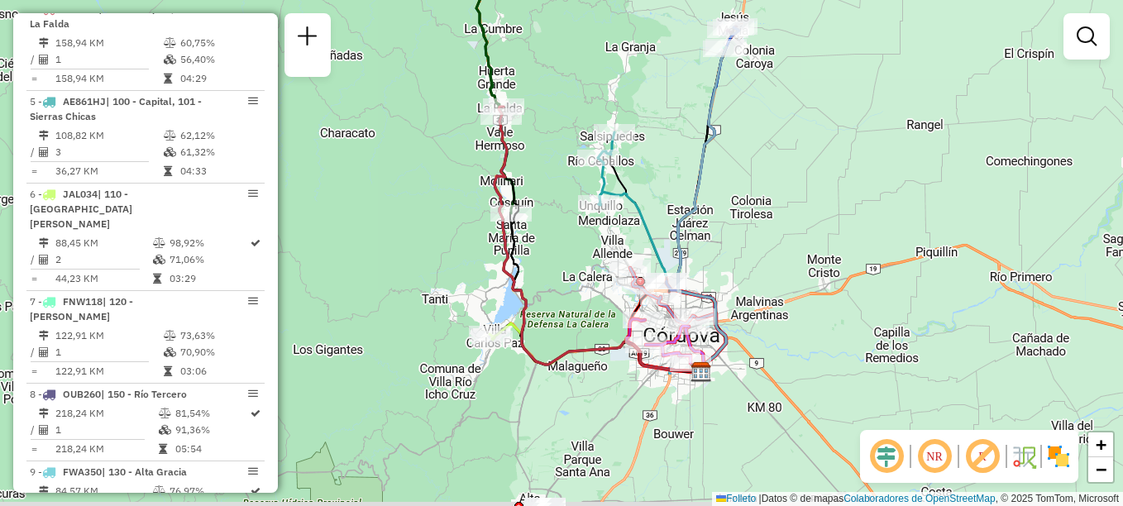
drag, startPoint x: 706, startPoint y: 246, endPoint x: 598, endPoint y: 61, distance: 213.9
click at [598, 61] on div "Janela de atendimento Grade de atendimento Capacidade Transportadoras Veículos …" at bounding box center [561, 253] width 1123 height 506
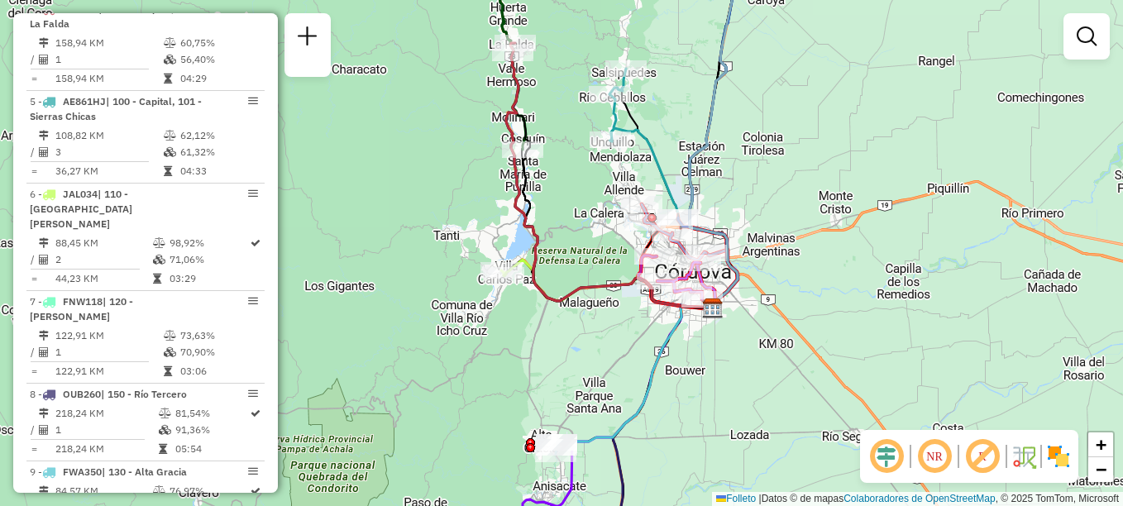
drag, startPoint x: 595, startPoint y: 203, endPoint x: 582, endPoint y: 174, distance: 31.1
click at [590, 183] on div "Janela de atendimento Grade de atendimento Capacidade Transportadoras Veículos …" at bounding box center [561, 253] width 1123 height 506
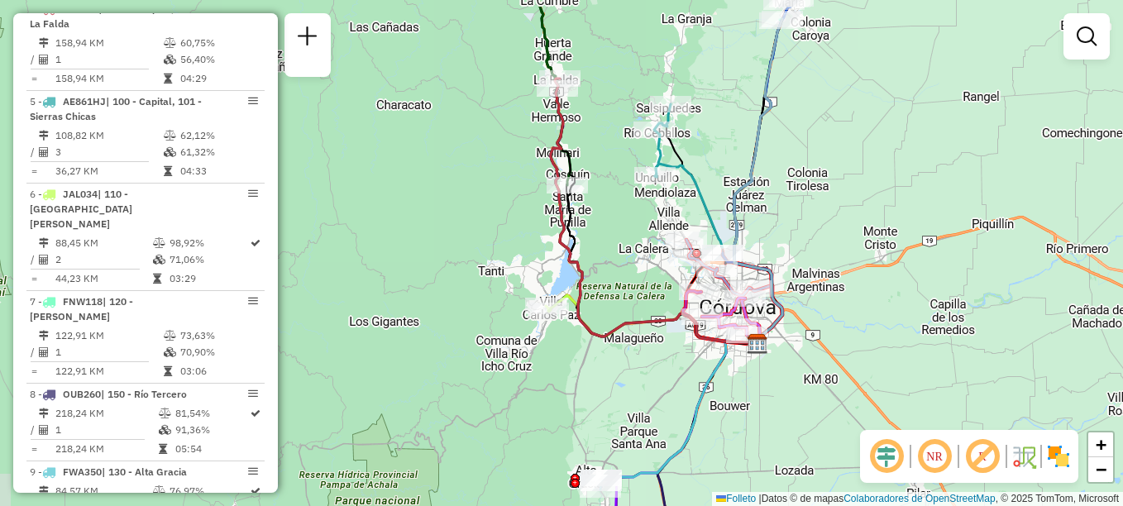
drag, startPoint x: 567, startPoint y: 202, endPoint x: 618, endPoint y: 259, distance: 76.2
click at [618, 259] on div "Janela de atendimento Grade de atendimento Capacidade Transportadoras Veículos …" at bounding box center [561, 253] width 1123 height 506
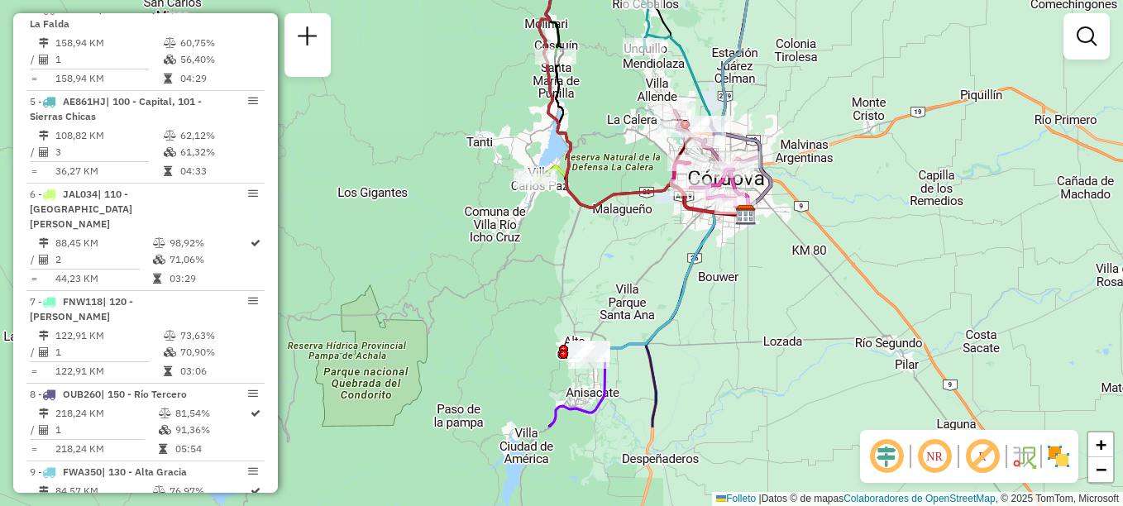
drag, startPoint x: 470, startPoint y: 461, endPoint x: 418, endPoint y: 206, distance: 260.8
click at [421, 215] on div "Janela de atendimento Grade de atendimento Capacidade Transportadoras Veículos …" at bounding box center [561, 253] width 1123 height 506
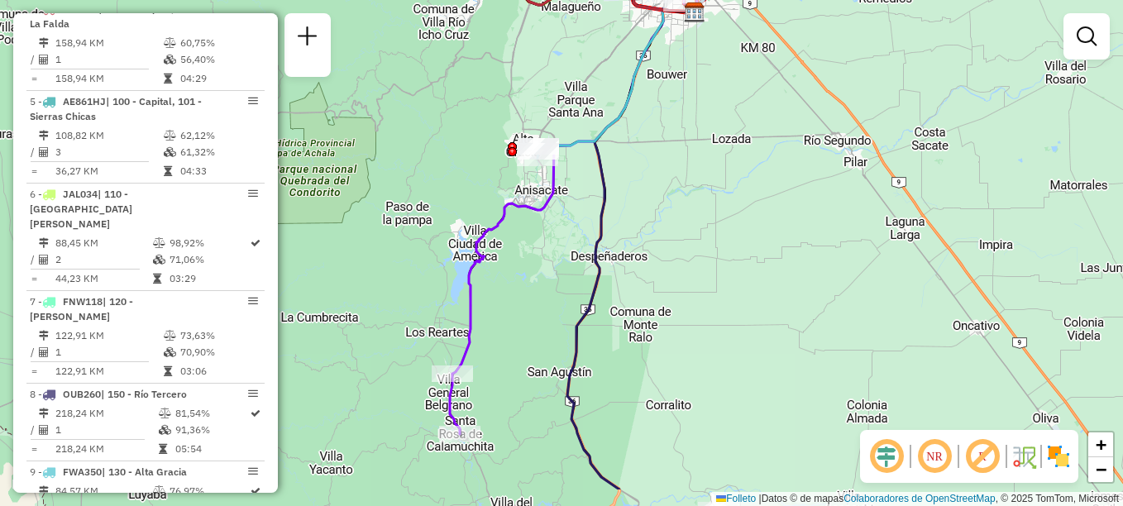
drag, startPoint x: 459, startPoint y: 298, endPoint x: 437, endPoint y: 125, distance: 174.3
click at [437, 125] on div "Janela de atendimento Grade de atendimento Capacidade Transportadoras Veículos …" at bounding box center [561, 253] width 1123 height 506
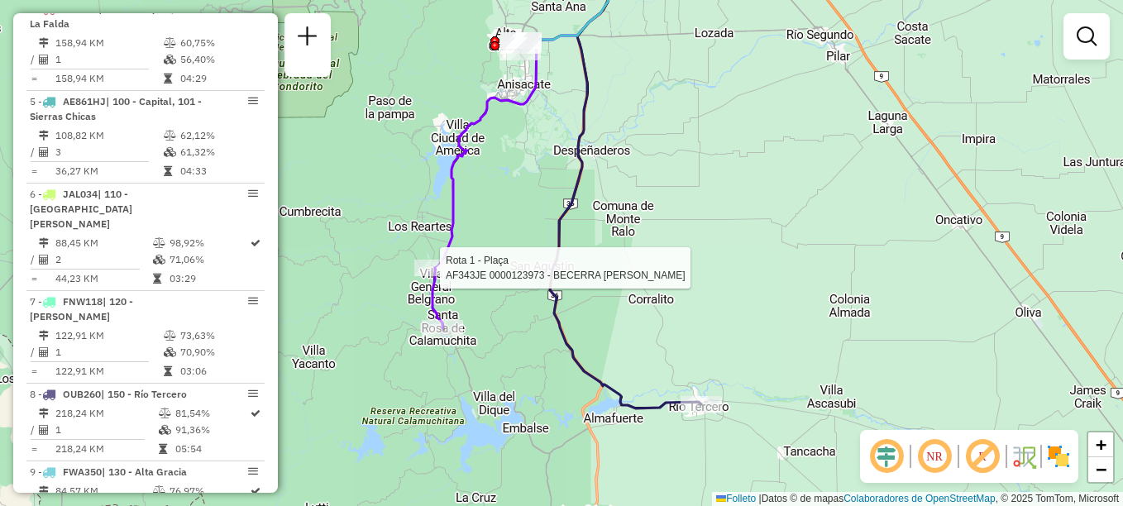
select select "**********"
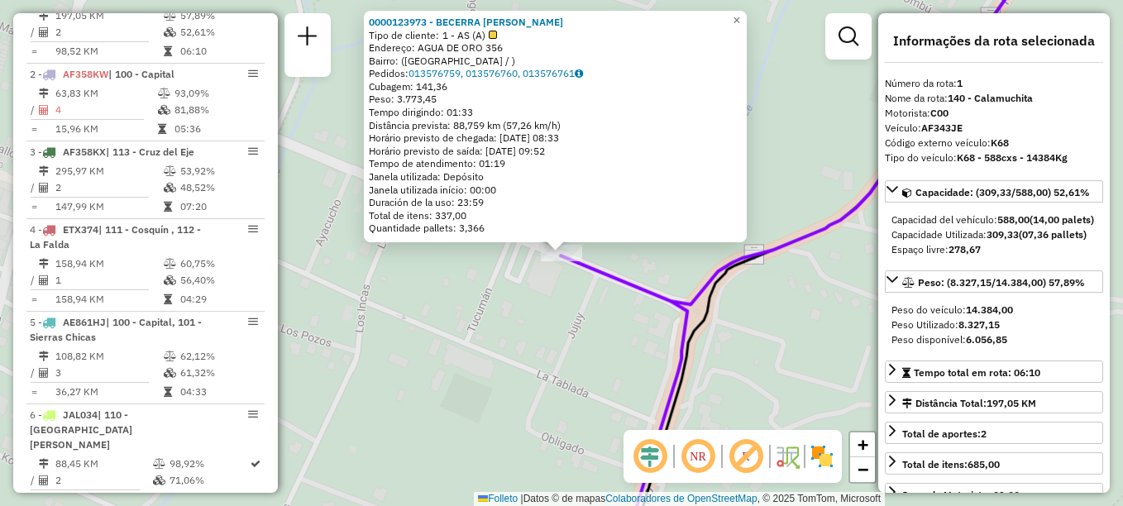
scroll to position [589, 0]
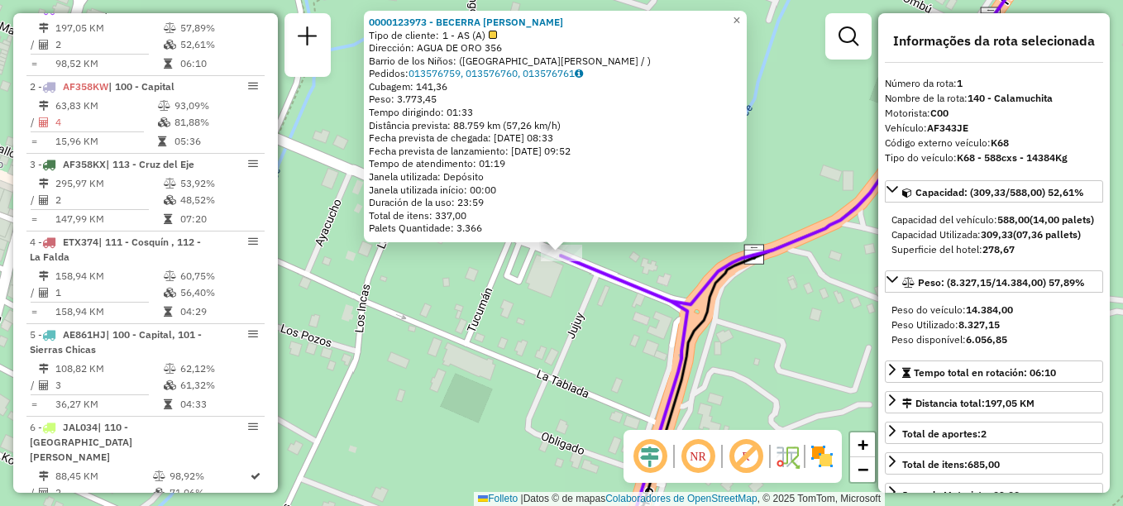
click at [559, 288] on div "0000123973 - BECERRA MIGUEL S.A. Tipo de cliente: 1 - AS (A) Dirección: AGUA DE…" at bounding box center [561, 253] width 1123 height 506
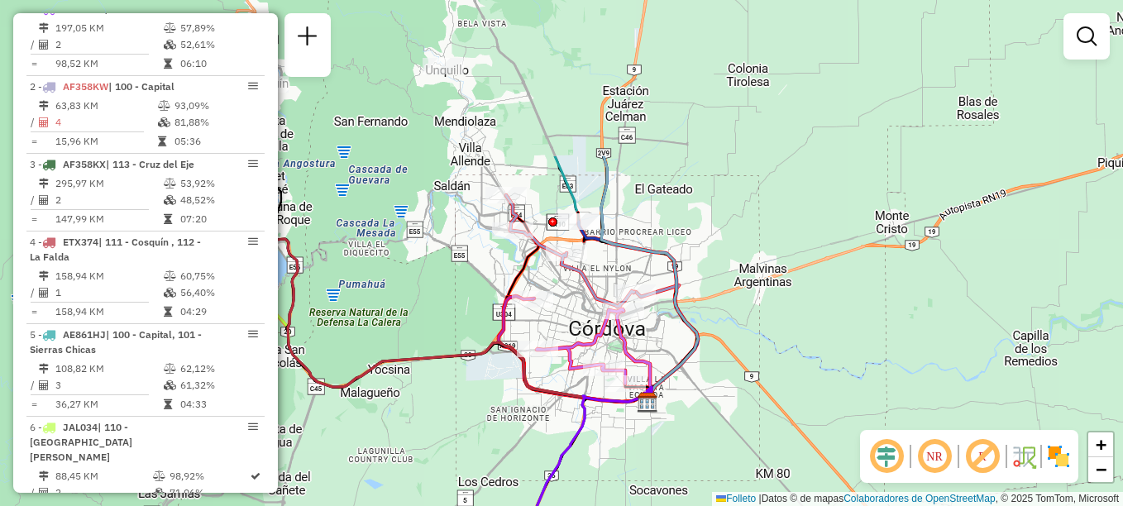
drag, startPoint x: 739, startPoint y: 218, endPoint x: 682, endPoint y: 342, distance: 137.0
click at [682, 342] on div "Janela de atendimento Grade de atendimento Capacidade Transportadoras Veículos …" at bounding box center [561, 253] width 1123 height 506
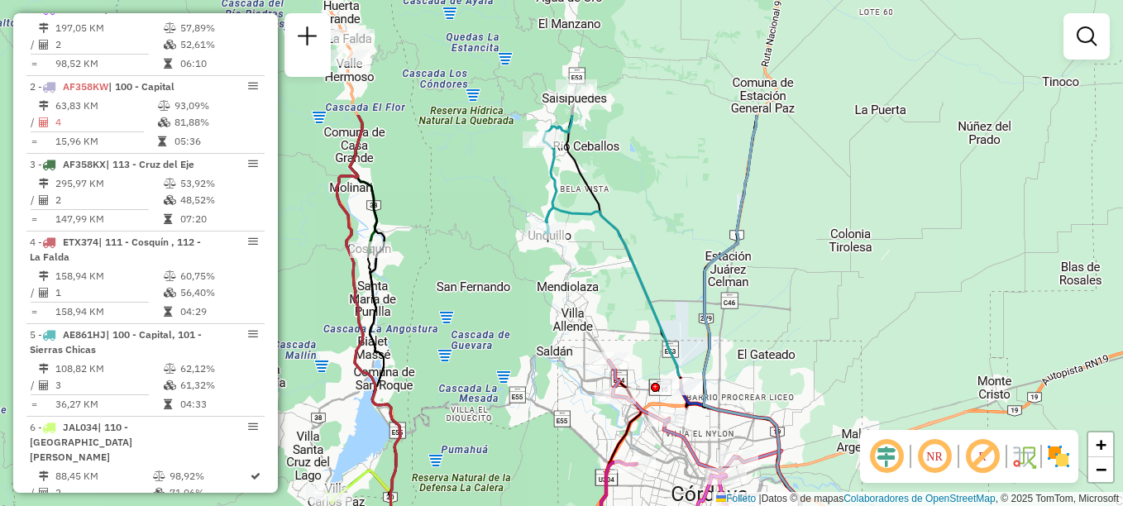
drag, startPoint x: 522, startPoint y: 220, endPoint x: 574, endPoint y: 287, distance: 84.9
click at [574, 287] on div "Janela de atendimento Grade de atendimento Capacidade Transportadoras Veículos …" at bounding box center [561, 253] width 1123 height 506
drag, startPoint x: 528, startPoint y: 310, endPoint x: 567, endPoint y: 141, distance: 174.1
click at [566, 147] on div "Janela de atendimento Grade de atendimento Capacidade Transportadoras Veículos …" at bounding box center [561, 253] width 1123 height 506
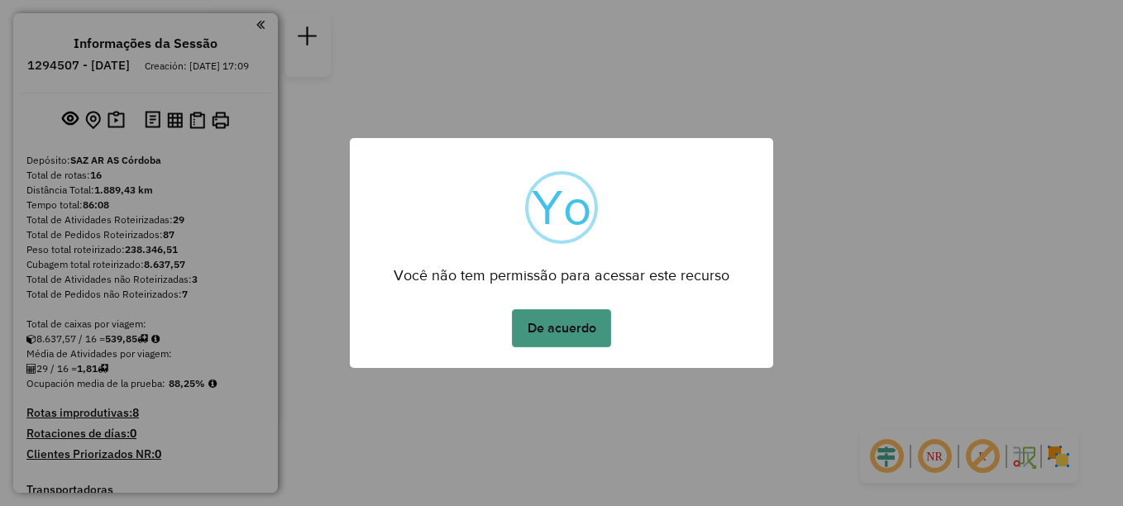
click at [557, 318] on button "De acuerdo" at bounding box center [561, 328] width 99 height 38
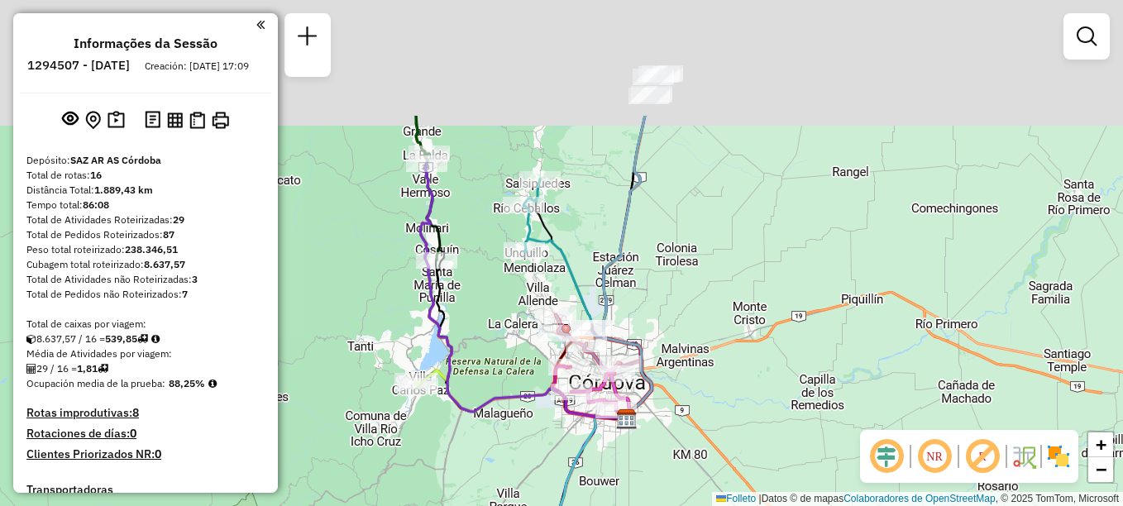
drag, startPoint x: 482, startPoint y: 352, endPoint x: 645, endPoint y: 538, distance: 246.7
click at [645, 505] on html "Aguarde... Pop-up bloqueado! Seu navegador bloqueou automáticamente a abertura …" at bounding box center [561, 253] width 1123 height 506
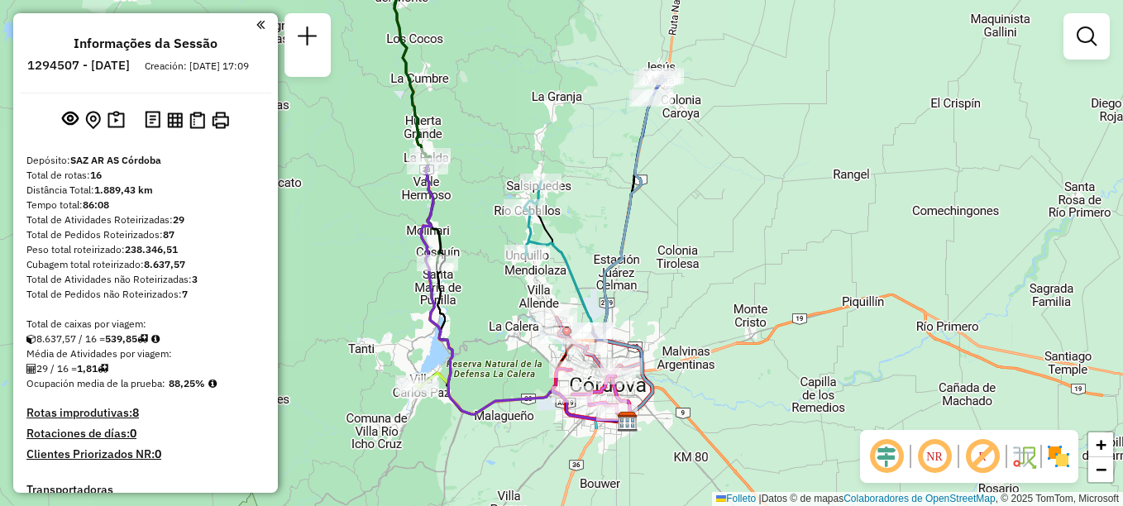
drag, startPoint x: 618, startPoint y: 351, endPoint x: 487, endPoint y: 223, distance: 182.5
click at [487, 223] on div "Janela de atendimento Grade de atendimento Capacidade Transportadoras Veículos …" at bounding box center [561, 253] width 1123 height 506
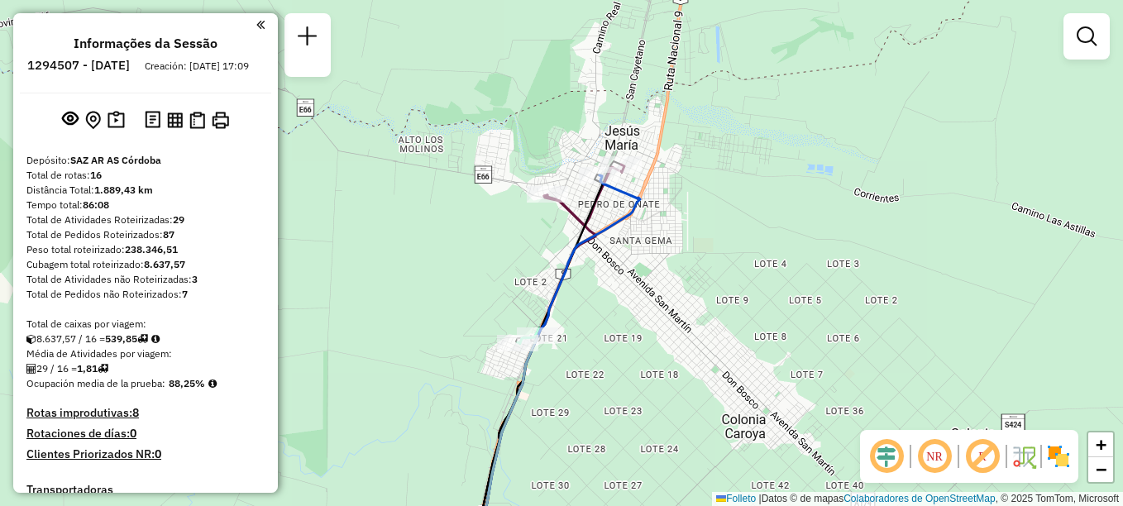
drag, startPoint x: 664, startPoint y: 399, endPoint x: 668, endPoint y: 264, distance: 134.9
click at [668, 266] on div "Janela de atendimento Grade de atendimento Capacidade Transportadoras Veículos …" at bounding box center [561, 253] width 1123 height 506
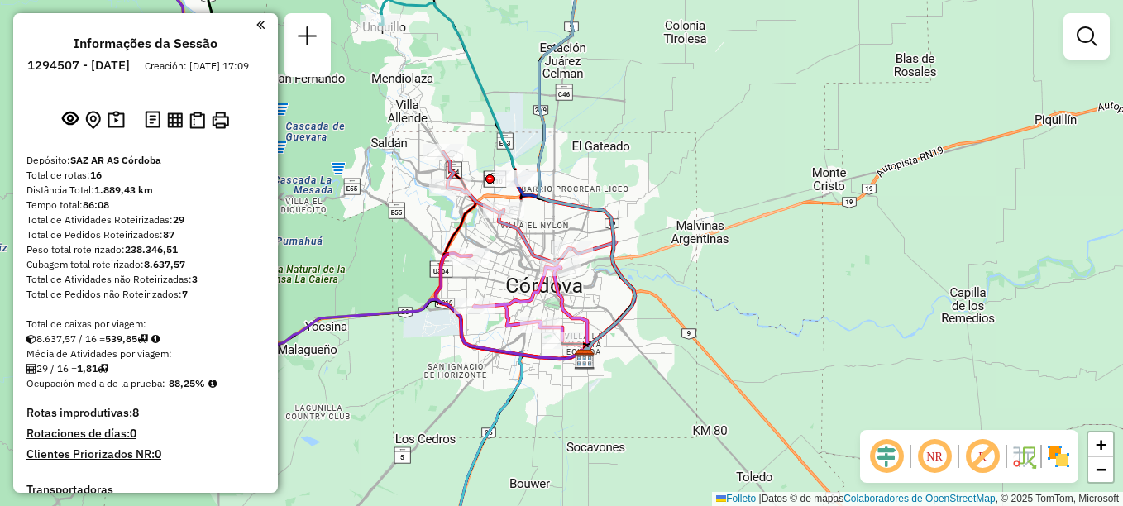
drag, startPoint x: 606, startPoint y: 224, endPoint x: 669, endPoint y: 170, distance: 82.7
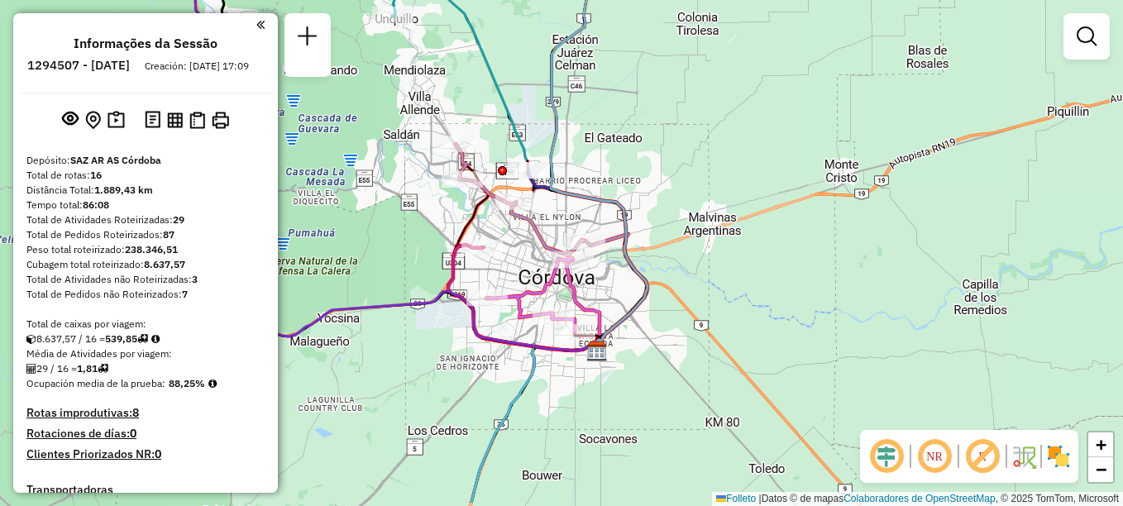
click at [669, 170] on div "Janela de atendimento Grade de atendimento Capacidade Transportadoras Veículos …" at bounding box center [561, 253] width 1123 height 506
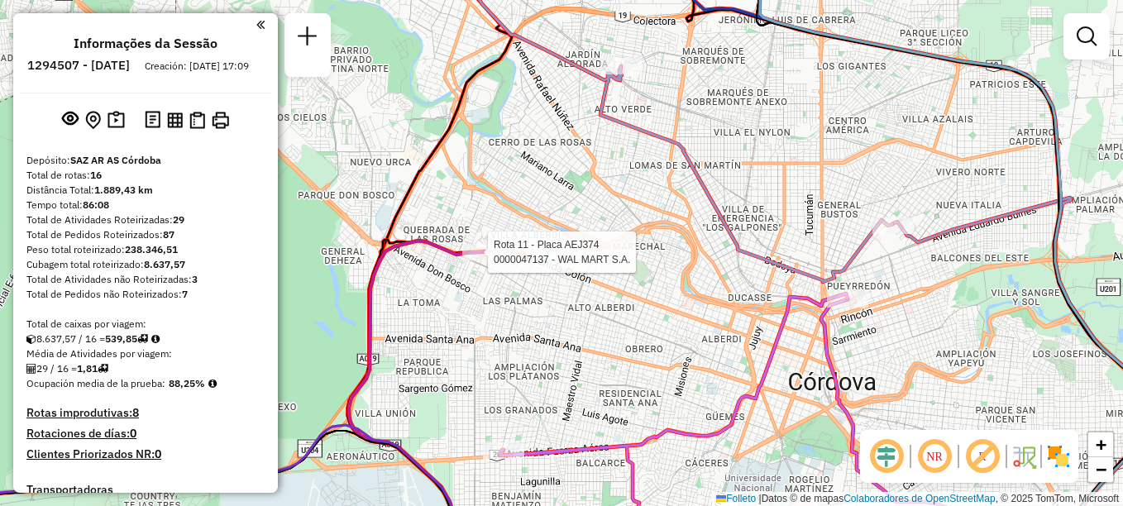
select select "**********"
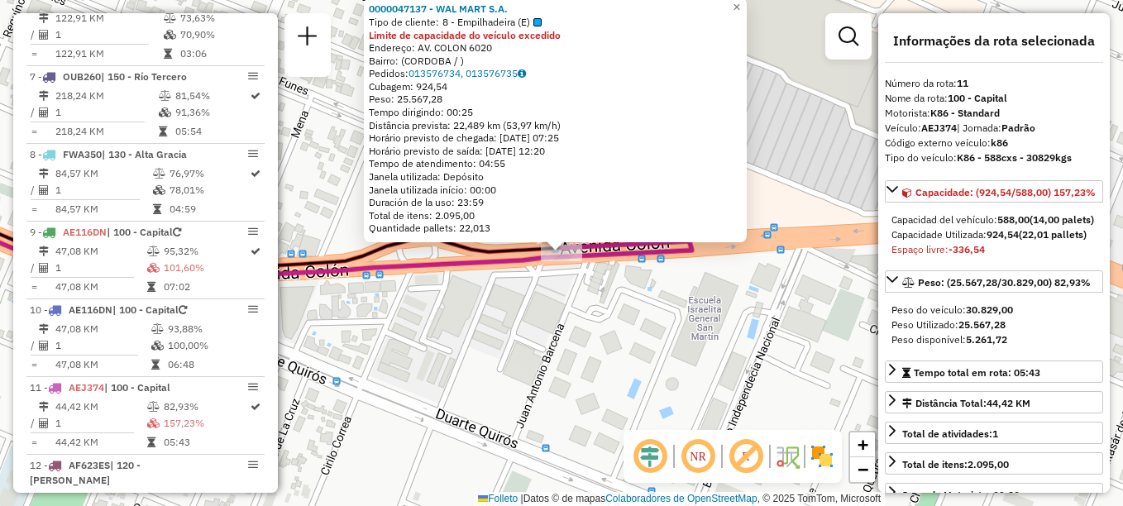
scroll to position [1396, 0]
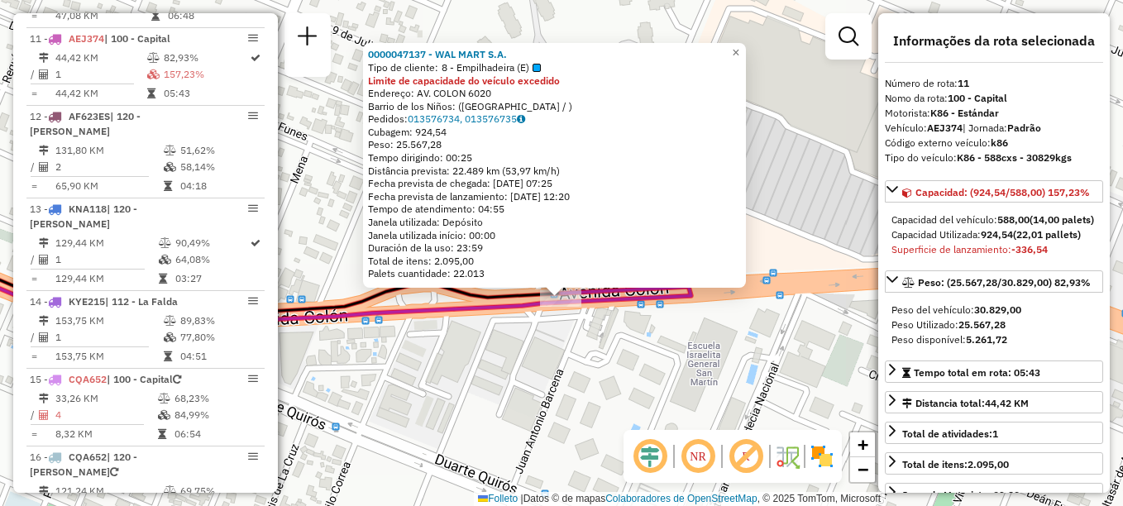
drag, startPoint x: 485, startPoint y: 394, endPoint x: 484, endPoint y: 408, distance: 13.3
click at [484, 408] on div "0000047137 - WAL MART S.A. Tipo de cliente: 8 - Empilhadeira (E) Limite de capa…" at bounding box center [561, 253] width 1123 height 506
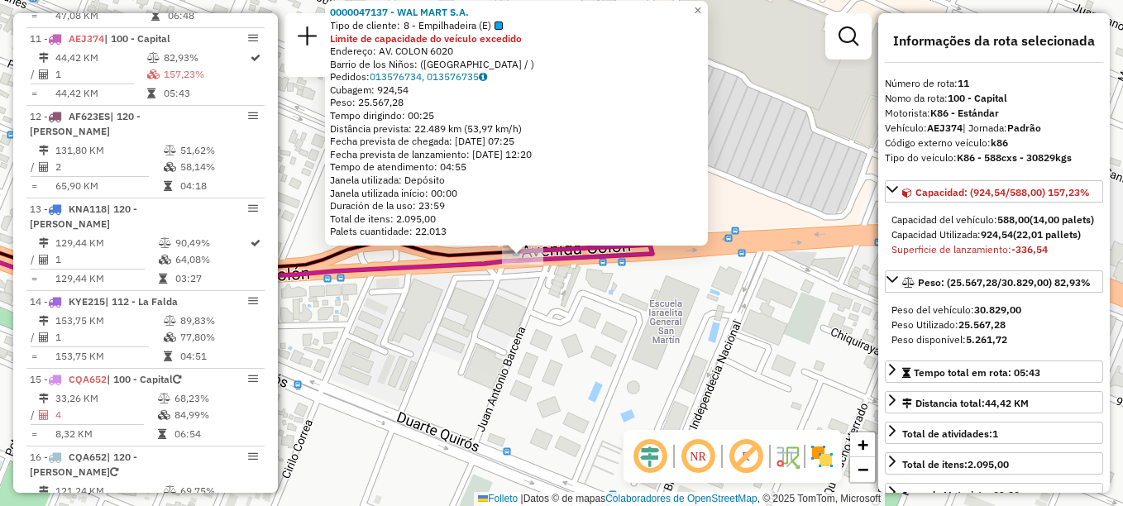
drag, startPoint x: 499, startPoint y: 309, endPoint x: 438, endPoint y: 188, distance: 135.7
click at [446, 196] on div "0000047137 - WAL MART S.A. Tipo de cliente: 8 - Empilhadeira (E) Limite de capa…" at bounding box center [561, 253] width 1123 height 506
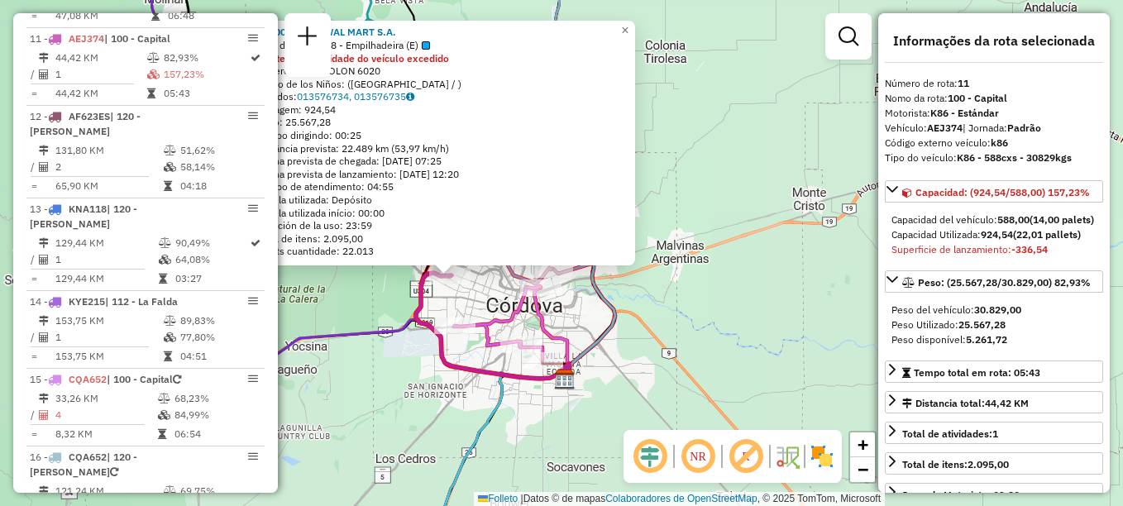
click at [479, 306] on div "0000047137 - WAL MART S.A. Tipo de cliente: 8 - Empilhadeira (E) Limite de capa…" at bounding box center [561, 253] width 1123 height 506
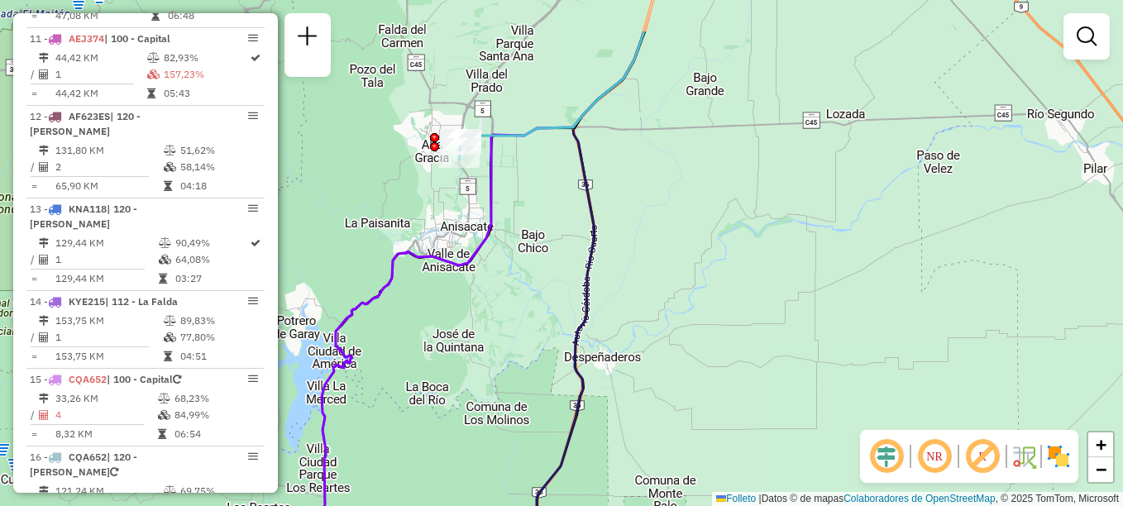
click at [448, 235] on div "Janela de atendimento Grade de atendimento Capacidade Transportadoras Veículos …" at bounding box center [561, 253] width 1123 height 506
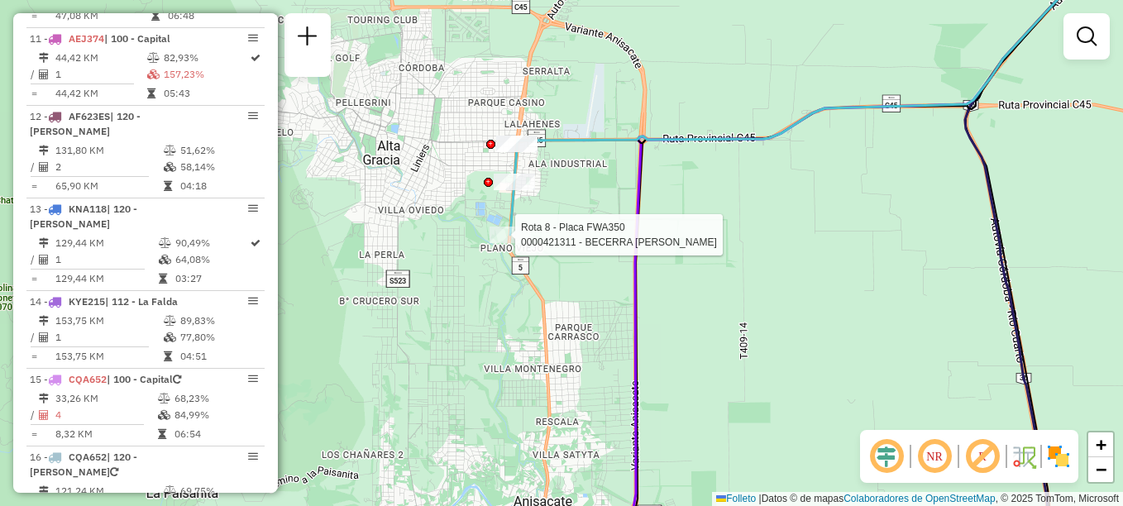
select select "**********"
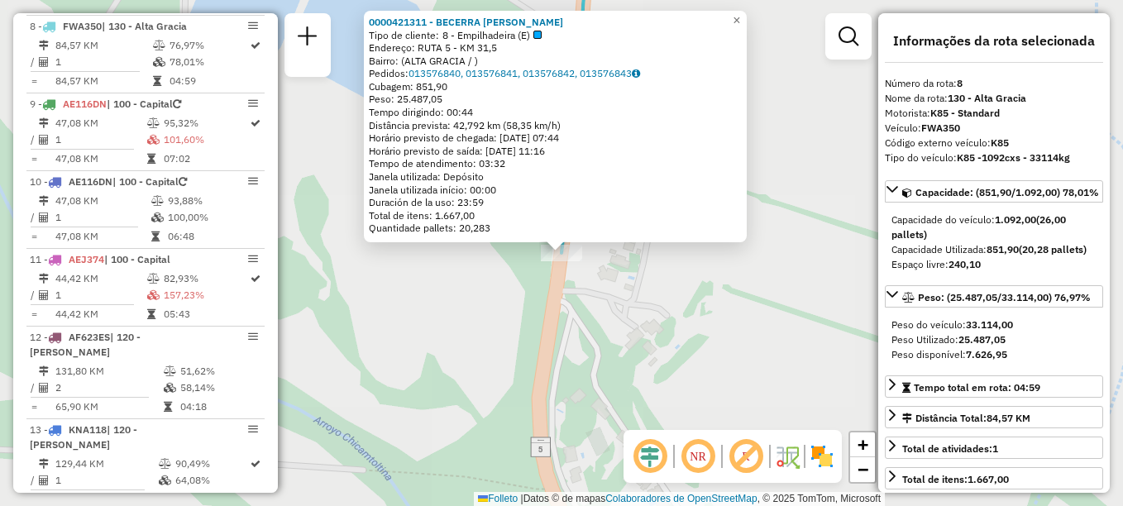
scroll to position [1163, 0]
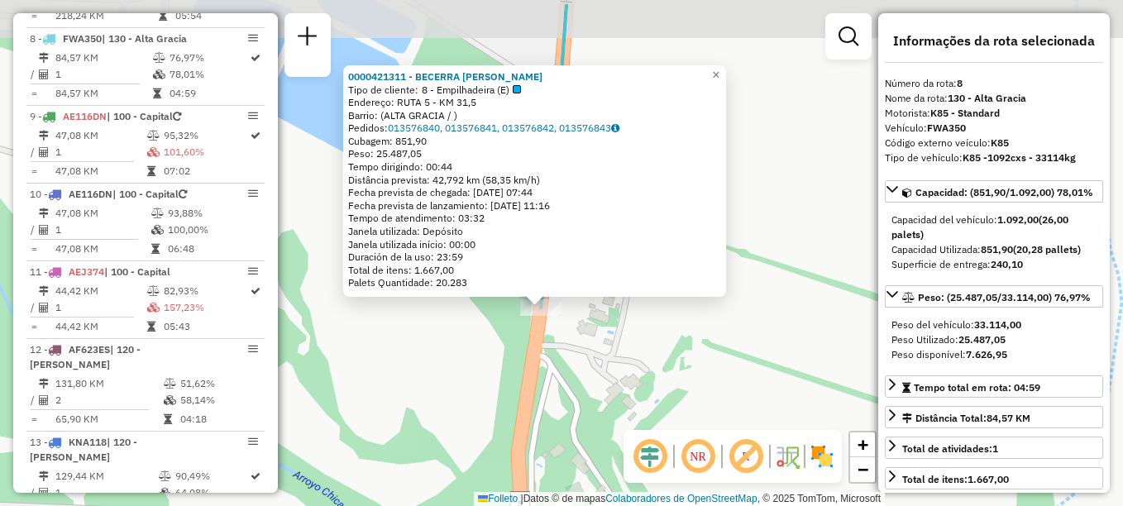
drag, startPoint x: 680, startPoint y: 301, endPoint x: 662, endPoint y: 348, distance: 50.5
click at [662, 348] on div "0000421311 - BECERRA MIGUEL S.A. Tipo de cliente: 8 - Empilhadeira (E) Endereço…" at bounding box center [561, 253] width 1123 height 506
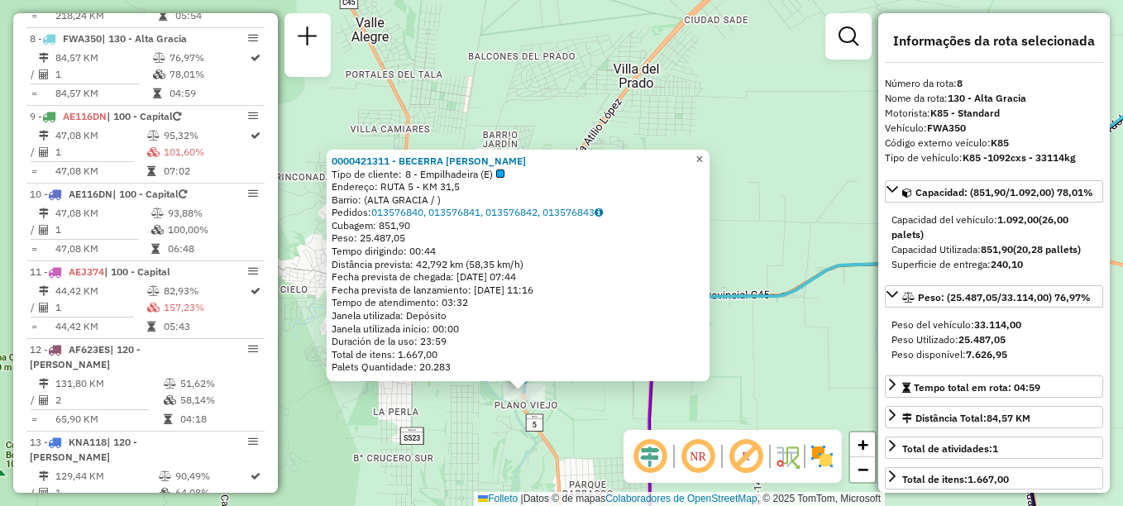
click at [703, 157] on span "×" at bounding box center [699, 159] width 7 height 14
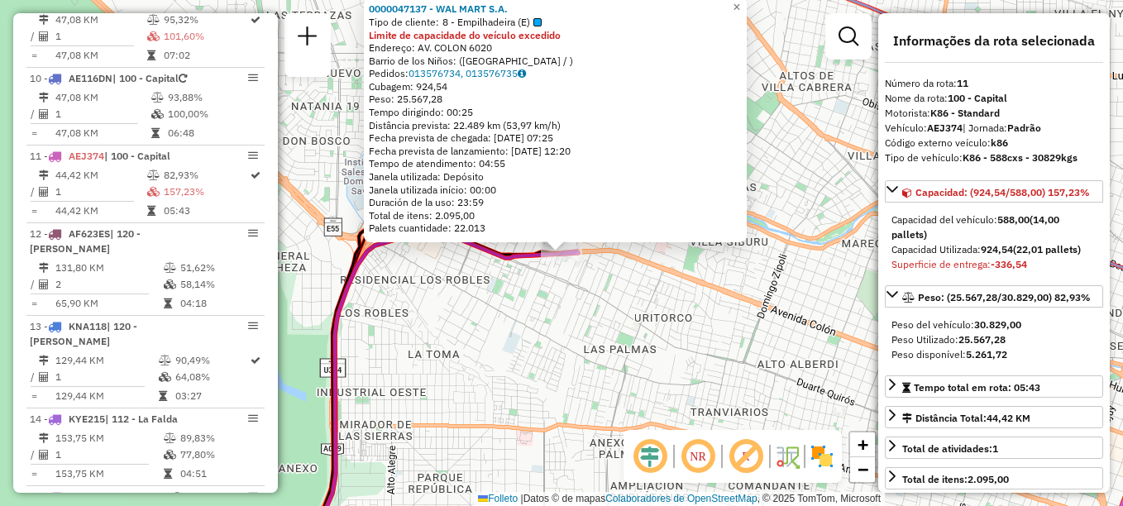
scroll to position [1396, 0]
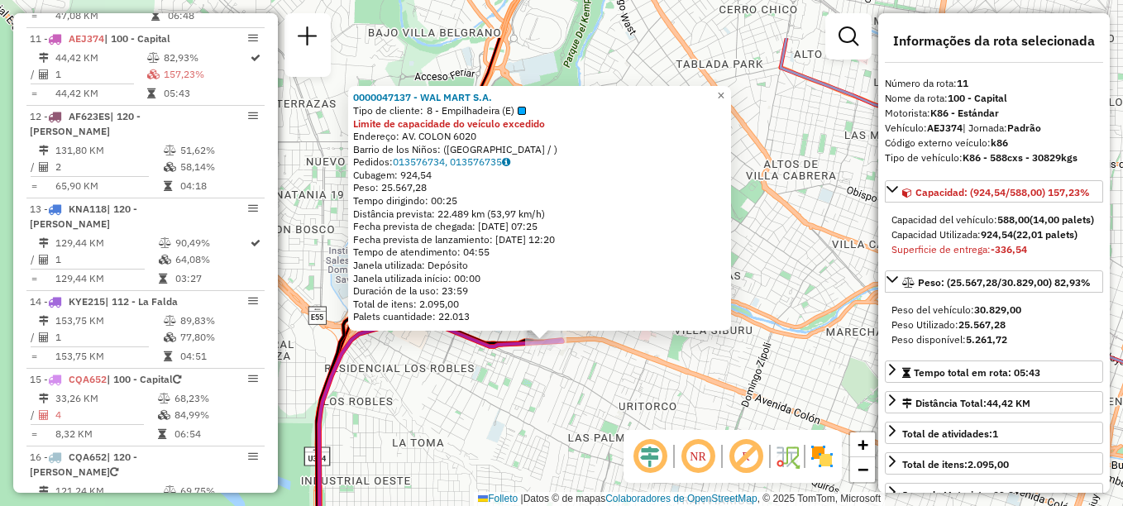
drag, startPoint x: 612, startPoint y: 319, endPoint x: 596, endPoint y: 408, distance: 89.9
click at [596, 408] on div "0000047137 - WAL MART S.A. Tipo de cliente: 8 - Empilhadeira (E) Limite de capa…" at bounding box center [561, 253] width 1123 height 506
click at [444, 419] on div "0000047137 - WAL MART S.A. Tipo de cliente: 8 - Empilhadeira (E) Limite de capa…" at bounding box center [561, 253] width 1123 height 506
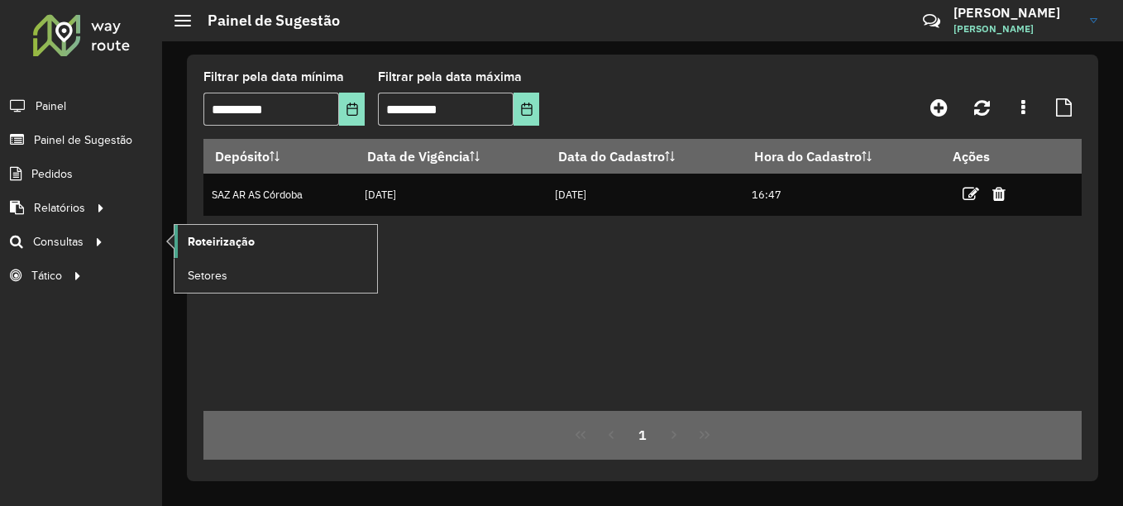
click at [246, 246] on span "Roteirização" at bounding box center [221, 241] width 67 height 17
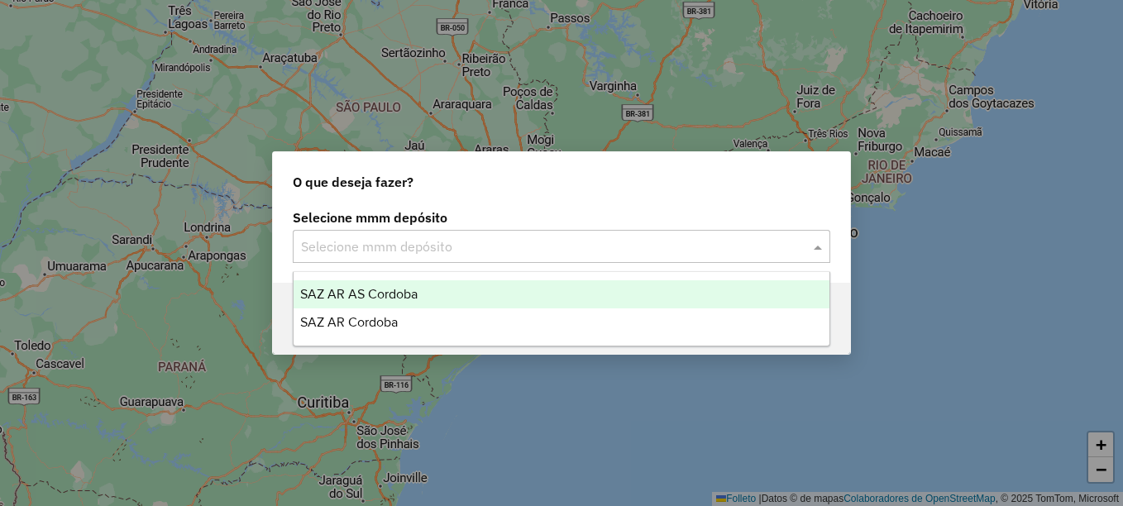
click at [398, 251] on input "text" at bounding box center [545, 247] width 488 height 20
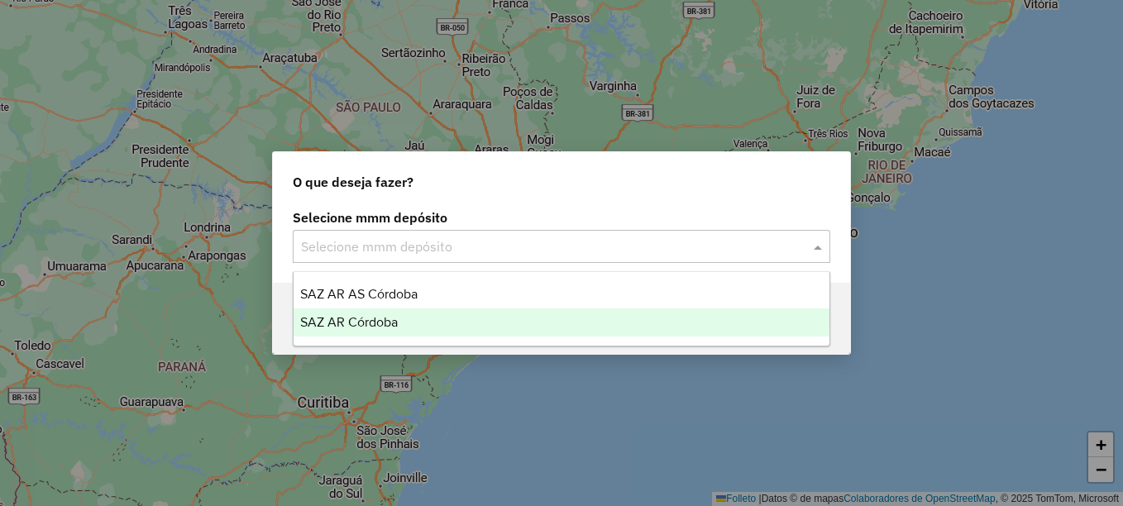
click at [364, 319] on span "SAZ AR Córdoba" at bounding box center [349, 322] width 98 height 14
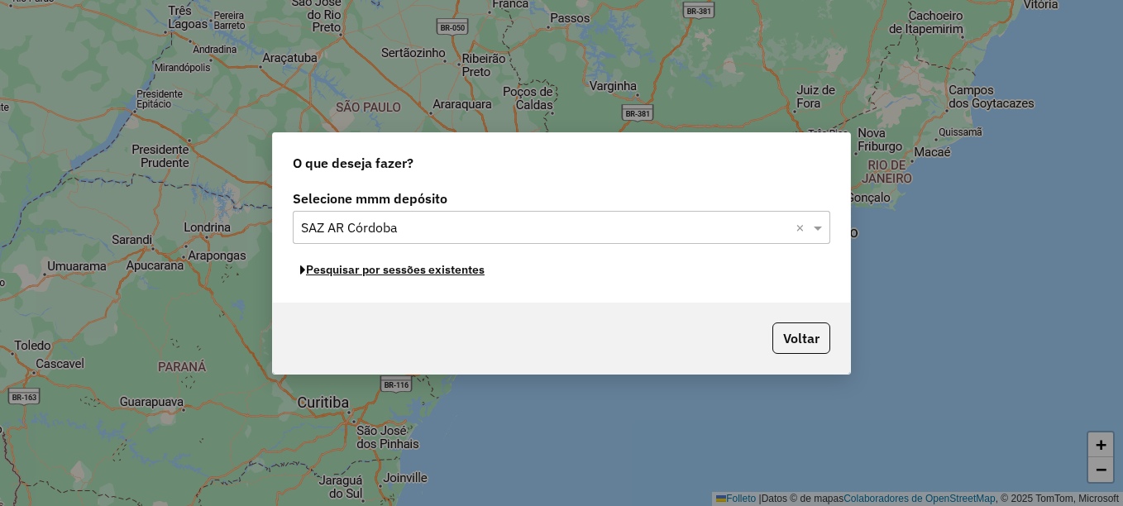
click at [462, 272] on font "Pesquisar por sessões existentes" at bounding box center [395, 269] width 179 height 15
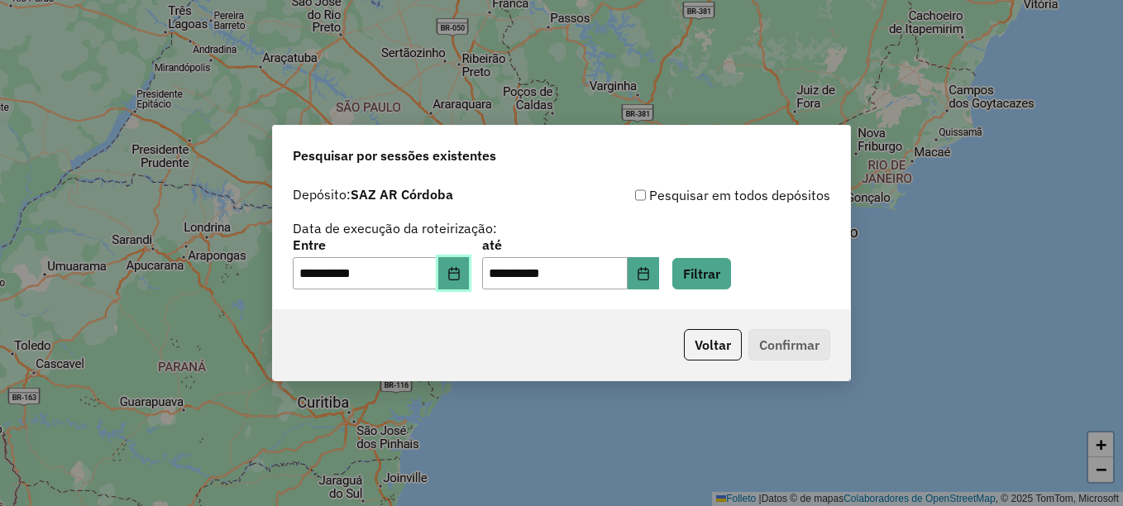
click at [459, 272] on icon "Elija la fecha" at bounding box center [453, 273] width 11 height 13
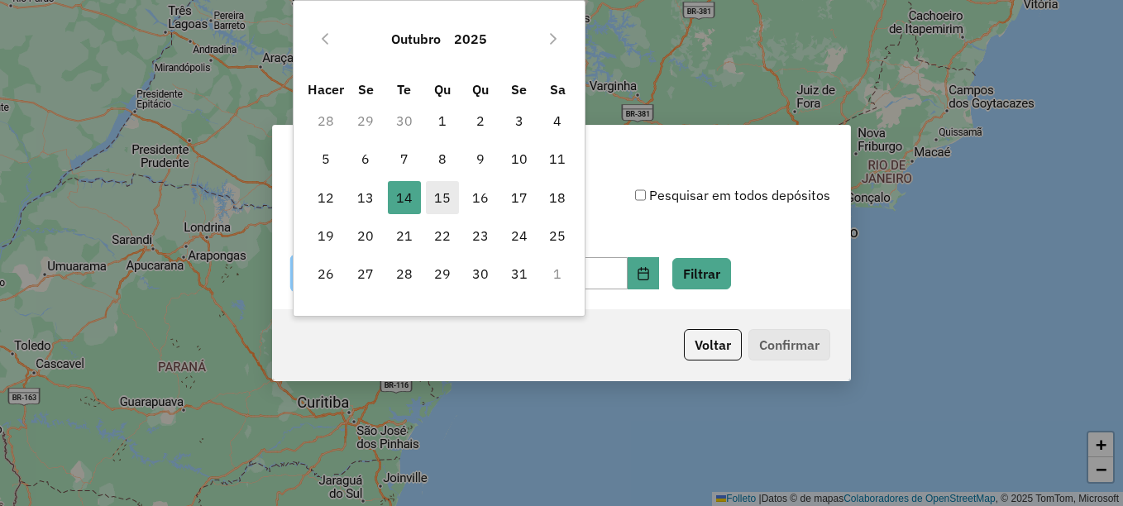
click at [446, 191] on font "15" at bounding box center [442, 198] width 17 height 20
type input "**********"
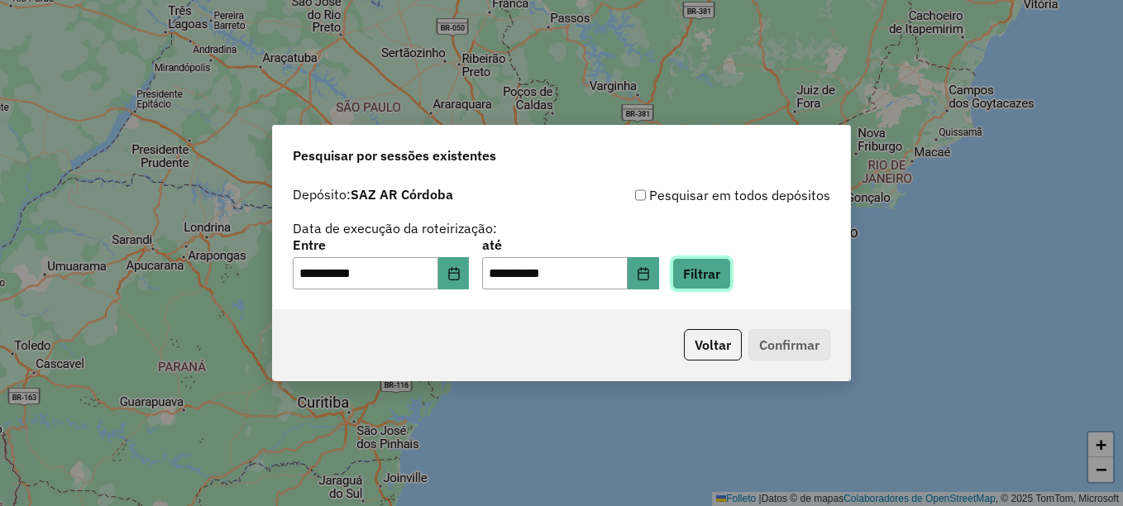
click at [723, 279] on button "Filtrar" at bounding box center [701, 273] width 59 height 31
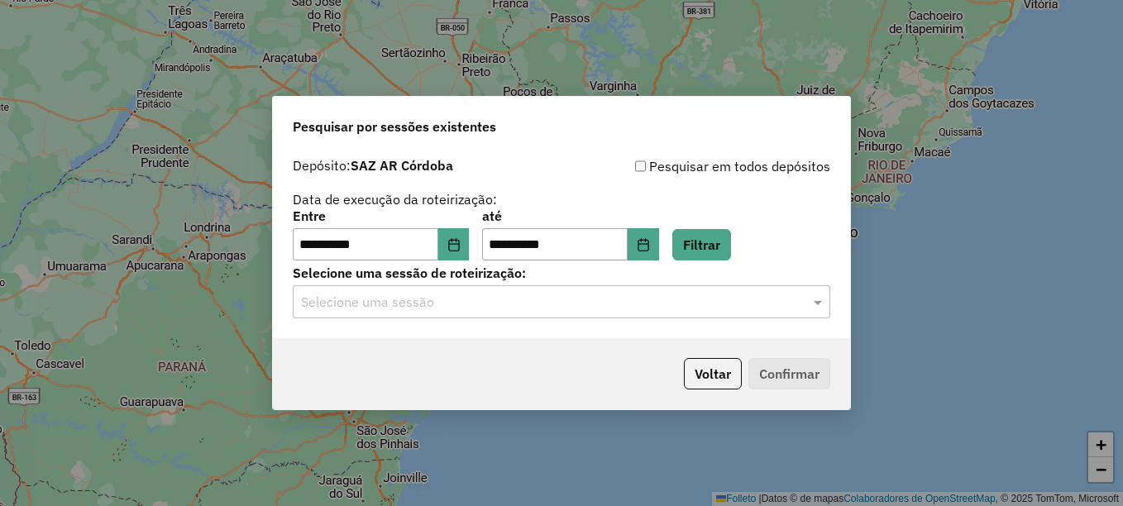
click at [658, 301] on input "text" at bounding box center [545, 303] width 488 height 20
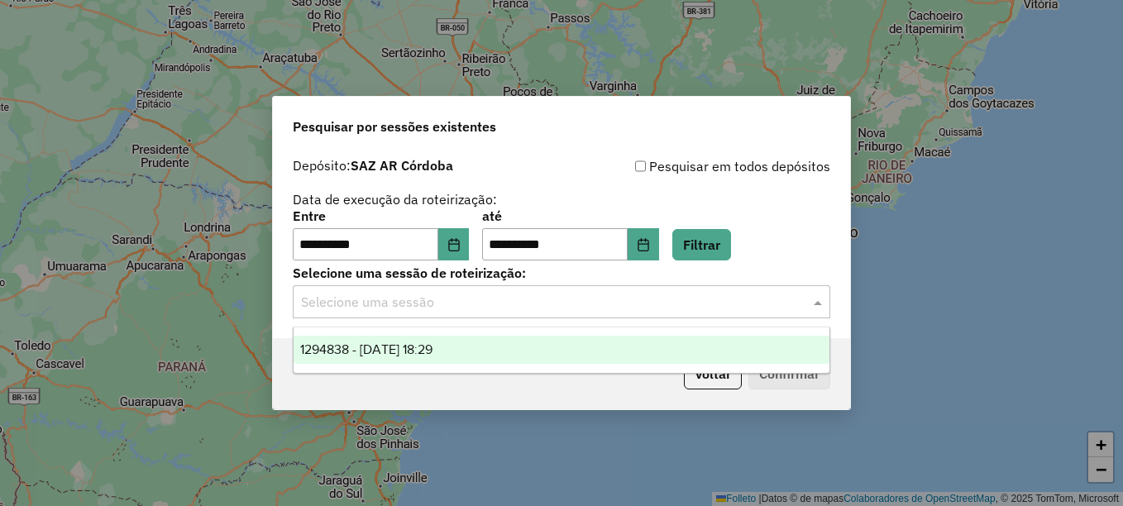
click at [488, 343] on div "1294838 - [DATE] 18:29" at bounding box center [562, 350] width 536 height 28
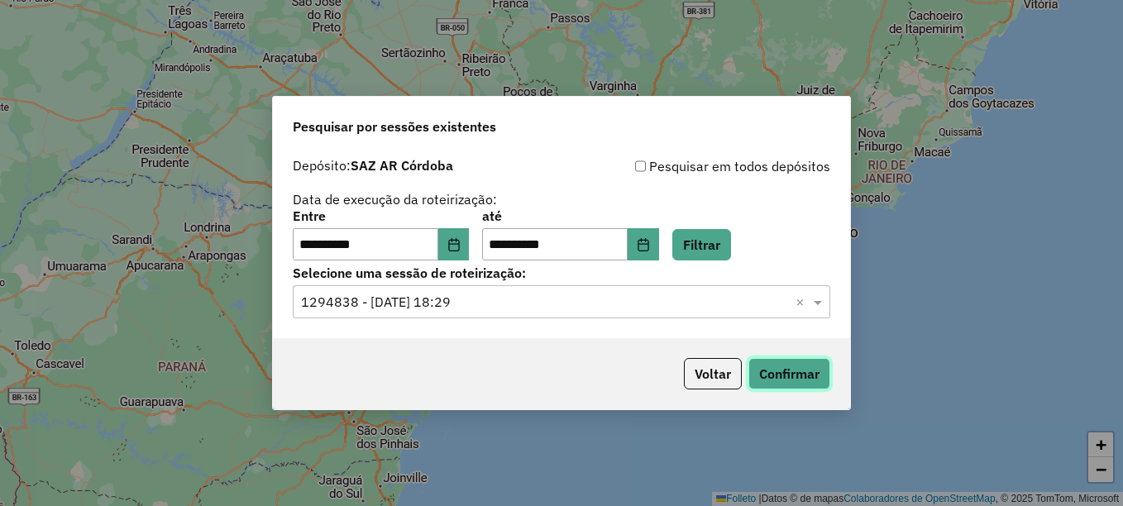
click at [788, 371] on button "Confirmar" at bounding box center [789, 373] width 82 height 31
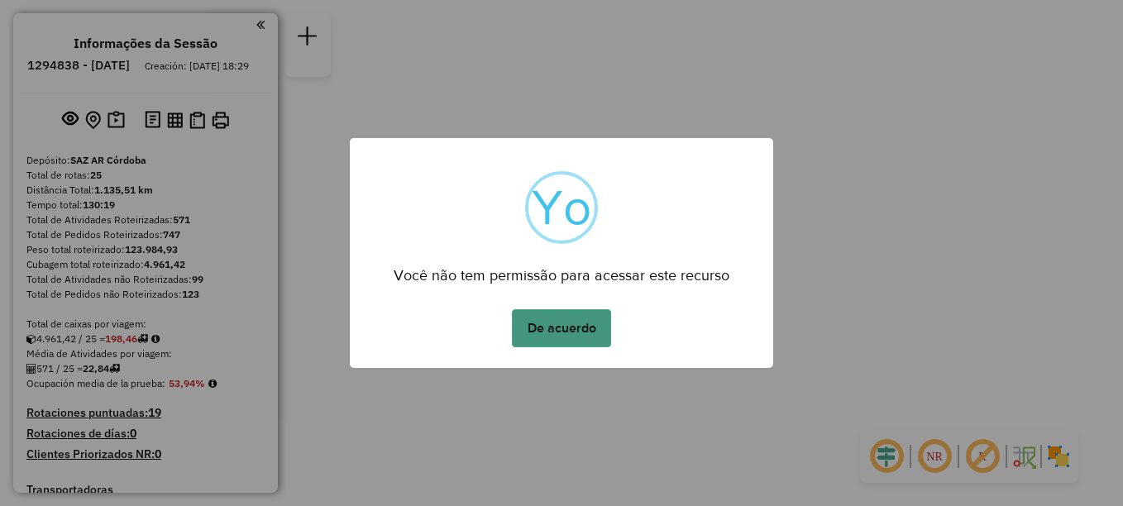
click at [557, 327] on button "De acuerdo" at bounding box center [561, 328] width 99 height 38
